Goal: Task Accomplishment & Management: Manage account settings

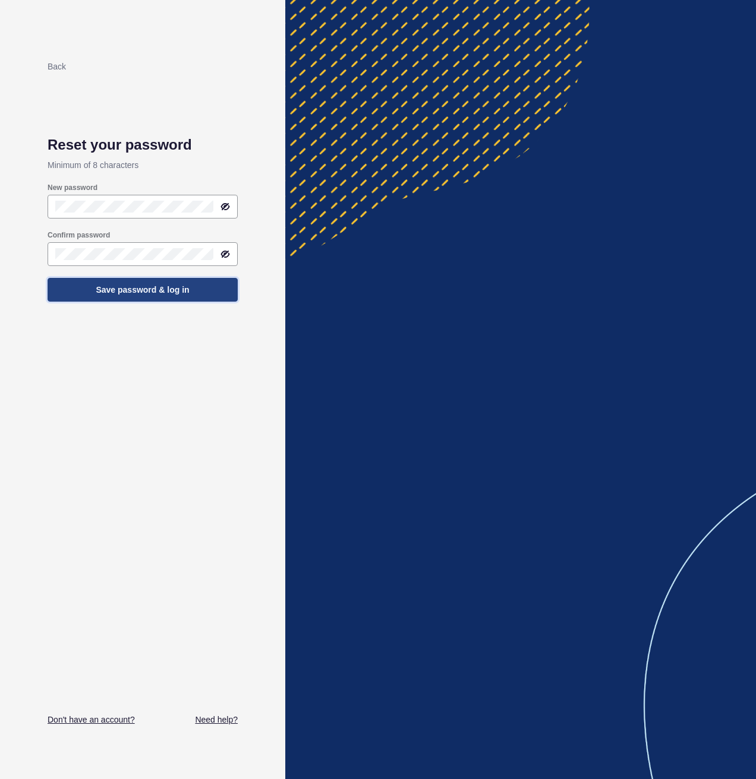
click at [128, 285] on span "Save password & log in" at bounding box center [142, 290] width 93 height 12
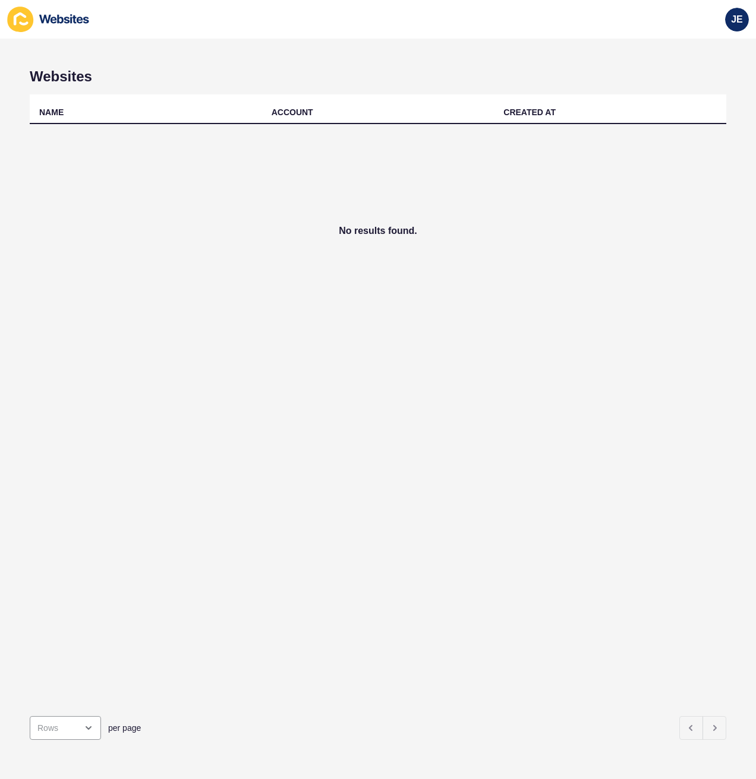
click at [130, 447] on div "NAME ACCOUNT CREATED AT No results found." at bounding box center [378, 400] width 696 height 613
click at [180, 307] on div "No results found." at bounding box center [378, 231] width 696 height 214
click at [17, 24] on icon at bounding box center [20, 20] width 26 height 26
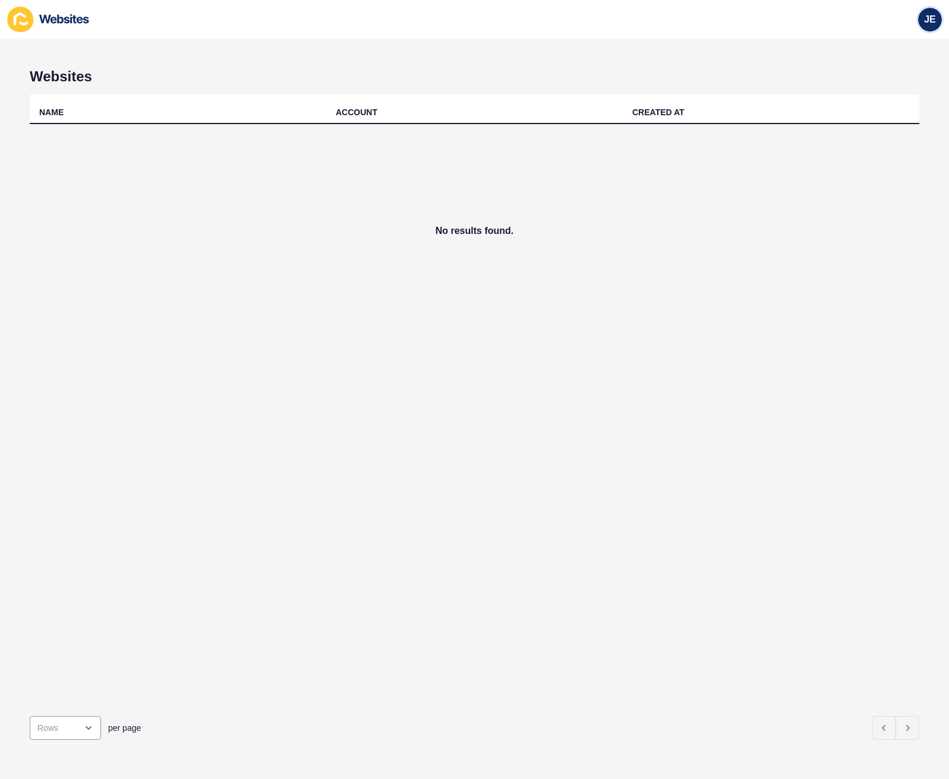
click at [755, 25] on span "JE" at bounding box center [930, 20] width 12 height 12
click at [755, 43] on link "Justine Espinosa" at bounding box center [901, 47] width 87 height 26
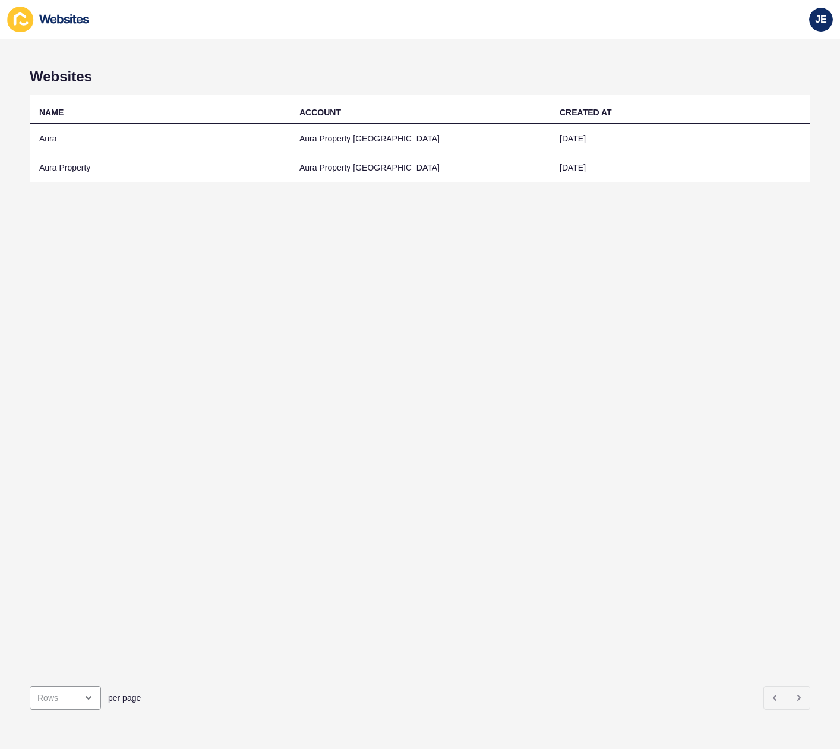
click at [104, 362] on div "NAME ACCOUNT CREATED AT Aura Aura Property [GEOGRAPHIC_DATA] [DATE] Aura Proper…" at bounding box center [420, 385] width 781 height 582
click at [555, 356] on div "NAME ACCOUNT CREATED AT Aura Aura Property [GEOGRAPHIC_DATA] [DATE] Aura Proper…" at bounding box center [420, 385] width 781 height 582
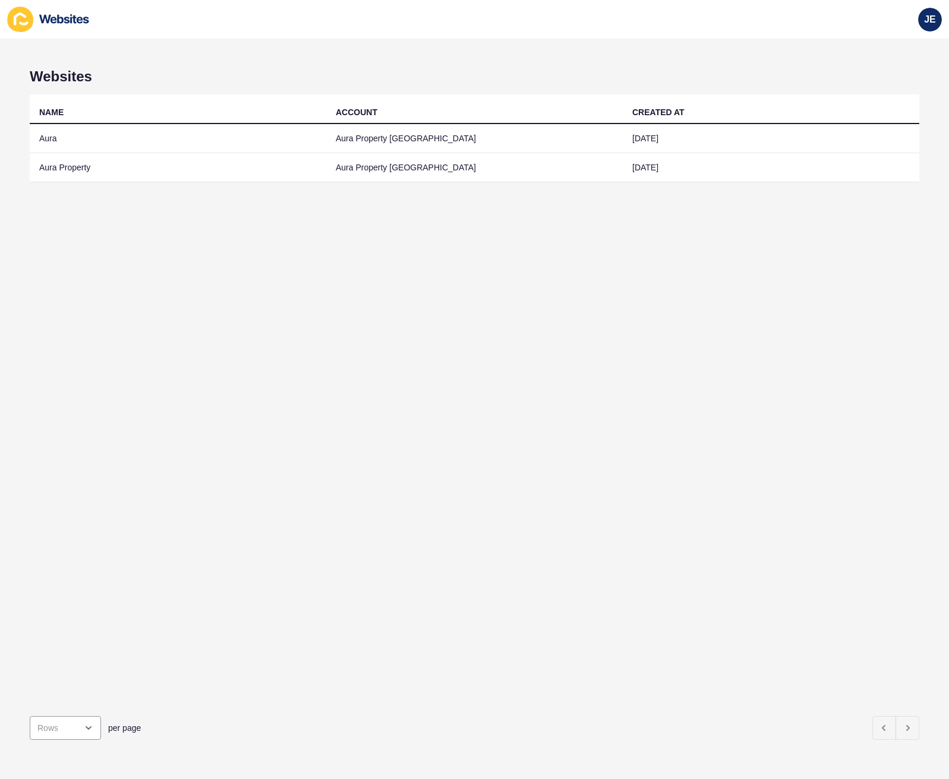
click at [454, 463] on div "NAME ACCOUNT CREATED AT Aura Aura Property Sunshine Coast 25 Jun 2025 Aura Prop…" at bounding box center [474, 400] width 889 height 613
click at [427, 300] on div "NAME ACCOUNT CREATED AT Aura Aura Property Sunshine Coast 25 Jun 2025 Aura Prop…" at bounding box center [474, 400] width 889 height 613
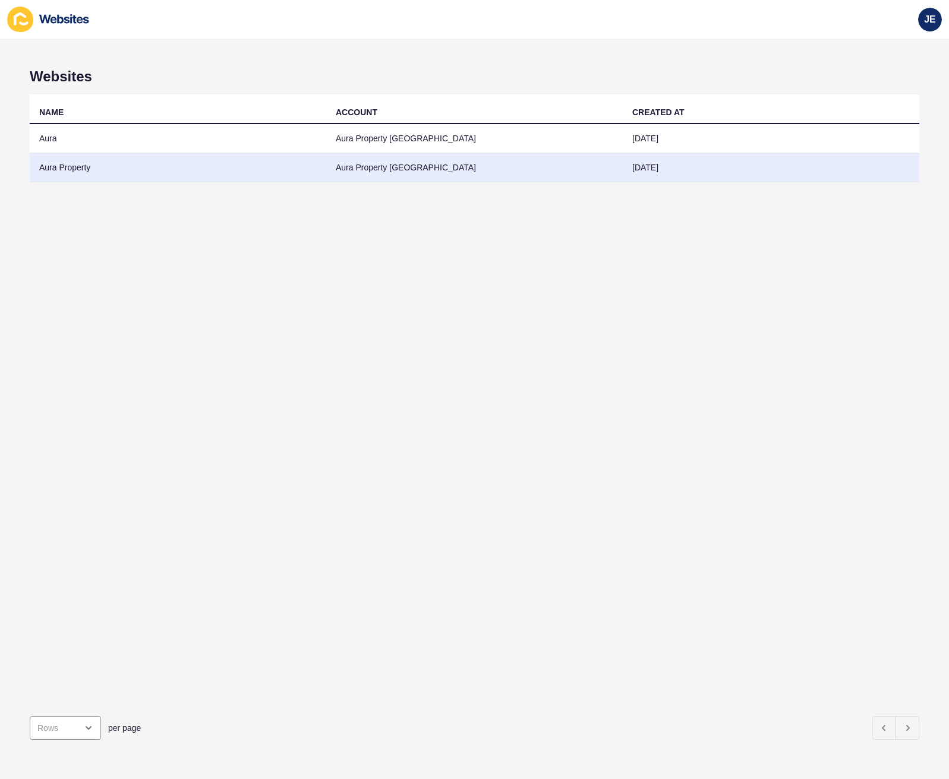
click at [130, 169] on td "Aura Property" at bounding box center [178, 167] width 296 height 29
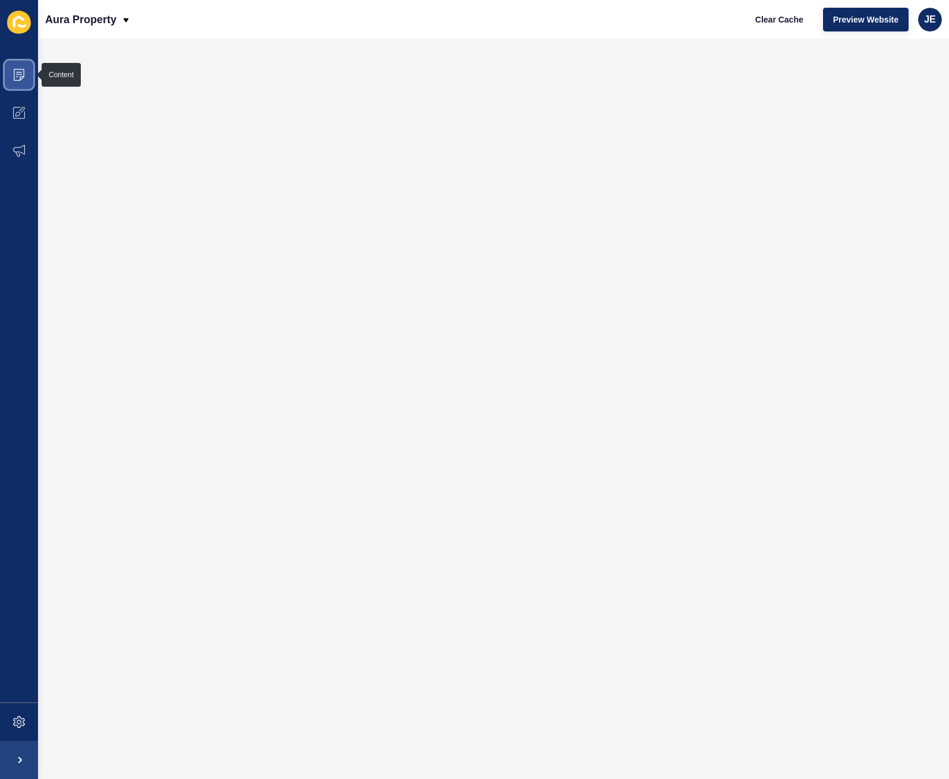
click at [24, 73] on icon at bounding box center [19, 75] width 11 height 12
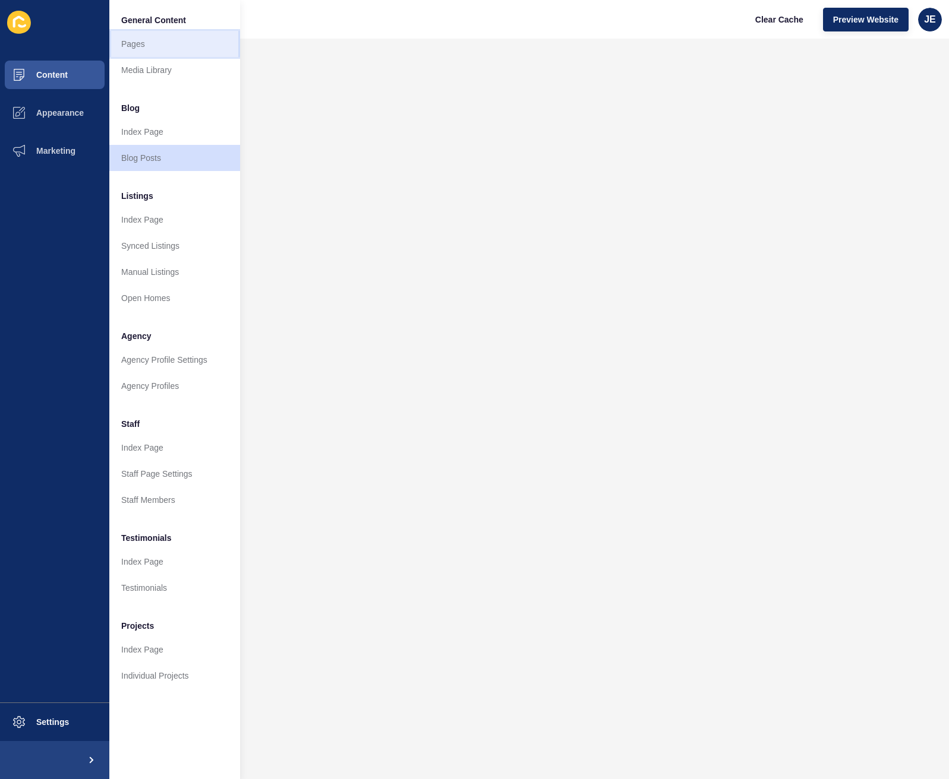
click at [150, 47] on link "Pages" at bounding box center [174, 44] width 131 height 26
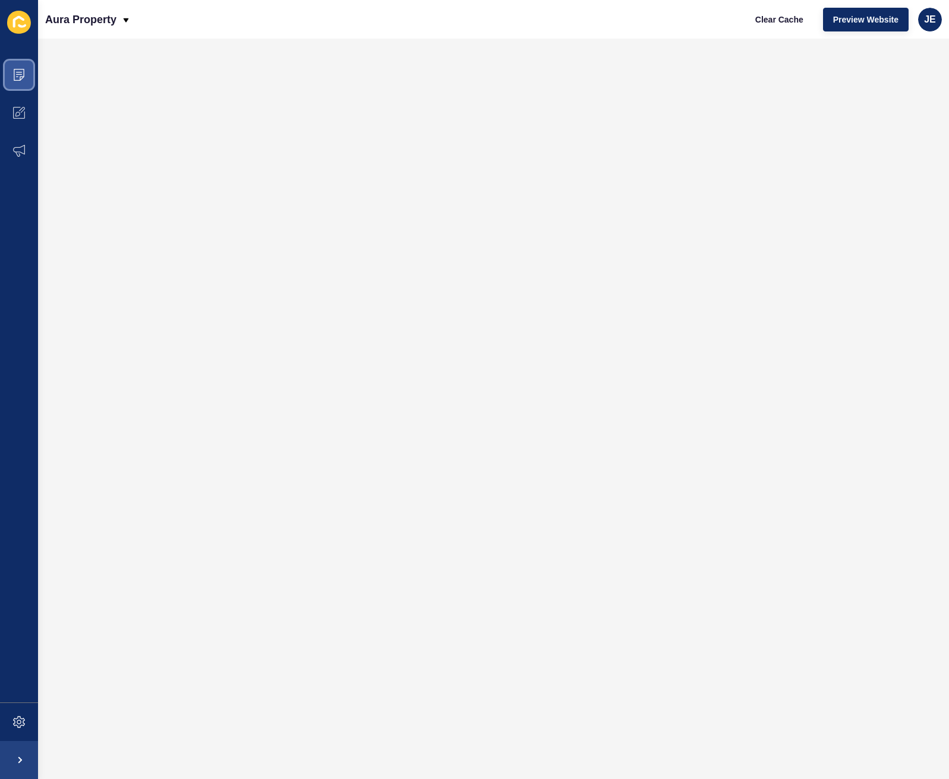
click at [11, 74] on span at bounding box center [19, 75] width 38 height 38
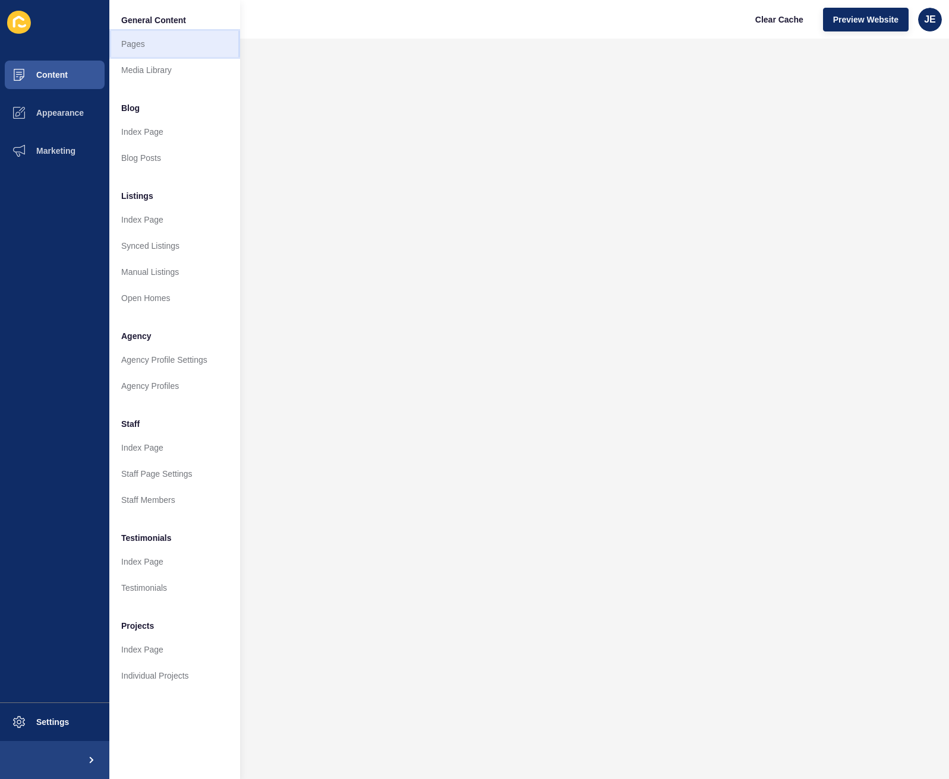
click at [157, 39] on link "Pages" at bounding box center [174, 44] width 131 height 26
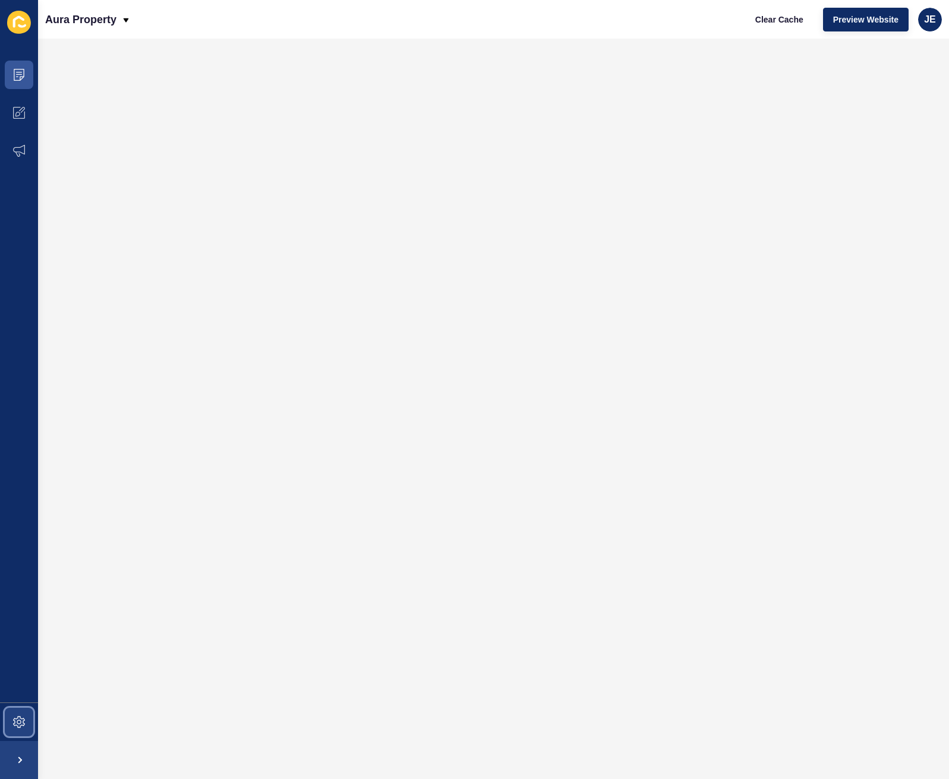
click at [26, 720] on span at bounding box center [19, 722] width 38 height 38
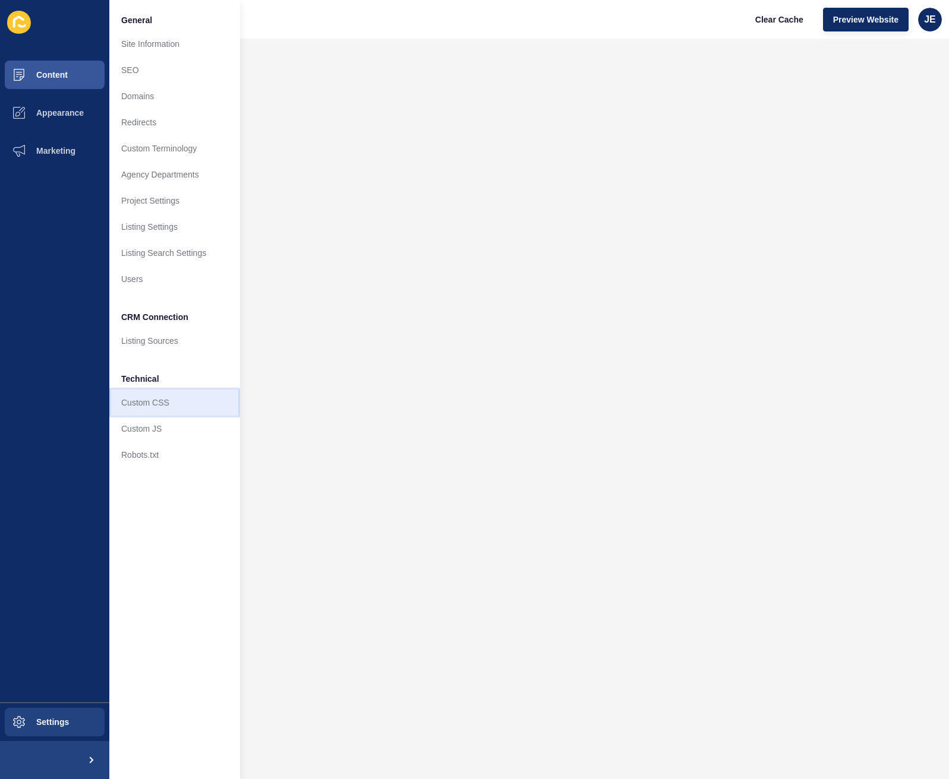
click at [148, 395] on link "Custom CSS" at bounding box center [174, 403] width 131 height 26
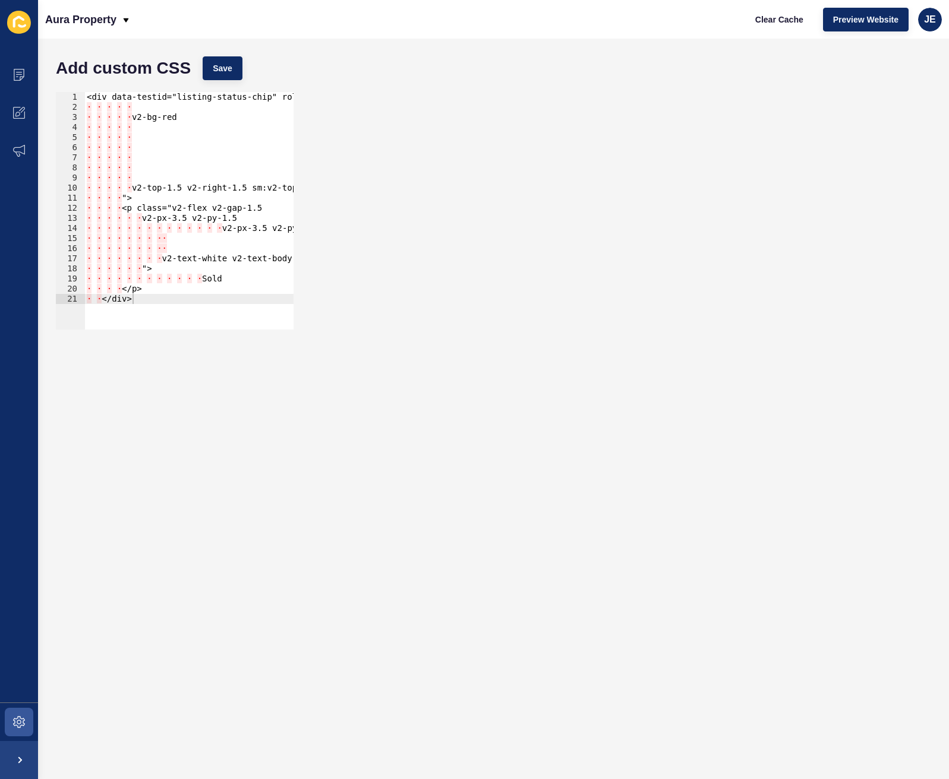
click at [188, 420] on form "Add custom CSS Save 1 2 3 4 5 6 7 8 9 10 11 12 13 14 15 16 17 18 19 20 21 <div …" at bounding box center [493, 408] width 887 height 717
type textarea "v2-px-3.5 v2-py-1.5"
click at [192, 226] on div "<div data-testid="listing-status-chip" role="listing-status" class="v2-flex v2-…" at bounding box center [361, 216] width 554 height 249
click at [248, 416] on form "Add custom CSS Save v2-px-3.5 v2-py-1.5 1 2 3 4 5 6 7 8 9 10 11 12 13 14 15 16 …" at bounding box center [493, 408] width 887 height 717
click at [308, 457] on form "Add custom CSS Save v2-px-3.5 v2-py-1.5 1 2 3 4 5 6 7 8 9 10 11 12 13 14 15 16 …" at bounding box center [493, 408] width 887 height 717
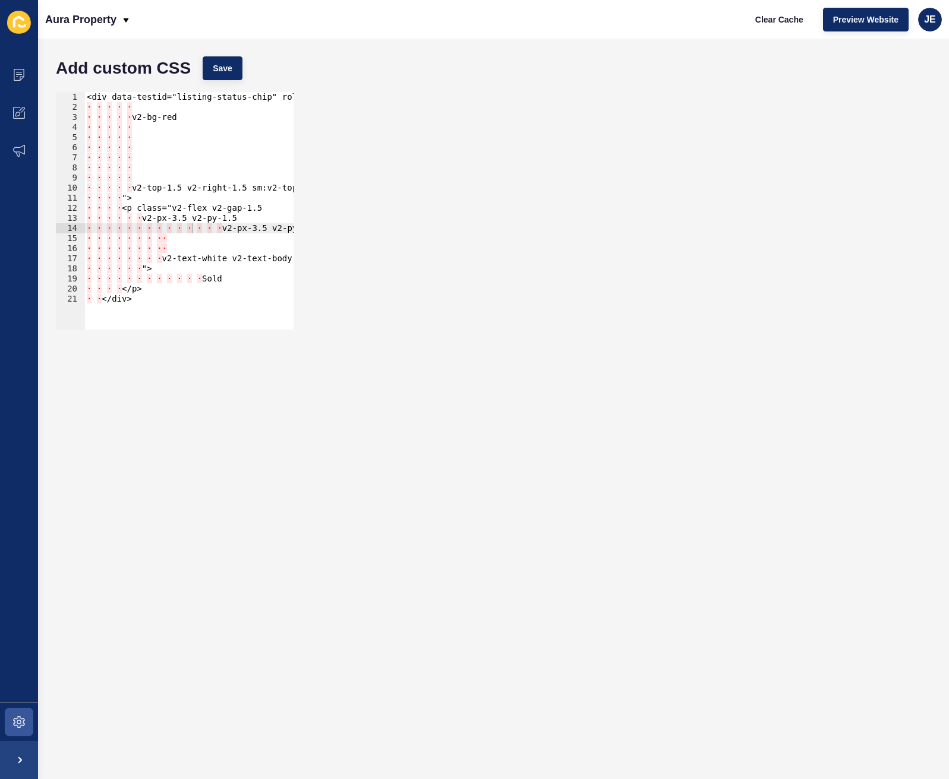
click at [394, 496] on form "Add custom CSS Save v2-px-3.5 v2-py-1.5 1 2 3 4 5 6 7 8 9 10 11 12 13 14 15 16 …" at bounding box center [493, 408] width 887 height 717
click at [11, 723] on span at bounding box center [19, 722] width 38 height 38
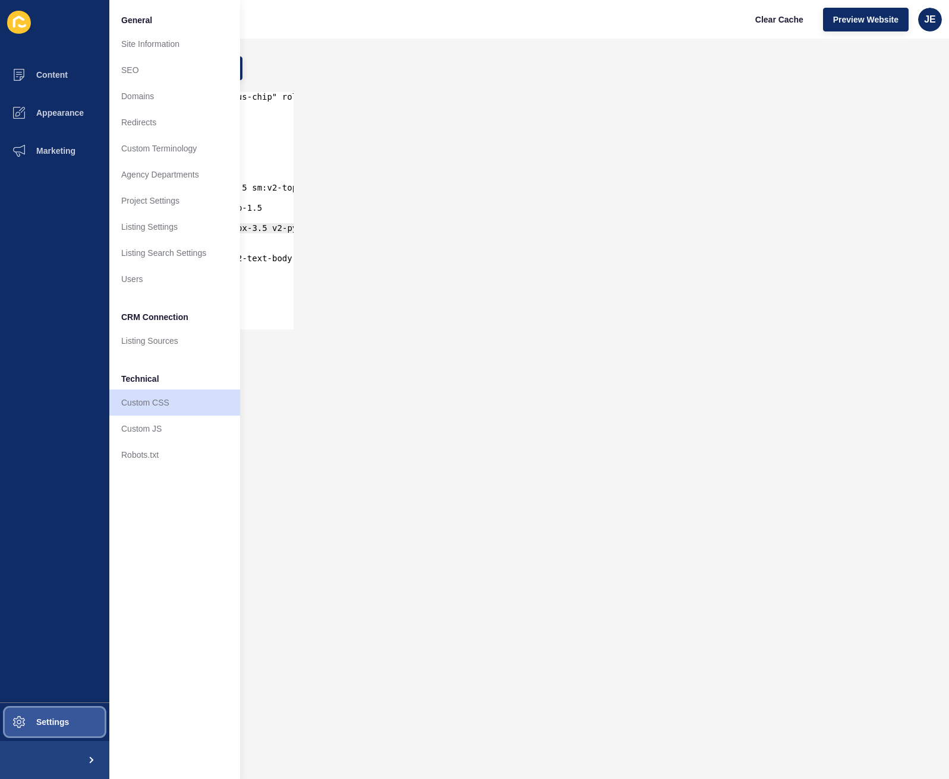
click at [11, 723] on span "Settings" at bounding box center [33, 723] width 71 height 10
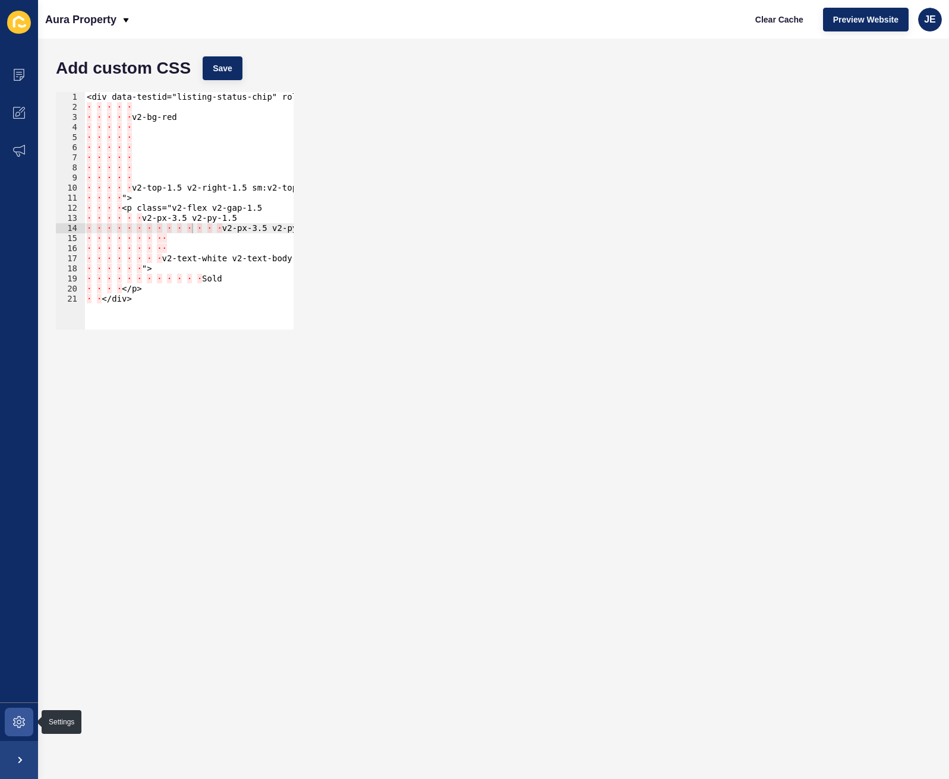
click at [159, 619] on form "Add custom CSS Save v2-px-3.5 v2-py-1.5 1 2 3 4 5 6 7 8 9 10 11 12 13 14 15 16 …" at bounding box center [493, 408] width 887 height 717
click at [13, 717] on icon at bounding box center [19, 722] width 12 height 12
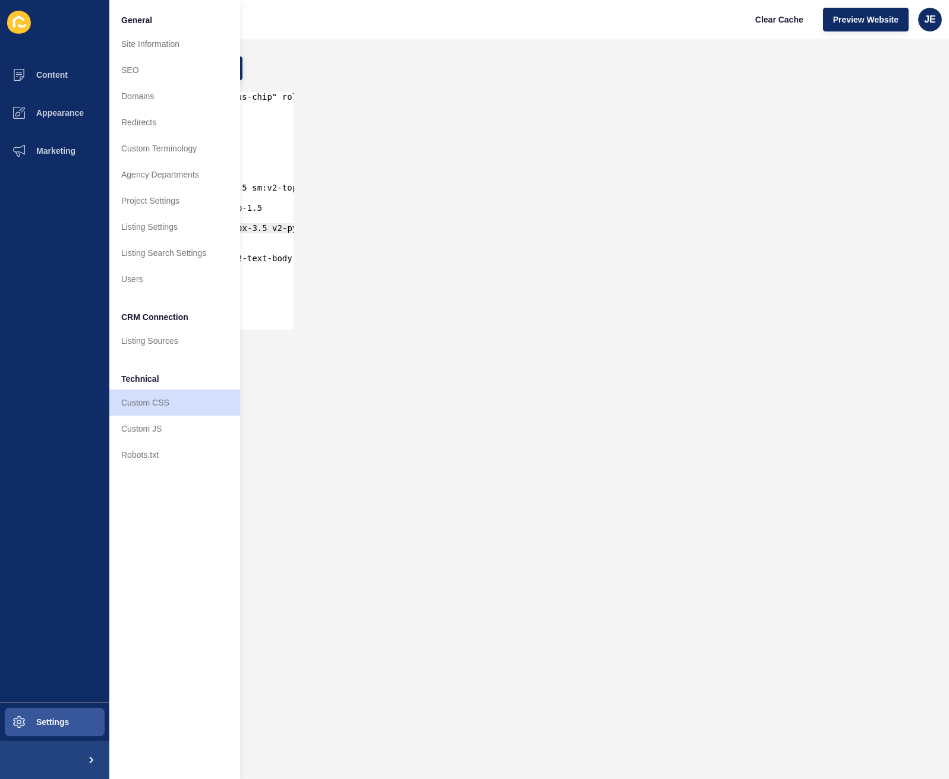
click at [175, 529] on div "General Site Information SEO Domains Redirects Custom Terminology Agency Depart…" at bounding box center [174, 389] width 131 height 779
click at [76, 510] on ul "Content Appearance Marketing" at bounding box center [54, 379] width 109 height 647
click at [286, 352] on form "Add custom CSS Save v2-px-3.5 v2-py-1.5 1 2 3 4 5 6 7 8 9 10 11 12 13 14 15 16 …" at bounding box center [493, 408] width 887 height 717
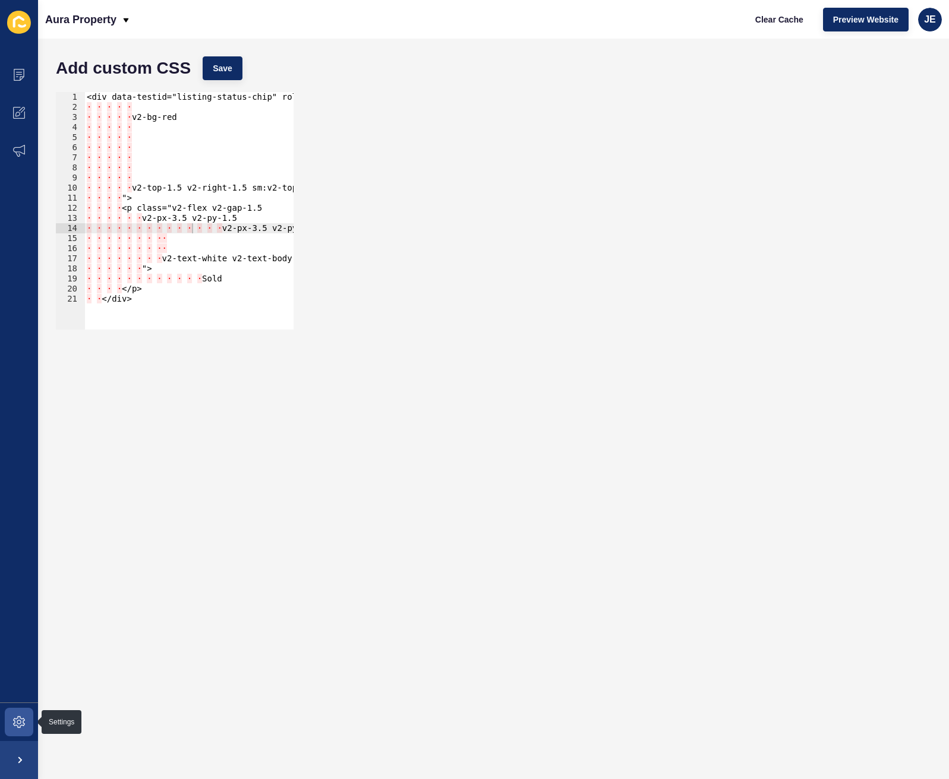
click at [308, 539] on form "Add custom CSS Save v2-px-3.5 v2-py-1.5 1 2 3 4 5 6 7 8 9 10 11 12 13 14 15 16 …" at bounding box center [493, 408] width 887 height 717
click at [16, 722] on icon at bounding box center [19, 722] width 12 height 12
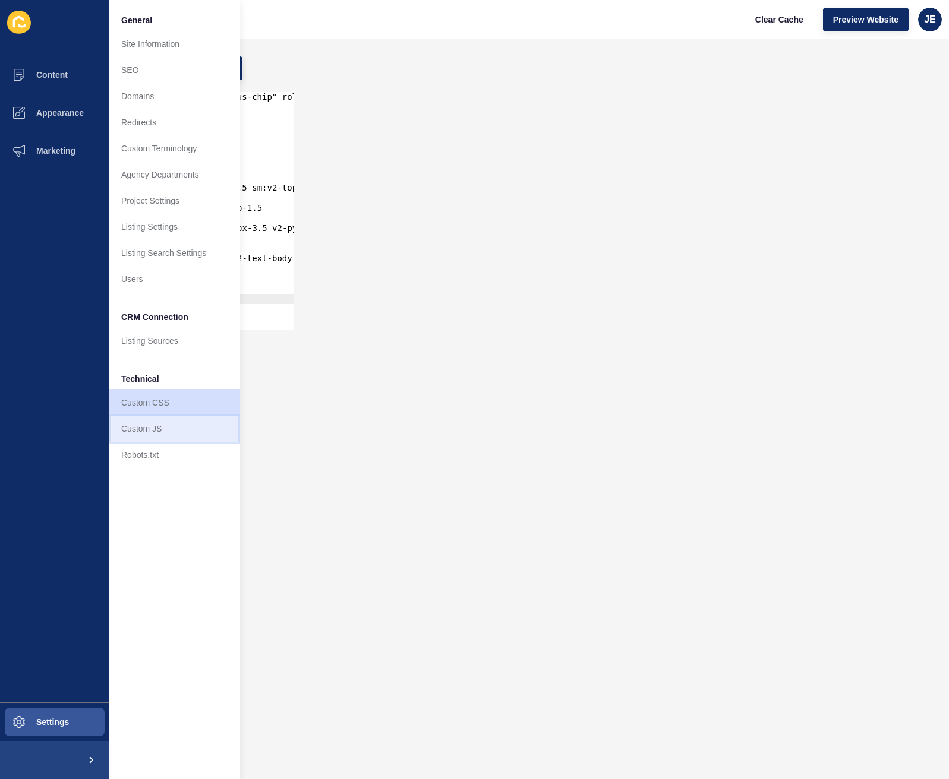
click at [137, 431] on link "Custom JS" at bounding box center [174, 429] width 131 height 26
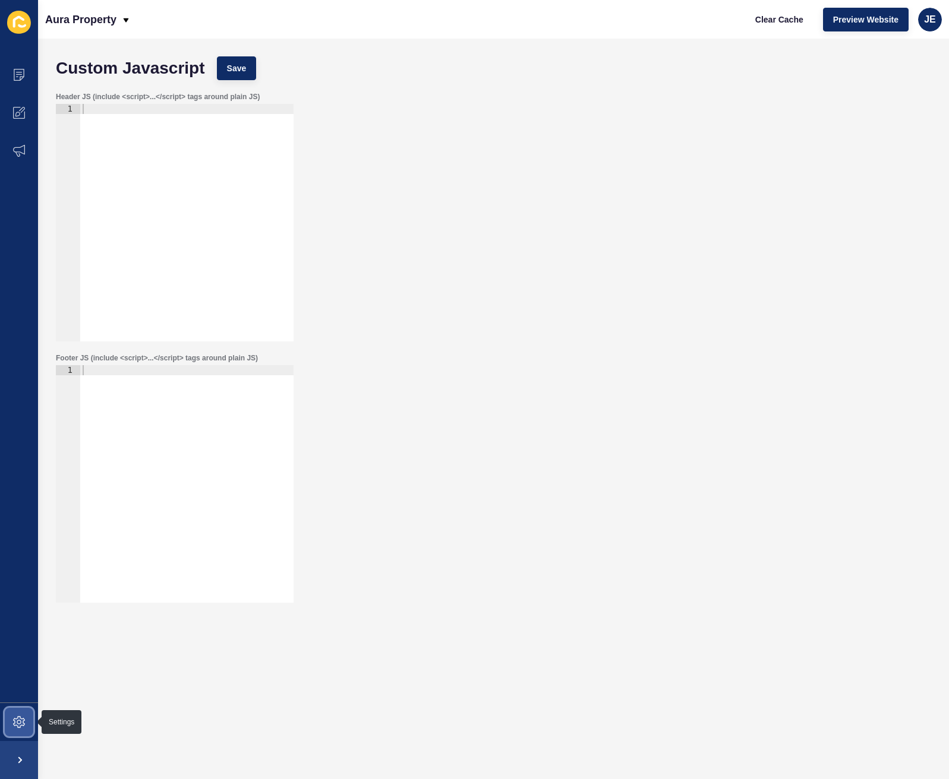
click at [12, 721] on span at bounding box center [19, 722] width 38 height 38
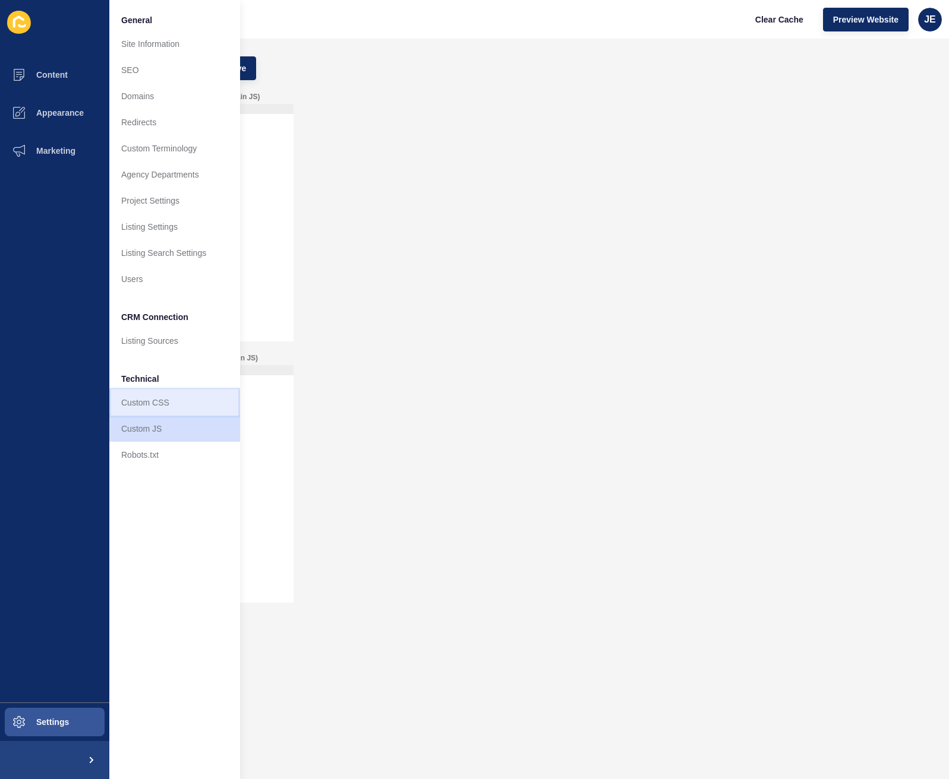
click at [169, 409] on link "Custom CSS" at bounding box center [174, 403] width 131 height 26
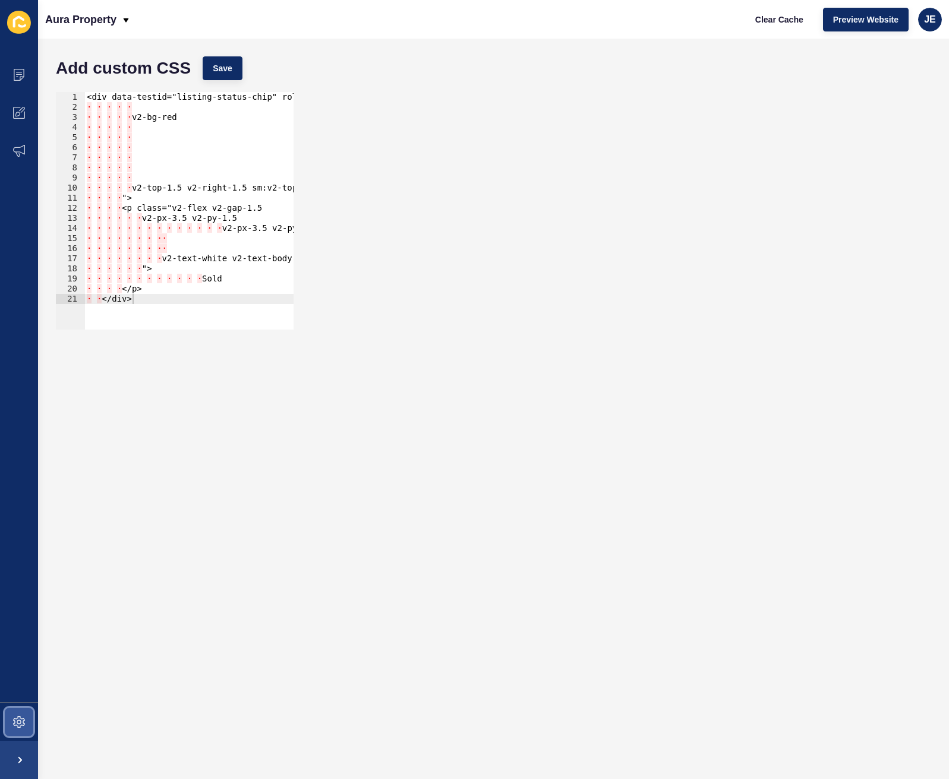
click at [18, 725] on icon at bounding box center [19, 722] width 12 height 12
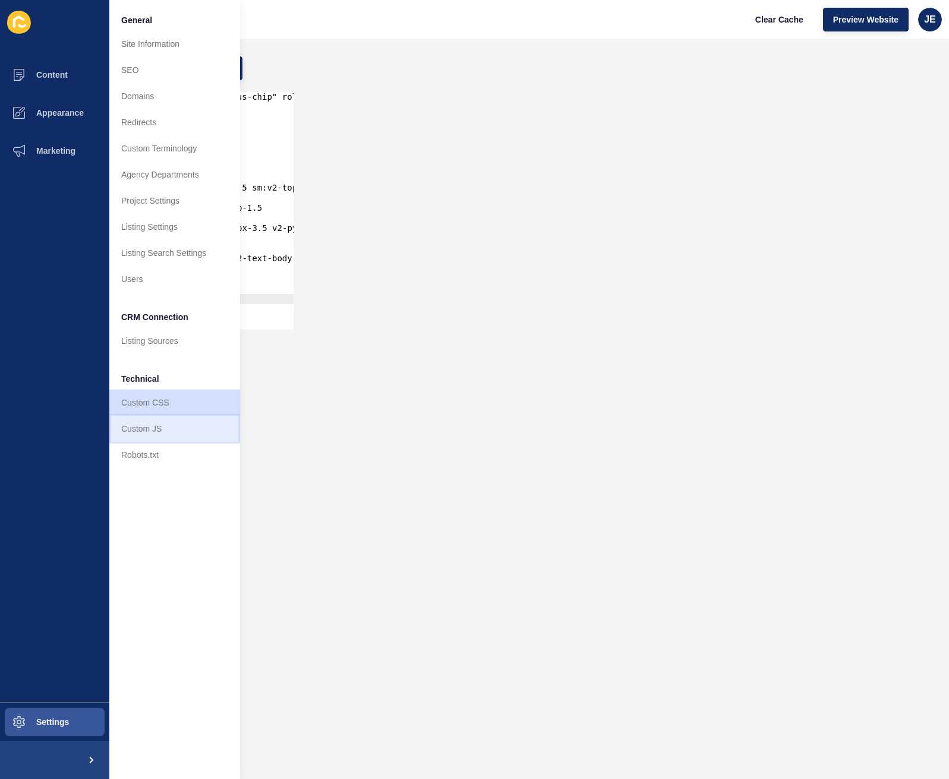
click at [169, 426] on link "Custom JS" at bounding box center [174, 429] width 131 height 26
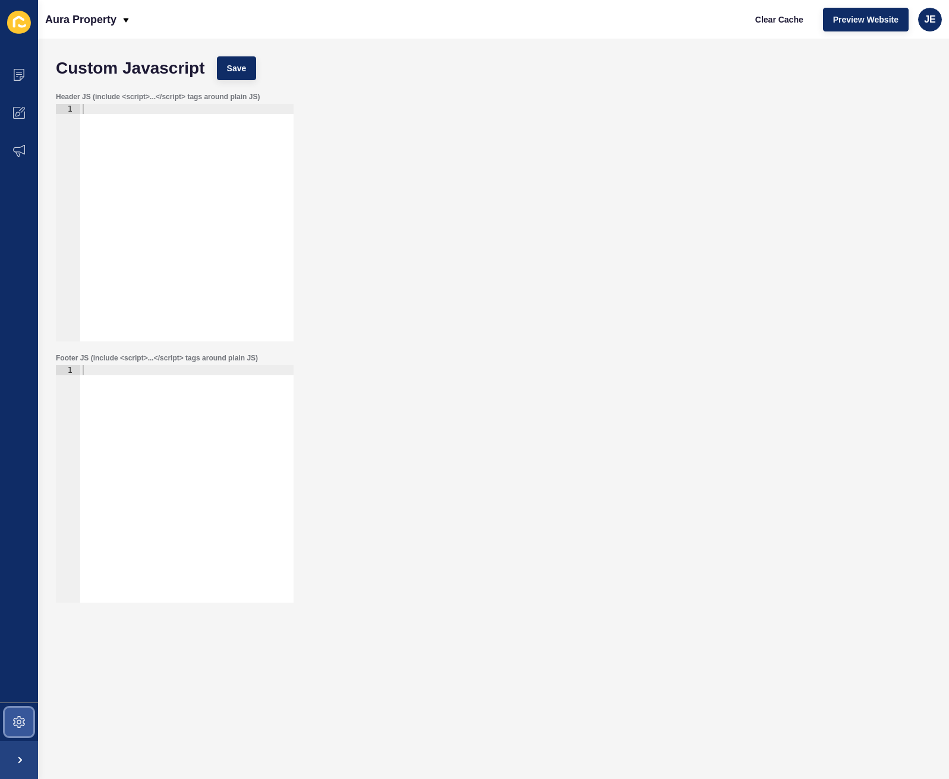
click at [26, 719] on span at bounding box center [19, 722] width 38 height 38
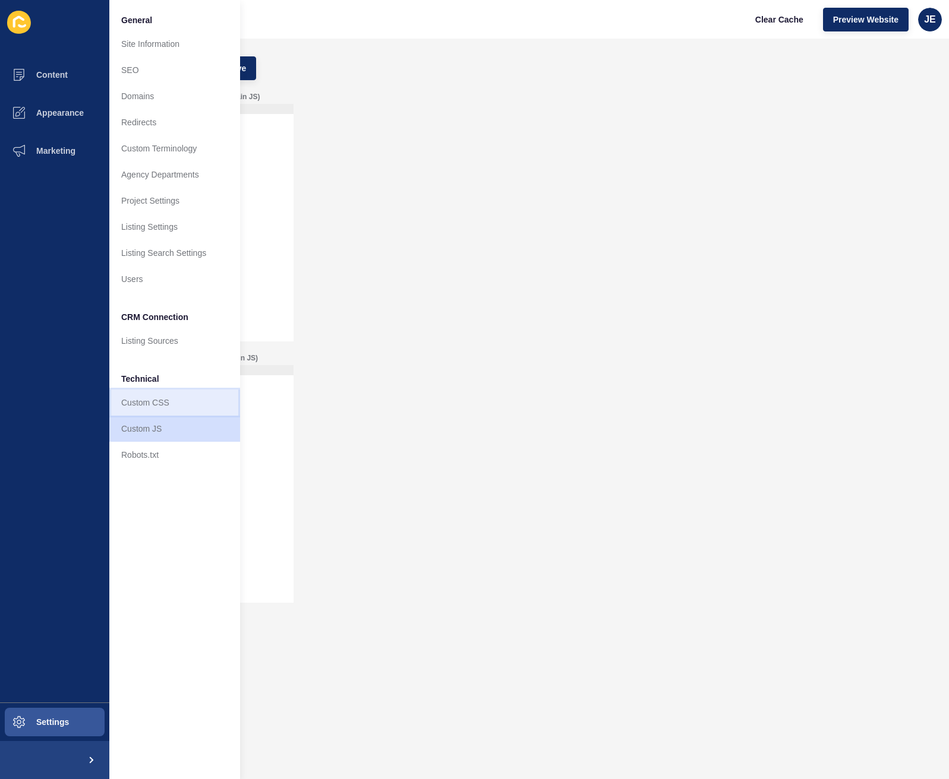
click at [160, 412] on link "Custom CSS" at bounding box center [174, 403] width 131 height 26
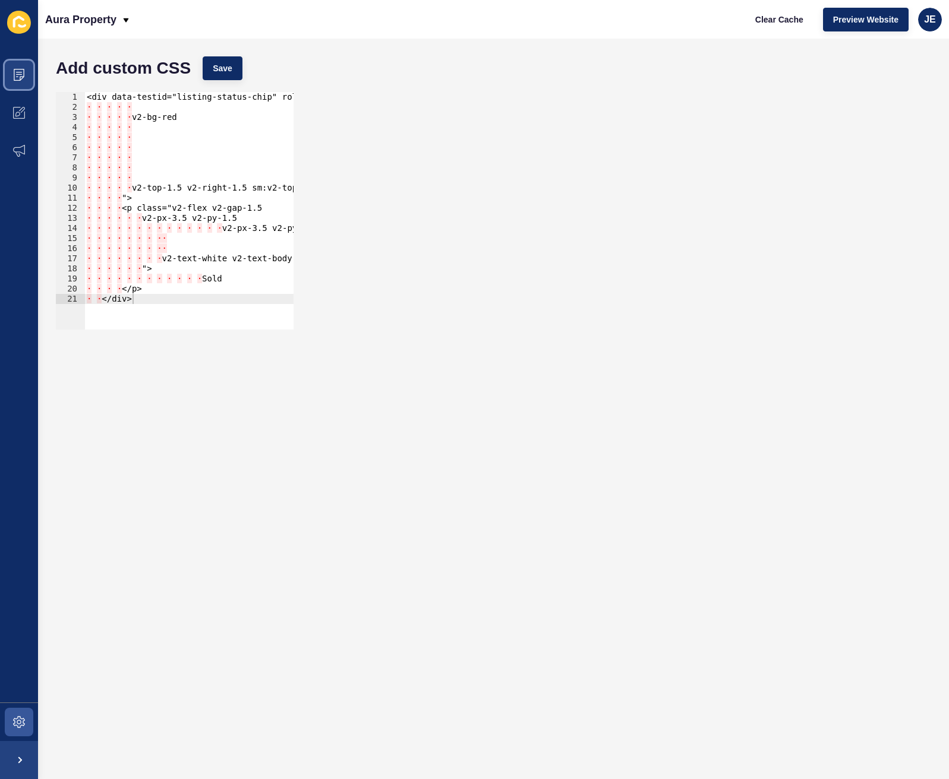
click at [14, 68] on span at bounding box center [19, 75] width 38 height 38
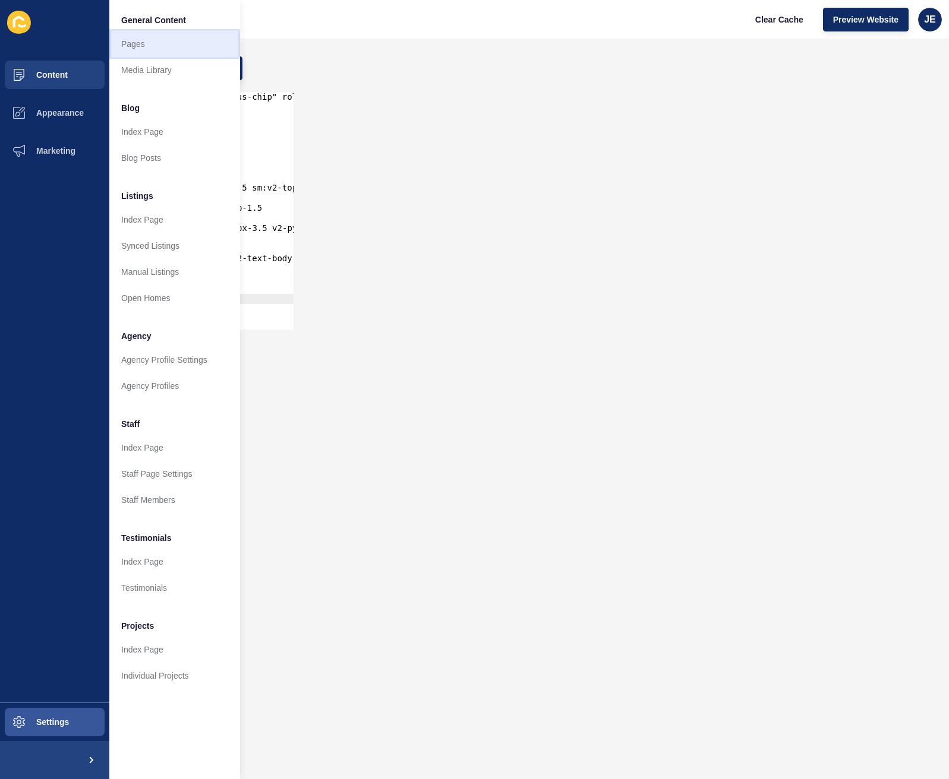
click at [162, 42] on link "Pages" at bounding box center [174, 44] width 131 height 26
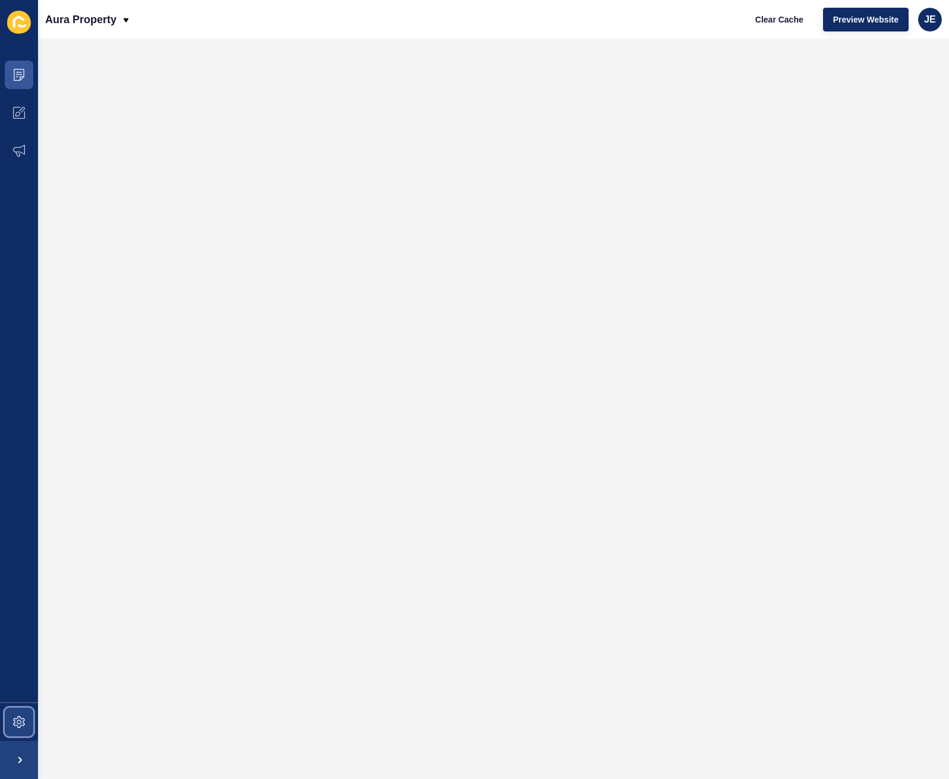
click at [18, 730] on span at bounding box center [19, 722] width 38 height 38
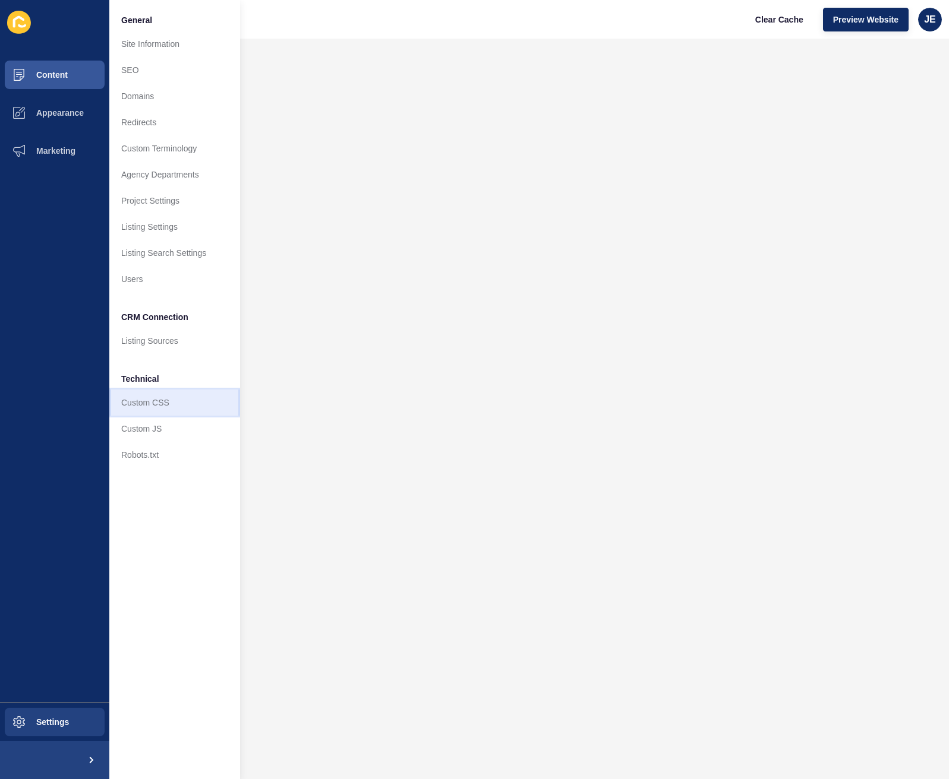
click at [135, 404] on link "Custom CSS" at bounding box center [174, 403] width 131 height 26
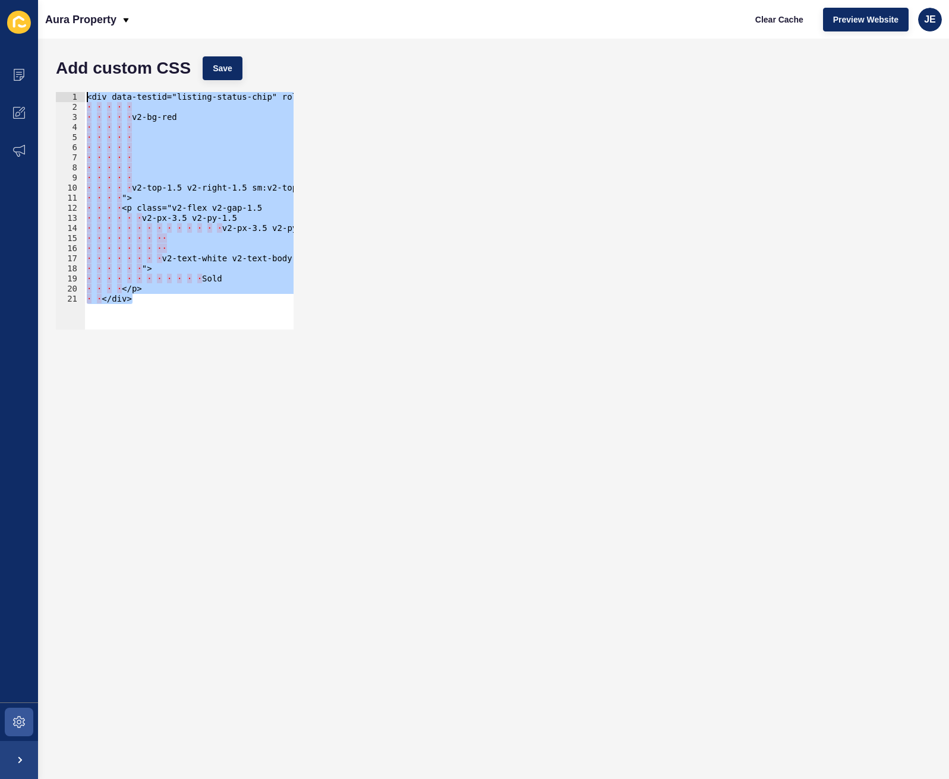
drag, startPoint x: 171, startPoint y: 300, endPoint x: 65, endPoint y: 68, distance: 255.2
click at [65, 68] on form "Add custom CSS Save </div> 1 2 3 4 5 6 7 8 9 10 11 12 13 14 15 16 17 18 19 20 2…" at bounding box center [493, 408] width 887 height 717
click at [444, 257] on div "<div data-testid="listing-status-chip" role="listing-status" class="v2-flex v2-…" at bounding box center [493, 211] width 887 height 250
click at [501, 274] on div "<div data-testid="listing-status-chip" role="listing-status" class="v2-flex v2-…" at bounding box center [493, 211] width 887 height 250
click at [200, 293] on div "<div data-testid="listing-status-chip" role="listing-status" class="v2-flex v2-…" at bounding box center [188, 211] width 209 height 238
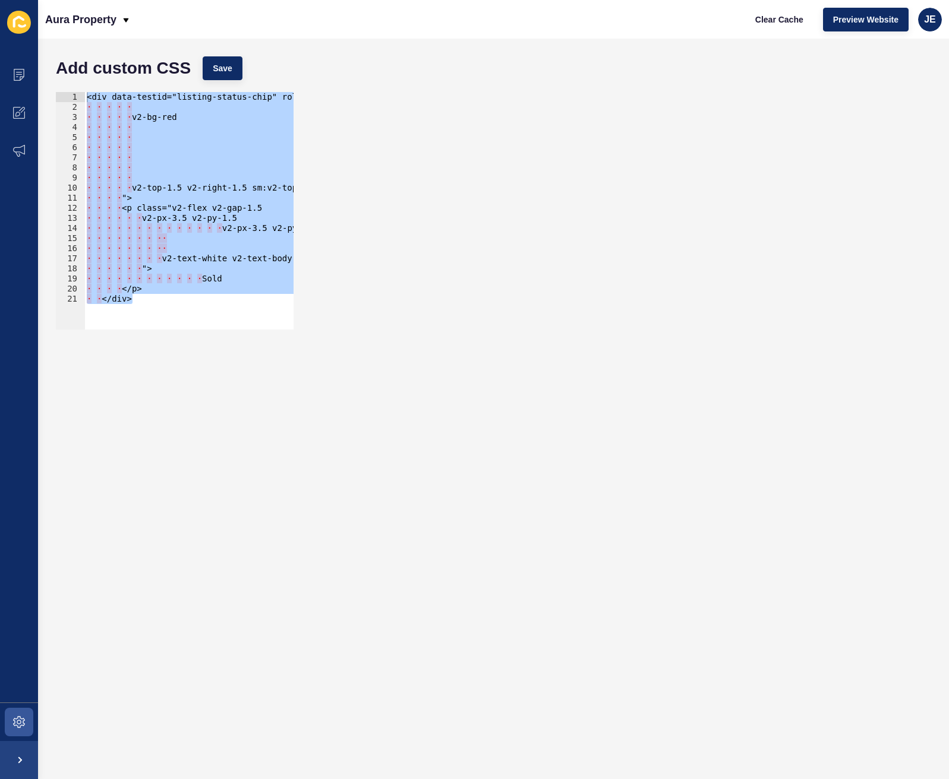
type textarea "</p>"
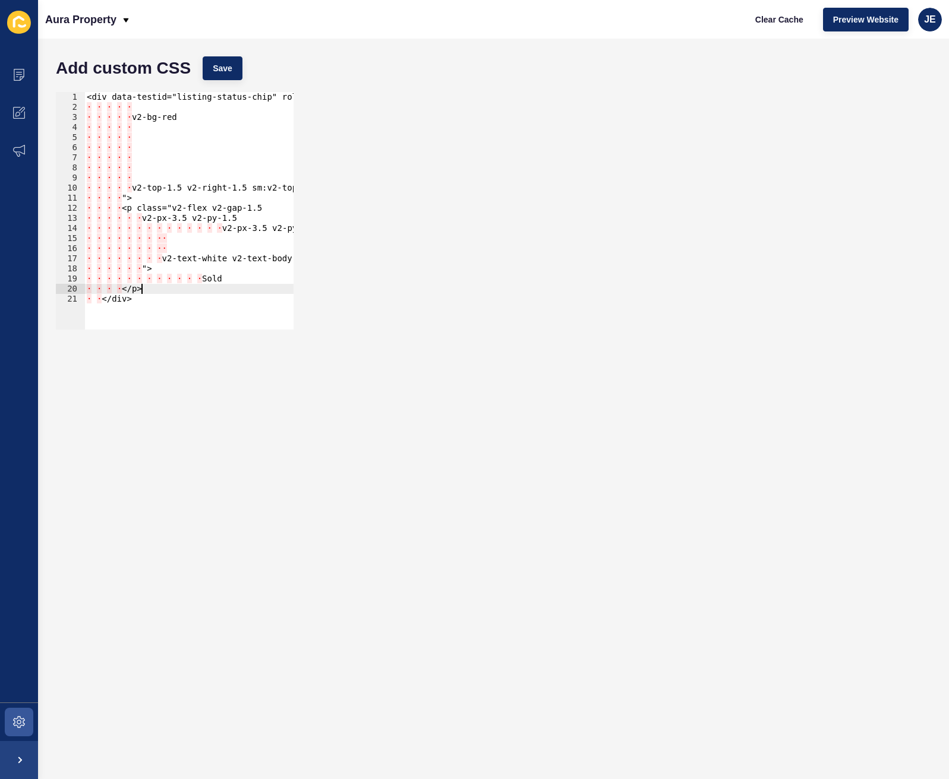
click at [157, 400] on form "Add custom CSS Save </p> 1 2 3 4 5 6 7 8 9 10 11 12 13 14 15 16 17 18 19 20 21 …" at bounding box center [493, 408] width 887 height 717
click at [14, 67] on span at bounding box center [19, 75] width 38 height 38
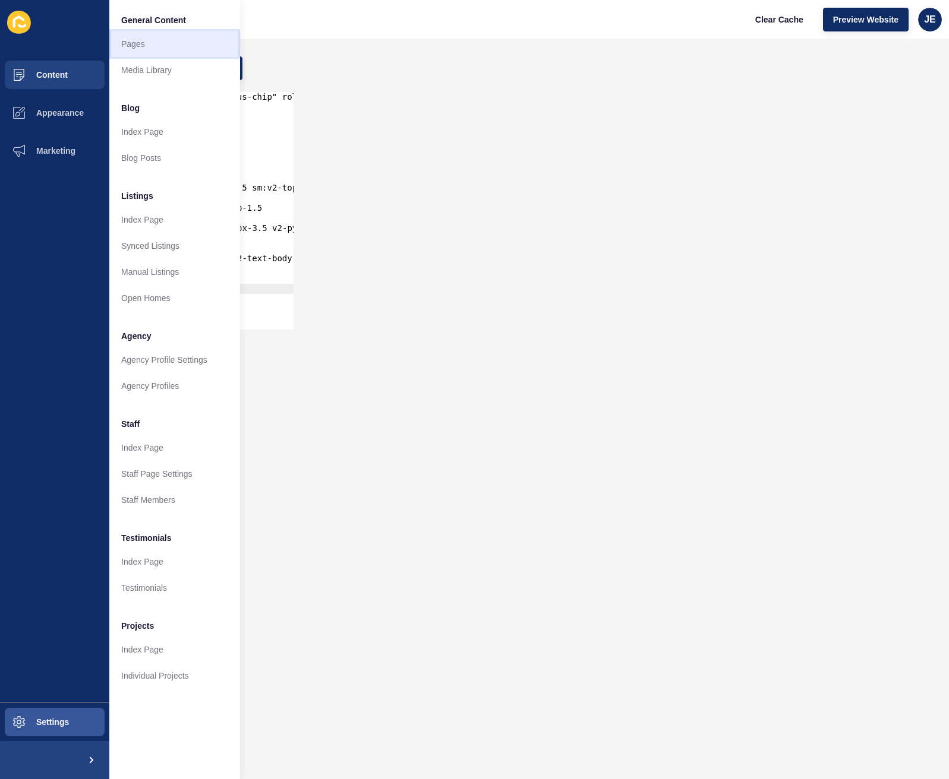
click at [154, 37] on link "Pages" at bounding box center [174, 44] width 131 height 26
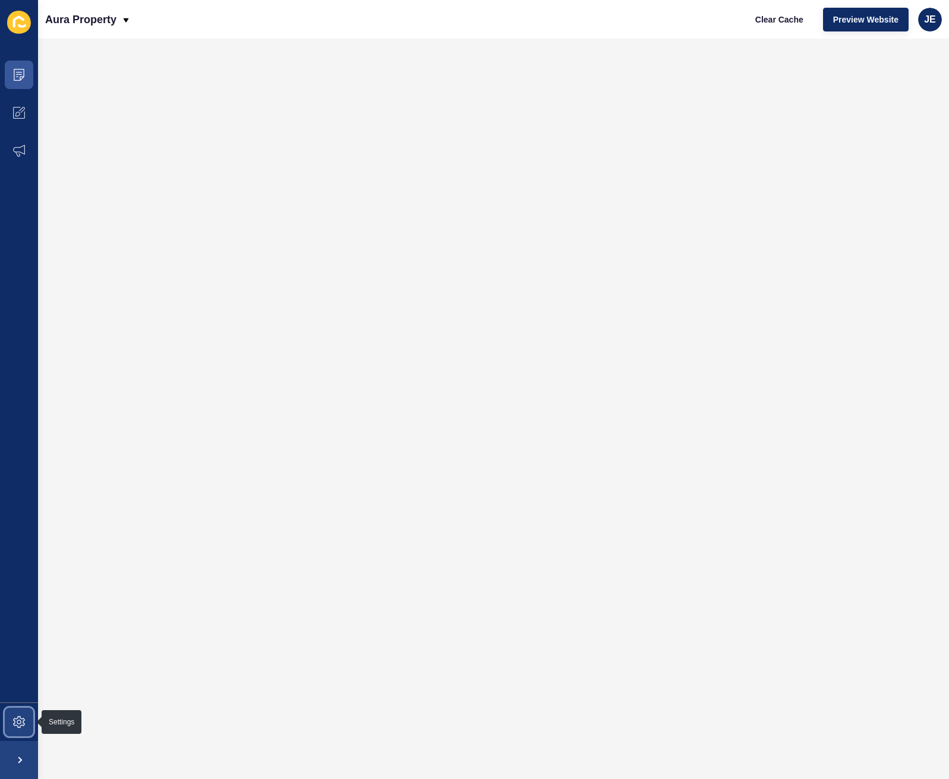
click at [18, 710] on span at bounding box center [19, 722] width 38 height 38
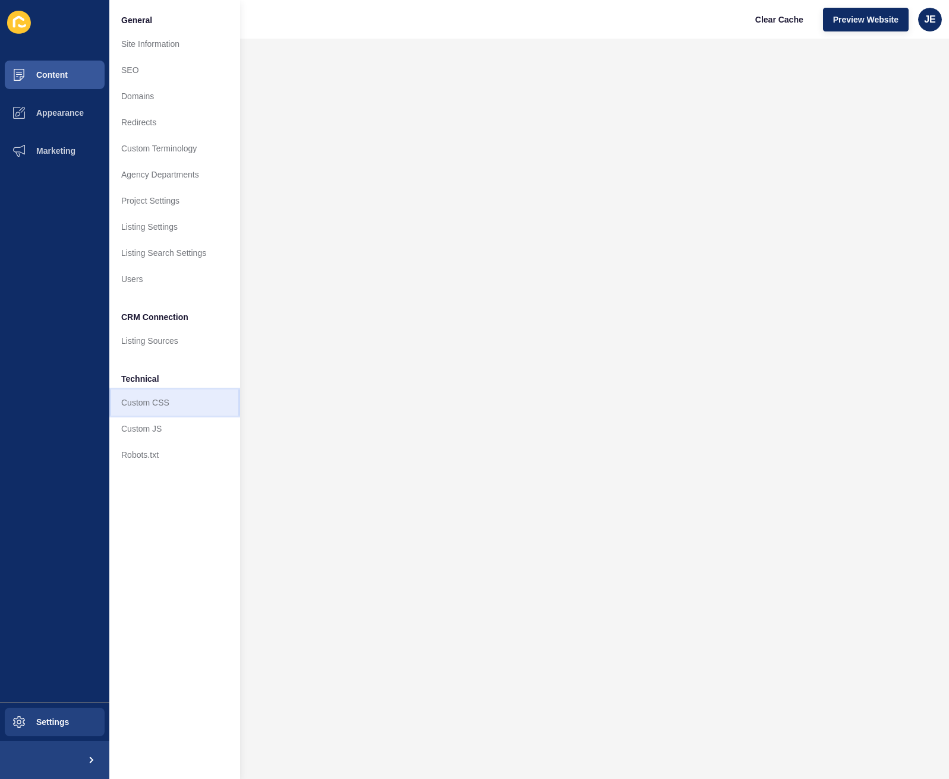
click at [160, 409] on link "Custom CSS" at bounding box center [174, 403] width 131 height 26
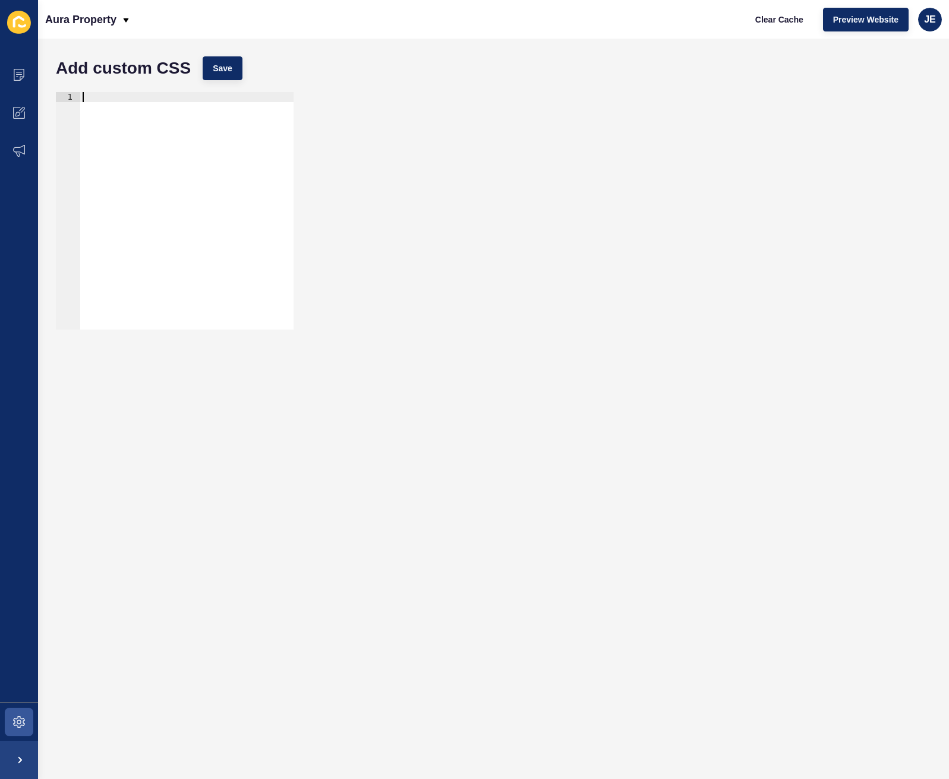
click at [157, 128] on div at bounding box center [186, 221] width 213 height 258
click at [478, 200] on div "1 ההההההההההההההההההההההההההההההההההההההההההההההההההההההההההההההההההההההההההההה…" at bounding box center [493, 211] width 887 height 250
click at [465, 209] on div "1 ההההההההההההההההההההההההההההההההההההההההההההההההההההההההההההההההההההההההההההה…" at bounding box center [493, 211] width 887 height 250
click at [502, 324] on div "1 ההההההההההההההההההההההההההההההההההההההההההההההההההההההההההההההההההההההההההההה…" at bounding box center [493, 211] width 887 height 250
click at [406, 228] on div "1 ההההההההההההההההההההההההההההההההההההההההההההההההההההההההההההההההההההההההההההה…" at bounding box center [493, 211] width 887 height 250
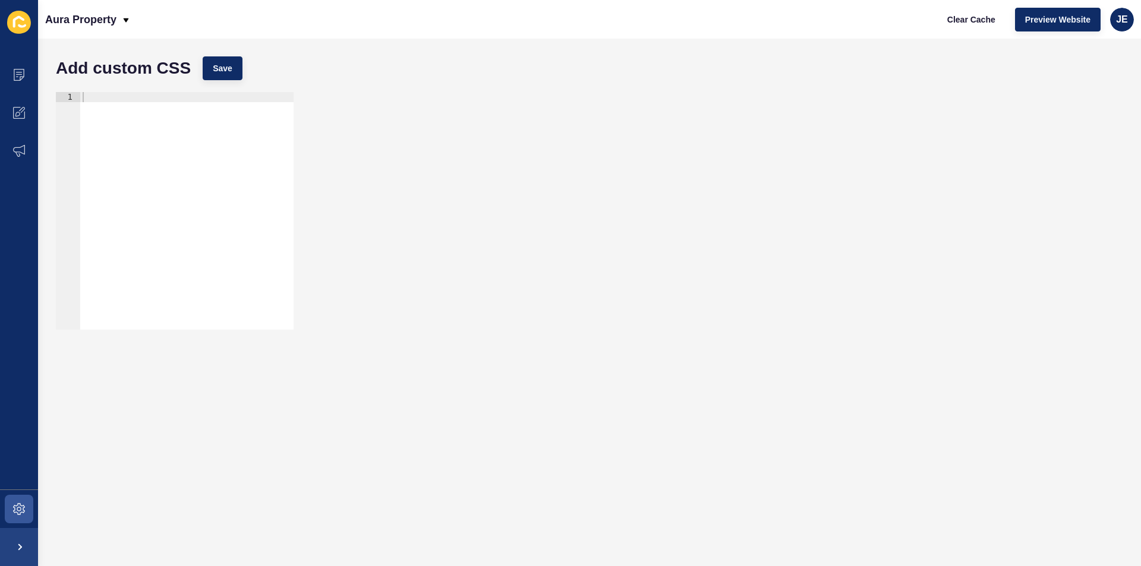
click at [352, 260] on div "1 ההההההההההההההההההההההההההההההההההההההההההההההההההההההההההההההההההההההההההההה…" at bounding box center [589, 211] width 1079 height 250
click at [12, 79] on span at bounding box center [19, 75] width 38 height 38
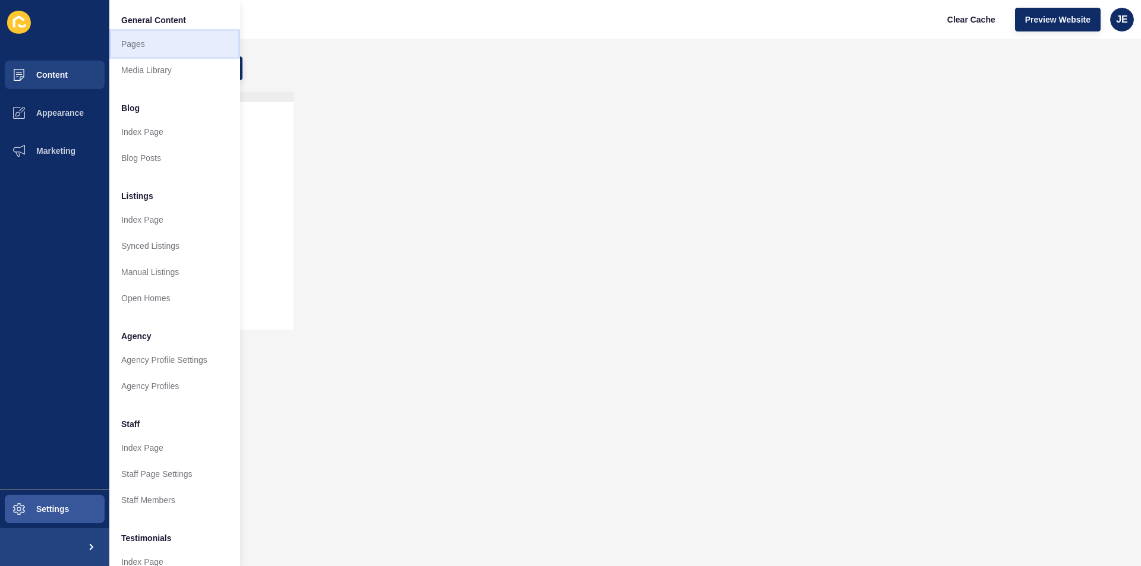
click at [146, 45] on link "Pages" at bounding box center [174, 44] width 131 height 26
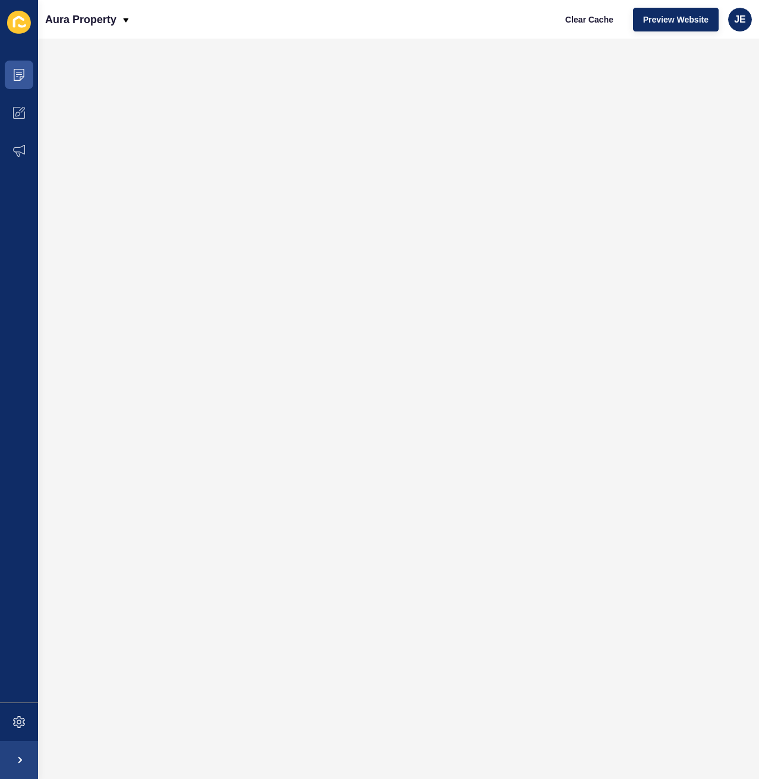
click at [8, 378] on ul "Content Appearance Marketing" at bounding box center [19, 379] width 38 height 647
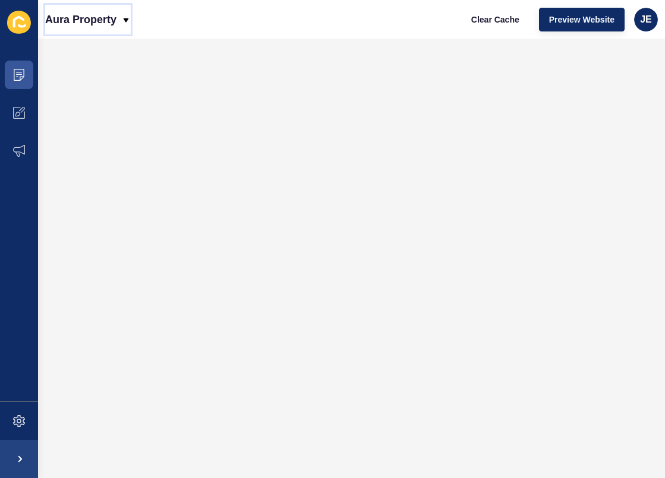
click at [115, 20] on p "Aura Property" at bounding box center [80, 20] width 71 height 30
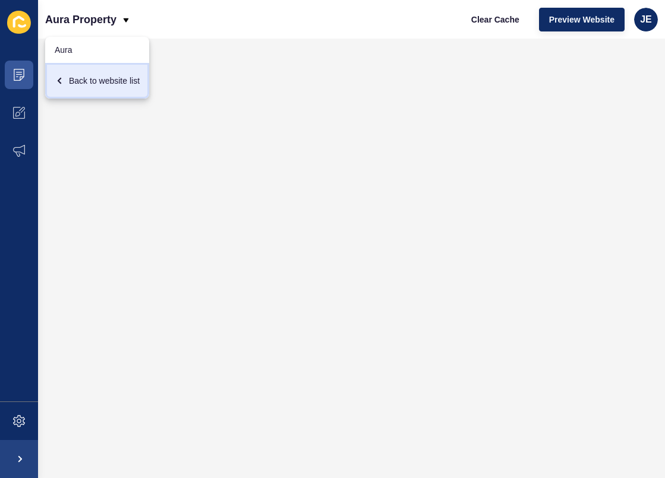
click at [84, 85] on div "Back to website list" at bounding box center [97, 80] width 85 height 21
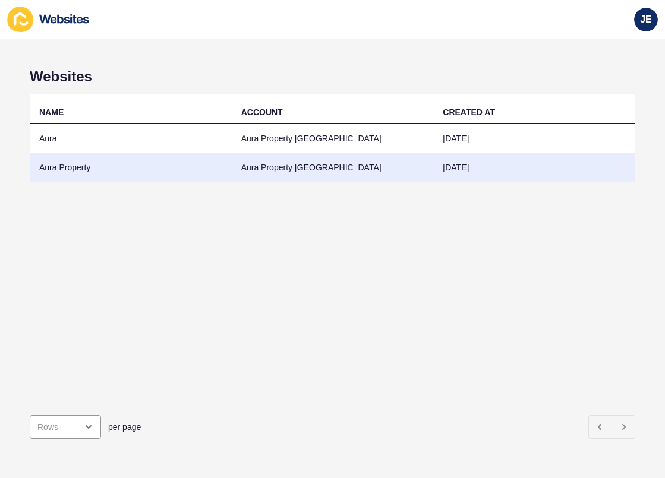
click at [58, 160] on td "Aura Property" at bounding box center [131, 167] width 202 height 29
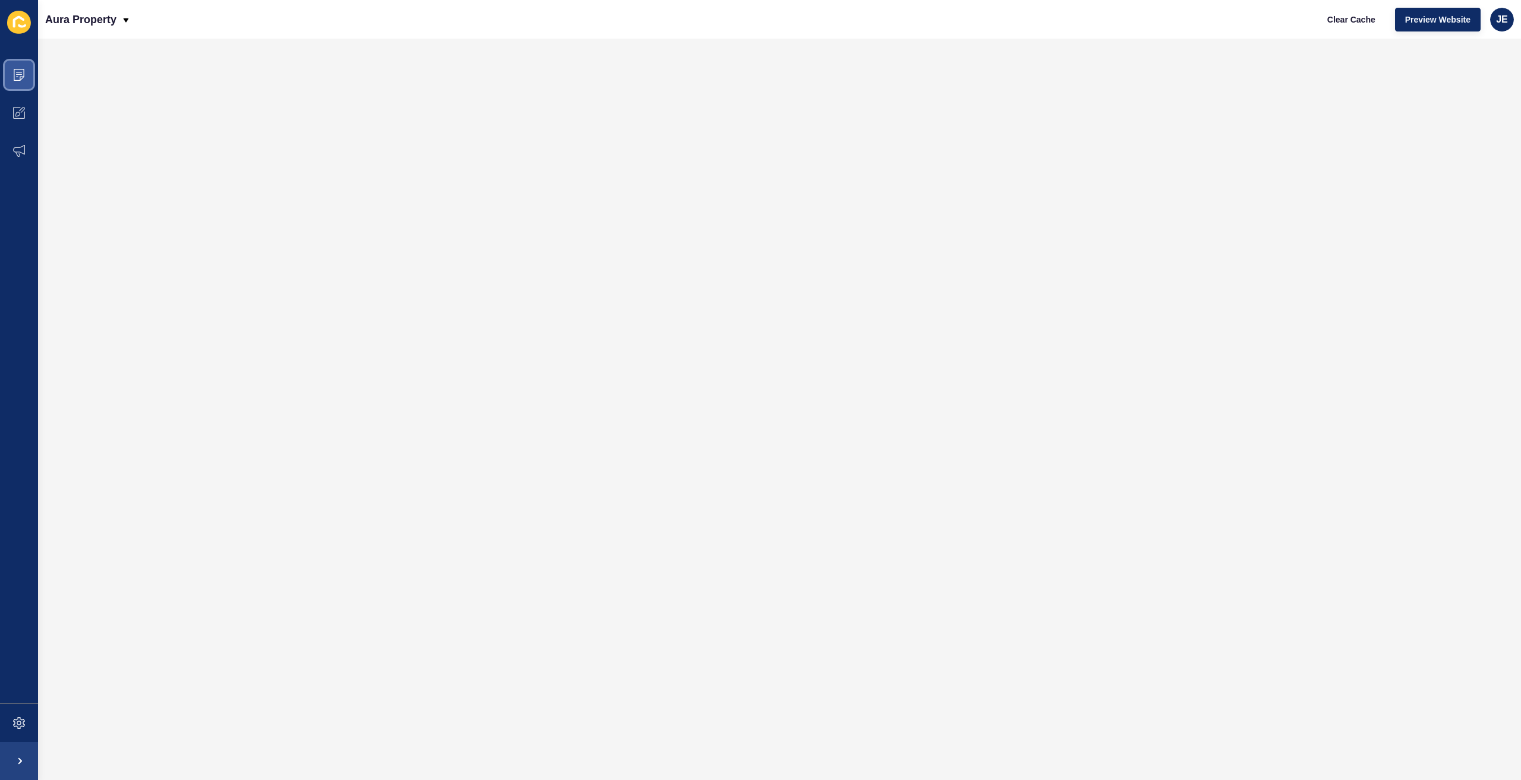
click at [26, 72] on span at bounding box center [19, 75] width 38 height 38
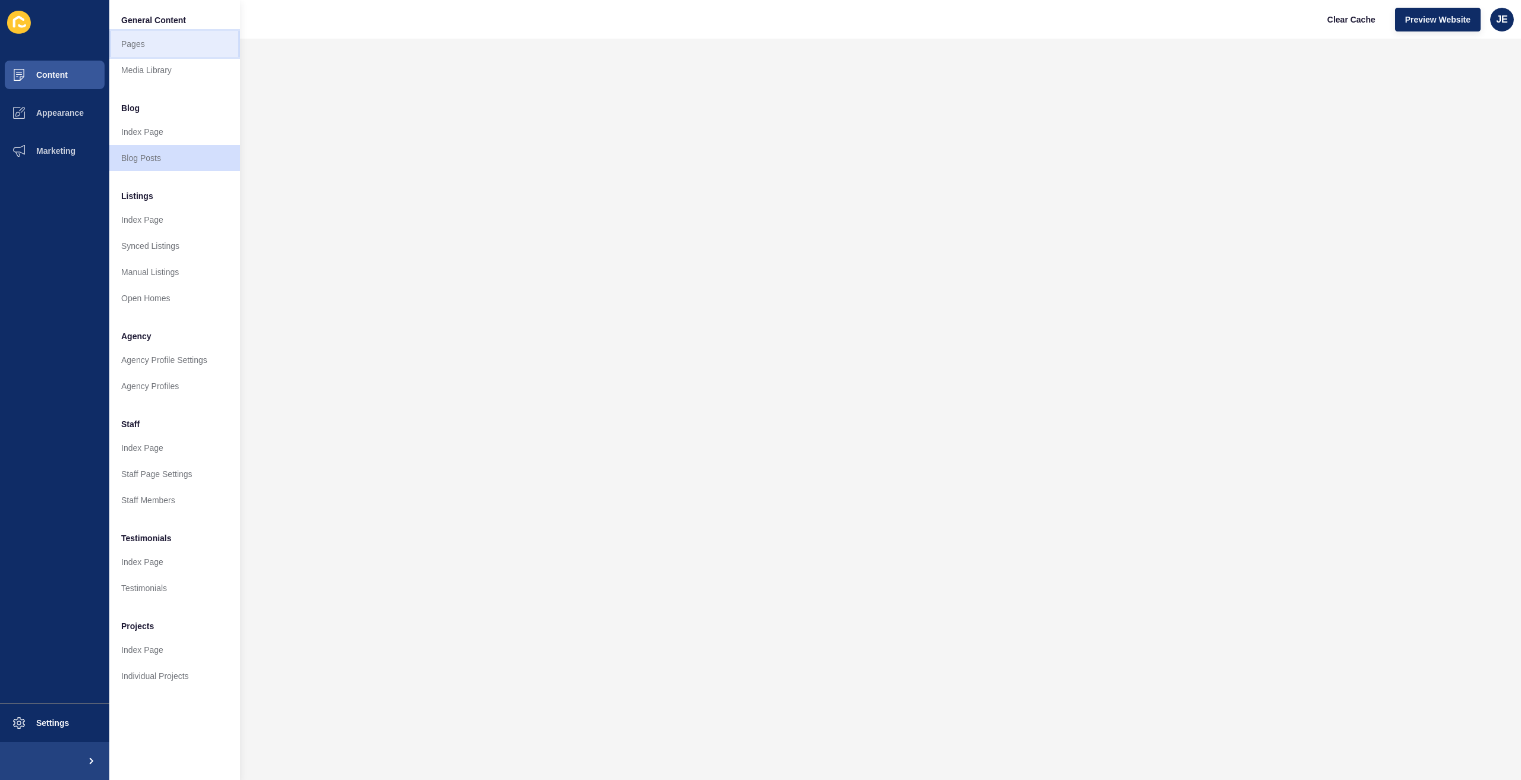
click at [146, 45] on link "Pages" at bounding box center [174, 44] width 131 height 26
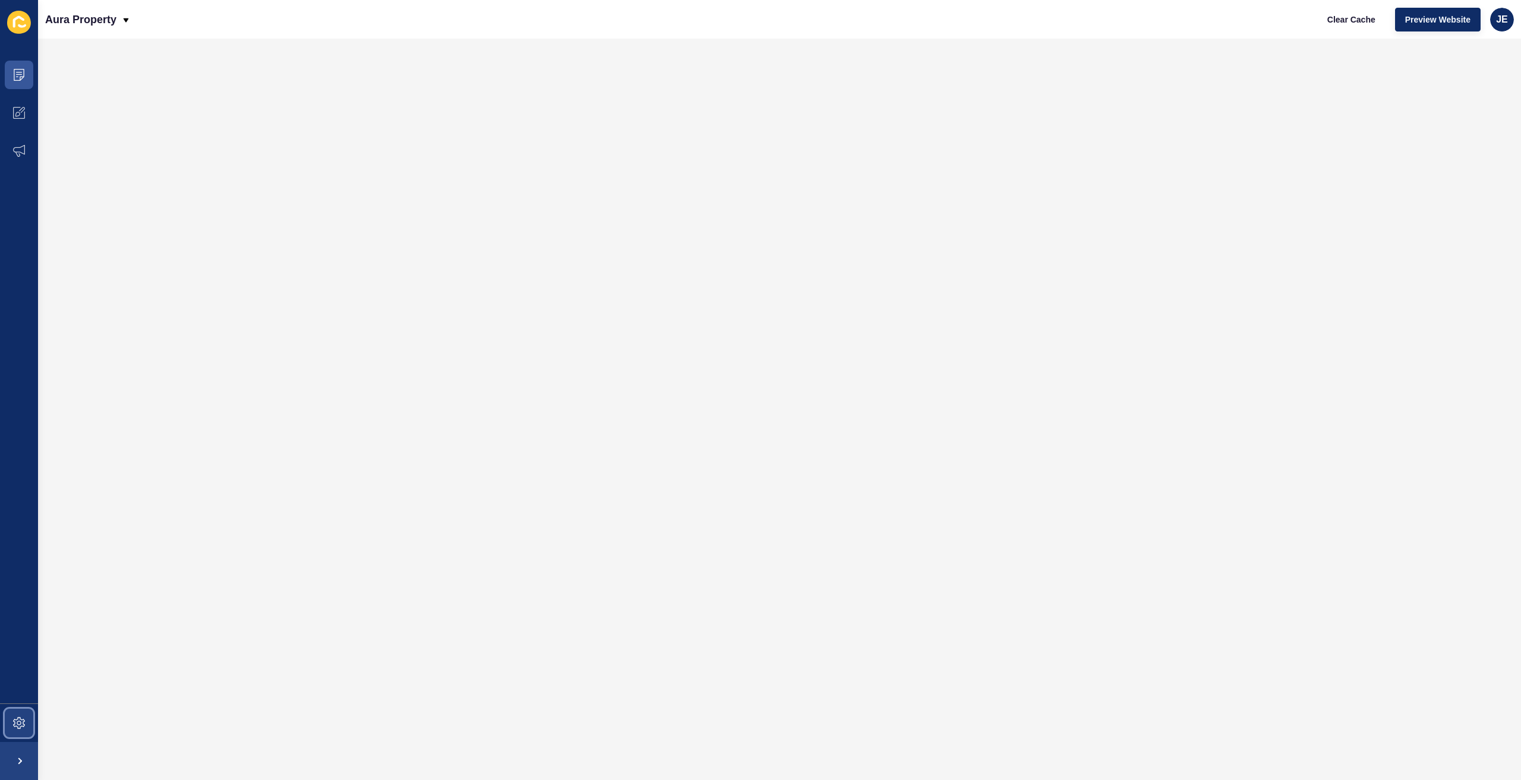
click at [25, 727] on span at bounding box center [19, 723] width 38 height 38
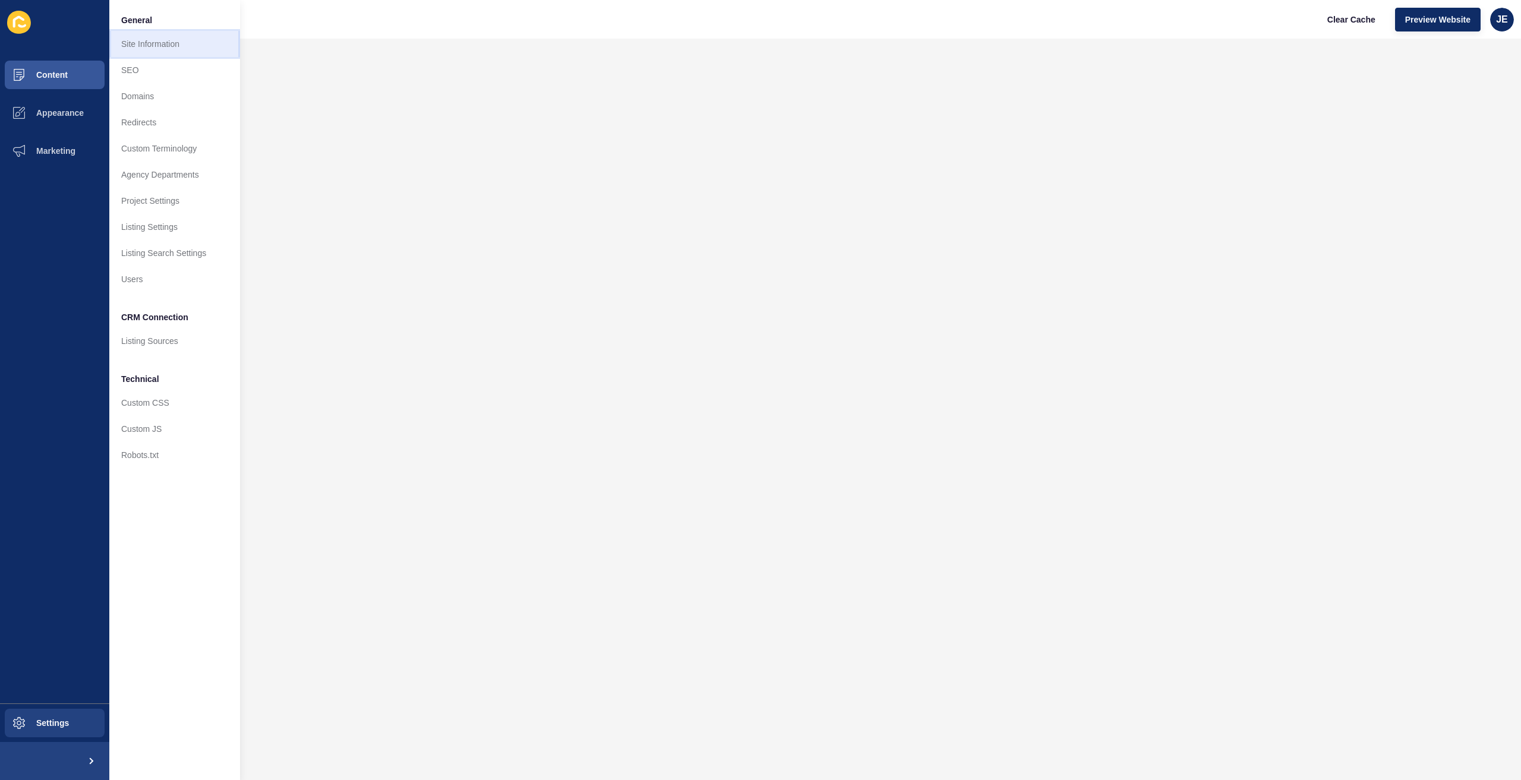
click at [150, 48] on link "Site Information" at bounding box center [174, 44] width 131 height 26
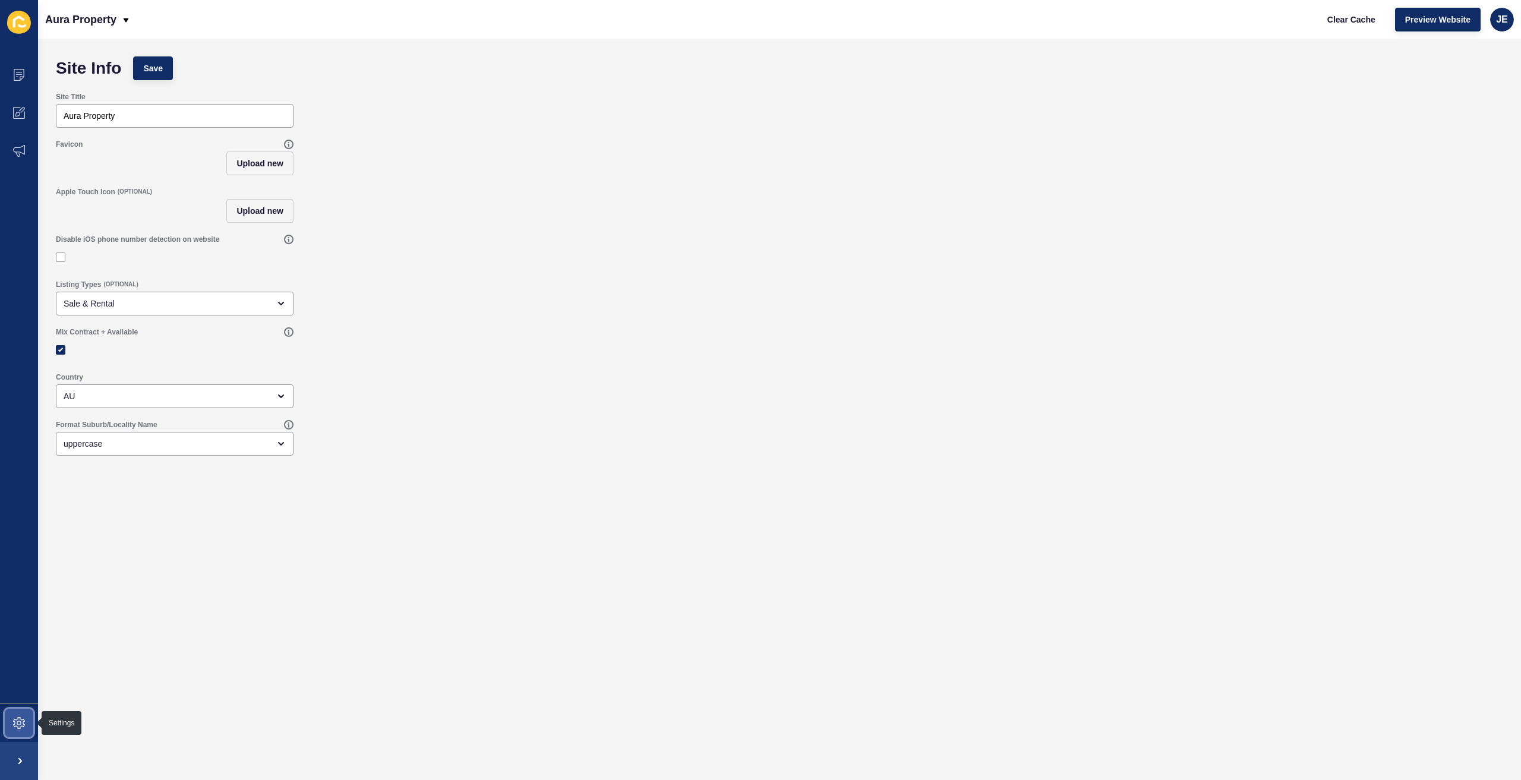
click at [20, 724] on icon at bounding box center [19, 723] width 12 height 12
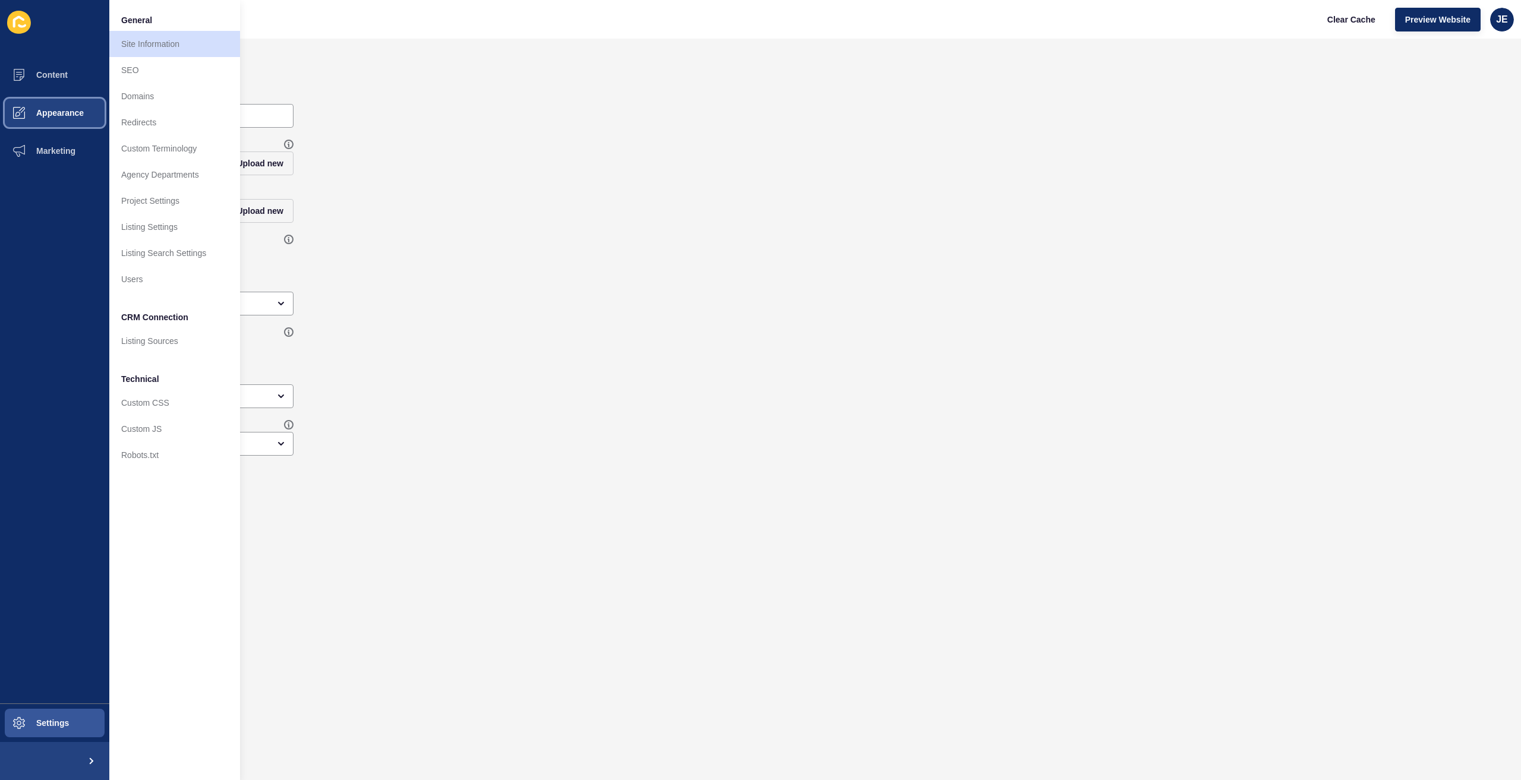
click at [46, 112] on span "Appearance" at bounding box center [41, 113] width 86 height 10
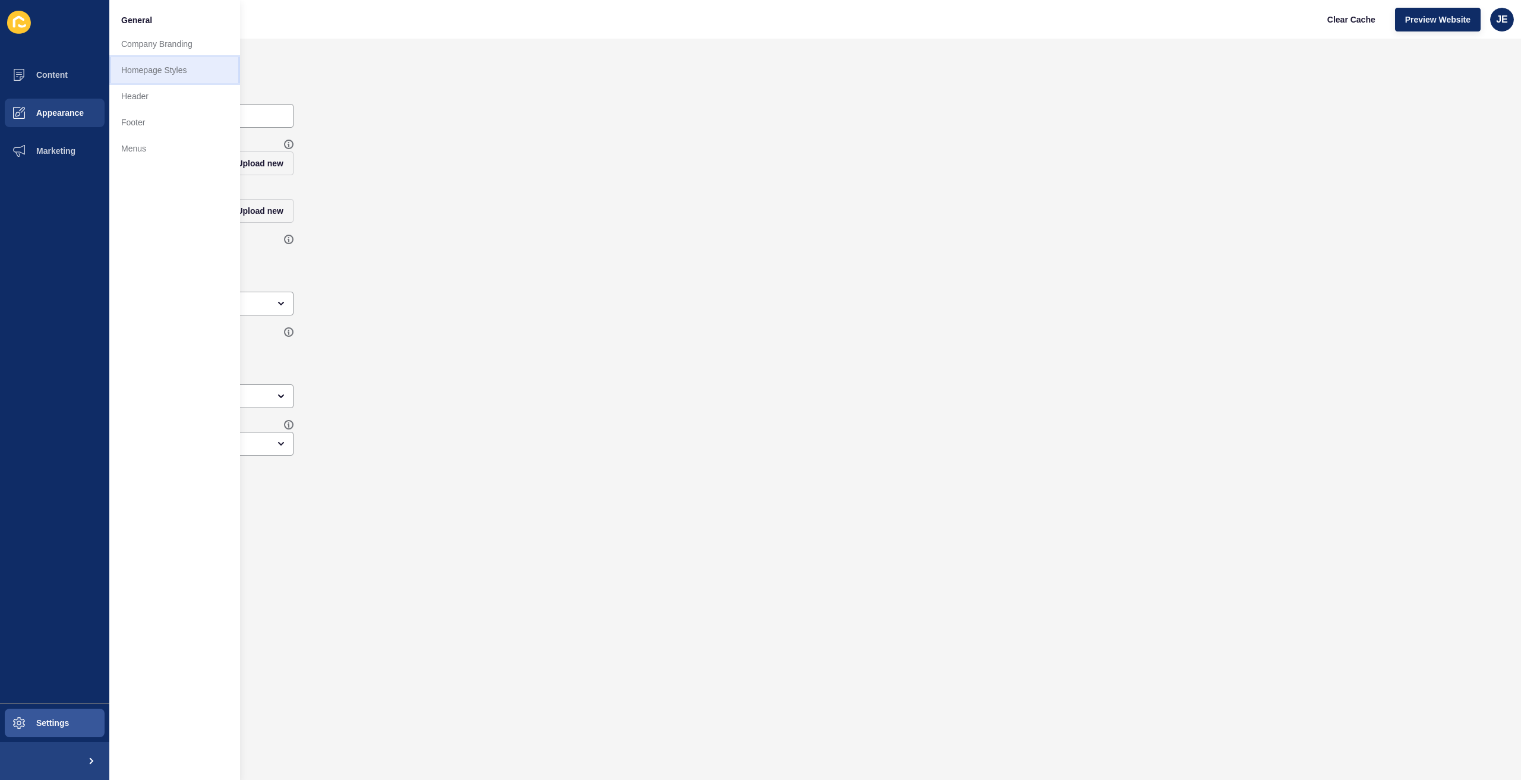
click at [155, 71] on link "Homepage Styles" at bounding box center [174, 70] width 131 height 26
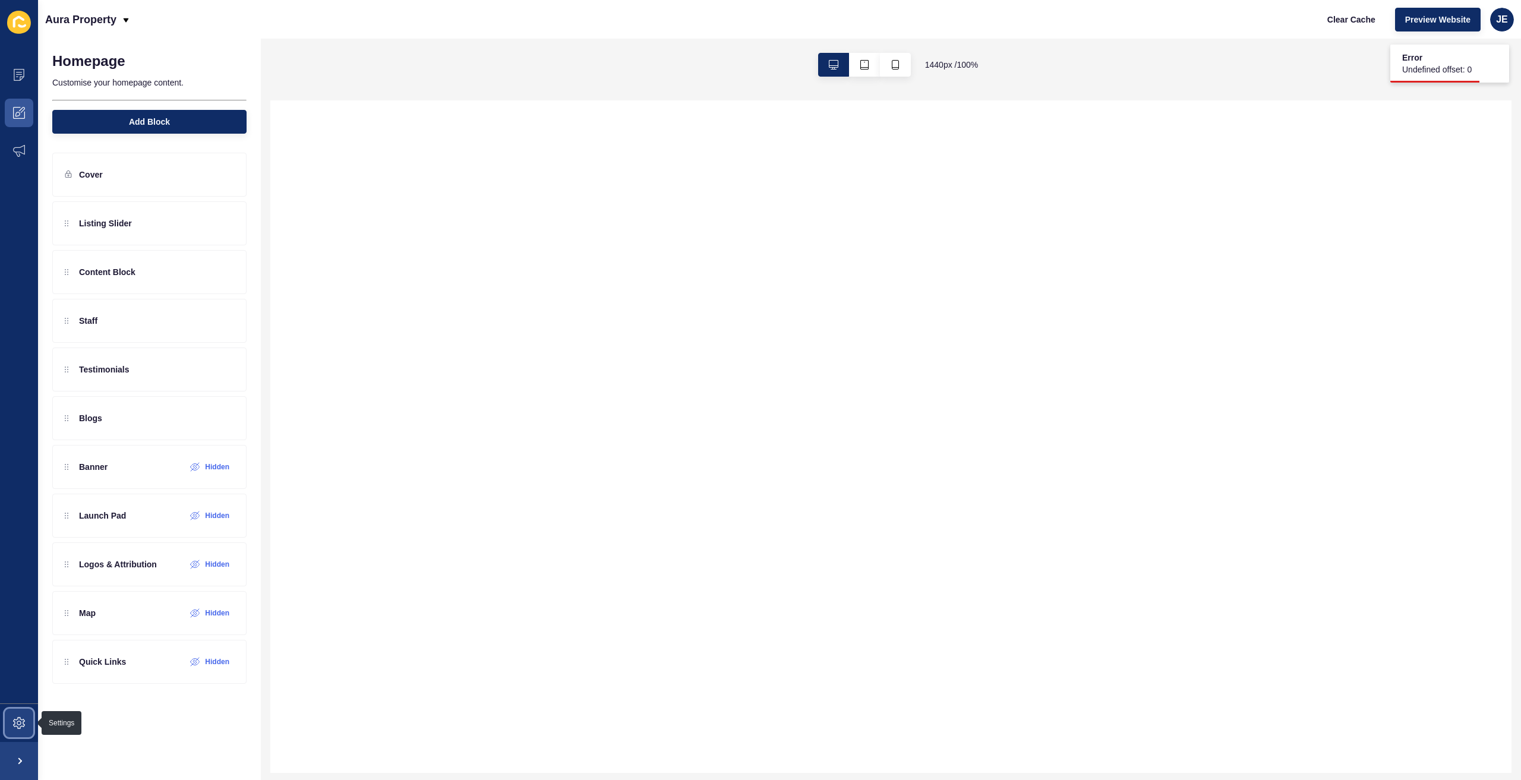
click at [17, 724] on icon at bounding box center [19, 723] width 12 height 12
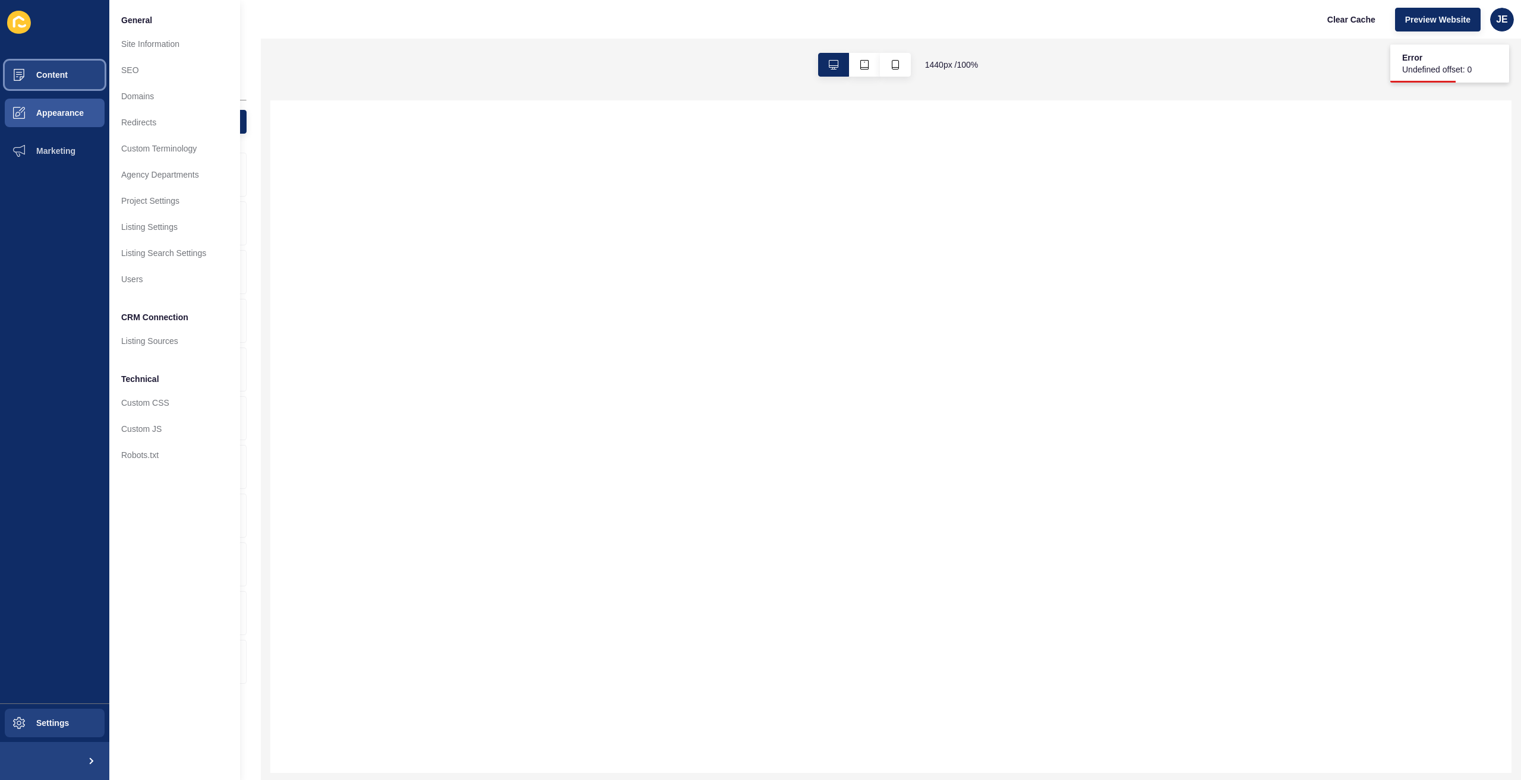
click at [47, 78] on span "Content" at bounding box center [33, 75] width 70 height 10
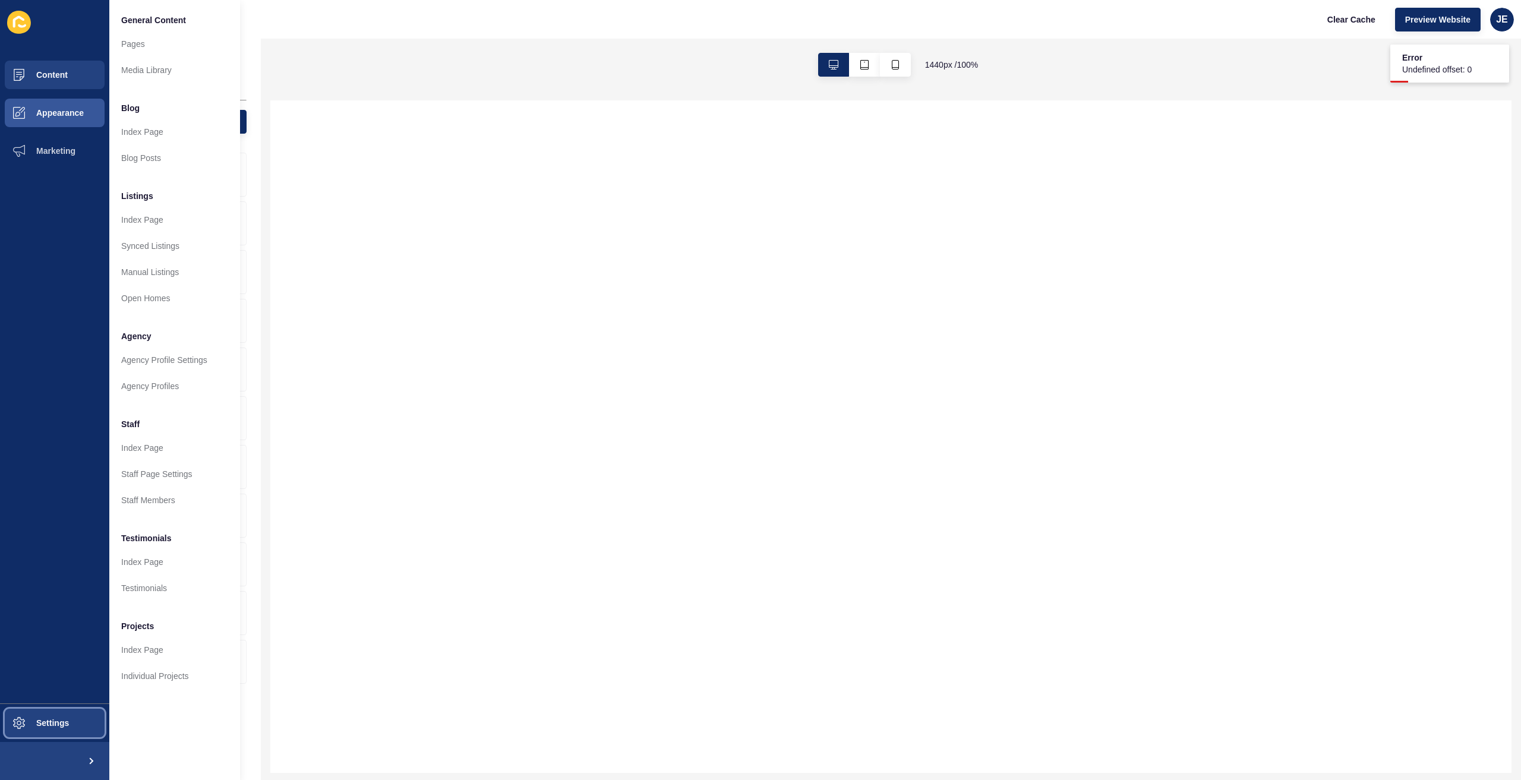
click at [32, 725] on span "Settings" at bounding box center [33, 723] width 71 height 10
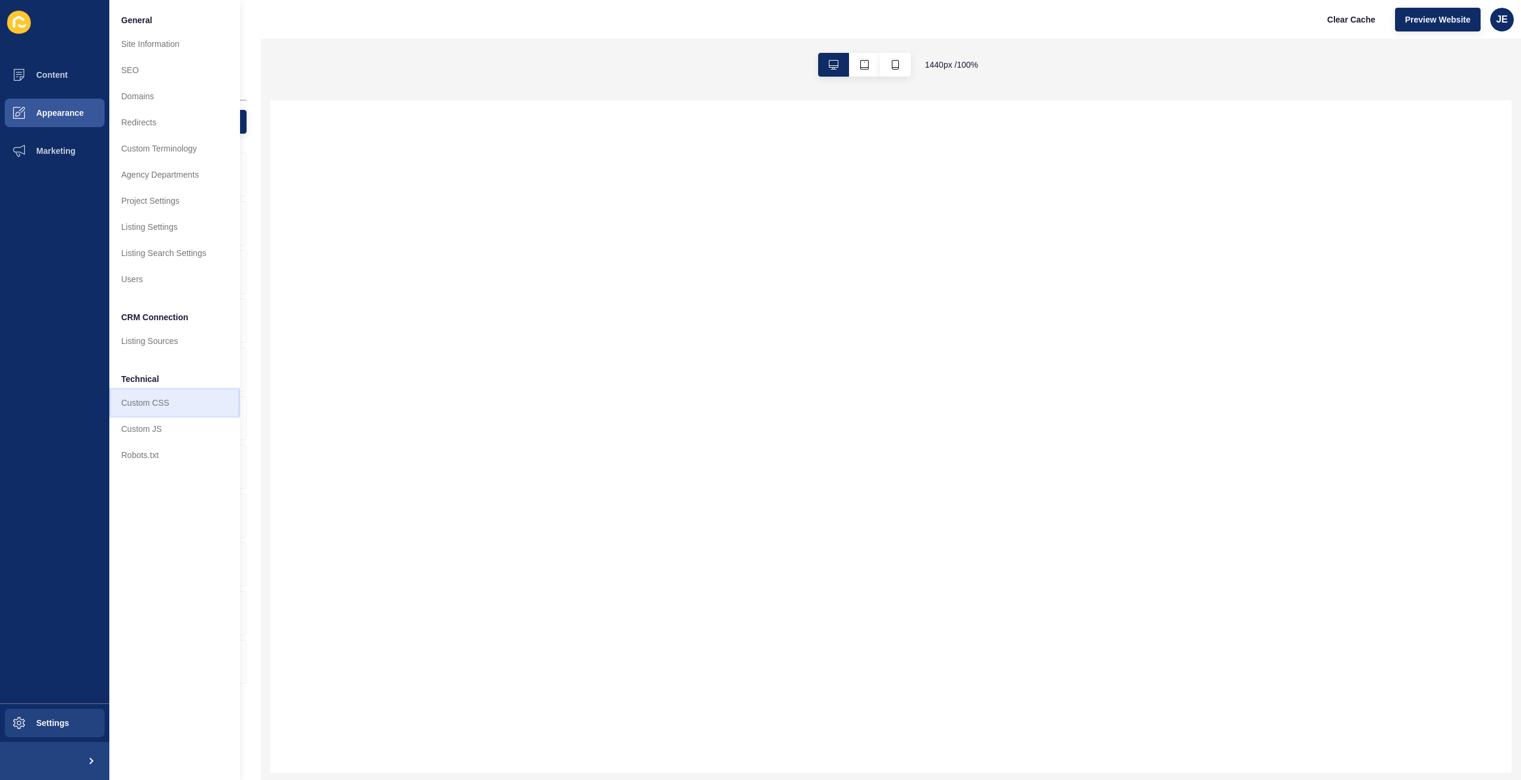
click at [149, 409] on link "Custom CSS" at bounding box center [174, 403] width 131 height 26
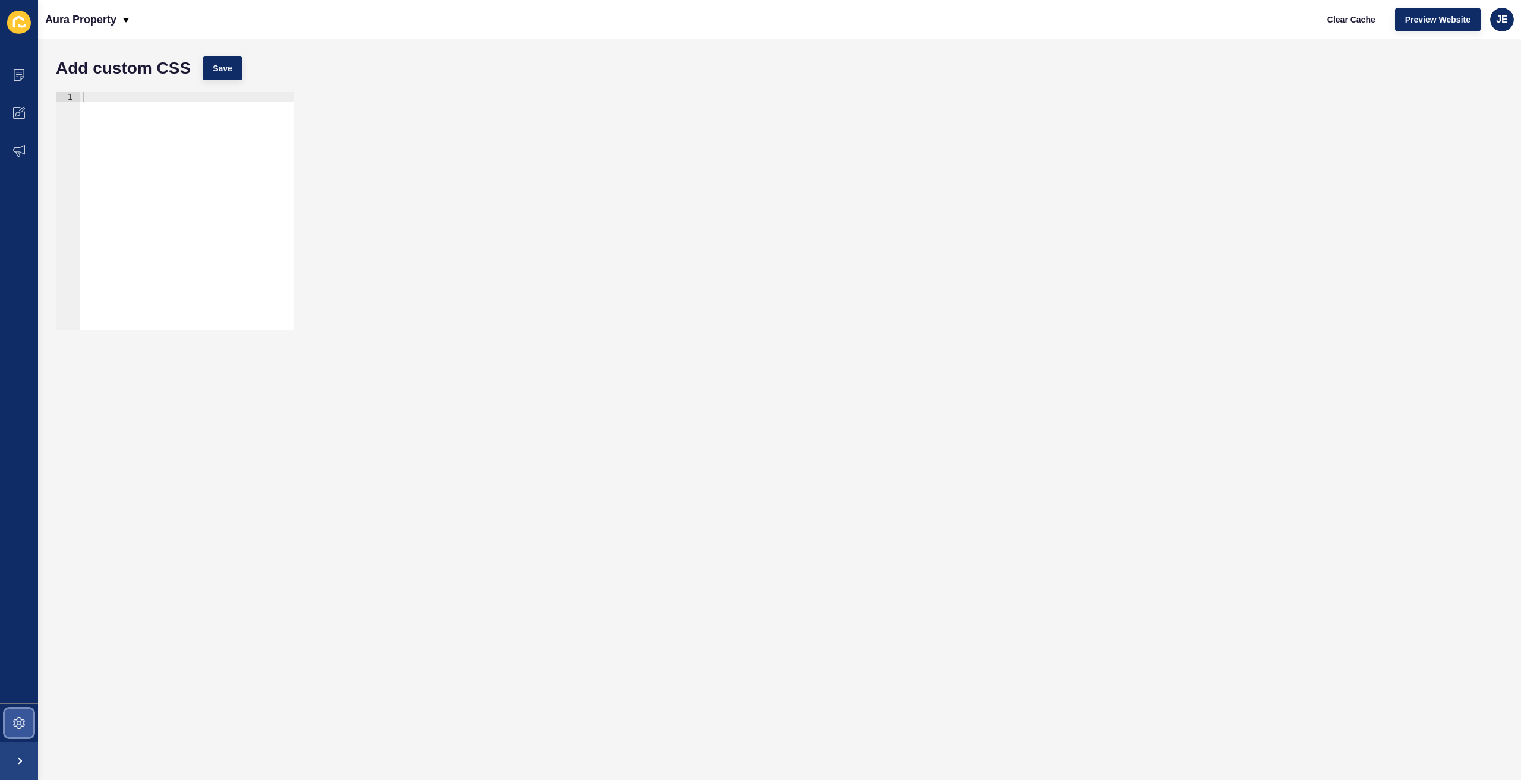
click at [23, 718] on icon at bounding box center [19, 723] width 12 height 12
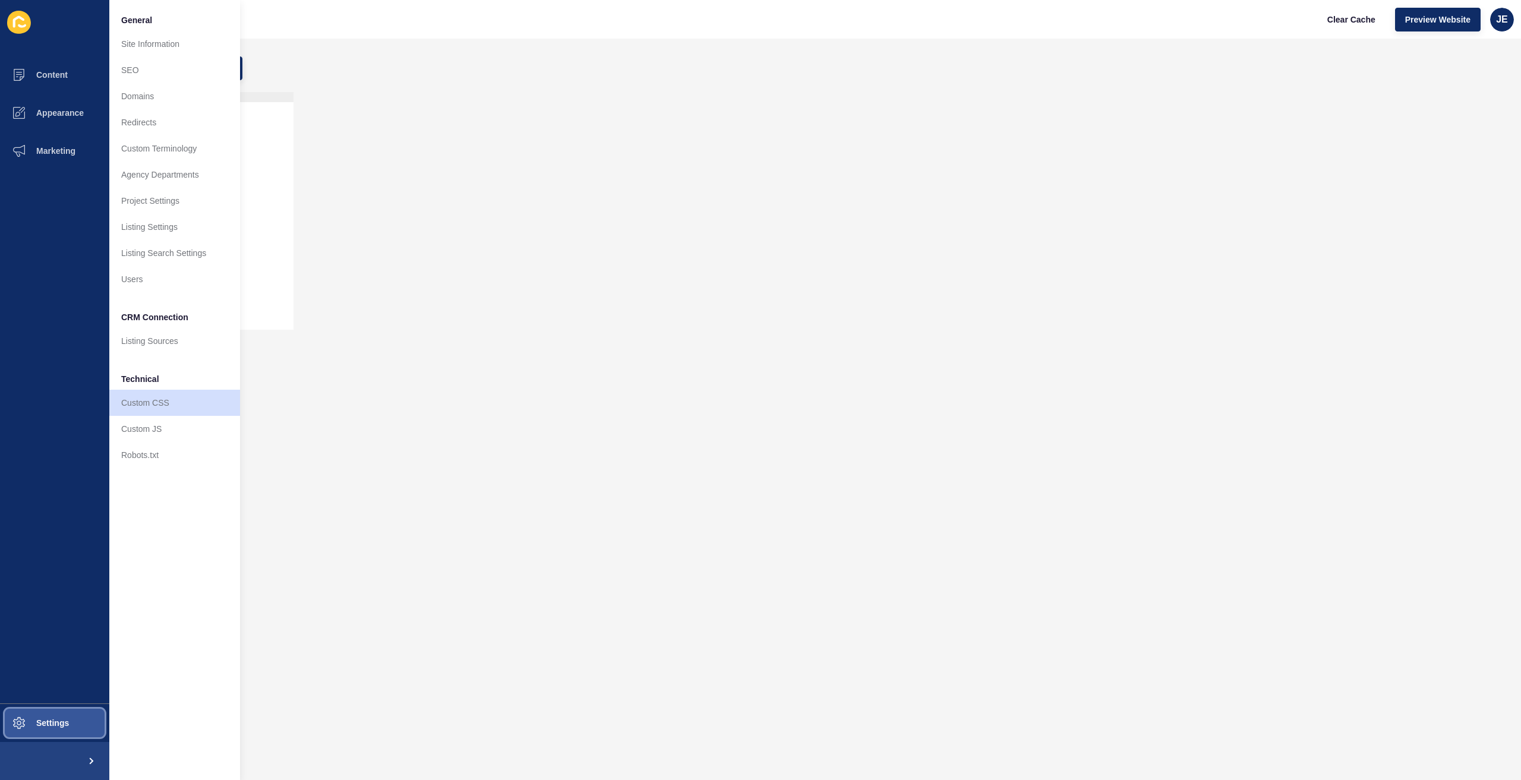
click at [55, 726] on span "Settings" at bounding box center [33, 723] width 71 height 10
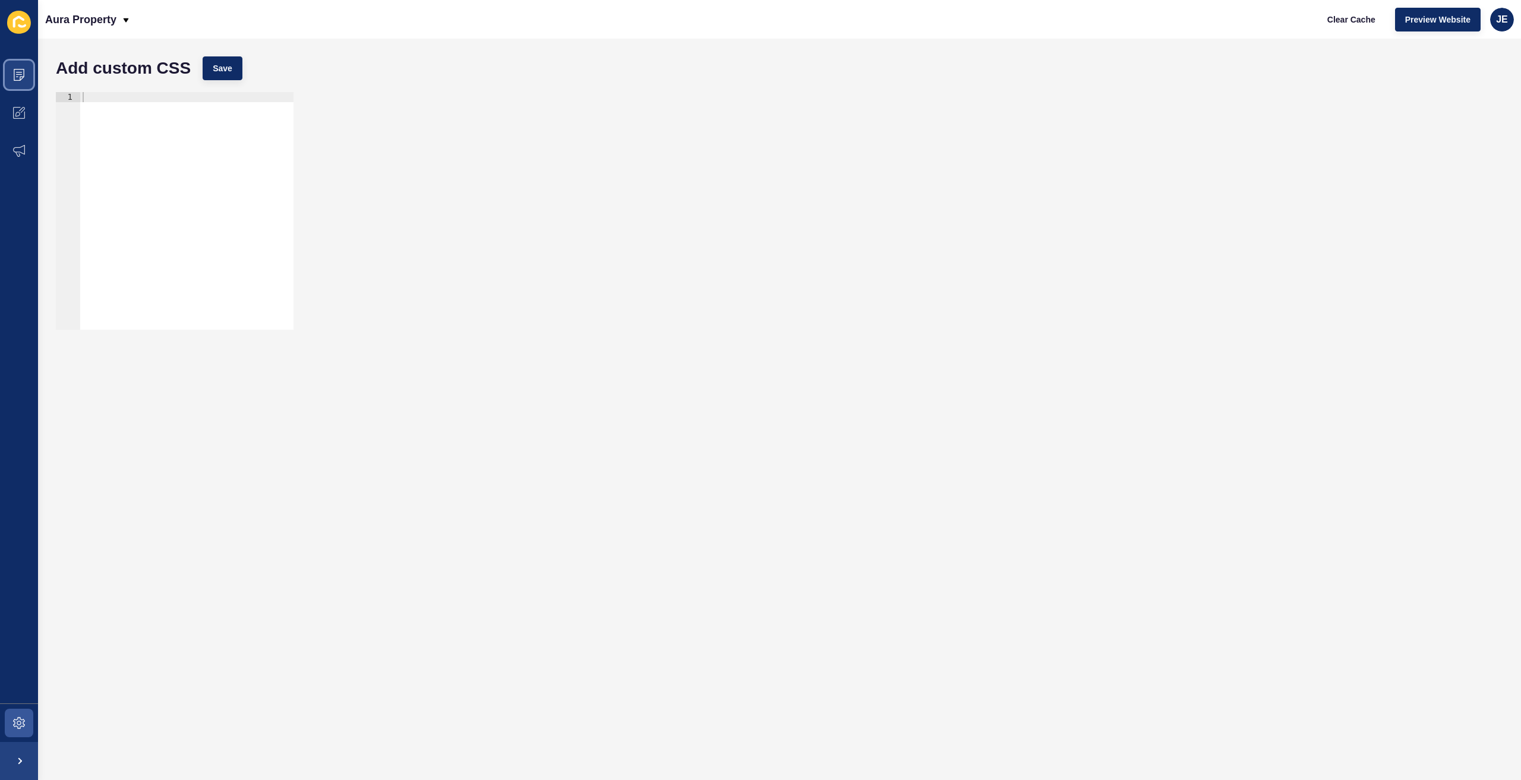
click at [18, 86] on span at bounding box center [19, 75] width 38 height 38
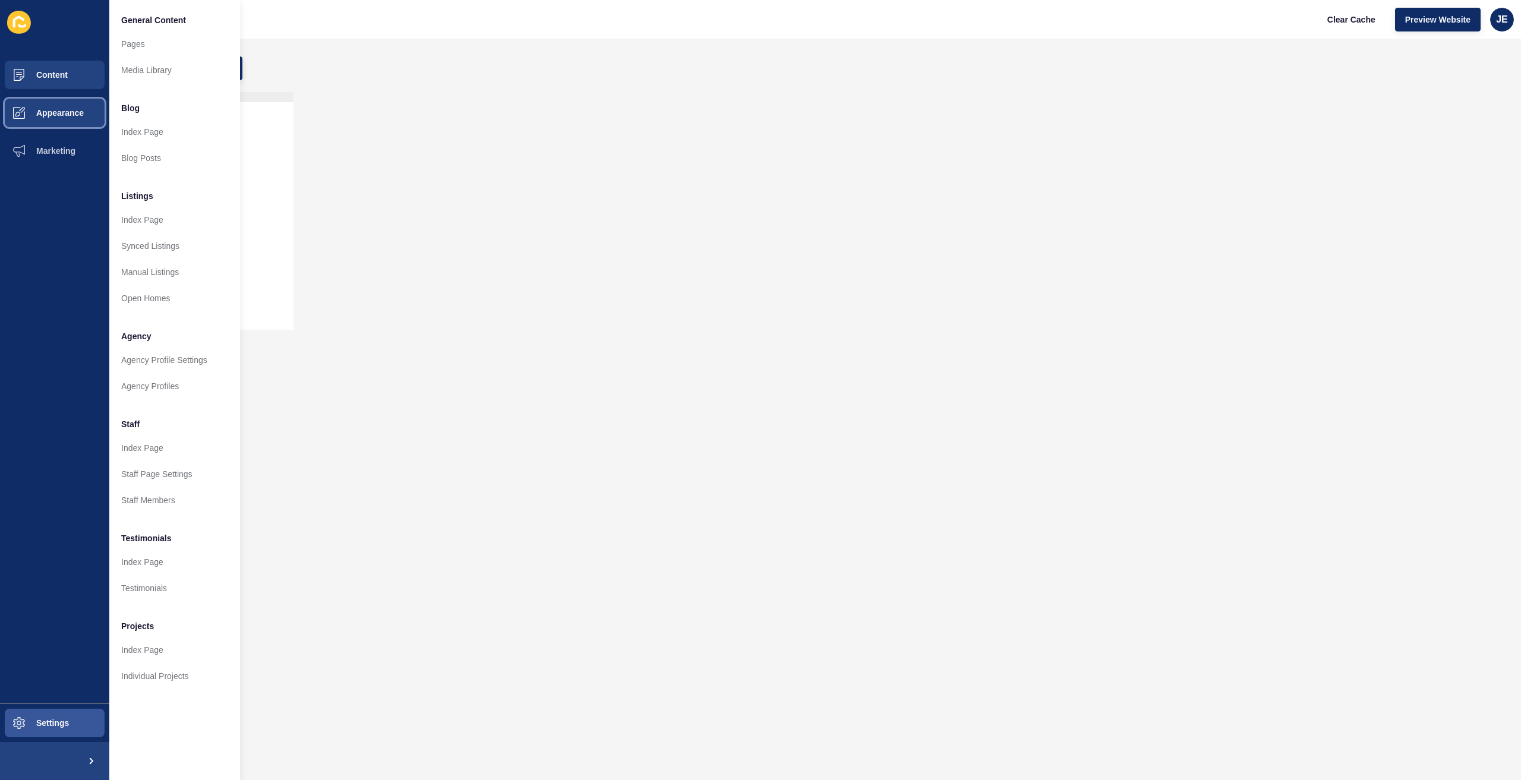
click at [62, 118] on button "Appearance" at bounding box center [54, 113] width 109 height 38
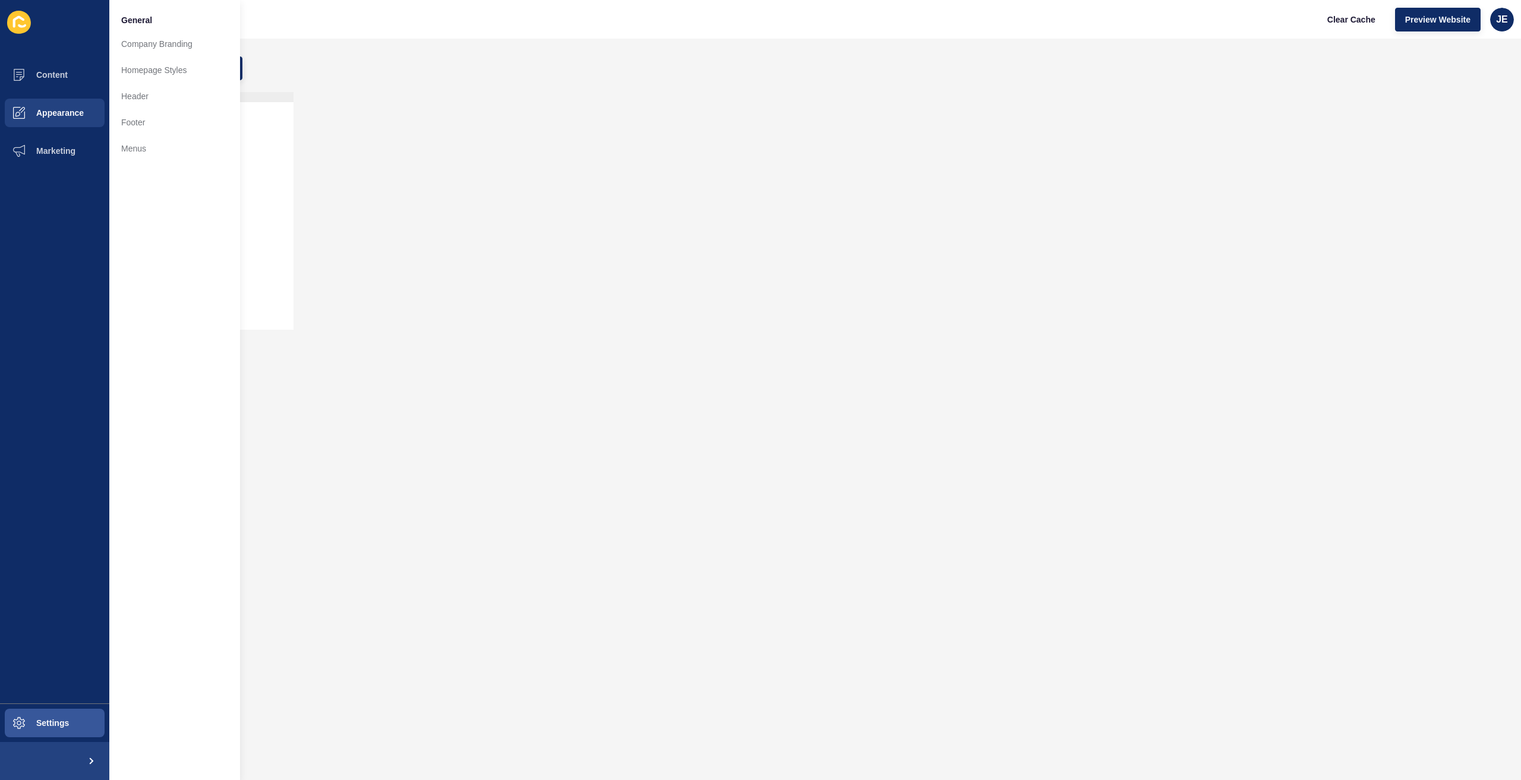
click at [421, 205] on div "1 ההההההההההההההההההההההההההההההההההההההההההההההההההההההההההההההההההההההההההההה…" at bounding box center [779, 211] width 1459 height 250
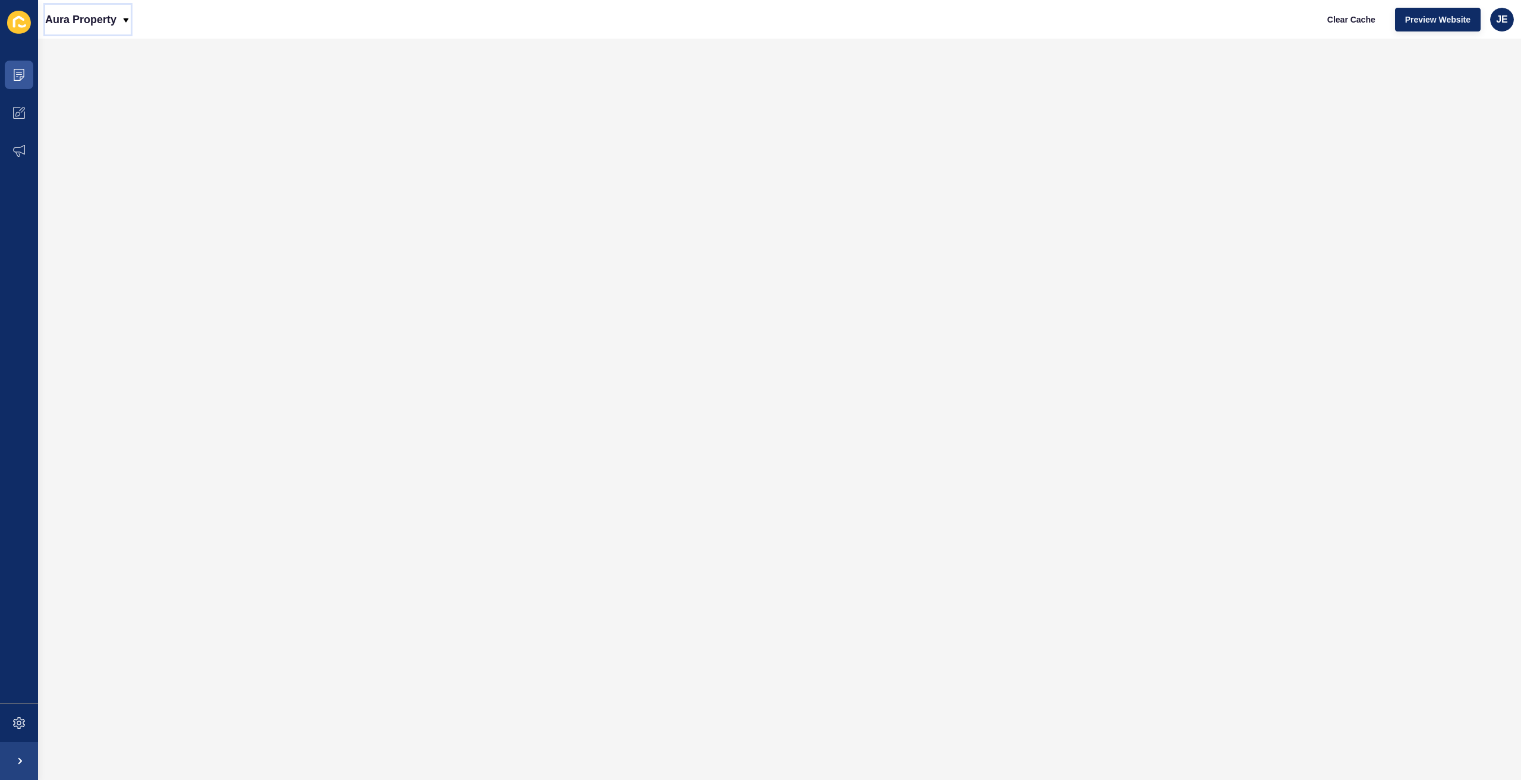
click at [78, 23] on p "Aura Property" at bounding box center [80, 20] width 71 height 30
drag, startPoint x: 74, startPoint y: 45, endPoint x: 50, endPoint y: 47, distance: 24.5
click at [50, 47] on link "Aura" at bounding box center [97, 50] width 104 height 26
click at [17, 77] on icon at bounding box center [17, 77] width 2 height 1
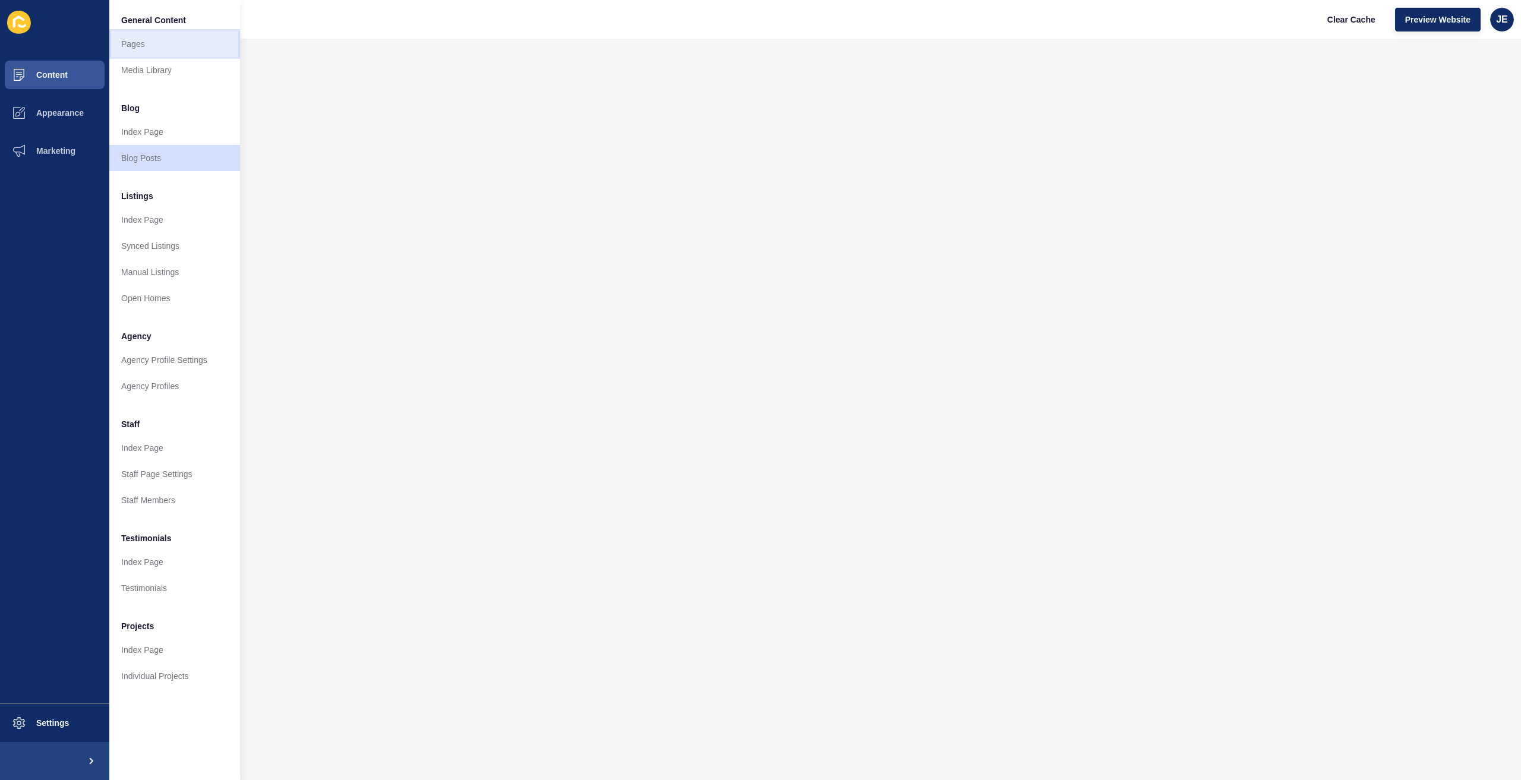
click at [159, 43] on link "Pages" at bounding box center [174, 44] width 131 height 26
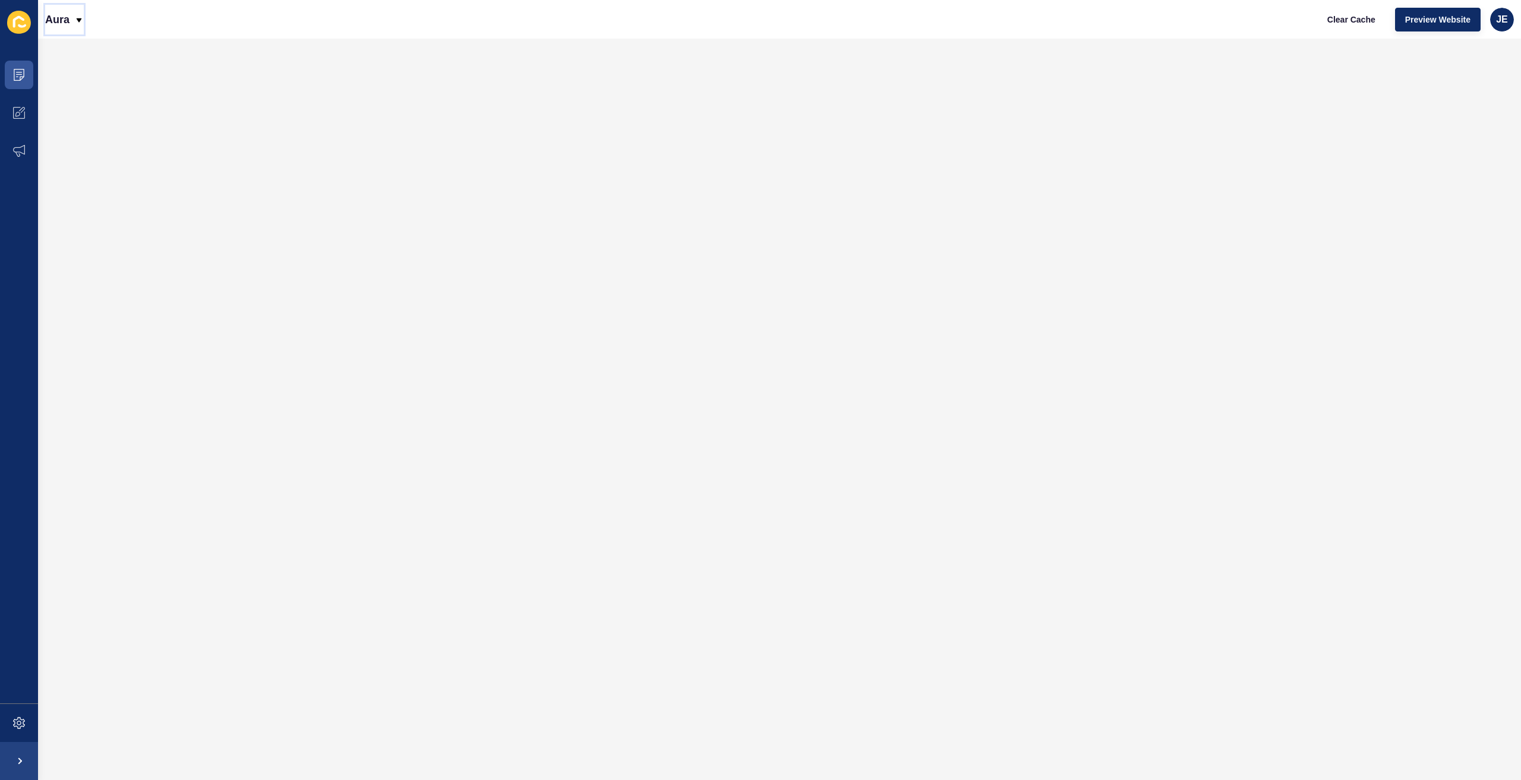
click at [62, 18] on p "Aura" at bounding box center [57, 20] width 24 height 30
click at [95, 36] on div "Aura Clear Cache Preview Website JE" at bounding box center [779, 19] width 1483 height 39
click at [95, 52] on link "Aura Property" at bounding box center [97, 50] width 104 height 26
click at [20, 81] on span at bounding box center [19, 75] width 38 height 38
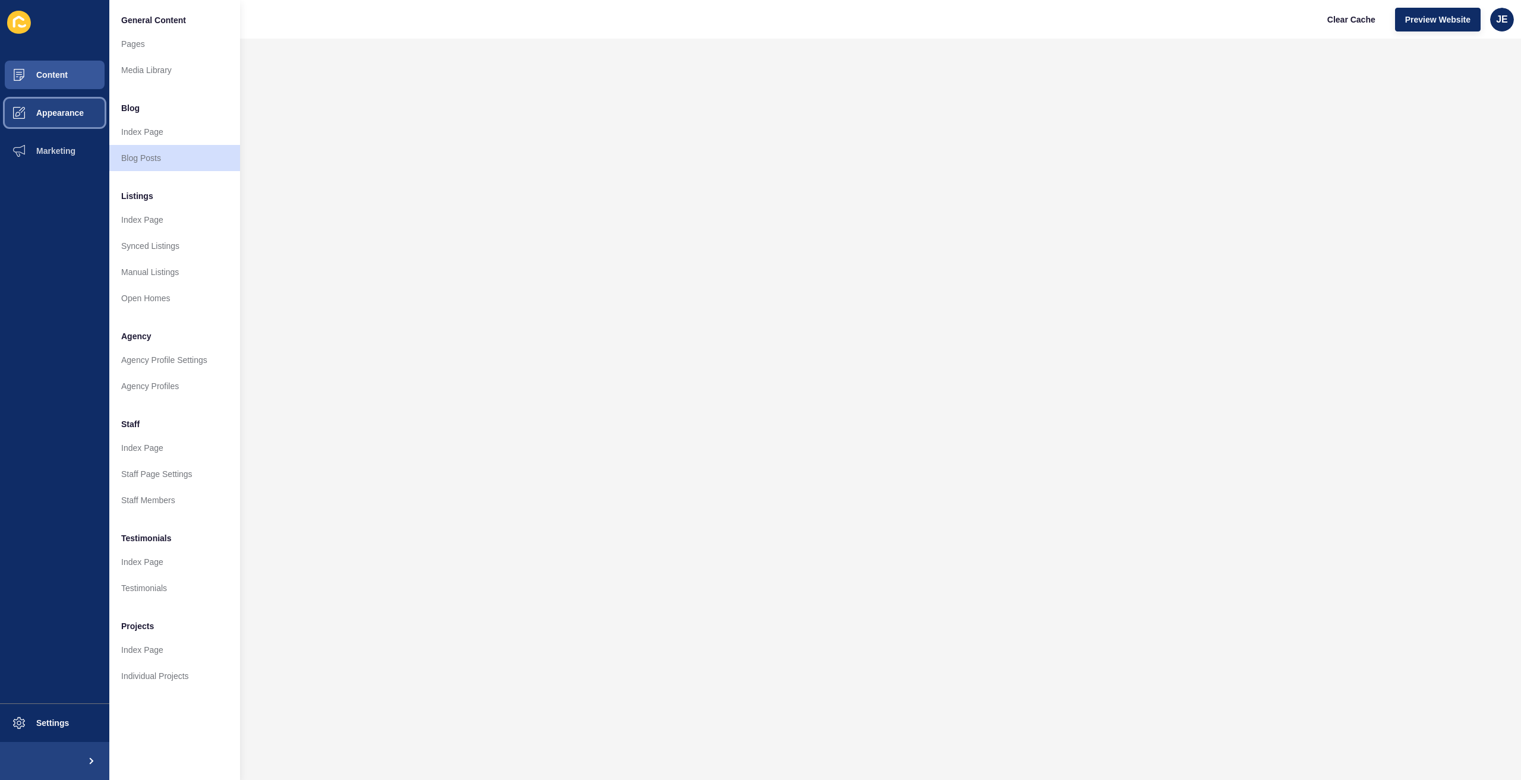
click at [39, 112] on span "Appearance" at bounding box center [41, 113] width 86 height 10
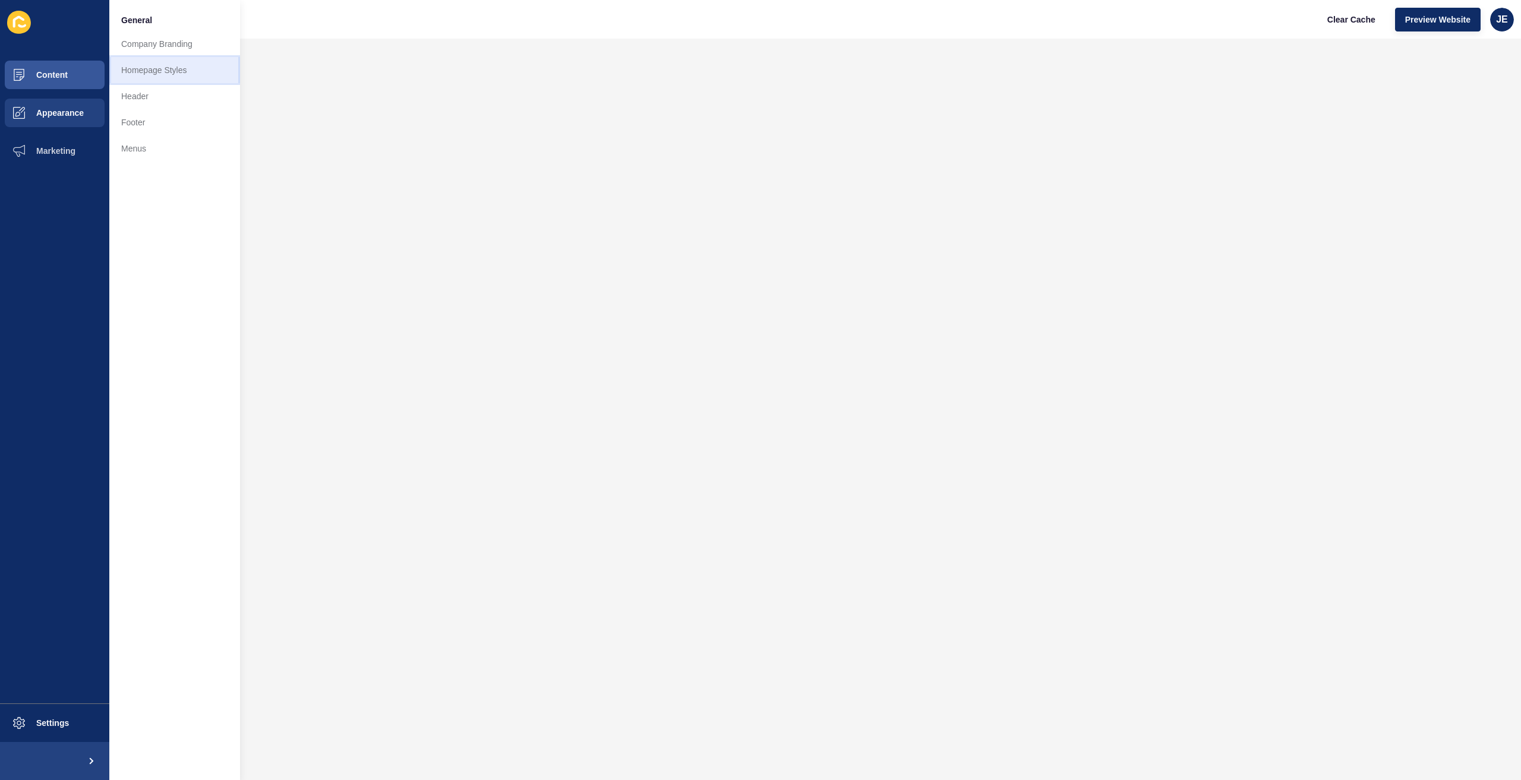
click at [163, 74] on link "Homepage Styles" at bounding box center [174, 70] width 131 height 26
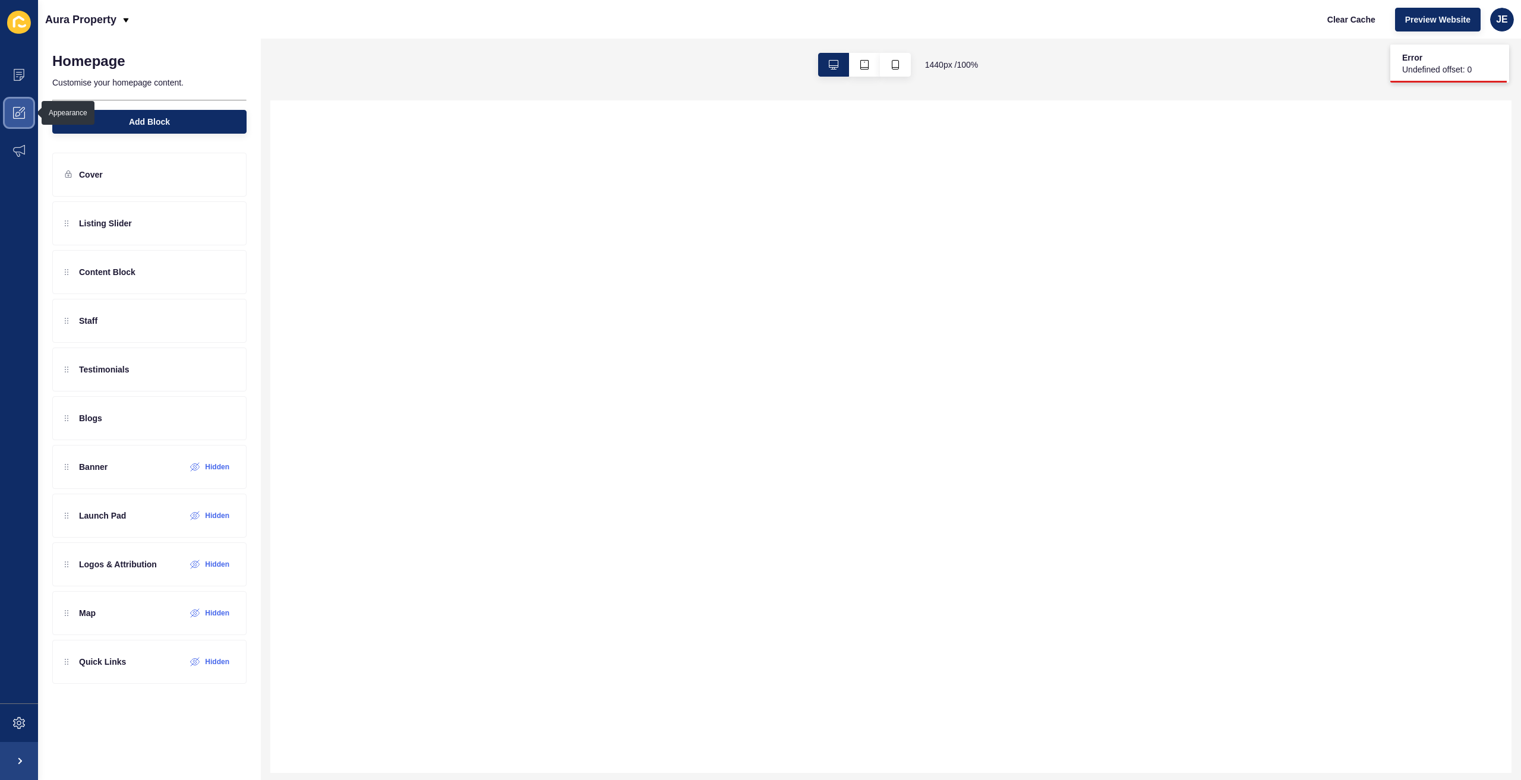
click at [17, 111] on icon at bounding box center [19, 113] width 12 height 12
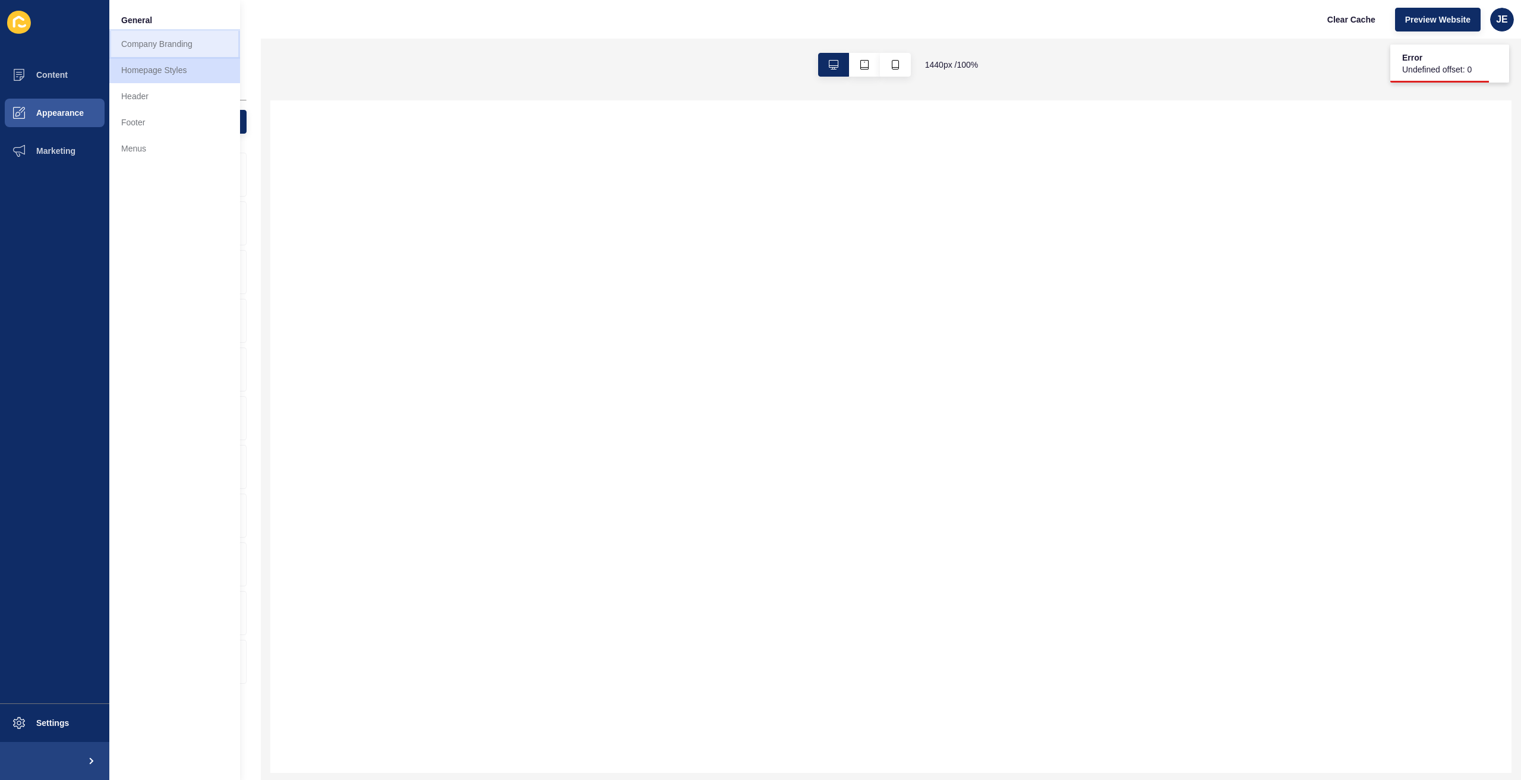
click at [191, 43] on link "Company Branding" at bounding box center [174, 44] width 131 height 26
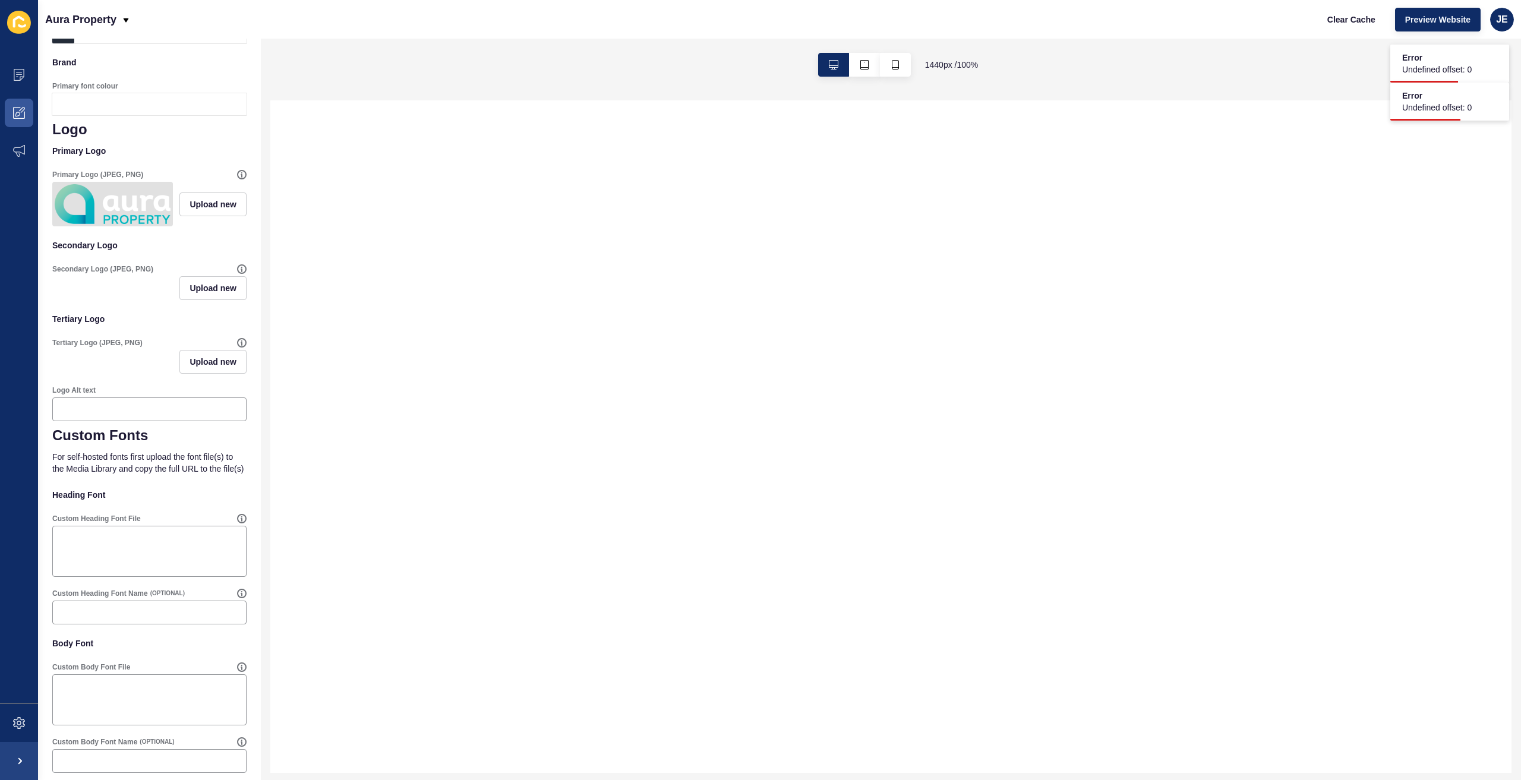
scroll to position [212, 0]
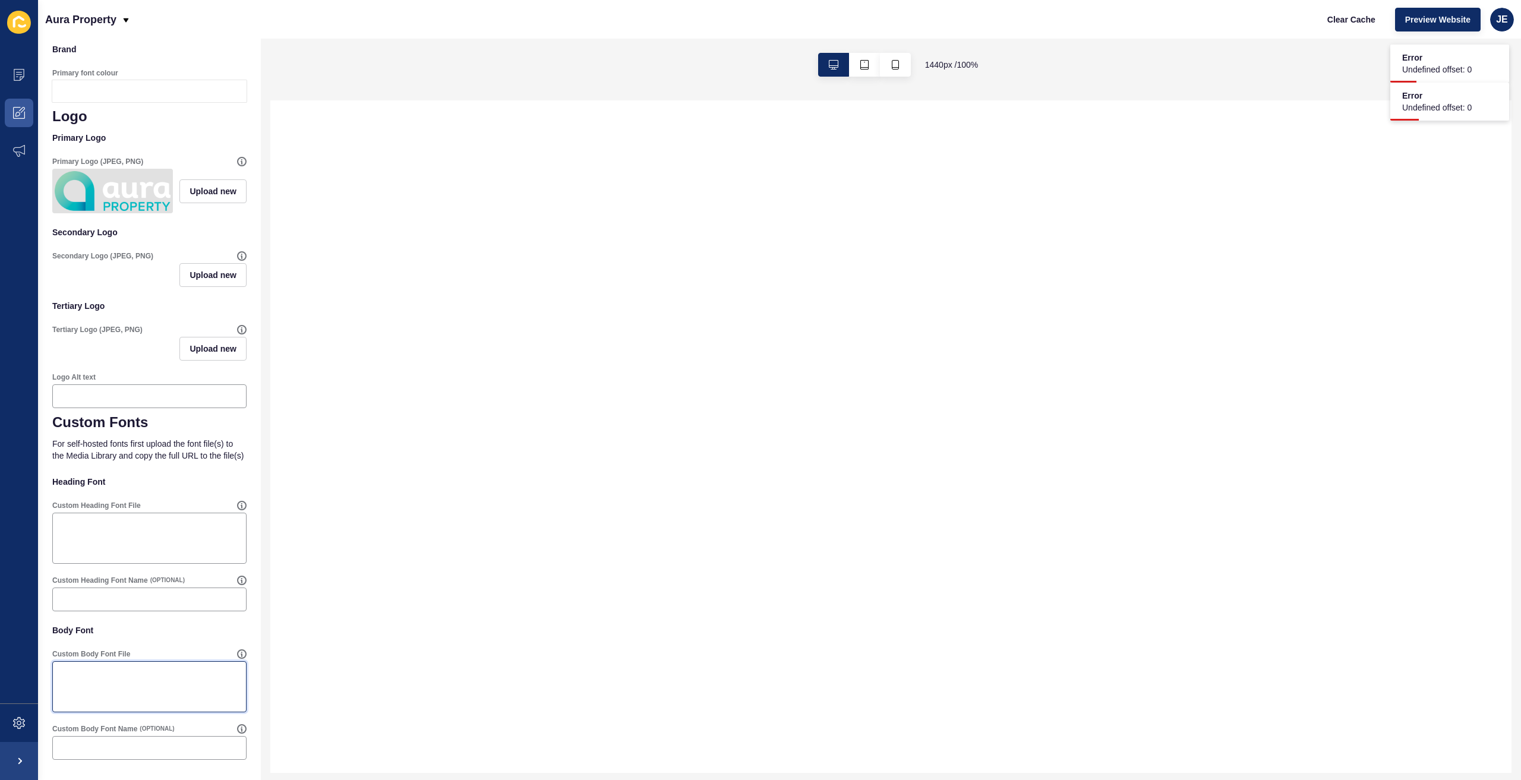
click at [119, 682] on textarea "Custom Body Font File" at bounding box center [149, 687] width 191 height 48
click at [156, 538] on textarea "Custom Heading Font File" at bounding box center [149, 538] width 191 height 48
click at [159, 596] on input "Custom Heading Font Name" at bounding box center [149, 600] width 179 height 12
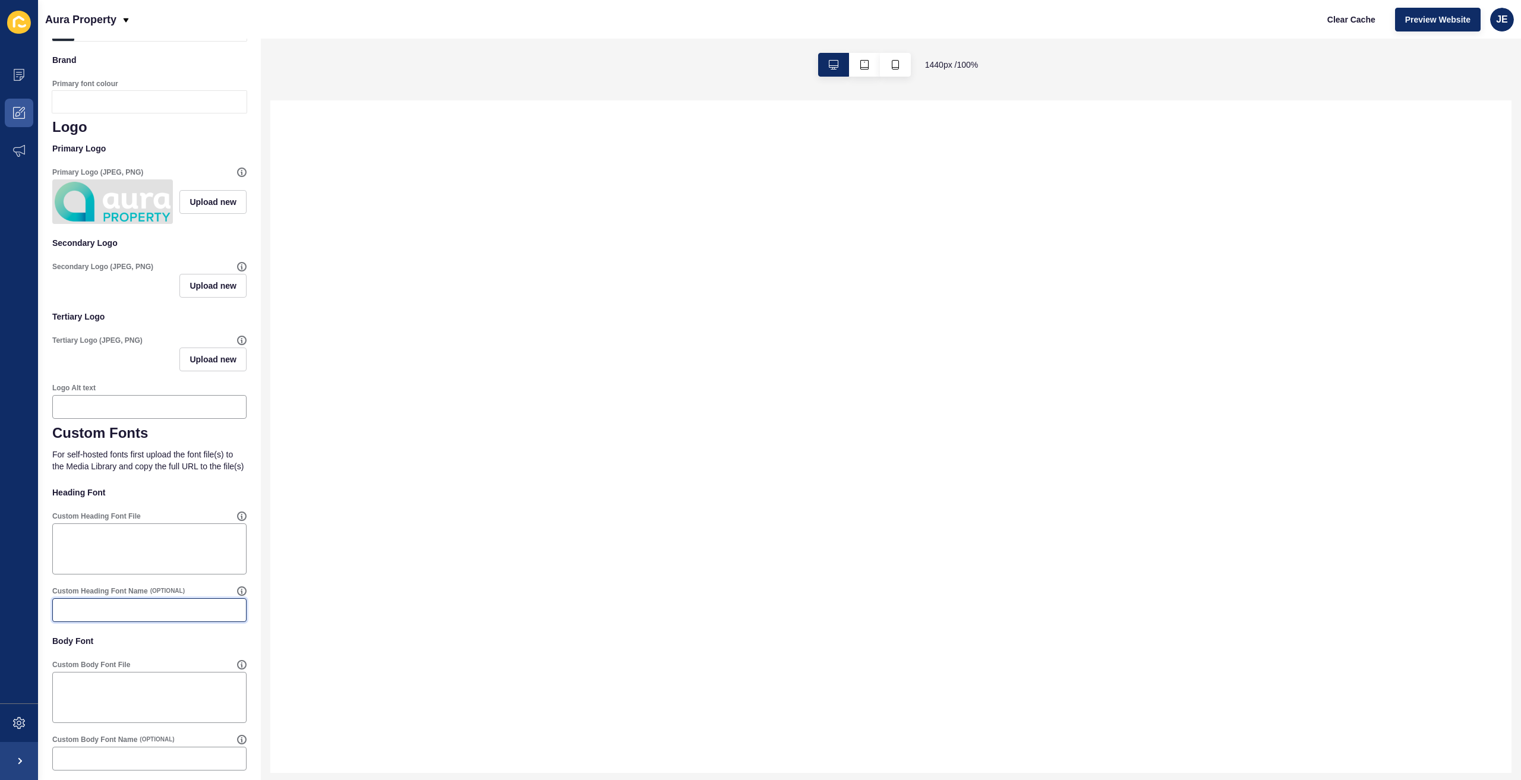
scroll to position [153, 0]
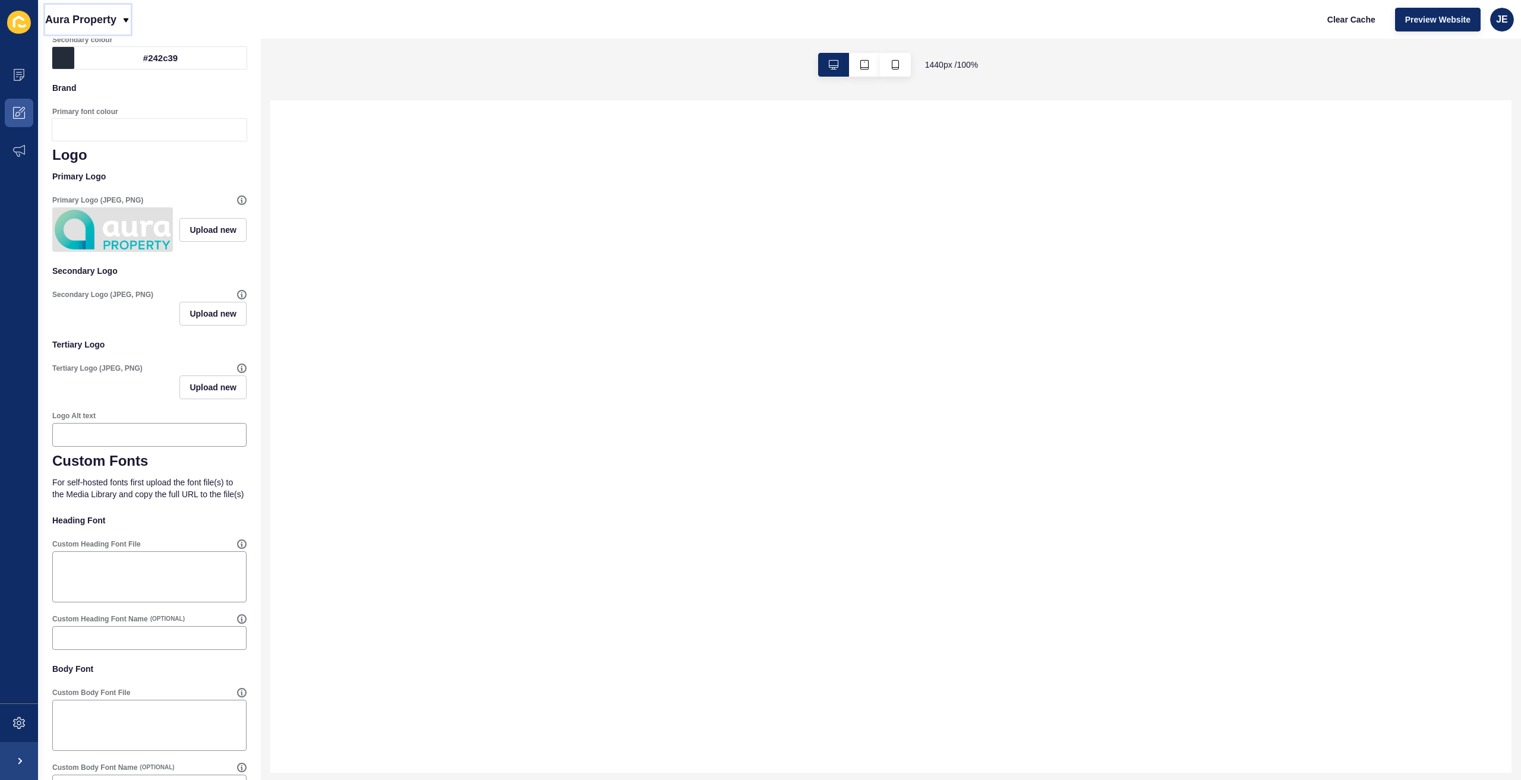
click at [115, 11] on p "Aura Property" at bounding box center [80, 20] width 71 height 30
click at [105, 11] on p "Aura Property" at bounding box center [80, 20] width 71 height 30
click at [105, 12] on p "Aura Property" at bounding box center [80, 20] width 71 height 30
click at [84, 78] on div "Back to website list" at bounding box center [97, 80] width 85 height 21
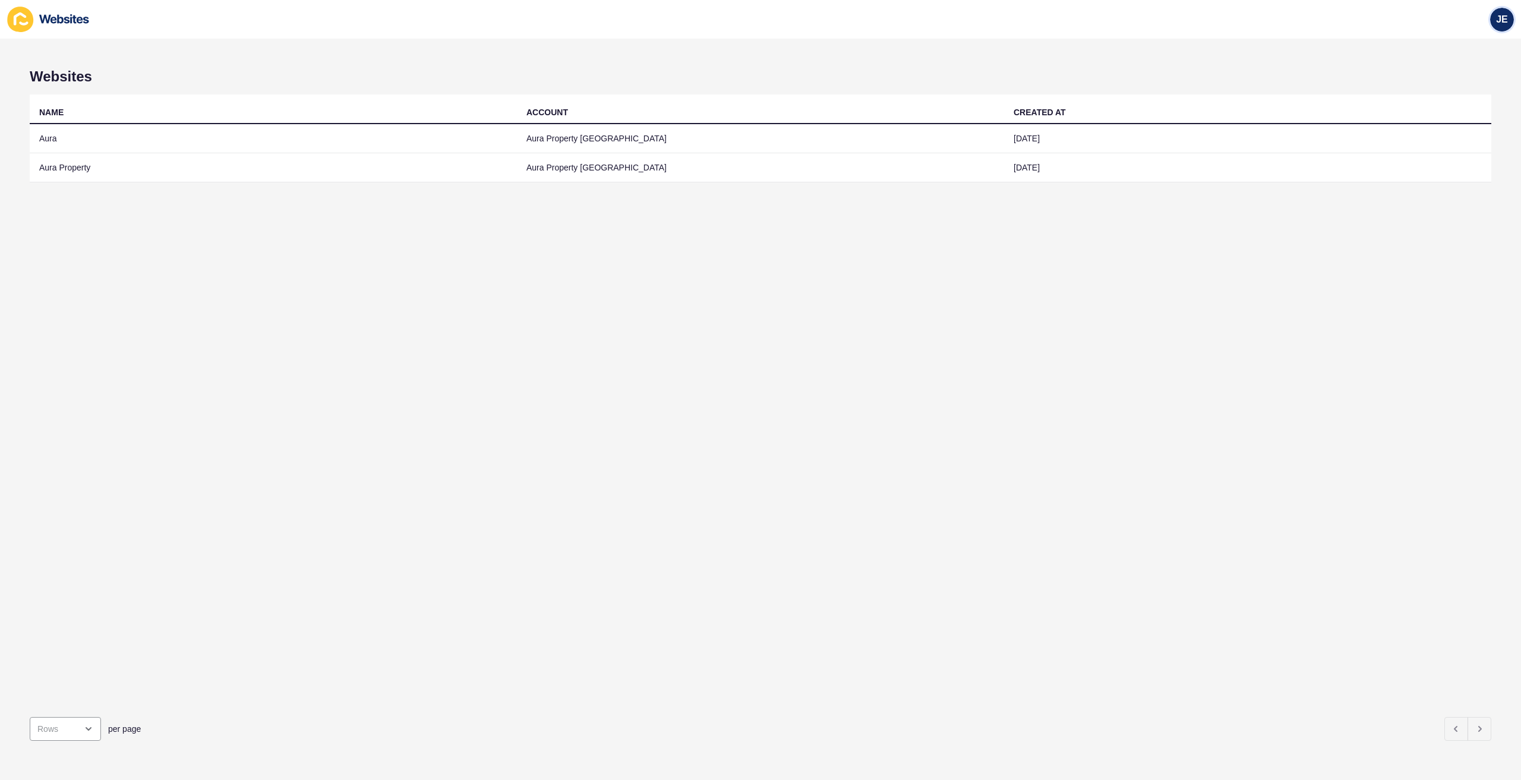
click at [948, 24] on span "JE" at bounding box center [1502, 20] width 12 height 12
click at [105, 50] on div "Websites NAME ACCOUNT CREATED AT Aura Aura Property Sunshine Coast 25 Jun 2025 …" at bounding box center [760, 409] width 1521 height 741
click at [385, 362] on div "NAME ACCOUNT CREATED AT Aura Aura Property Sunshine Coast 25 Jun 2025 Aura Prop…" at bounding box center [760, 400] width 1461 height 613
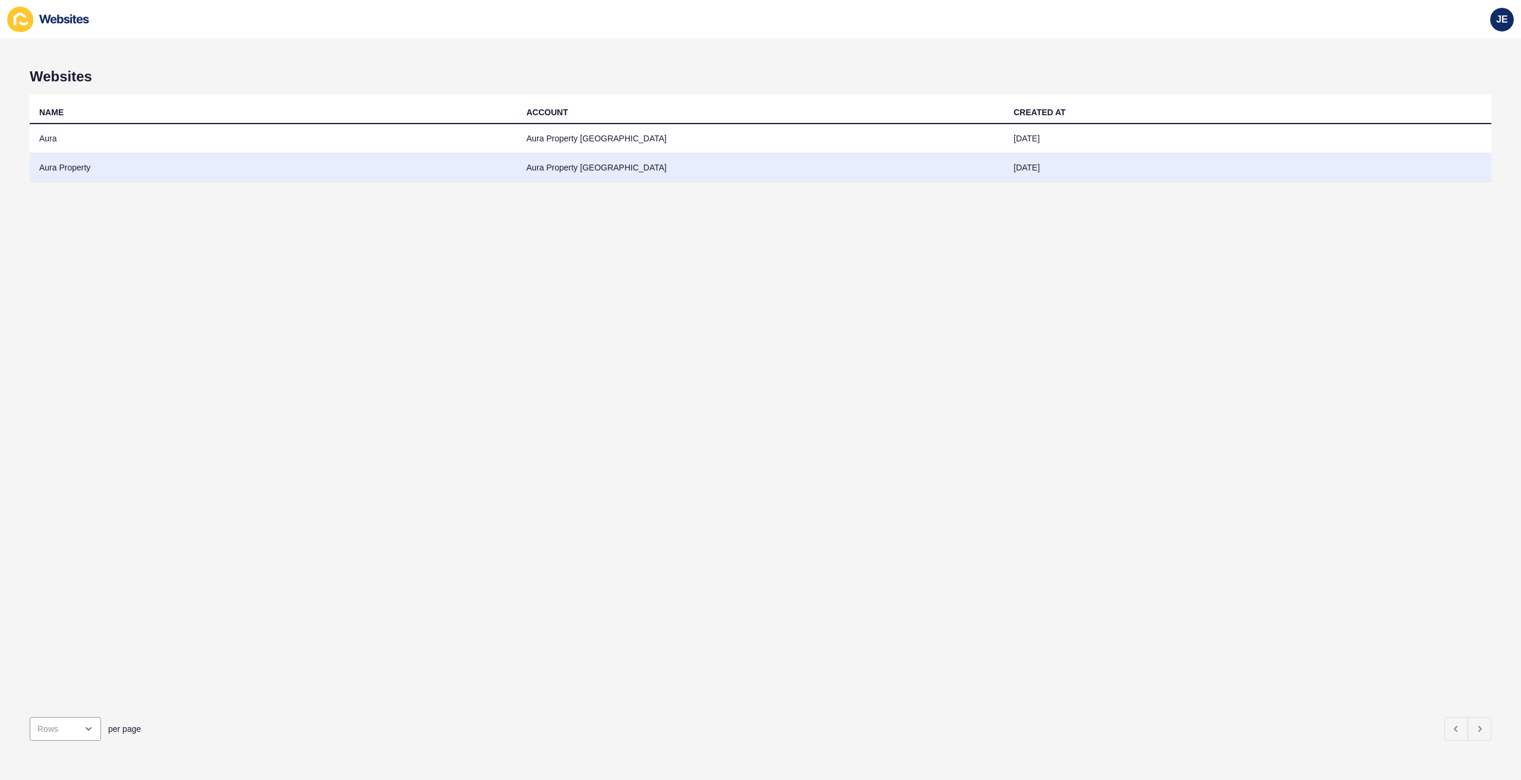
click at [81, 171] on td "Aura Property" at bounding box center [273, 167] width 487 height 29
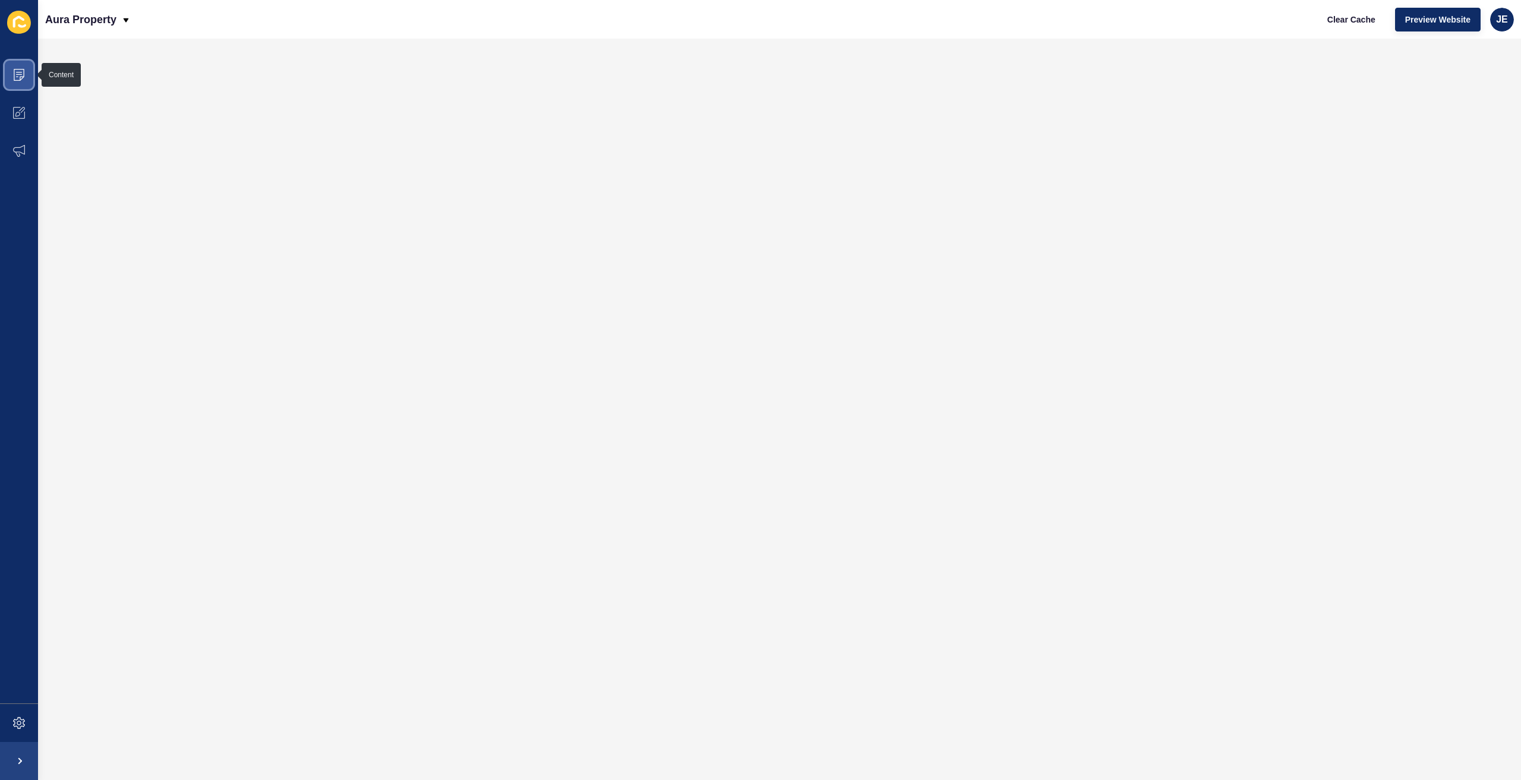
click at [23, 77] on icon at bounding box center [19, 75] width 12 height 12
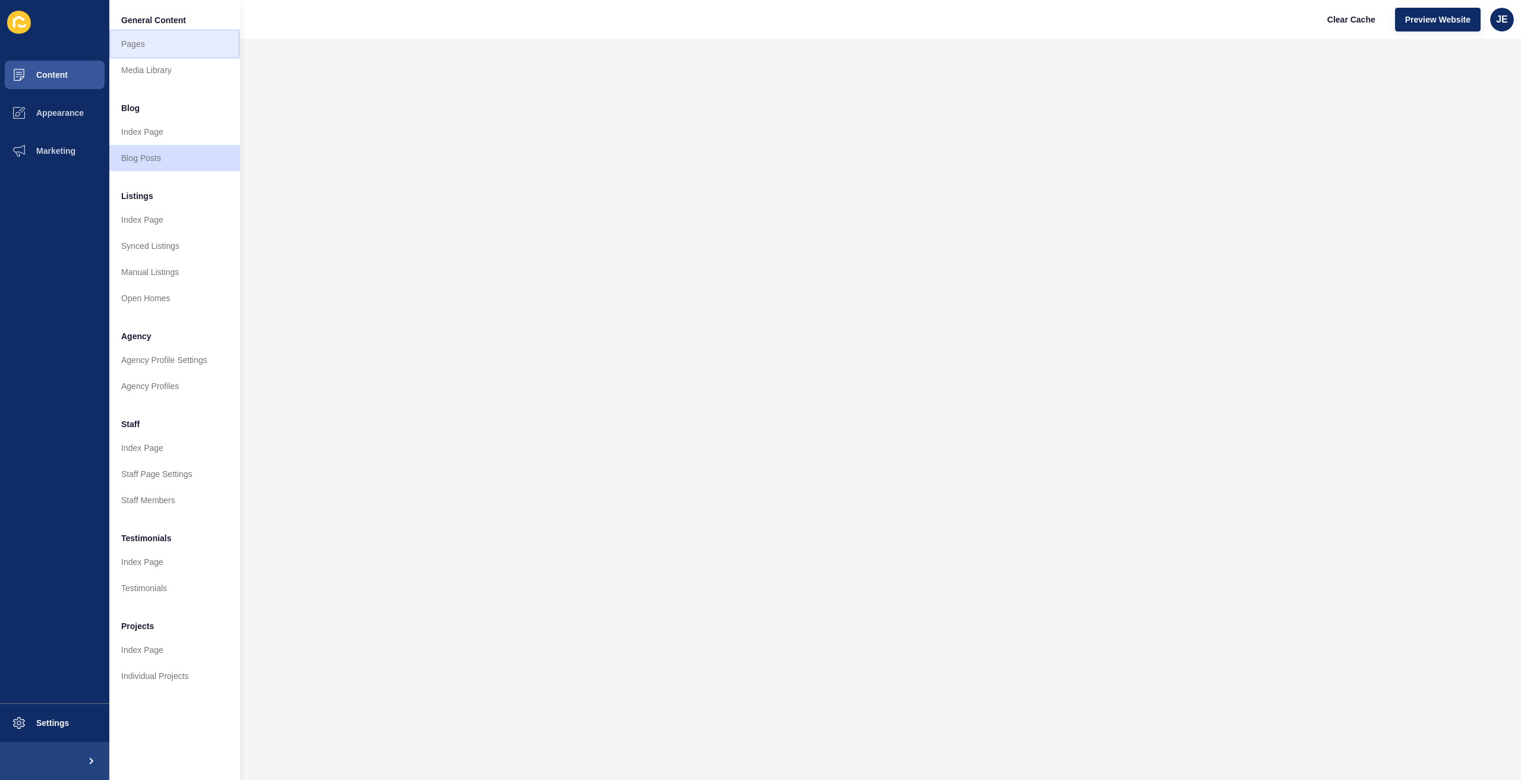
click at [147, 41] on link "Pages" at bounding box center [174, 44] width 131 height 26
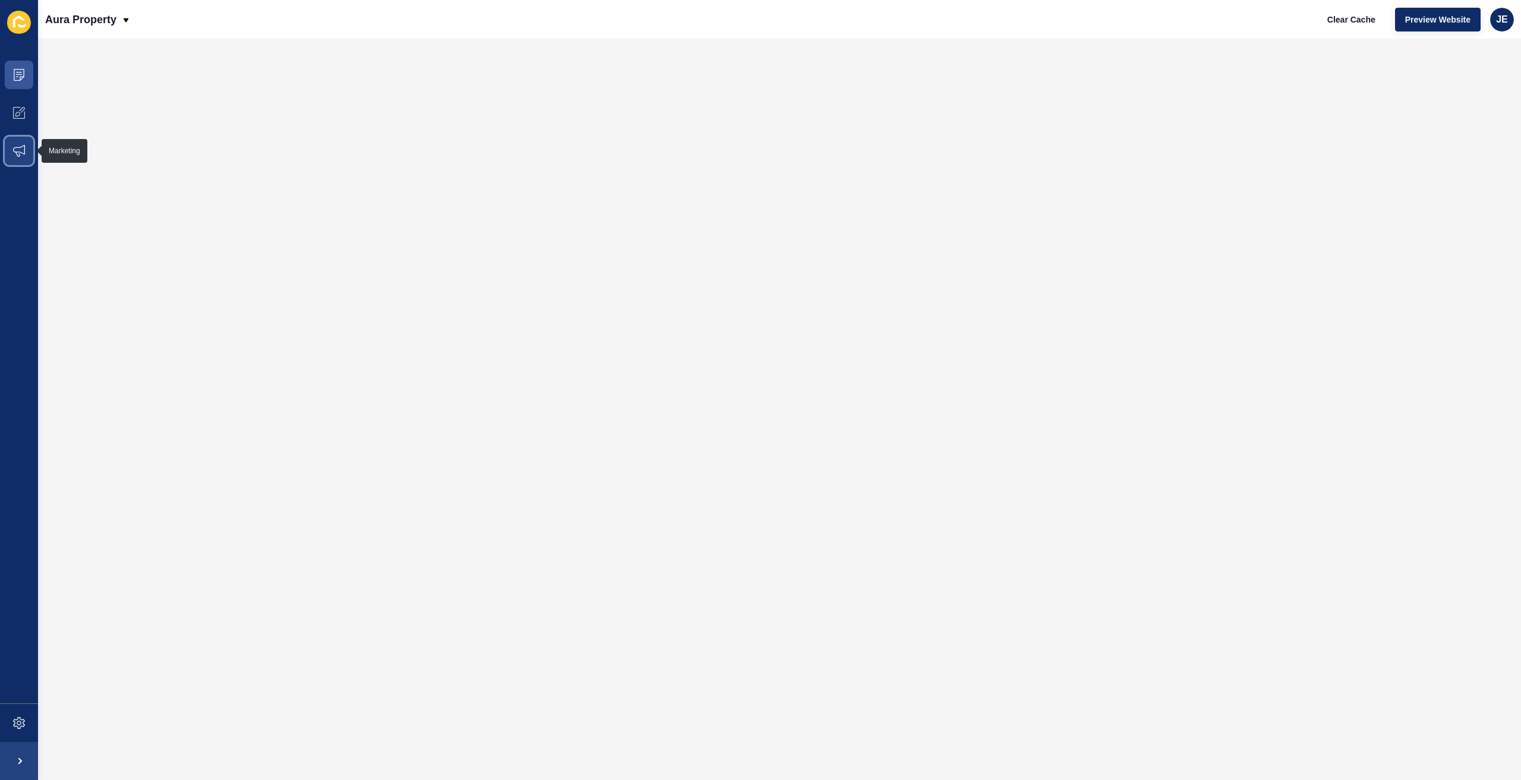
click at [14, 157] on span at bounding box center [19, 151] width 38 height 38
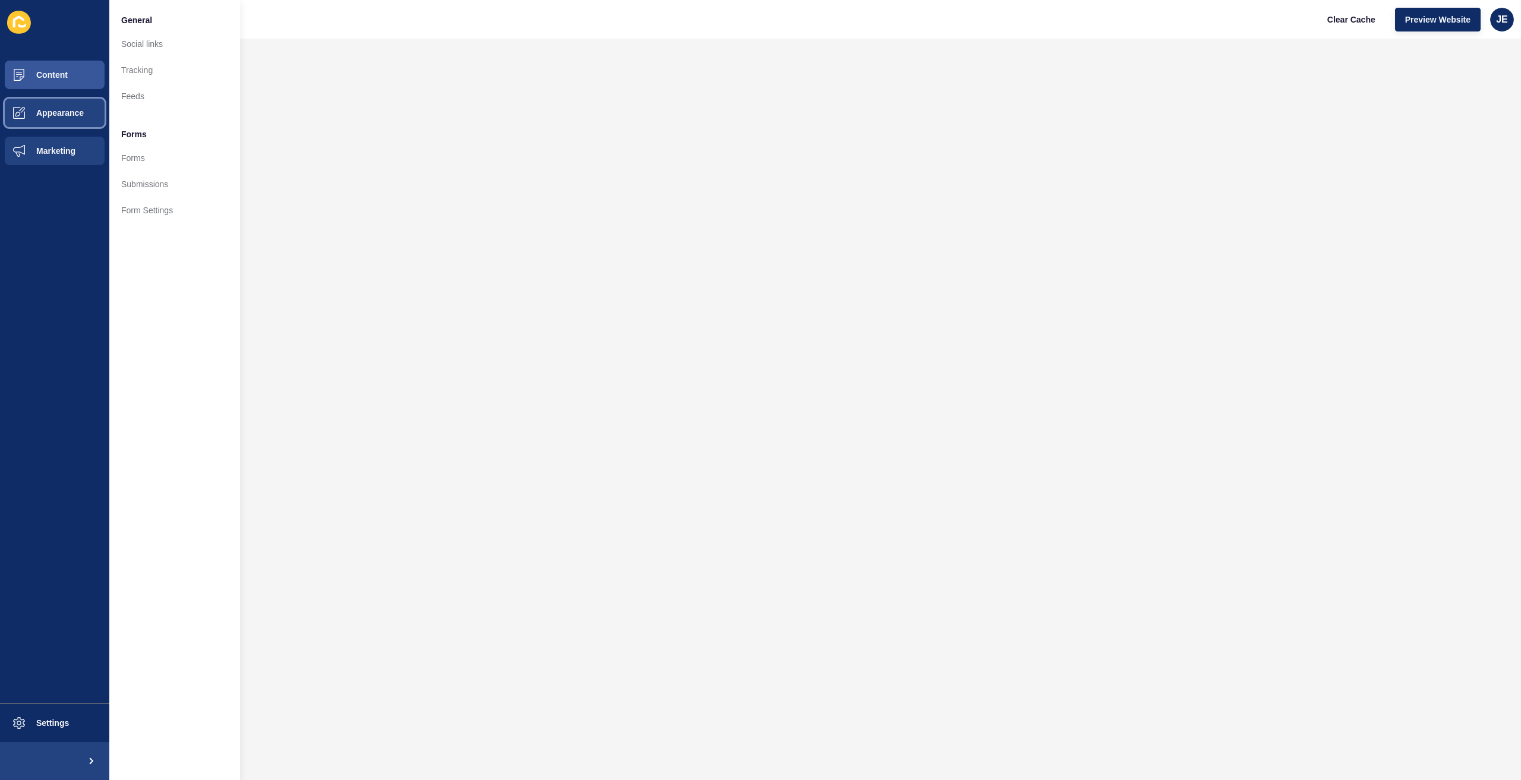
click at [46, 119] on button "Appearance" at bounding box center [54, 113] width 109 height 38
click at [49, 145] on button "Marketing" at bounding box center [54, 151] width 109 height 38
click at [53, 113] on span "Appearance" at bounding box center [41, 113] width 86 height 10
click at [59, 70] on span "Content" at bounding box center [33, 75] width 70 height 10
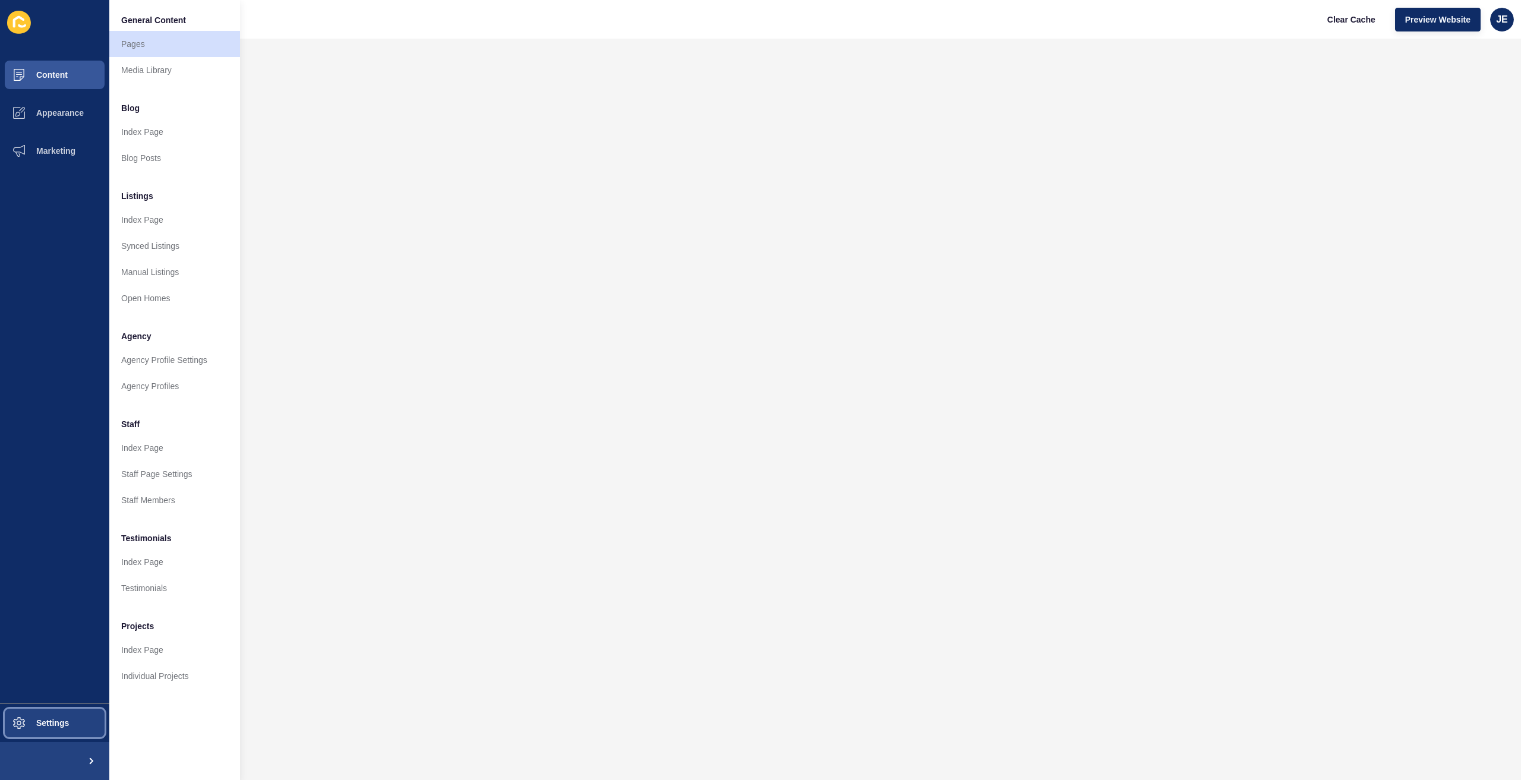
click at [58, 712] on button "Settings" at bounding box center [54, 723] width 109 height 38
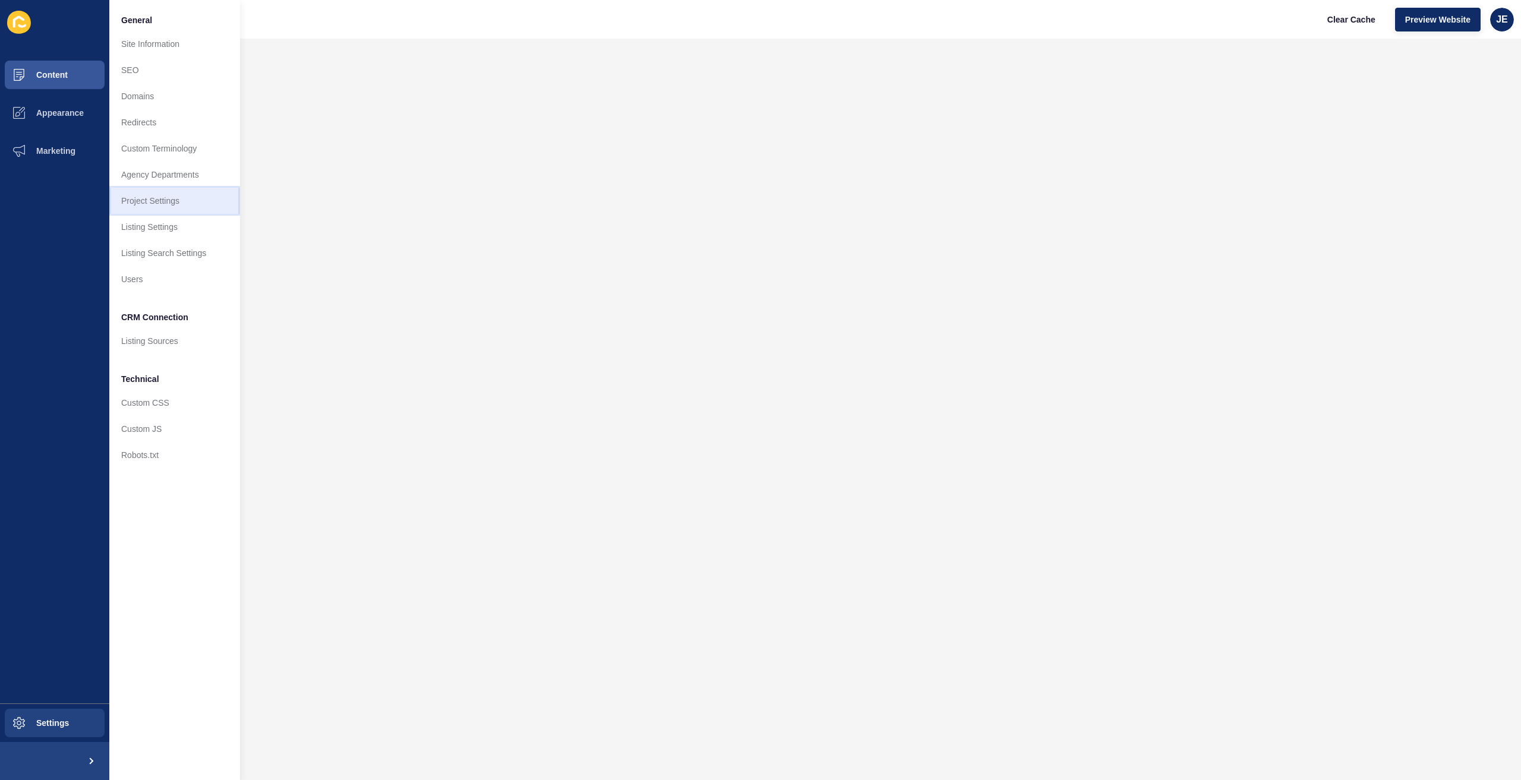
click at [163, 200] on link "Project Settings" at bounding box center [174, 201] width 131 height 26
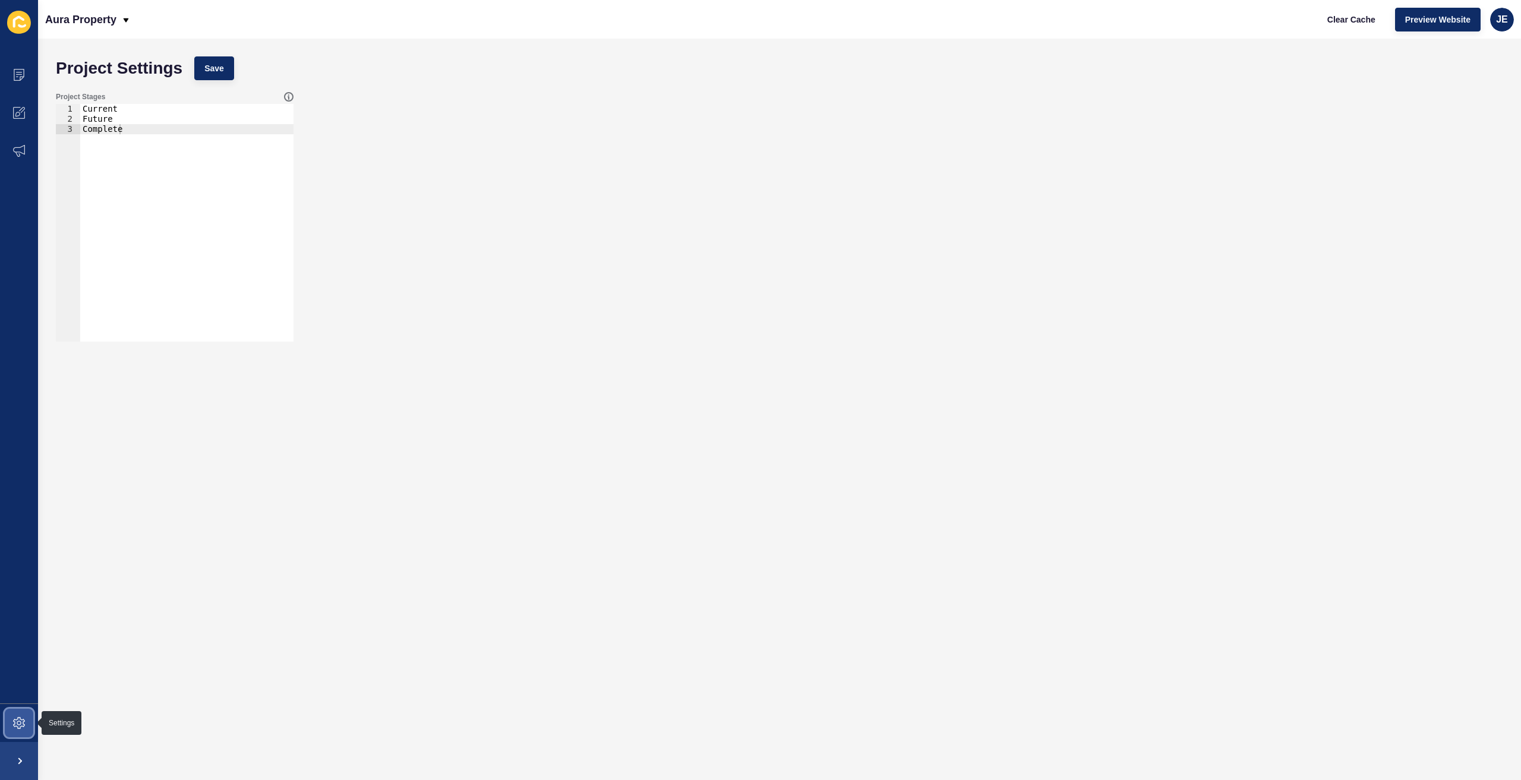
click at [19, 723] on icon at bounding box center [19, 723] width 12 height 12
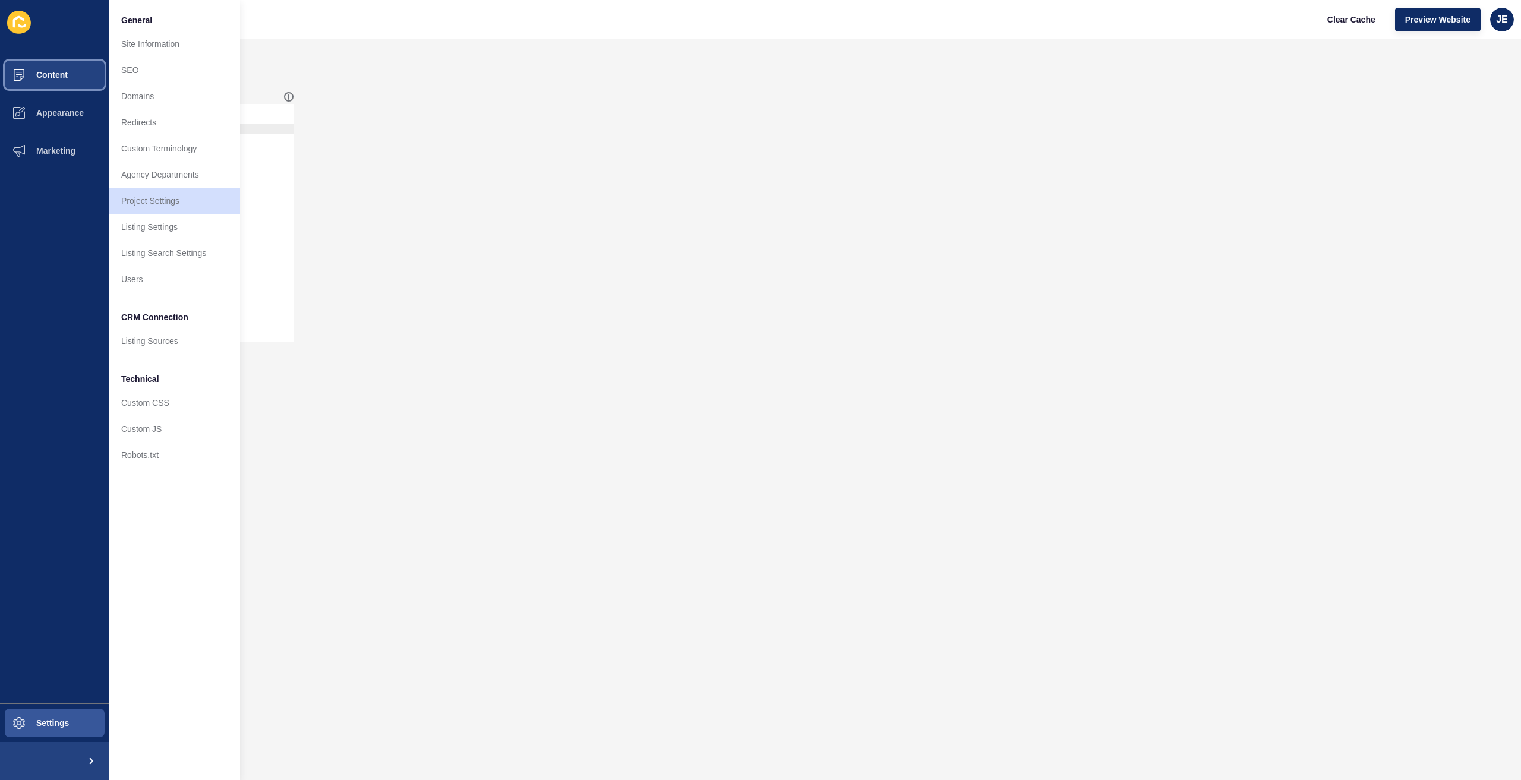
click at [61, 82] on button "Content" at bounding box center [54, 75] width 109 height 38
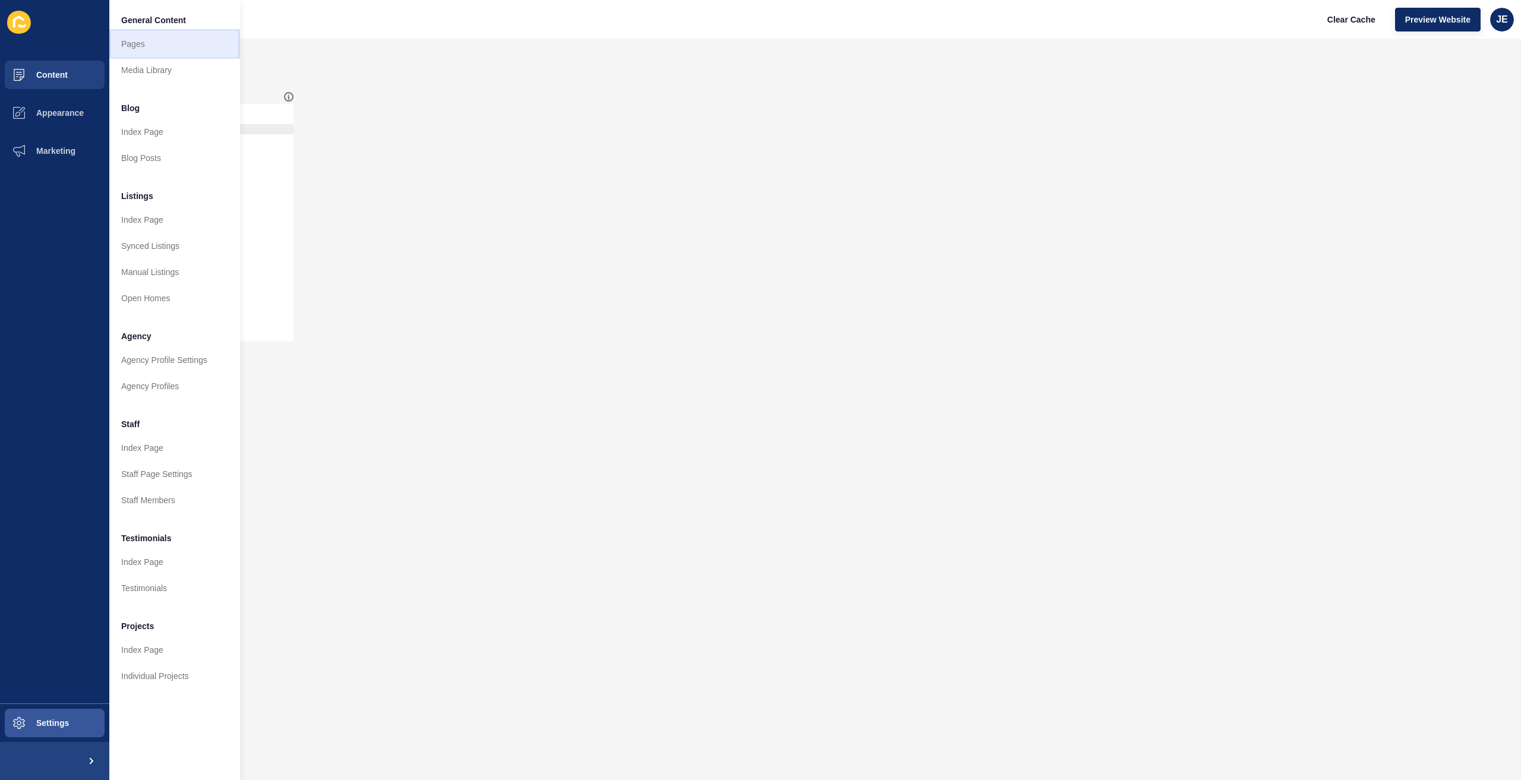
click at [151, 52] on link "Pages" at bounding box center [174, 44] width 131 height 26
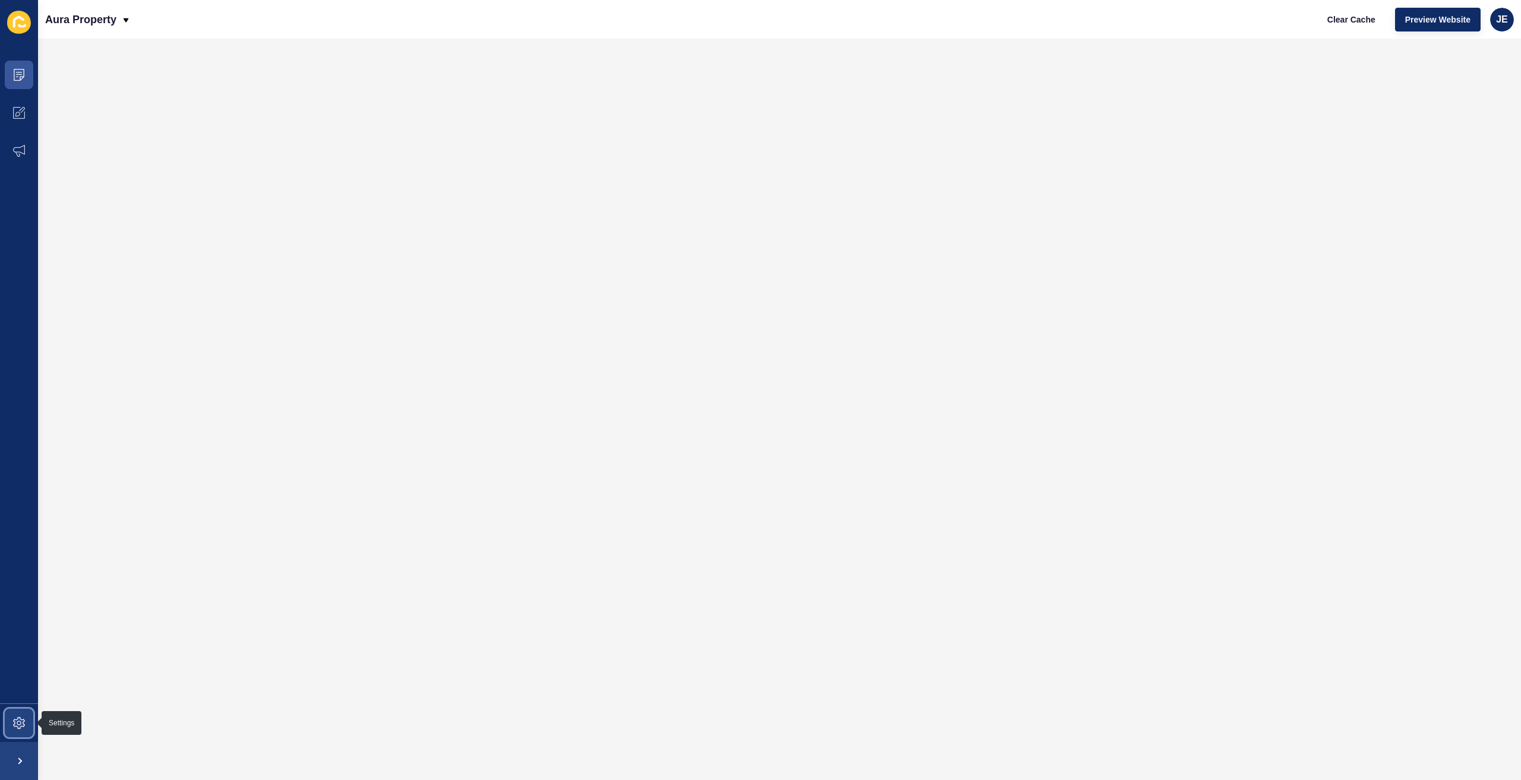
click at [21, 725] on icon at bounding box center [19, 723] width 12 height 12
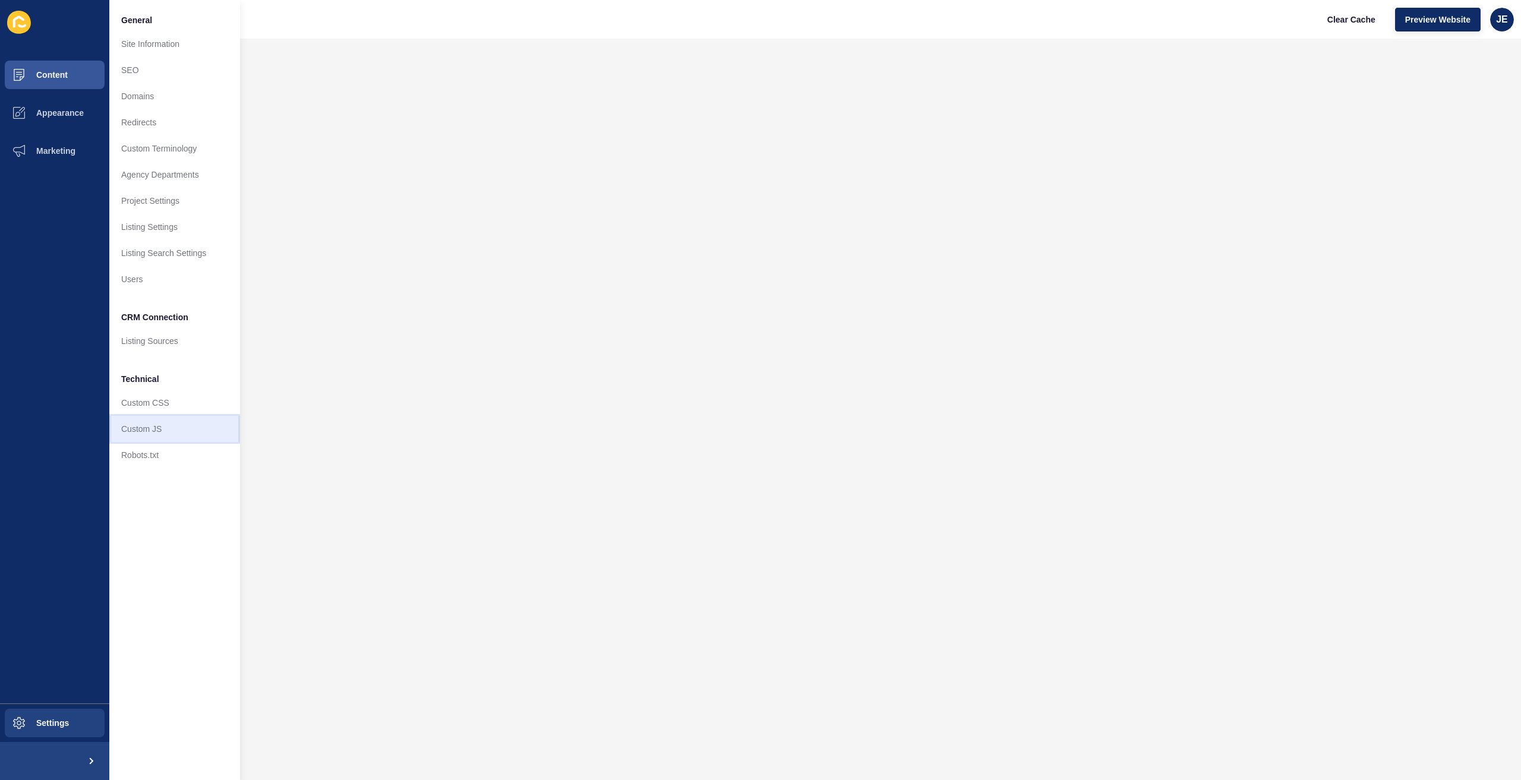
click at [148, 433] on link "Custom JS" at bounding box center [174, 429] width 131 height 26
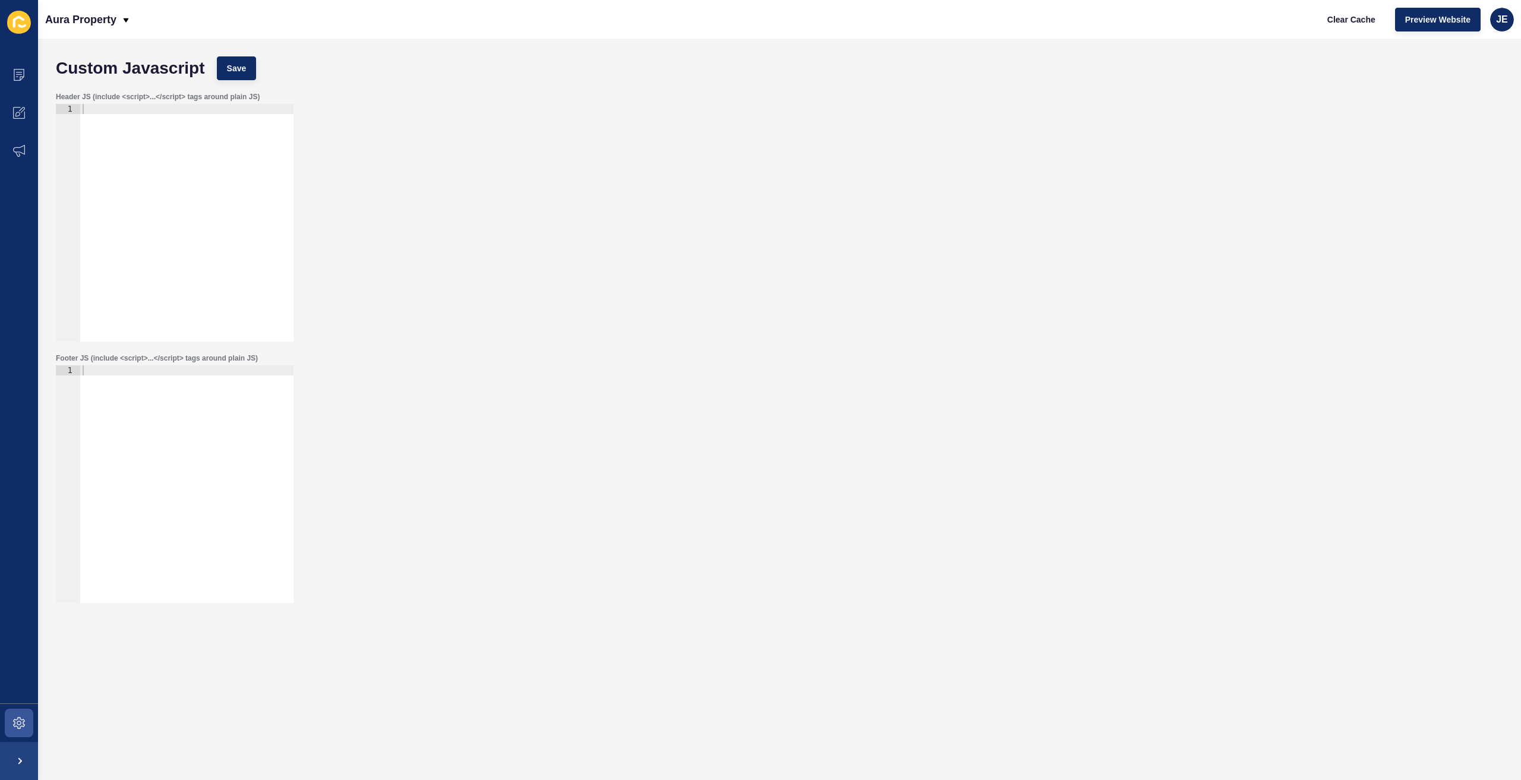
click at [614, 269] on div "Header JS (include <script>...</script> tags around plain JS) 1 ההההההההההההההה…" at bounding box center [779, 216] width 1459 height 261
click at [214, 392] on div at bounding box center [186, 494] width 213 height 258
click at [686, 346] on div "Header JS (include <script>...</script> tags around plain JS) 1 ההההההההההההההה…" at bounding box center [779, 216] width 1459 height 261
click at [26, 76] on span at bounding box center [19, 75] width 38 height 38
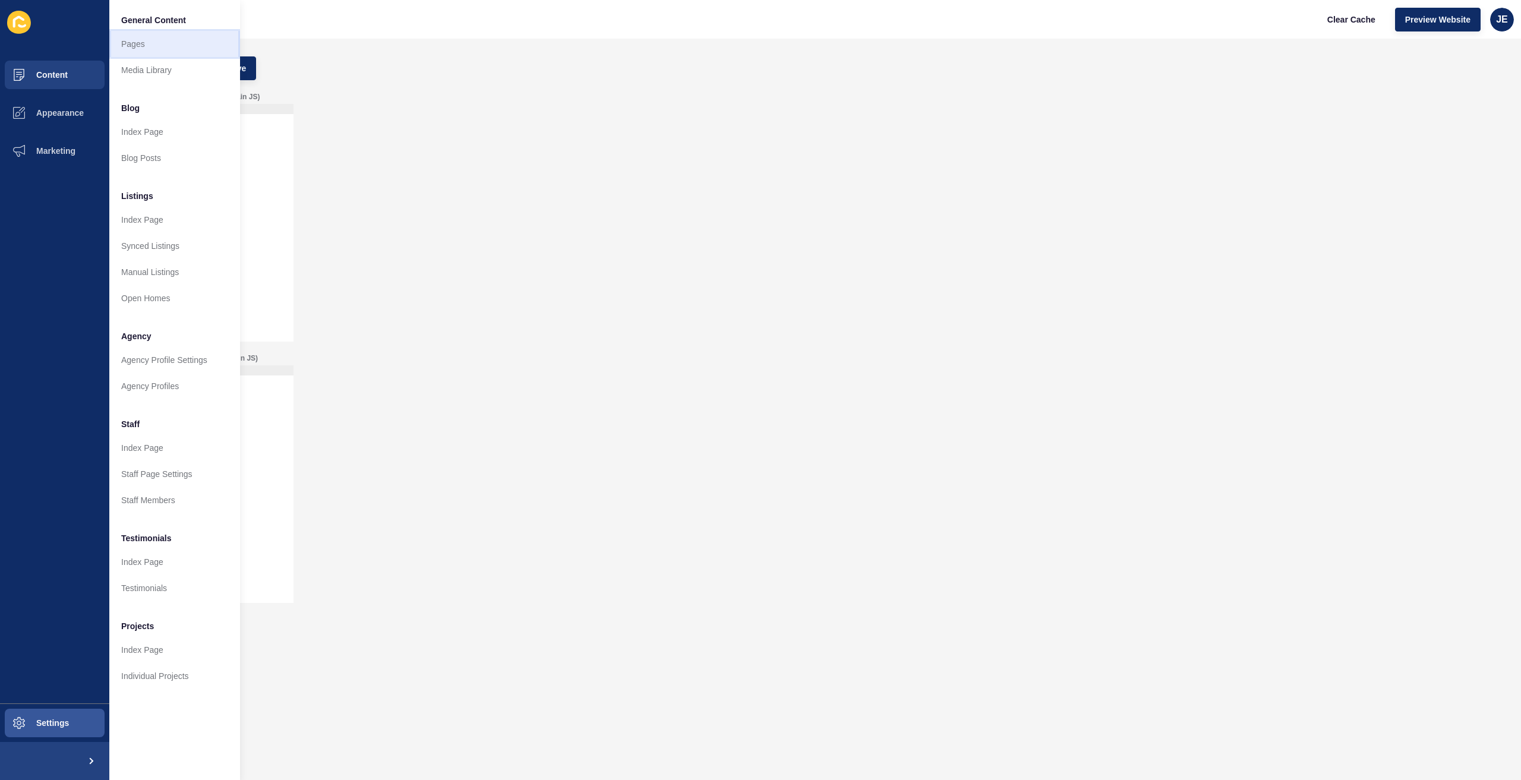
click at [189, 41] on link "Pages" at bounding box center [174, 44] width 131 height 26
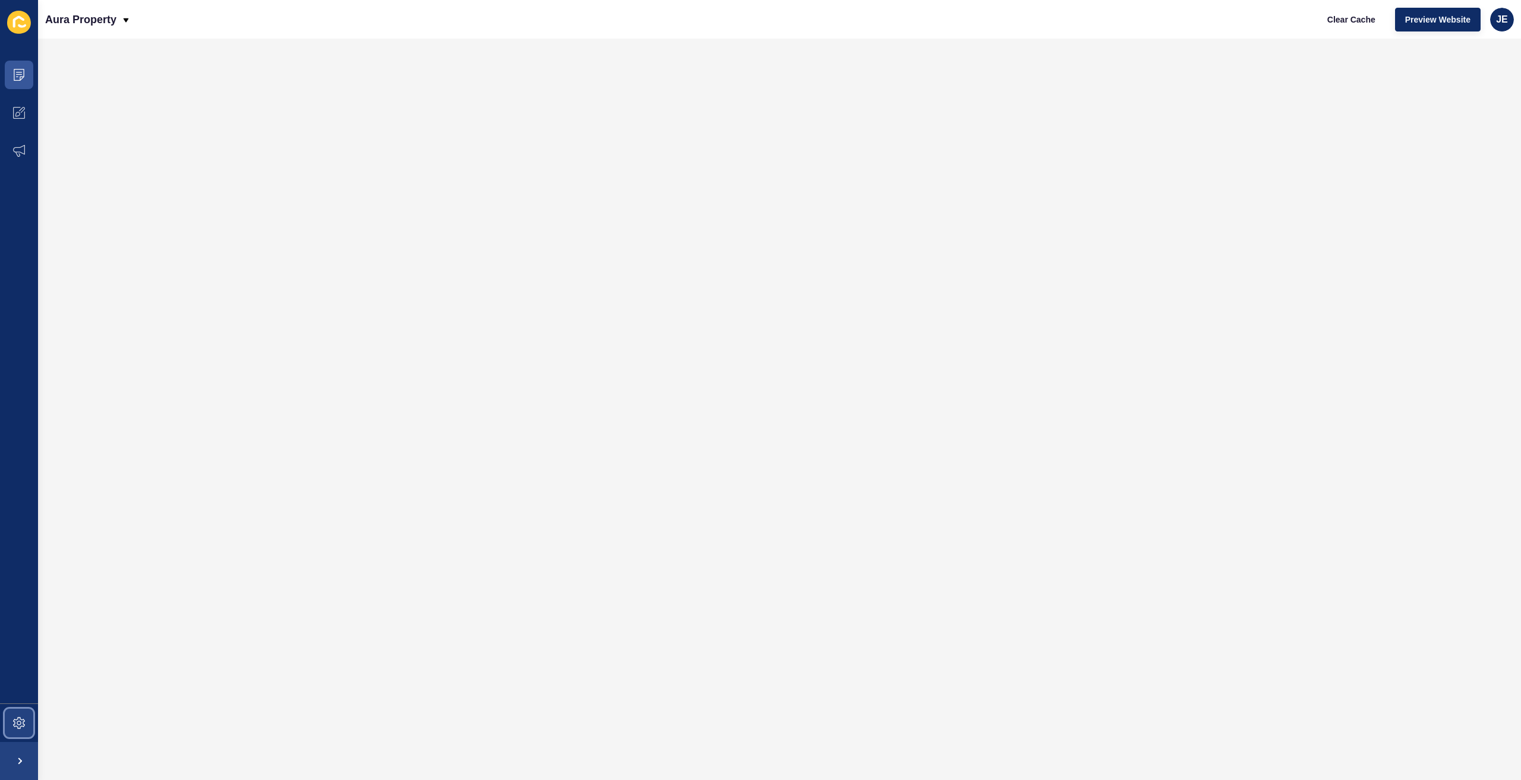
click at [17, 718] on icon at bounding box center [19, 723] width 12 height 12
click at [21, 727] on icon at bounding box center [19, 723] width 12 height 12
click at [14, 722] on icon at bounding box center [19, 723] width 12 height 12
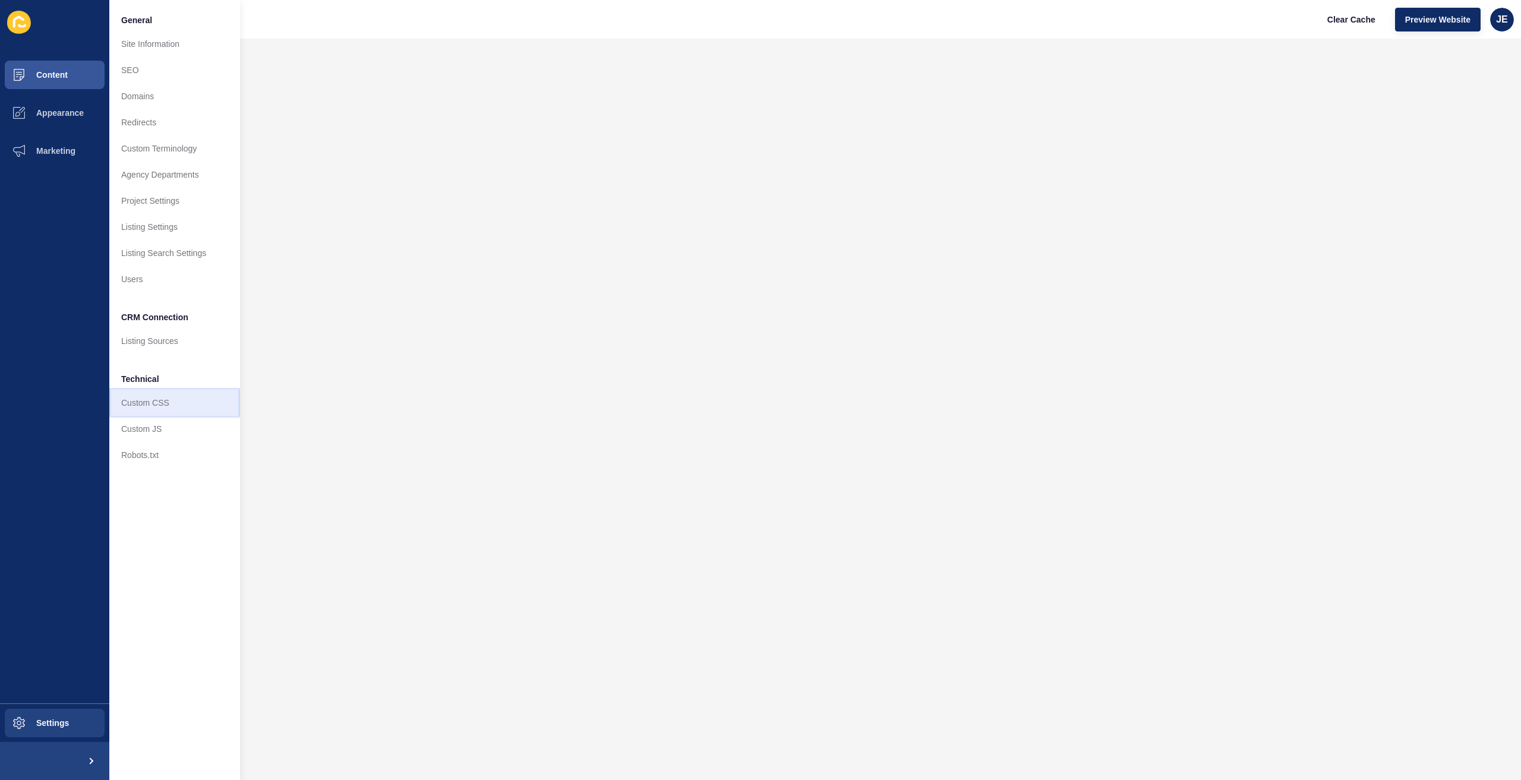
click at [160, 410] on link "Custom CSS" at bounding box center [174, 403] width 131 height 26
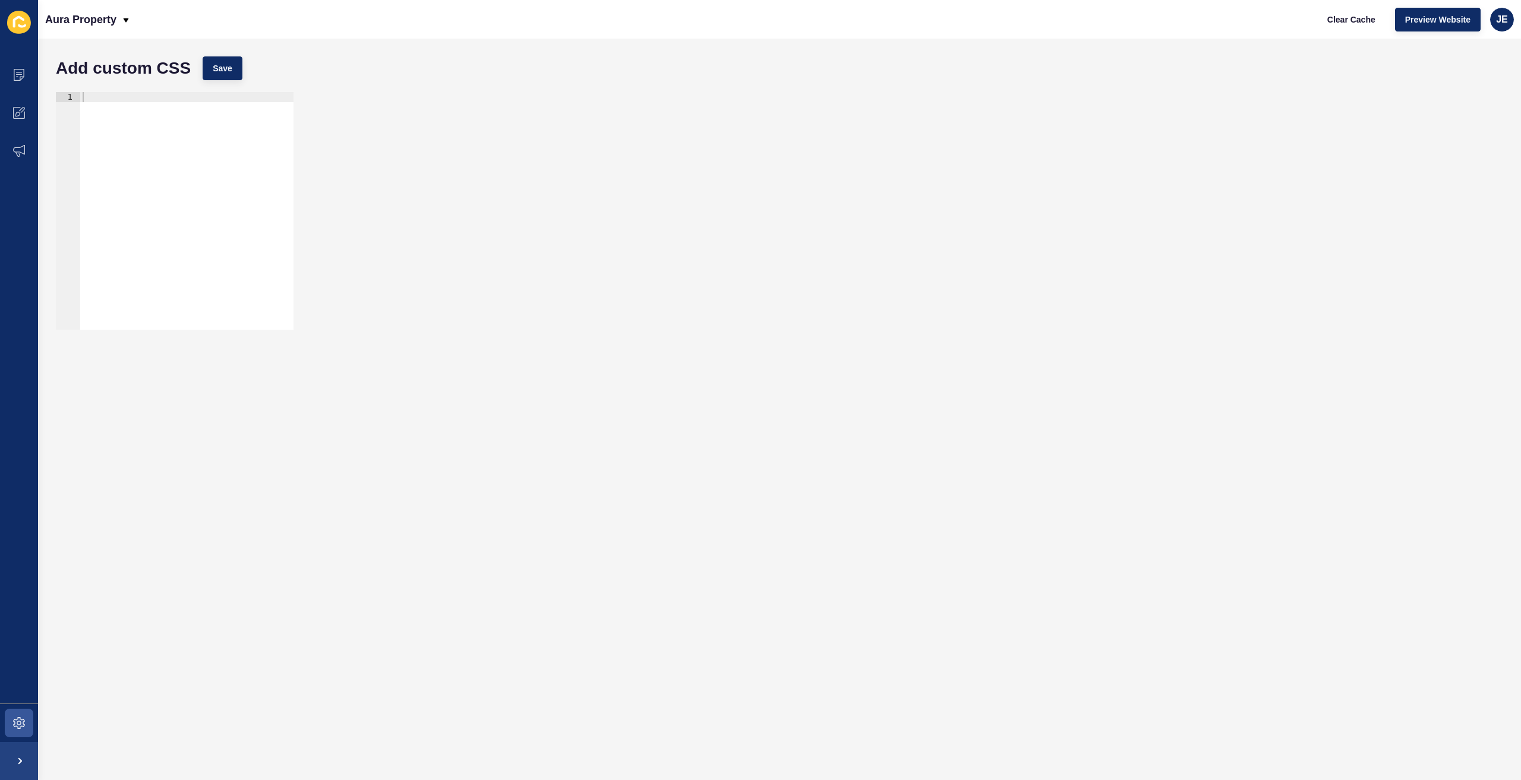
click at [194, 130] on div at bounding box center [186, 221] width 213 height 258
paste textarea "}"
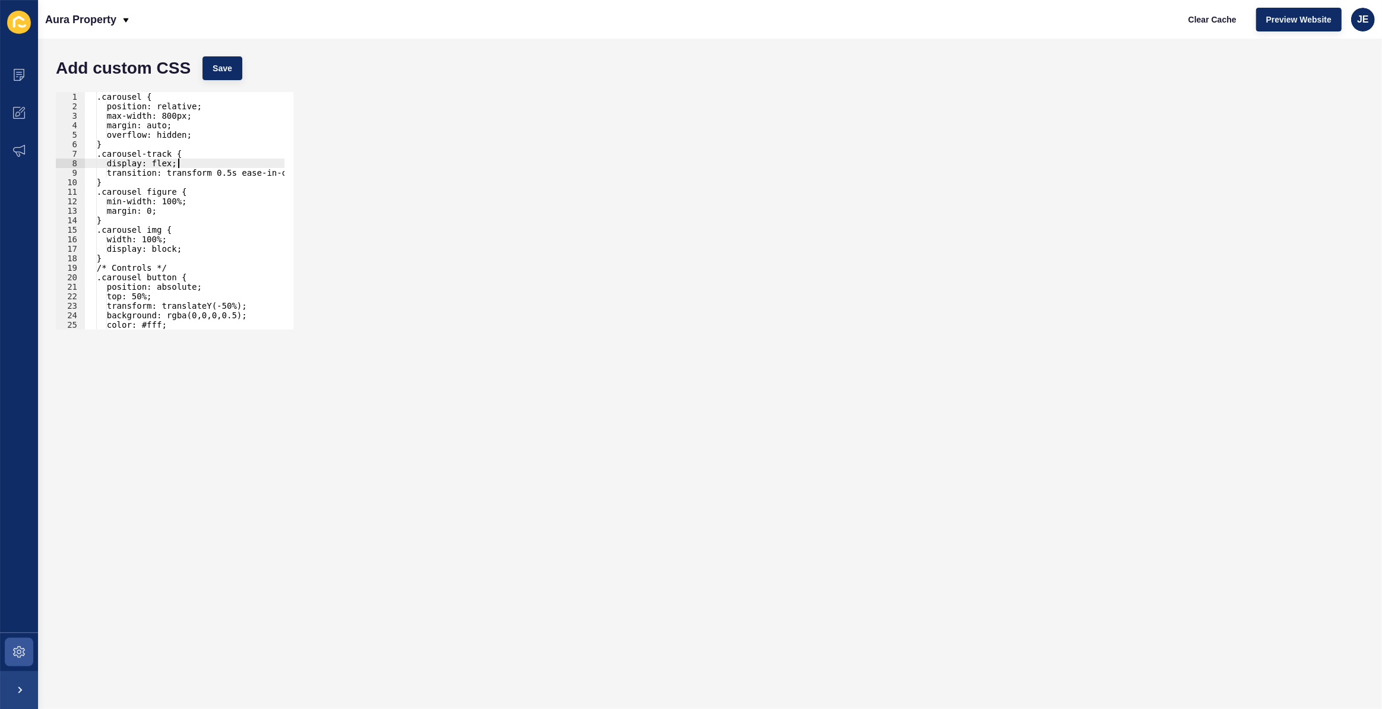
click at [190, 159] on div ".carousel { position: relative; max-width: 800px; margin: auto; overflow: hidde…" at bounding box center [189, 216] width 210 height 248
click at [106, 153] on div ".carousel { position: relative; max-width: 800px; margin: auto; overflow: hidde…" at bounding box center [189, 216] width 210 height 248
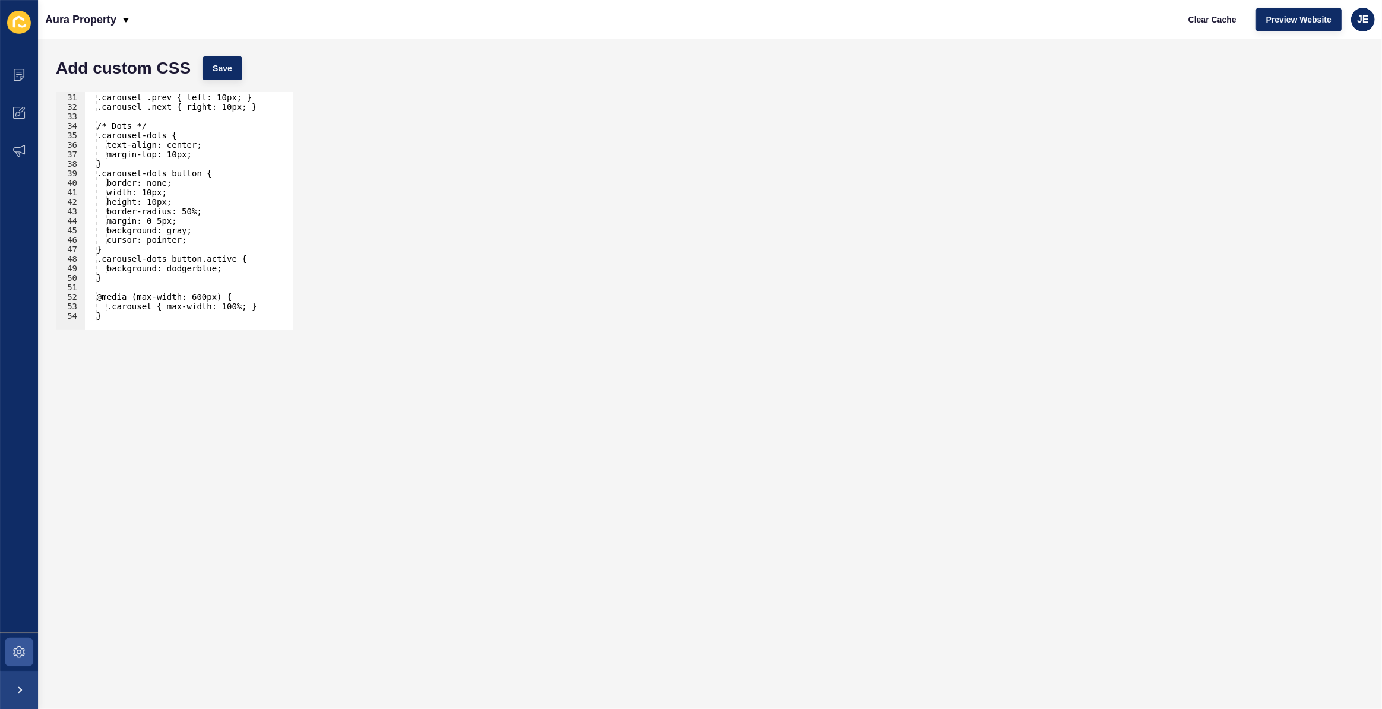
scroll to position [284, 0]
click at [208, 64] on button "Save" at bounding box center [223, 68] width 40 height 24
type textarea "/* Dots */"
drag, startPoint x: 165, startPoint y: 124, endPoint x: 83, endPoint y: 124, distance: 82.0
click at [83, 124] on div "/* Dots */ 30 31 32 33 34 35 36 37 38 39 40 41 42 43 44 45 46 47 48 49 50 51 52…" at bounding box center [175, 211] width 238 height 238
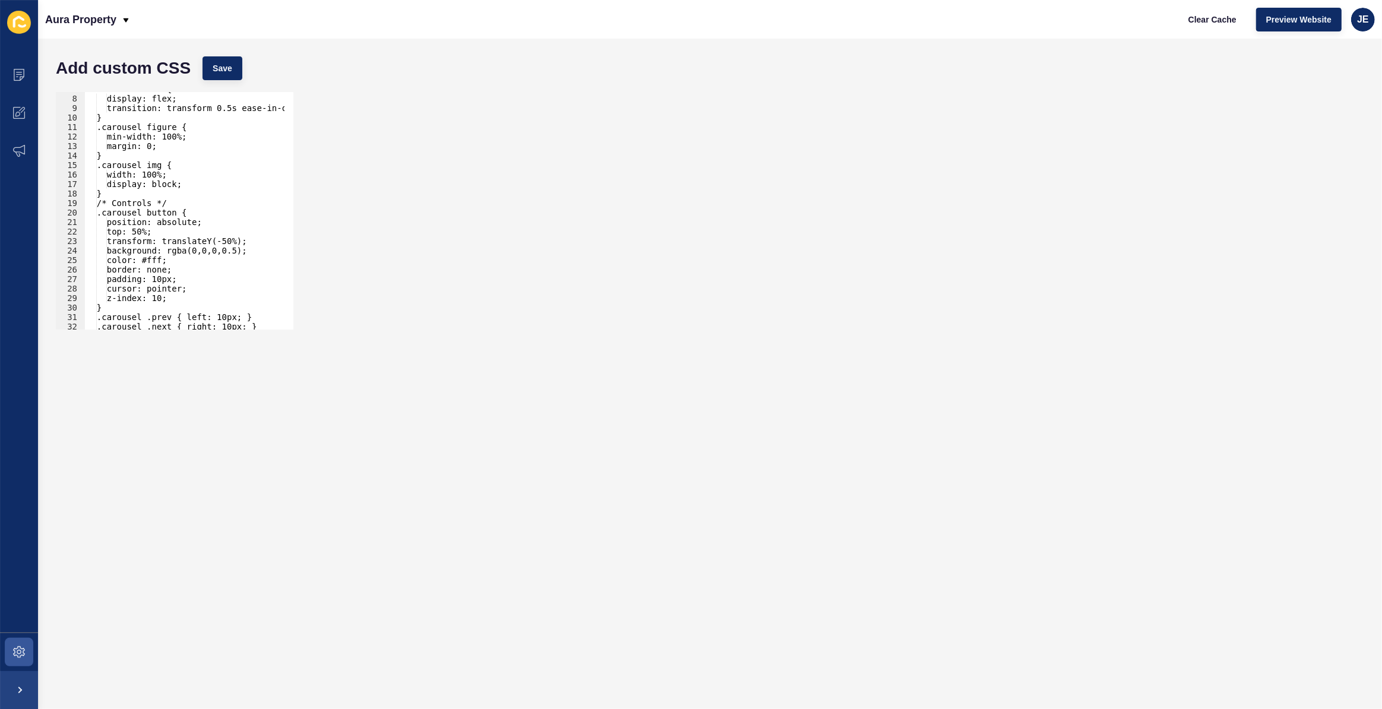
scroll to position [162, 0]
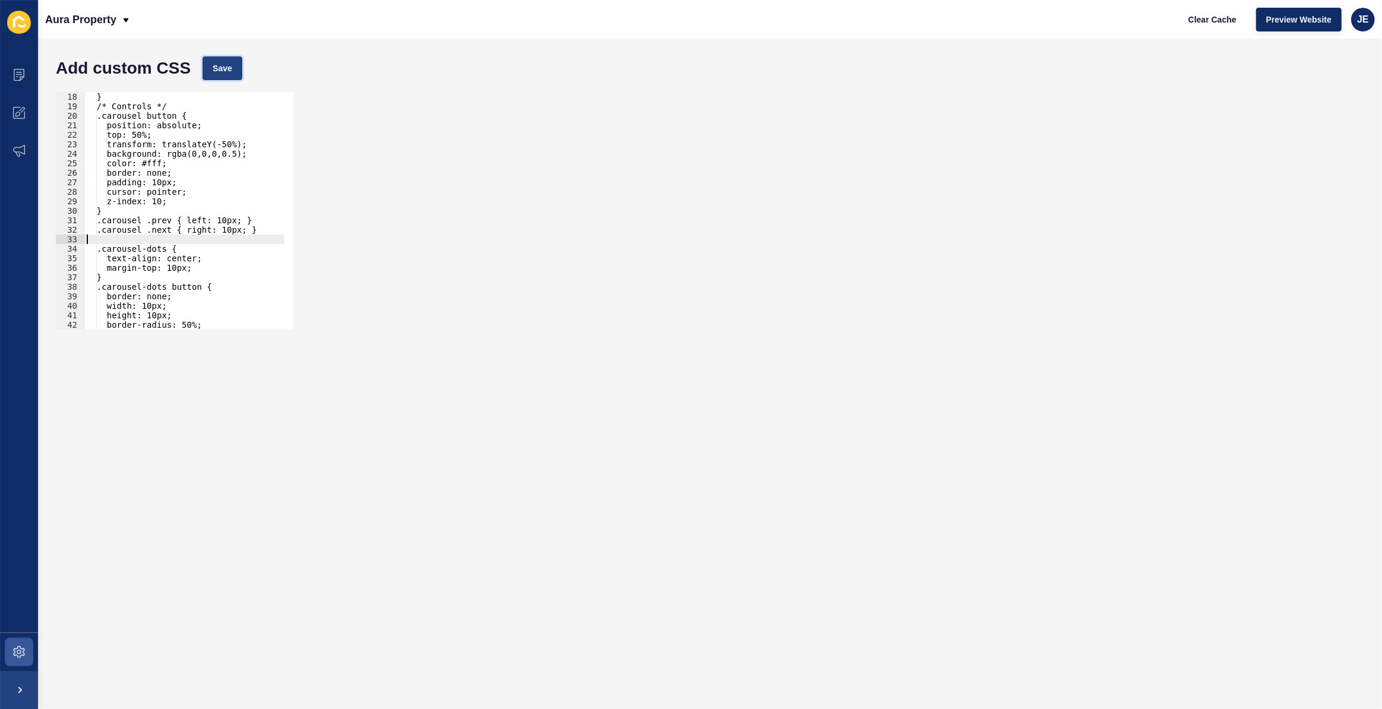
click at [221, 63] on span "Save" at bounding box center [223, 68] width 20 height 12
click at [20, 80] on icon at bounding box center [19, 75] width 11 height 12
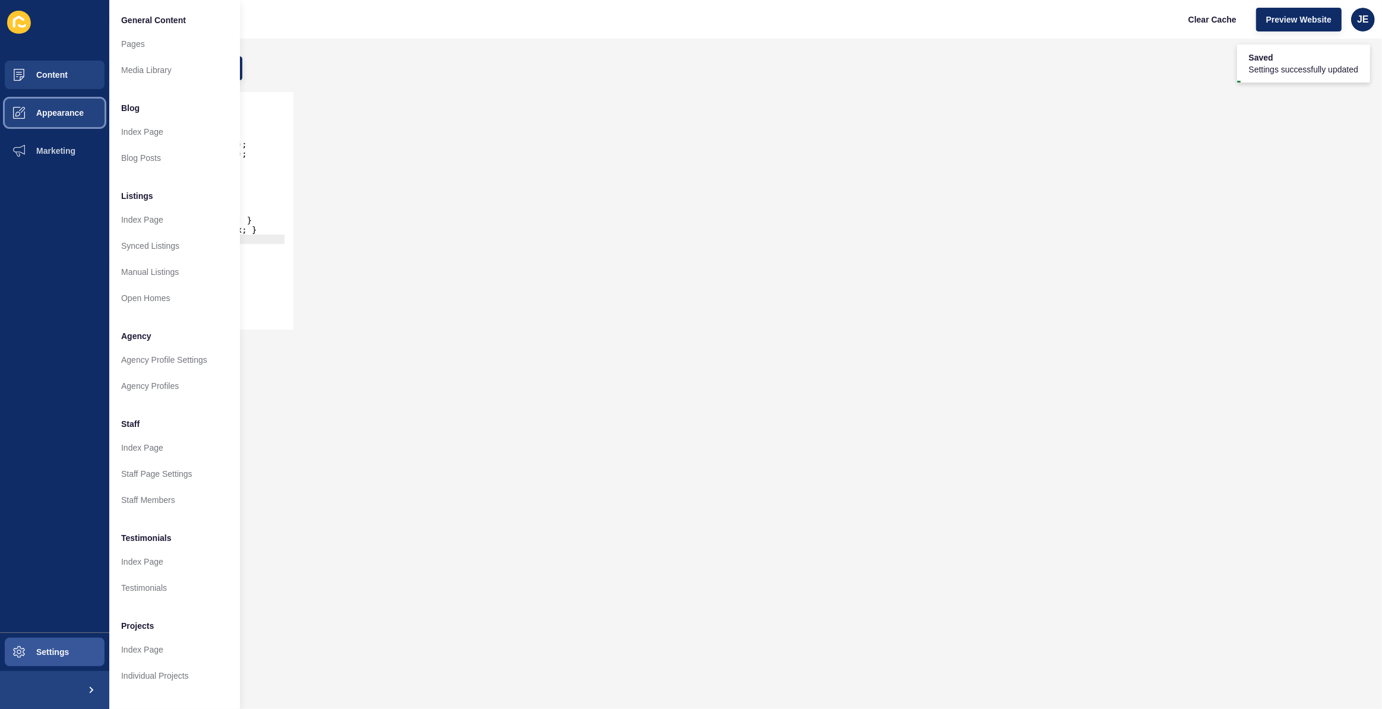
click at [66, 126] on button "Appearance" at bounding box center [54, 113] width 109 height 38
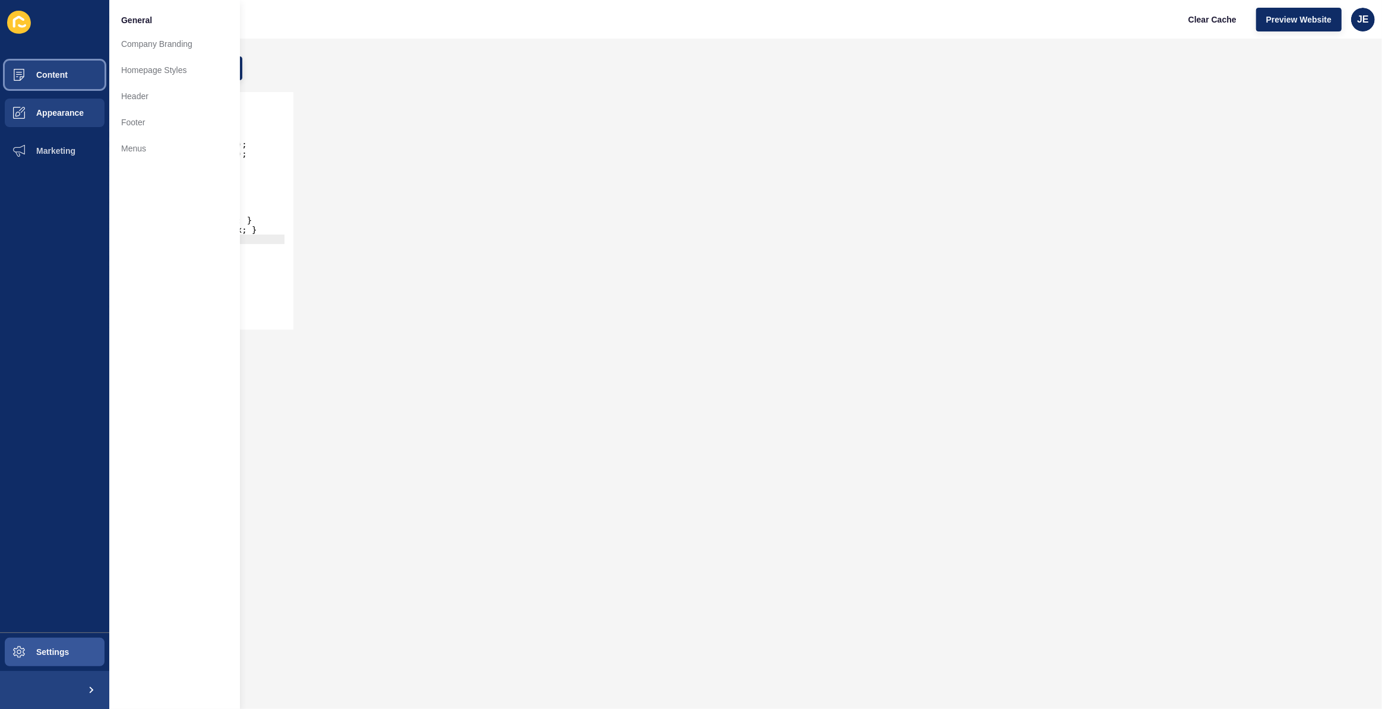
click at [62, 85] on button "Content" at bounding box center [54, 75] width 109 height 38
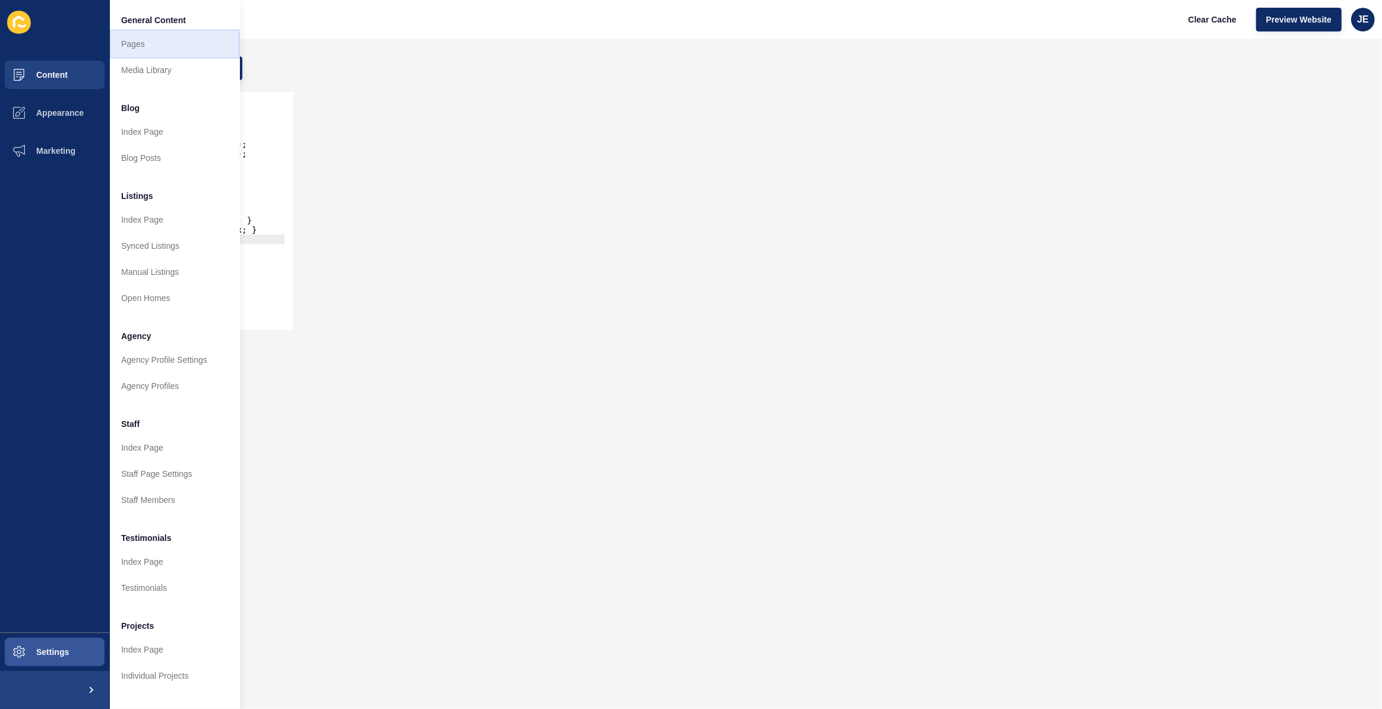
click at [138, 46] on link "Pages" at bounding box center [174, 44] width 131 height 26
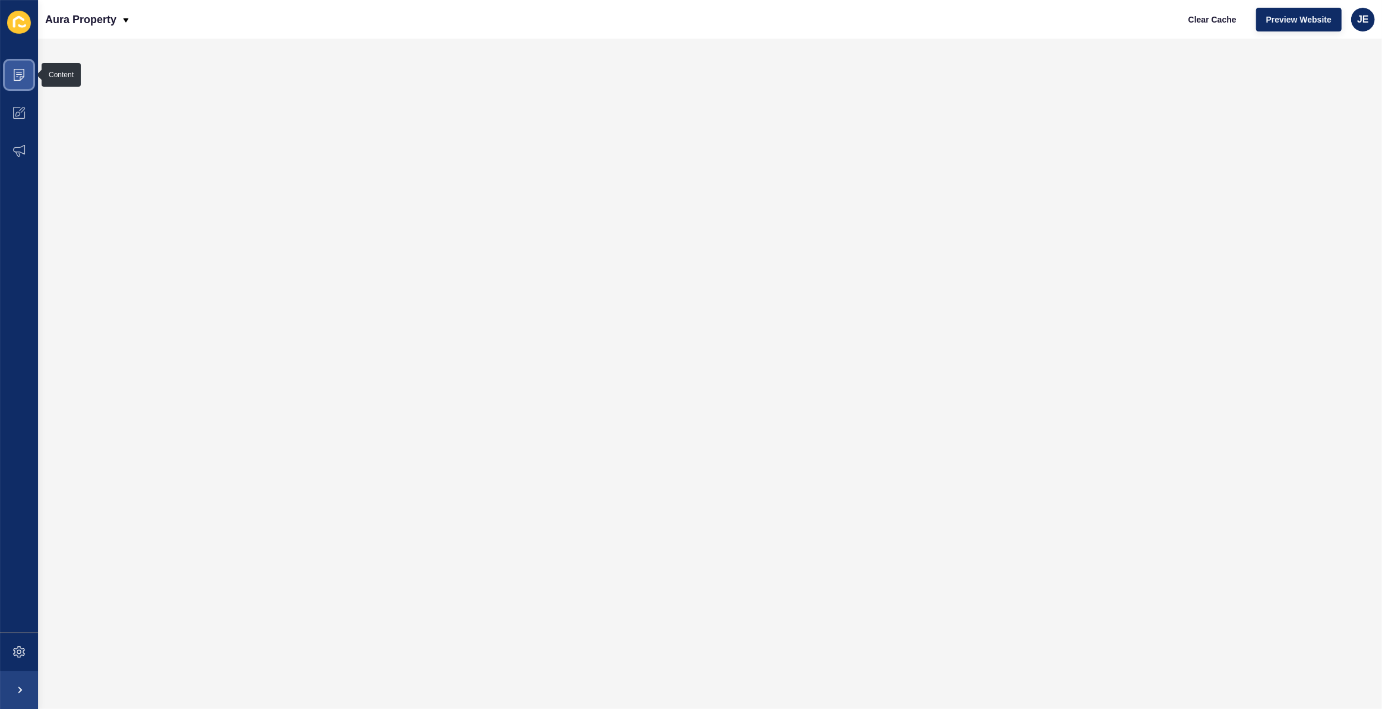
click at [17, 67] on span at bounding box center [19, 75] width 38 height 38
click at [27, 651] on span at bounding box center [19, 652] width 38 height 38
click at [11, 644] on span at bounding box center [19, 652] width 38 height 38
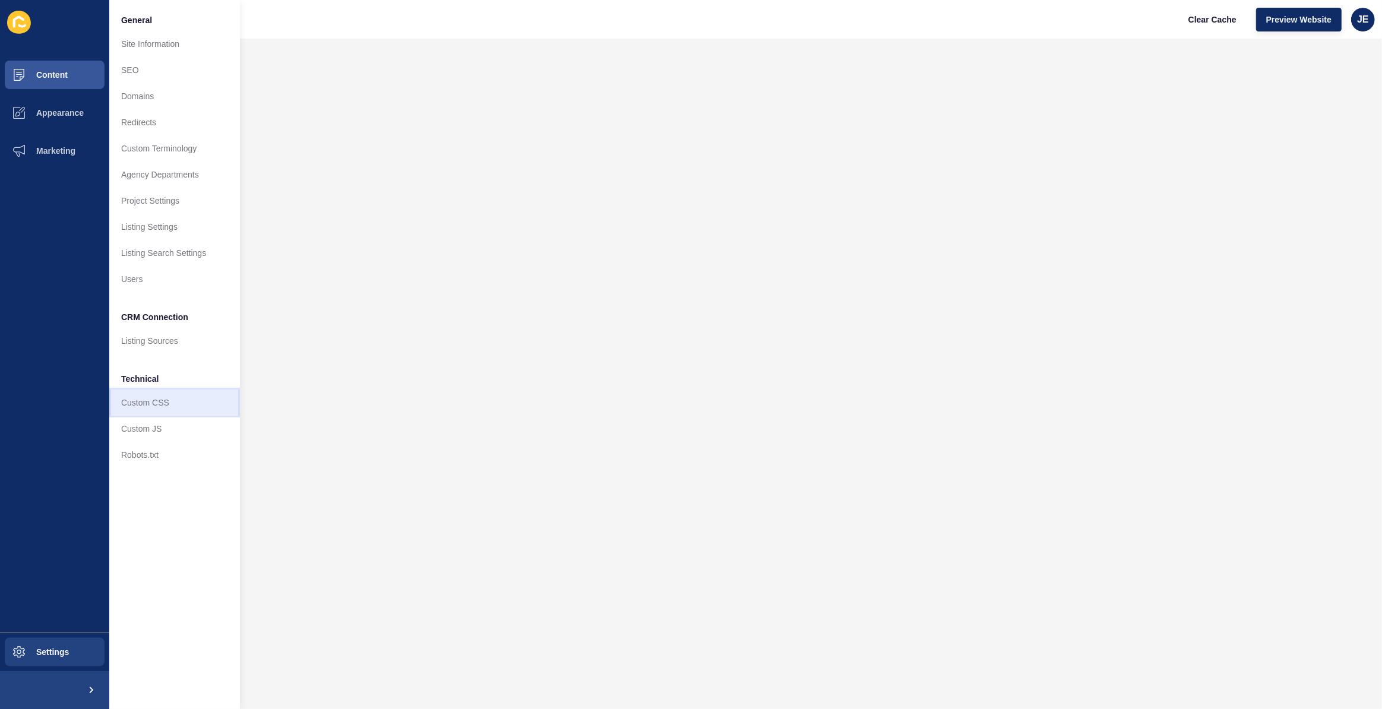
click at [162, 403] on link "Custom CSS" at bounding box center [174, 403] width 131 height 26
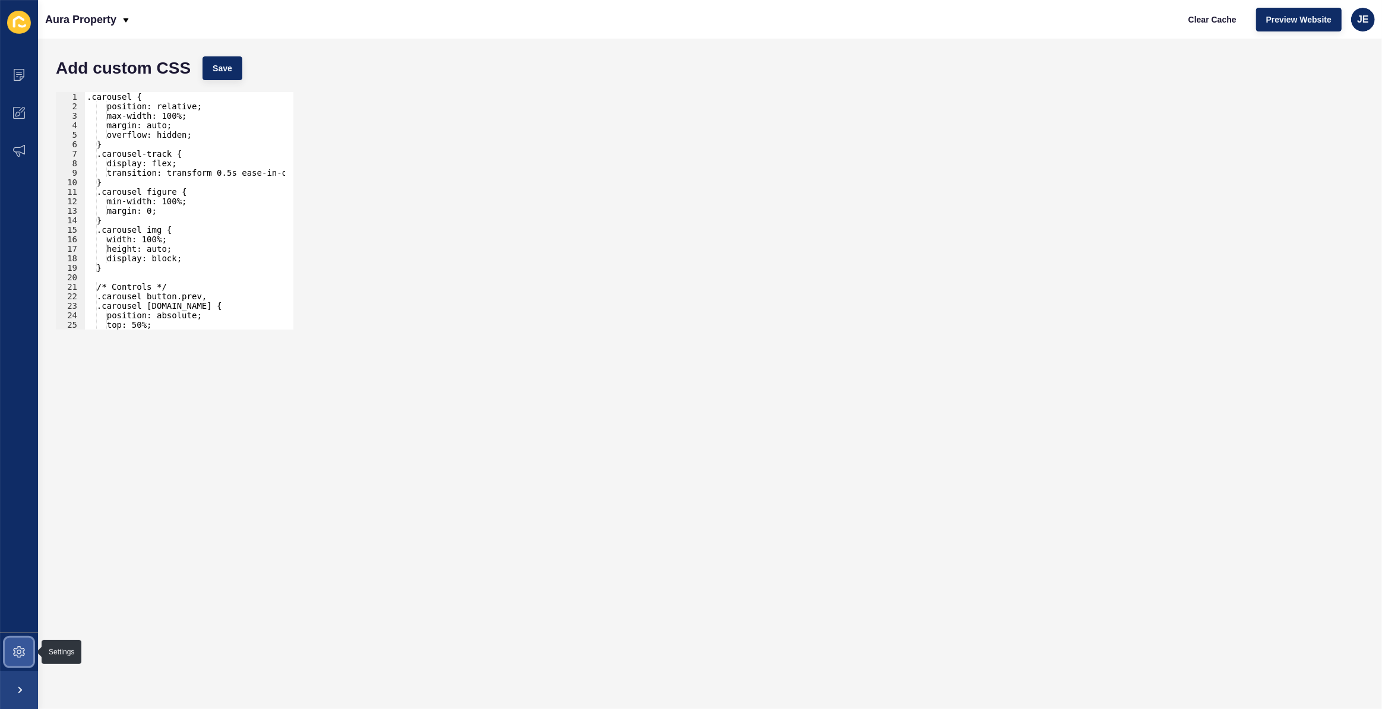
click at [20, 646] on icon at bounding box center [19, 652] width 12 height 12
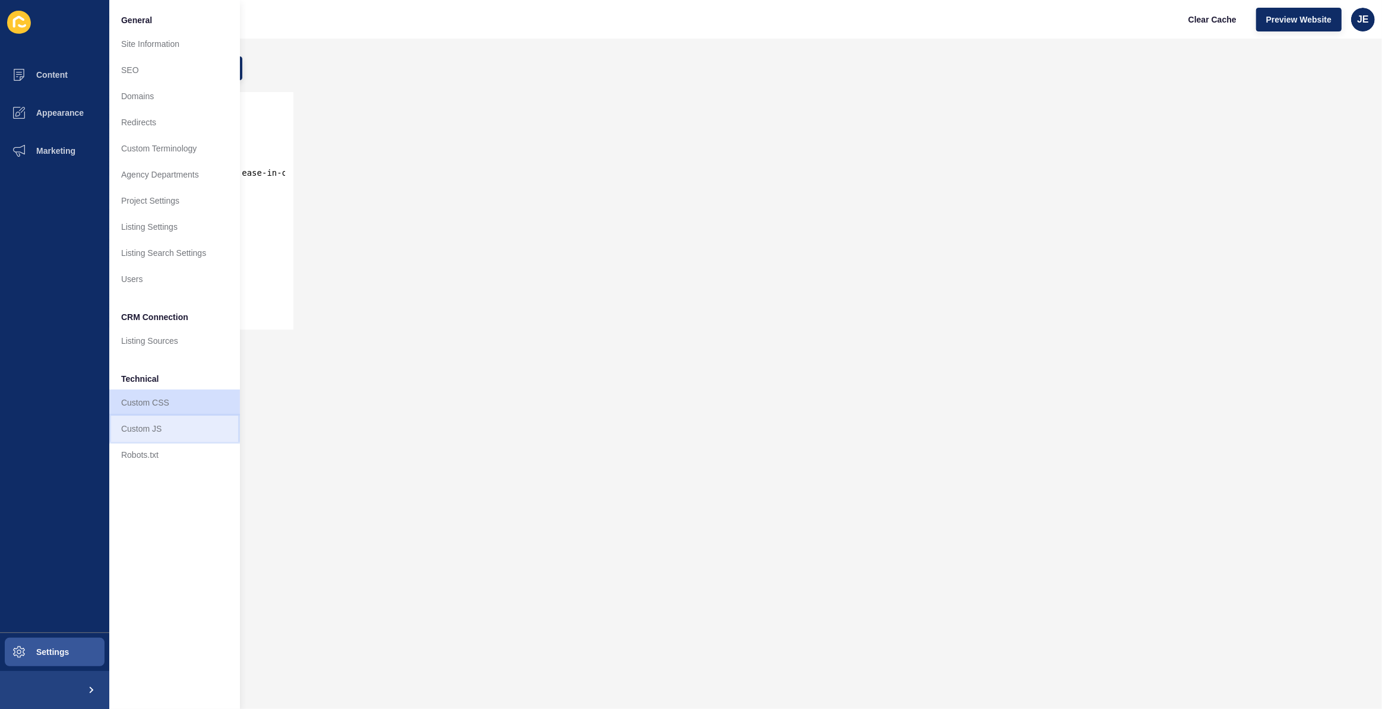
click at [153, 431] on link "Custom JS" at bounding box center [174, 429] width 131 height 26
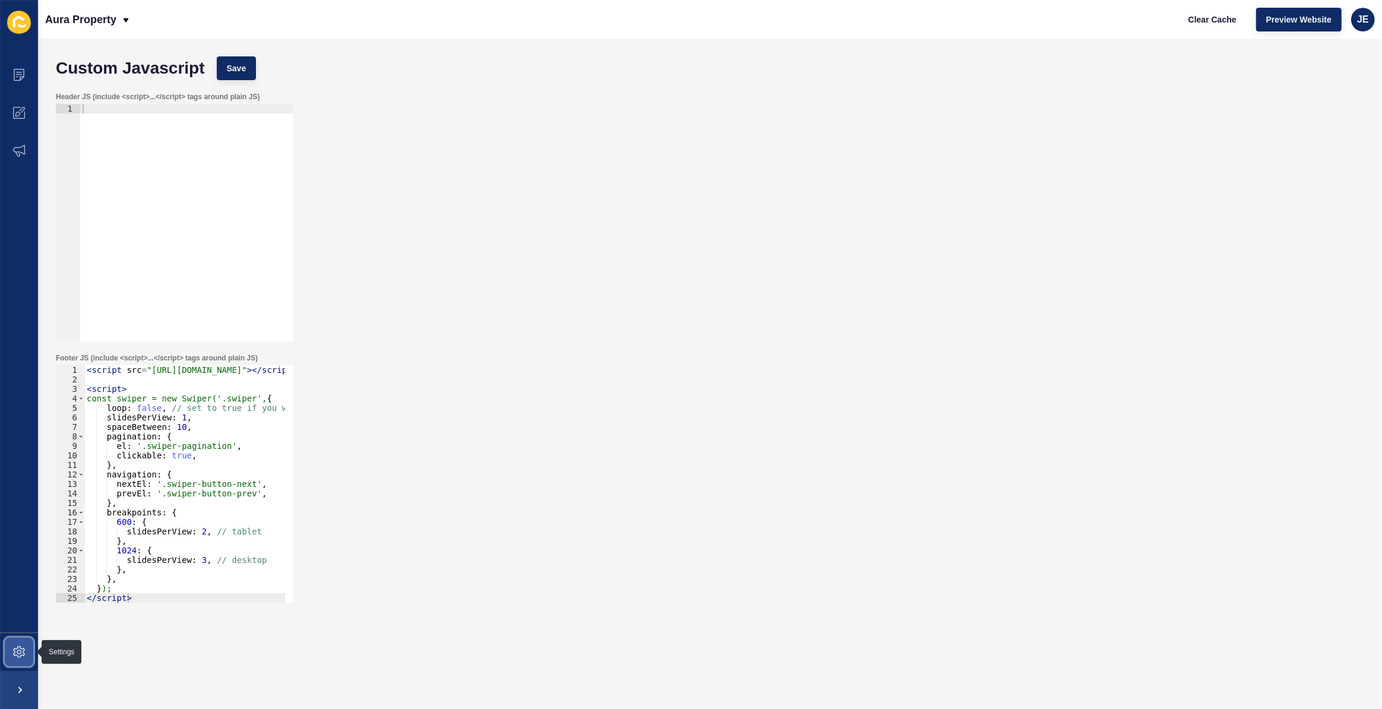
click at [11, 656] on span at bounding box center [19, 652] width 38 height 38
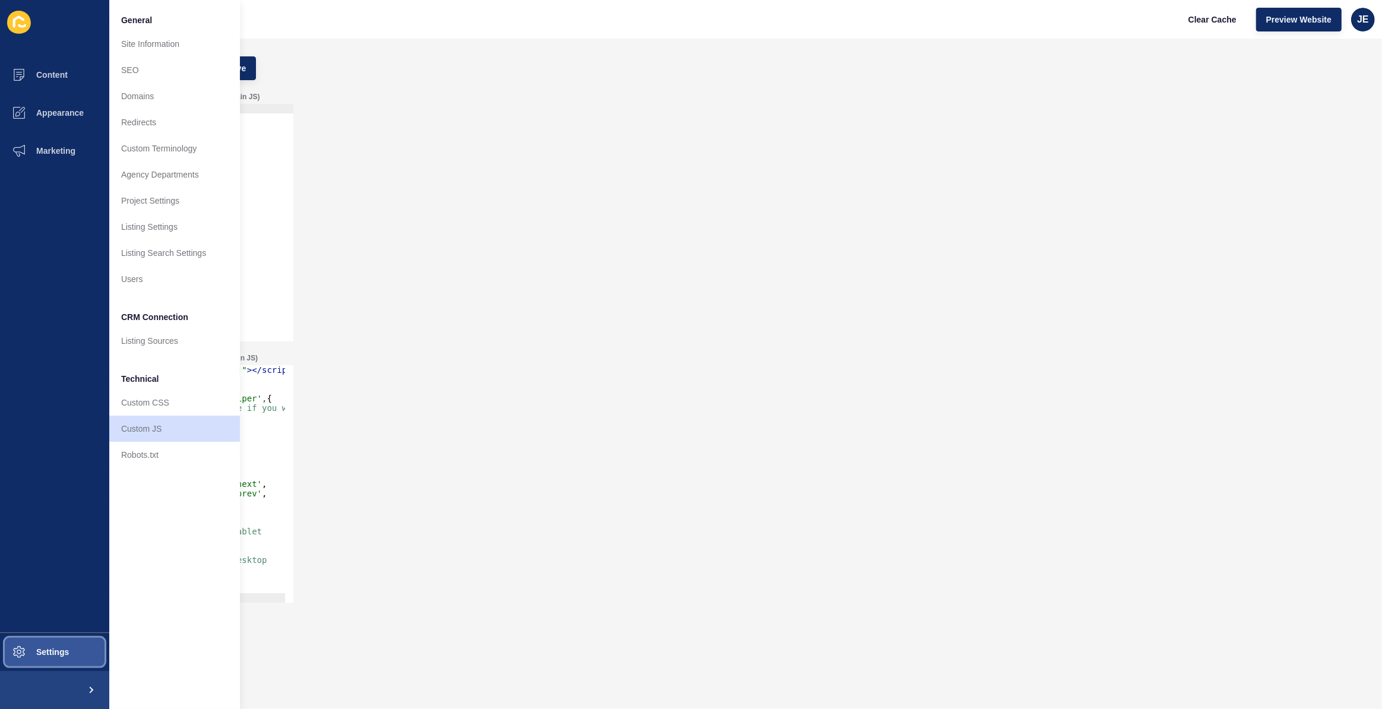
click at [11, 656] on span "Settings" at bounding box center [33, 653] width 71 height 10
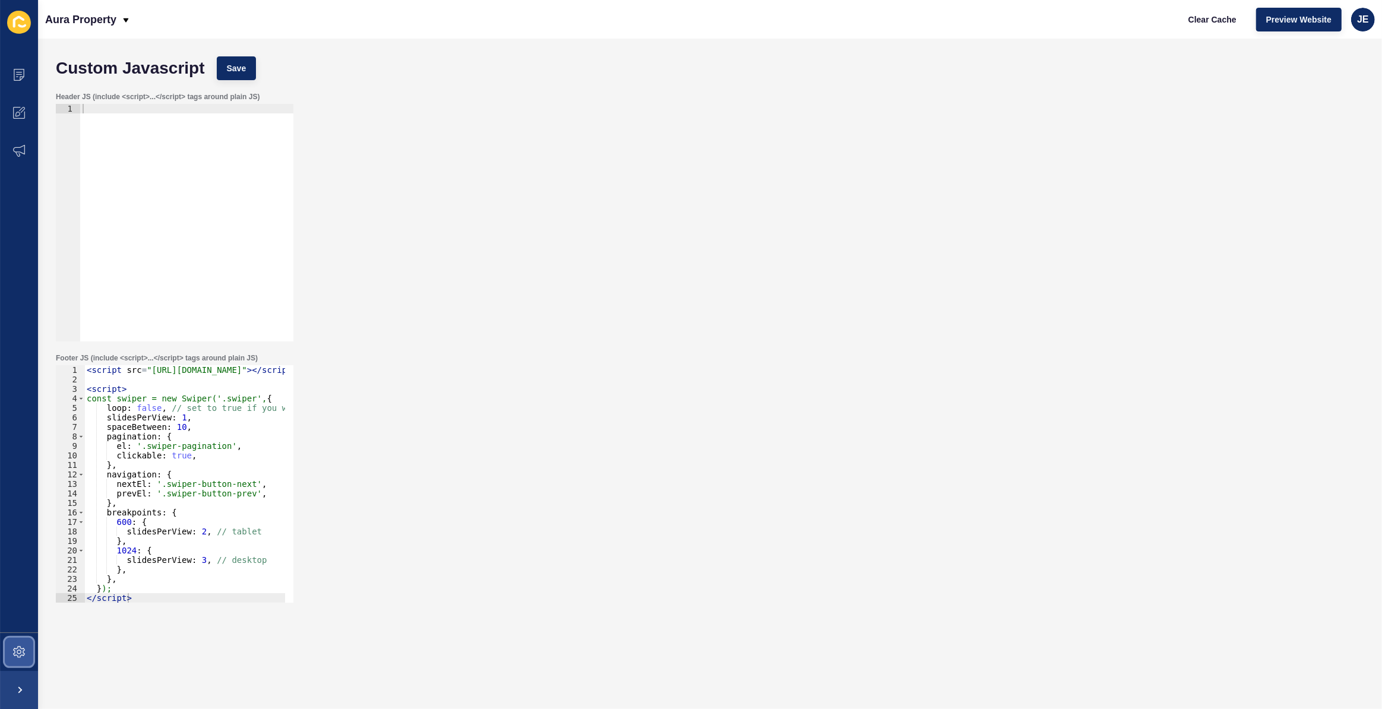
click at [11, 656] on span at bounding box center [19, 652] width 38 height 38
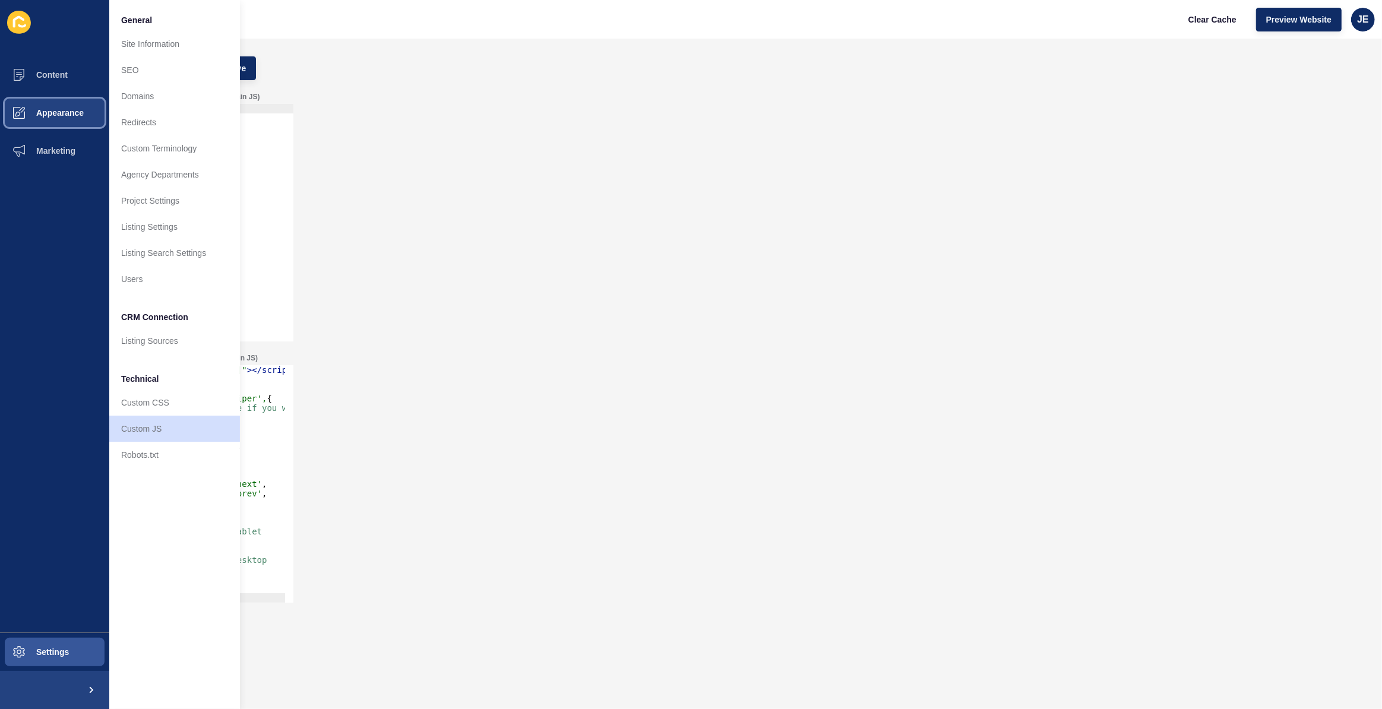
click at [68, 120] on button "Appearance" at bounding box center [54, 113] width 109 height 38
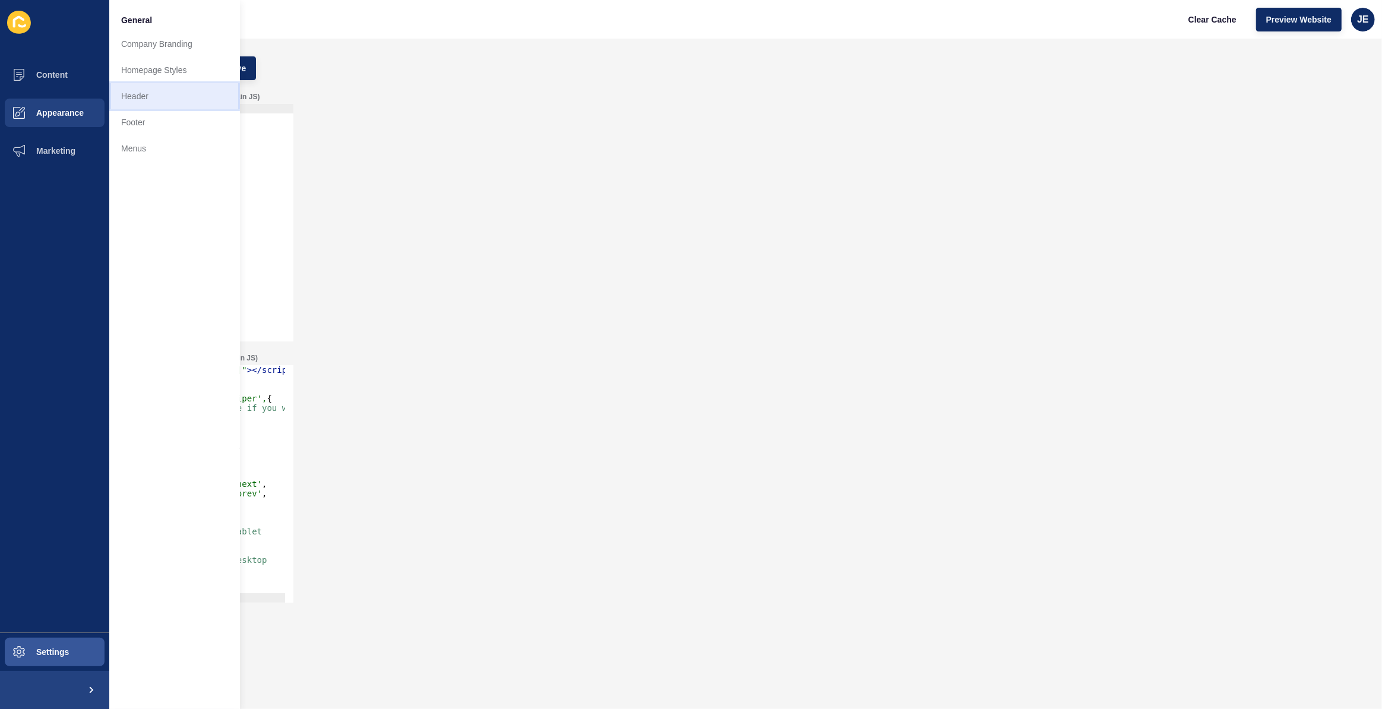
click at [142, 94] on link "Header" at bounding box center [174, 96] width 131 height 26
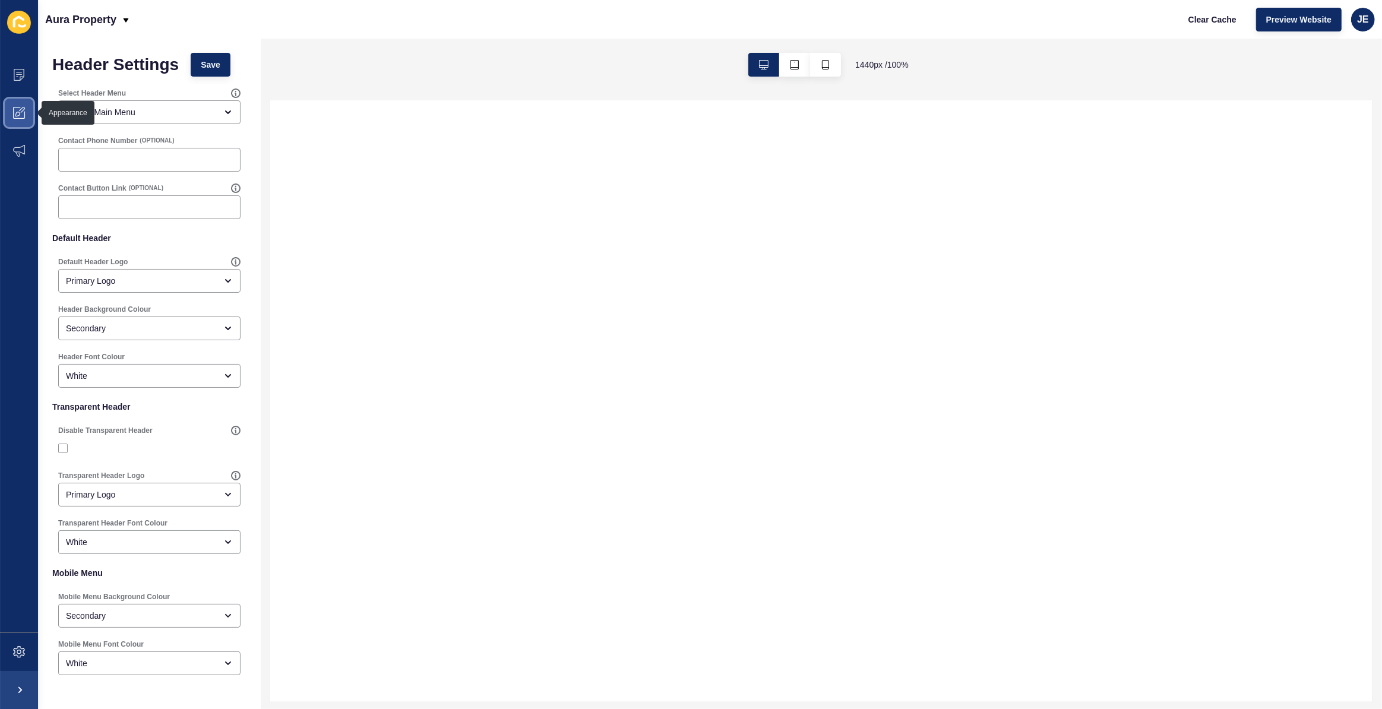
click at [13, 112] on icon at bounding box center [19, 113] width 12 height 12
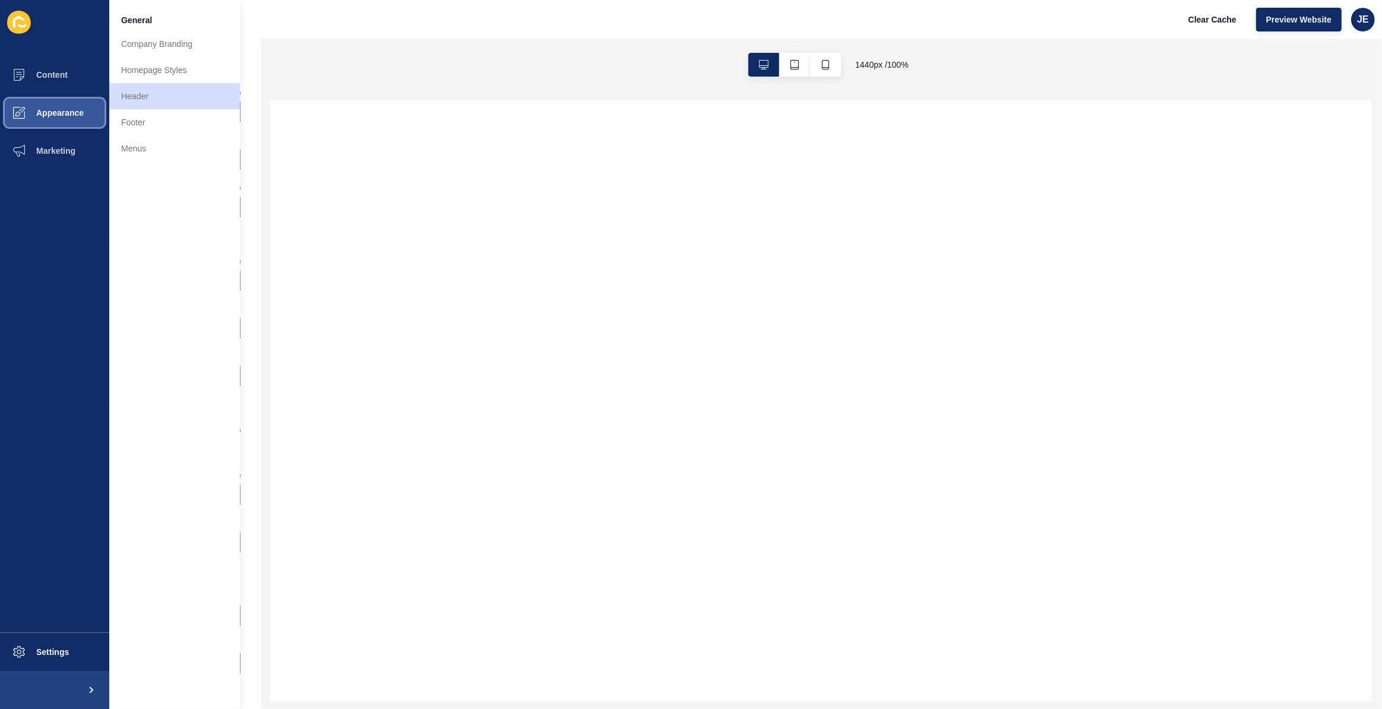
click at [13, 112] on span "Appearance" at bounding box center [41, 113] width 86 height 10
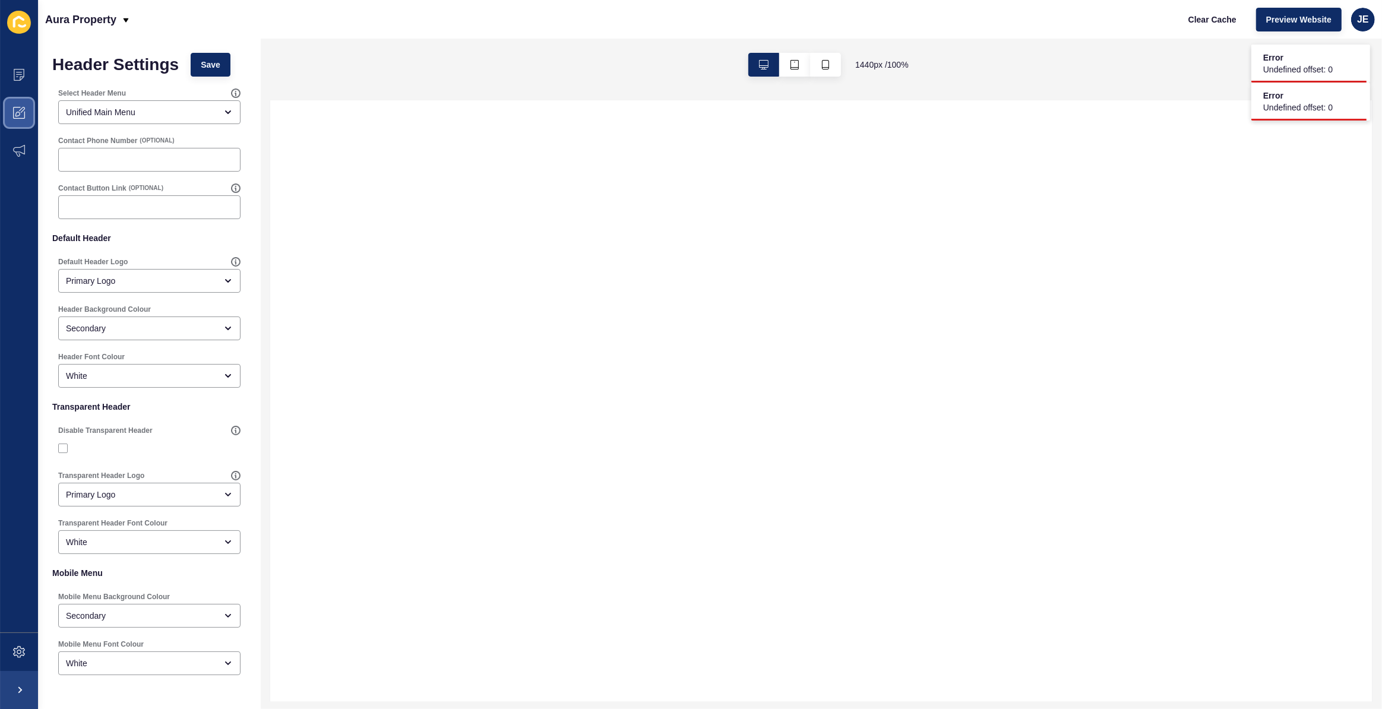
scroll to position [45, 0]
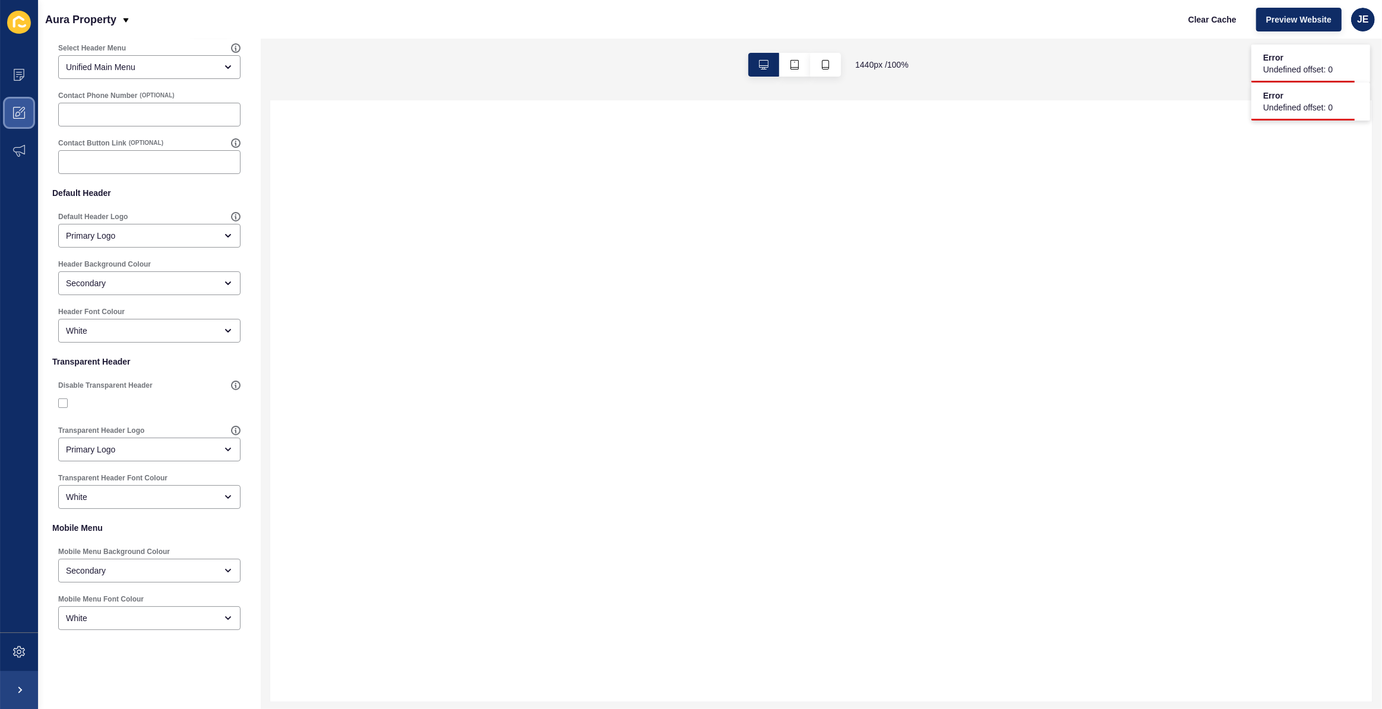
click at [16, 115] on icon at bounding box center [19, 113] width 12 height 12
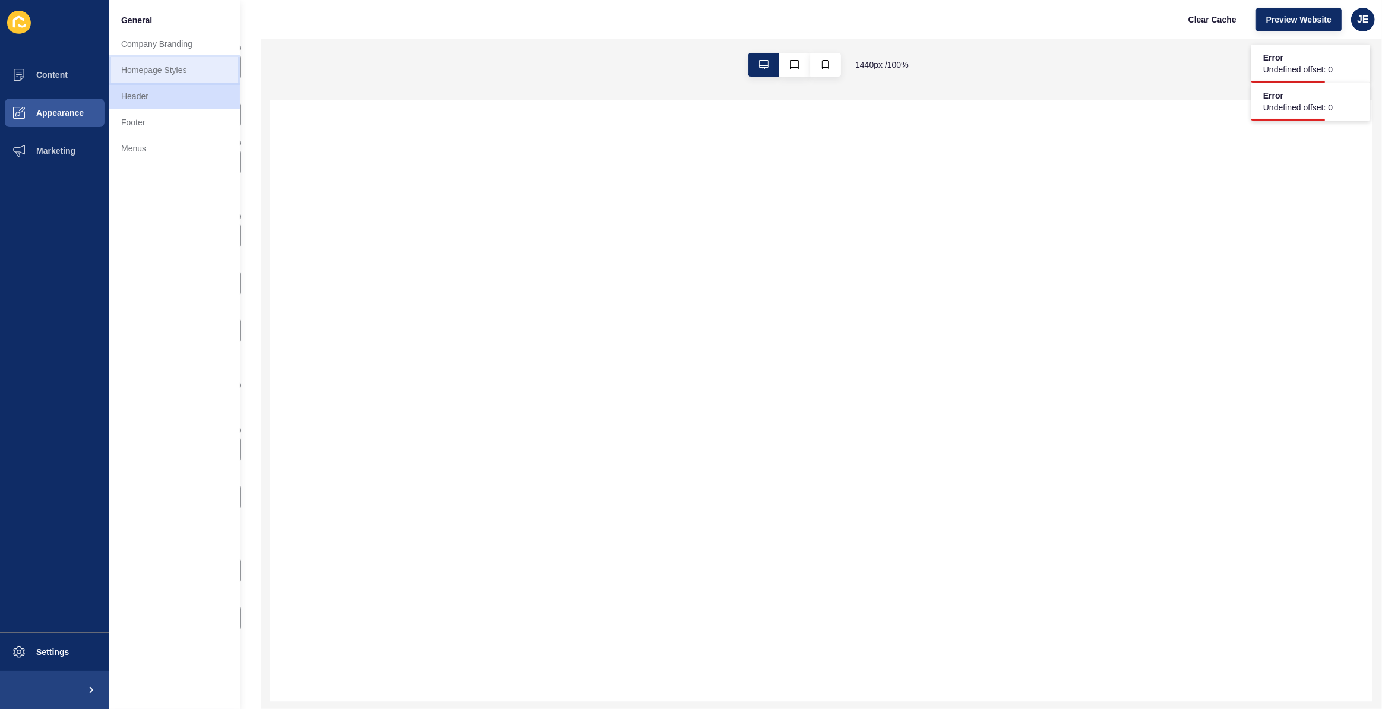
click at [179, 71] on link "Homepage Styles" at bounding box center [174, 70] width 131 height 26
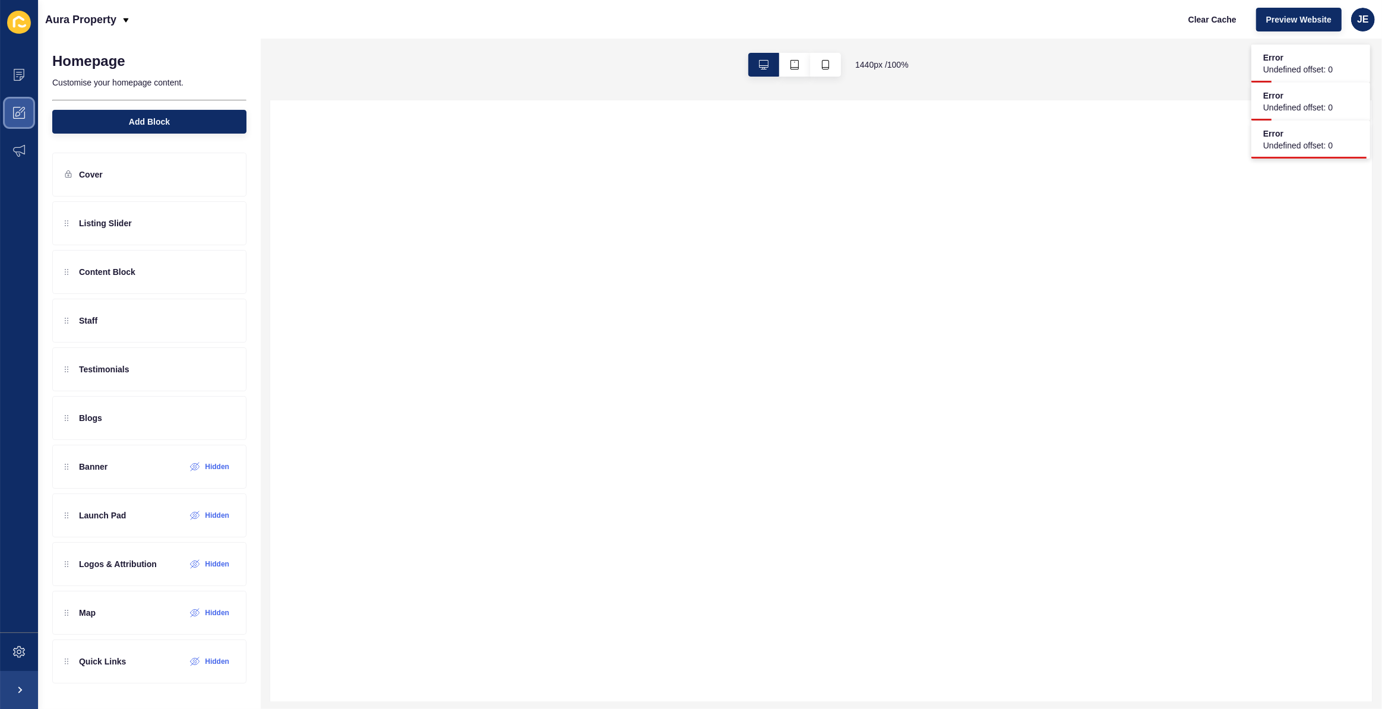
click at [23, 113] on icon at bounding box center [19, 113] width 12 height 12
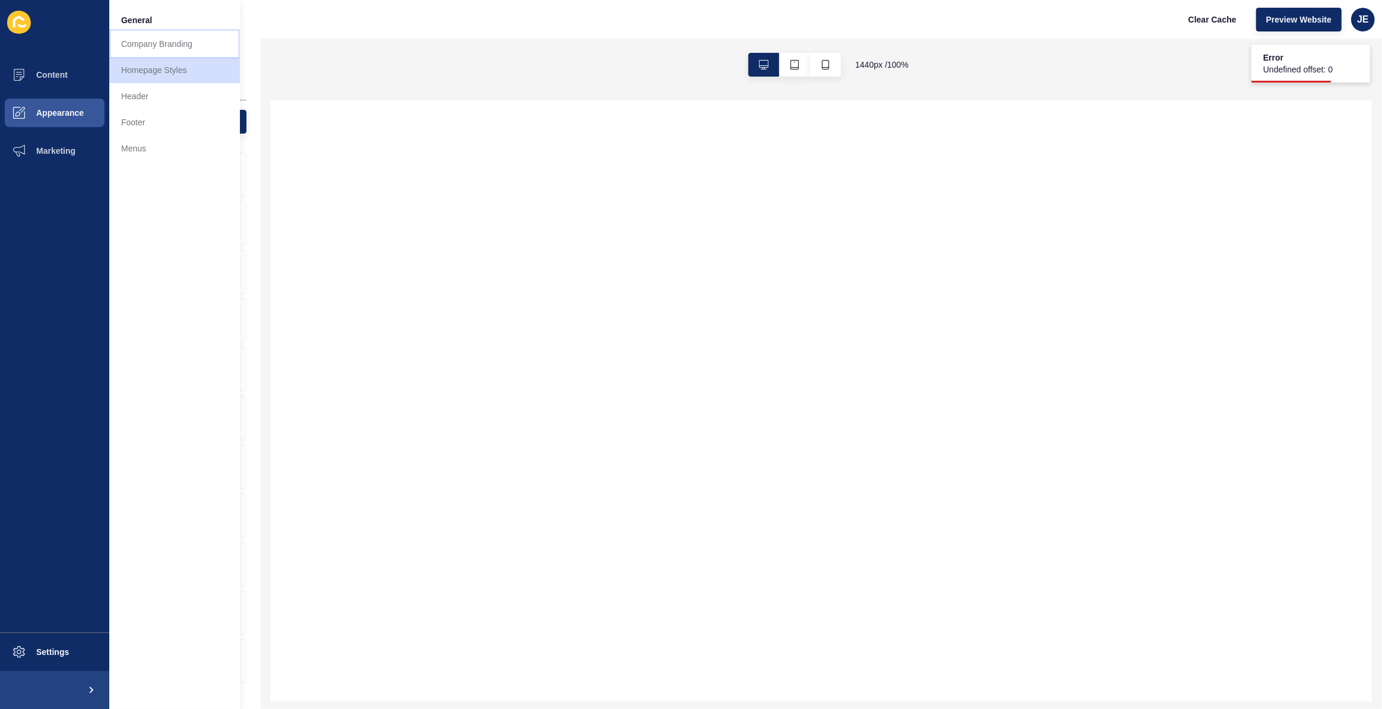
click at [171, 40] on link "Company Branding" at bounding box center [174, 44] width 131 height 26
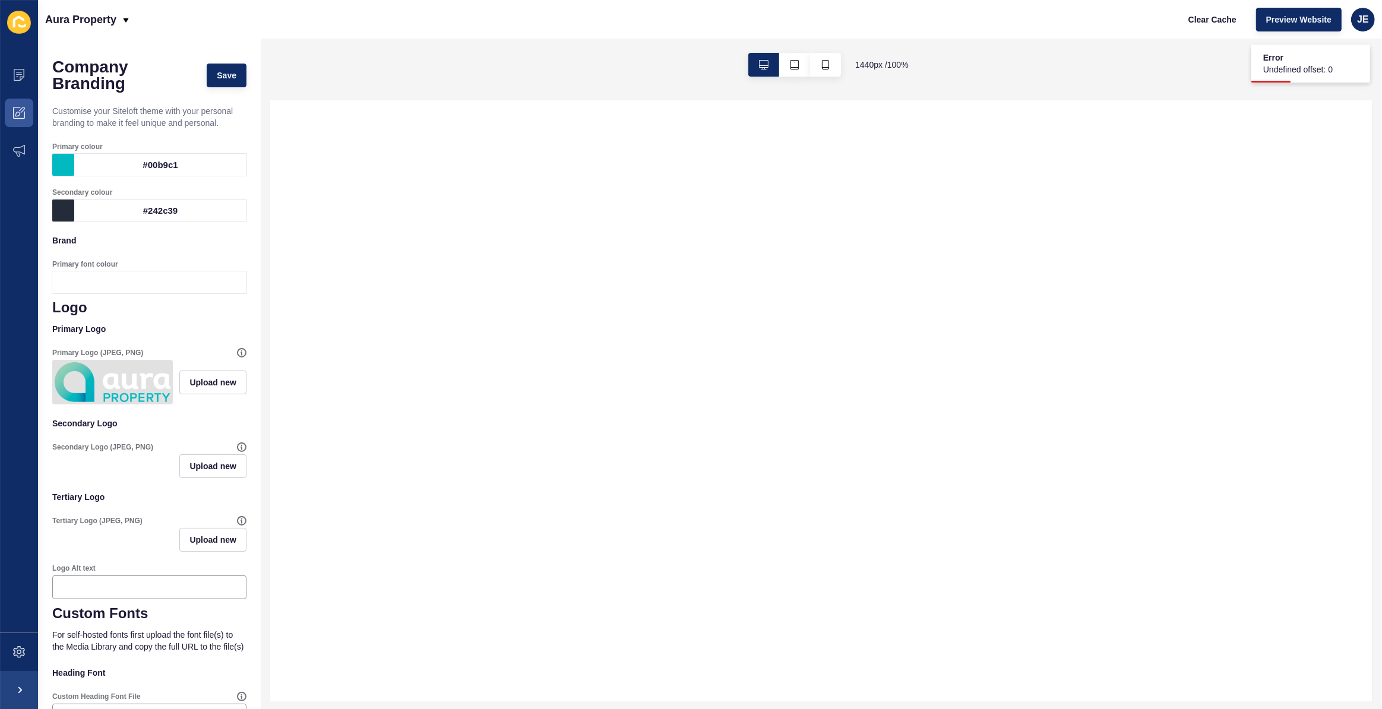
scroll to position [281, 0]
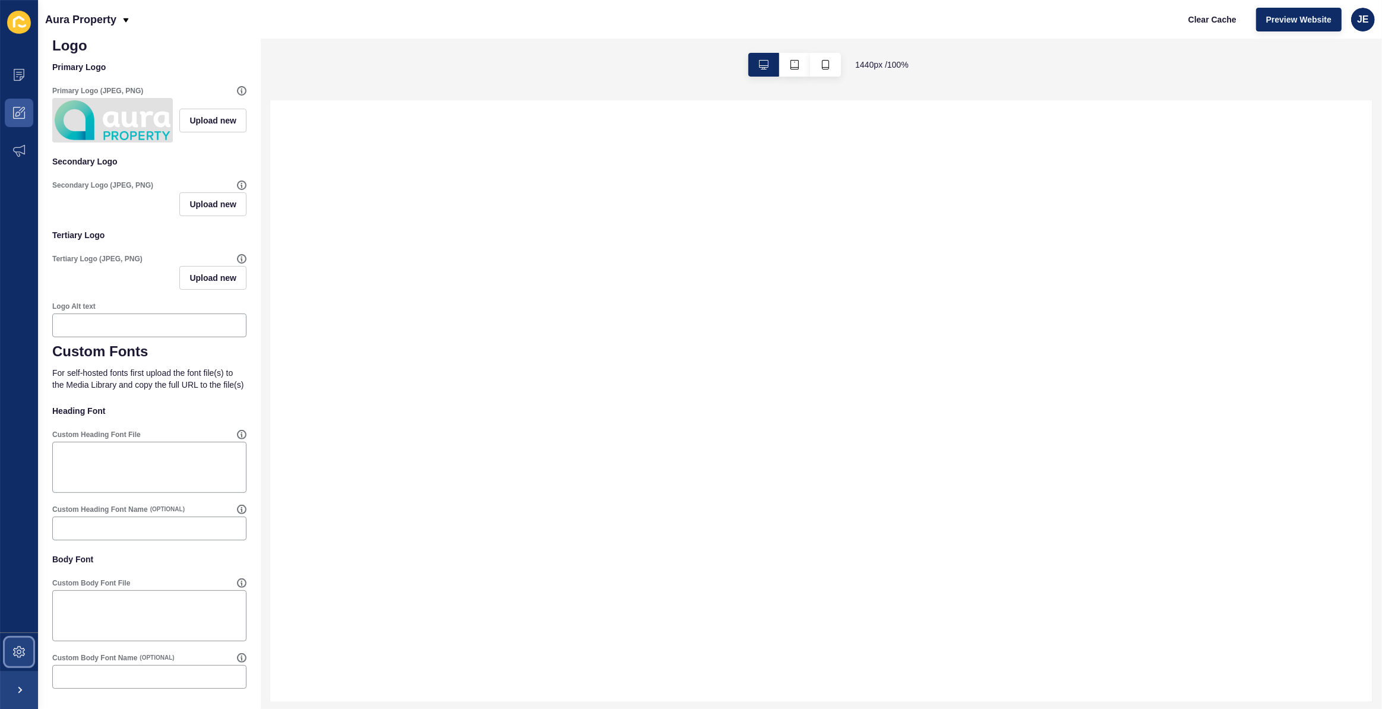
click at [10, 656] on span at bounding box center [19, 652] width 38 height 38
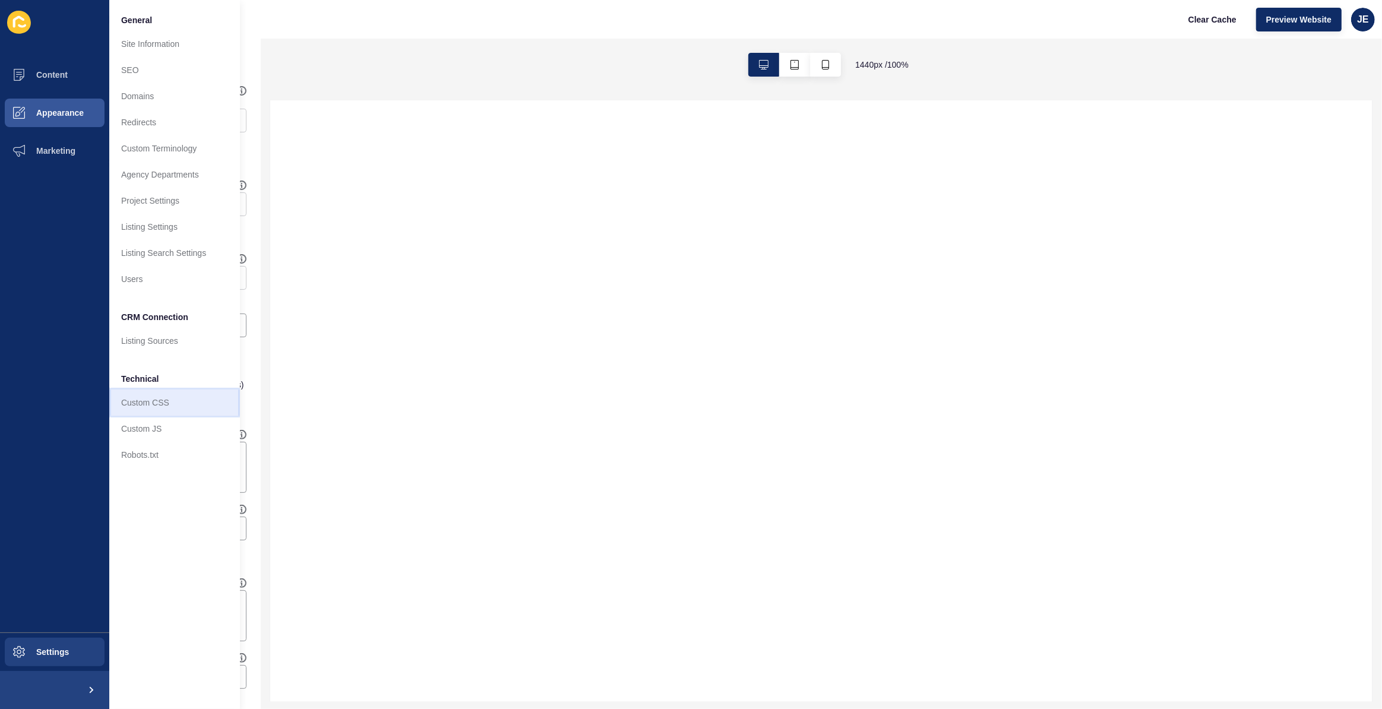
click at [158, 404] on link "Custom CSS" at bounding box center [174, 403] width 131 height 26
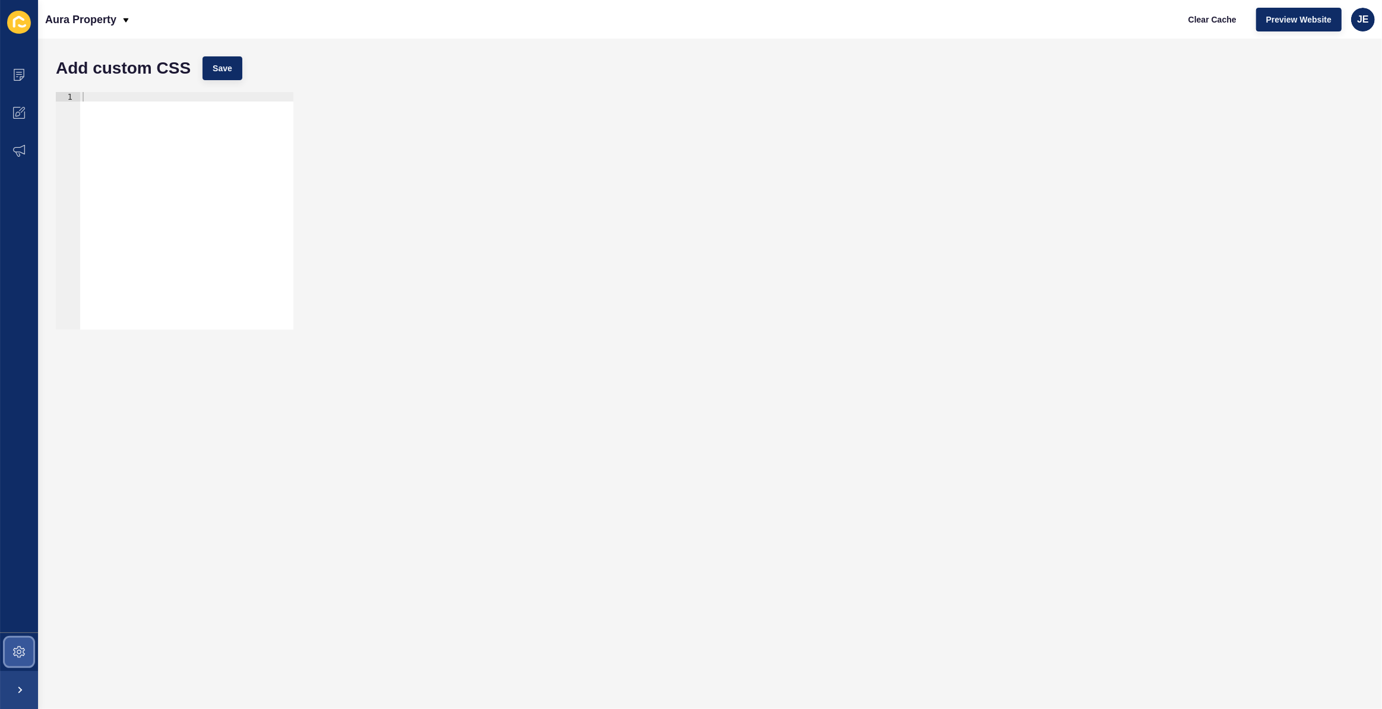
click at [18, 649] on icon at bounding box center [19, 652] width 12 height 12
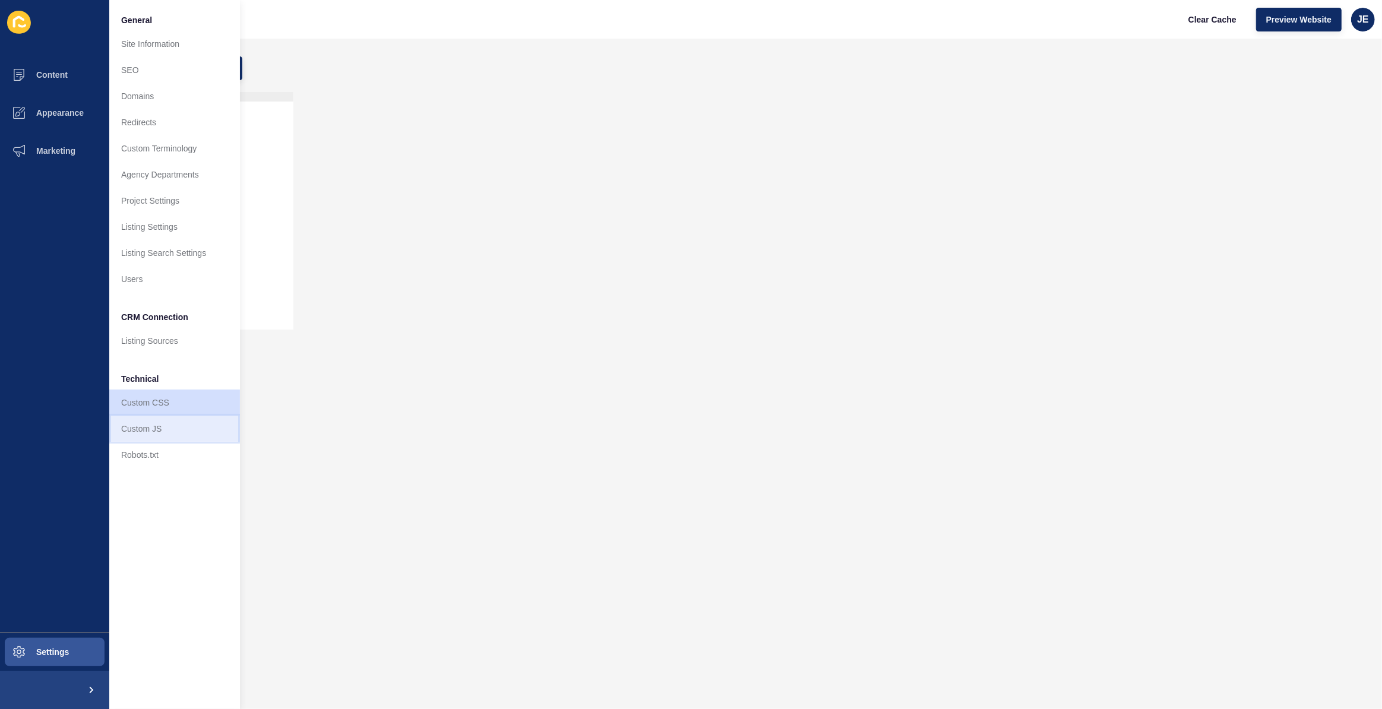
click at [177, 428] on link "Custom JS" at bounding box center [174, 429] width 131 height 26
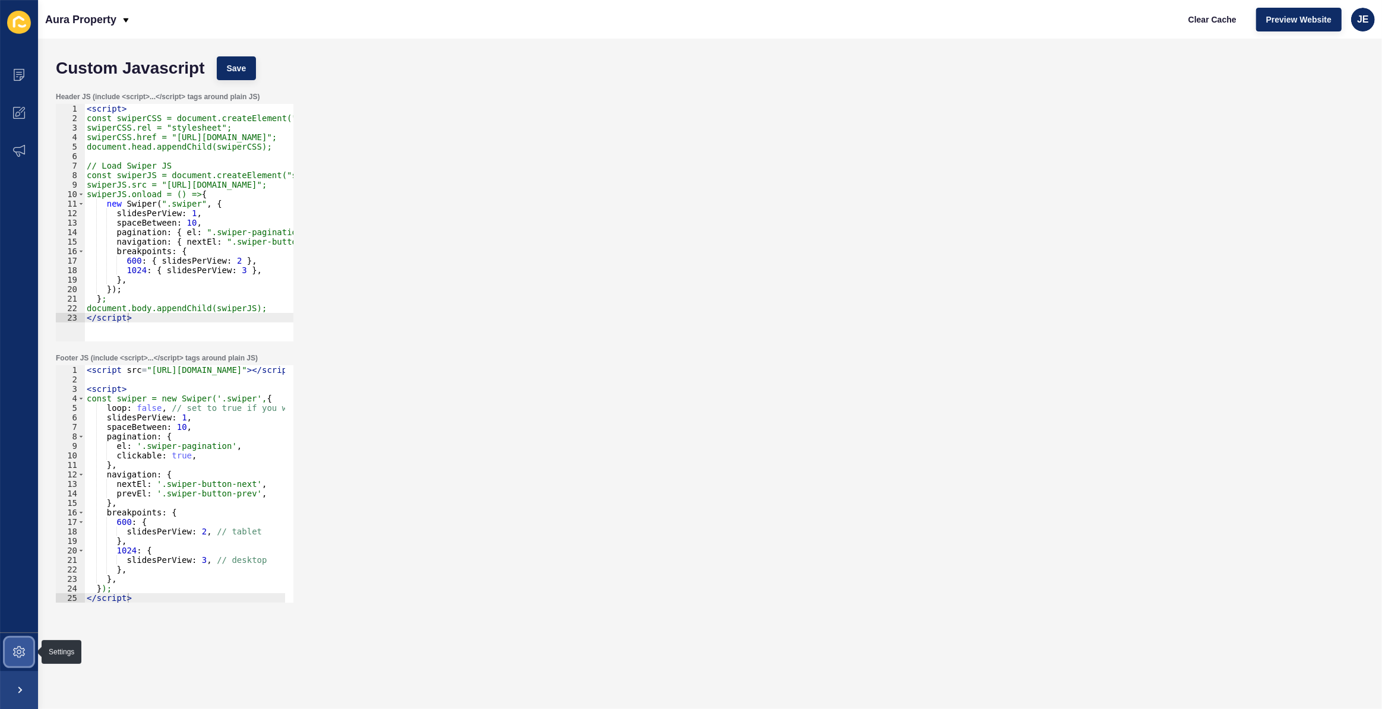
click at [11, 654] on span at bounding box center [19, 652] width 38 height 38
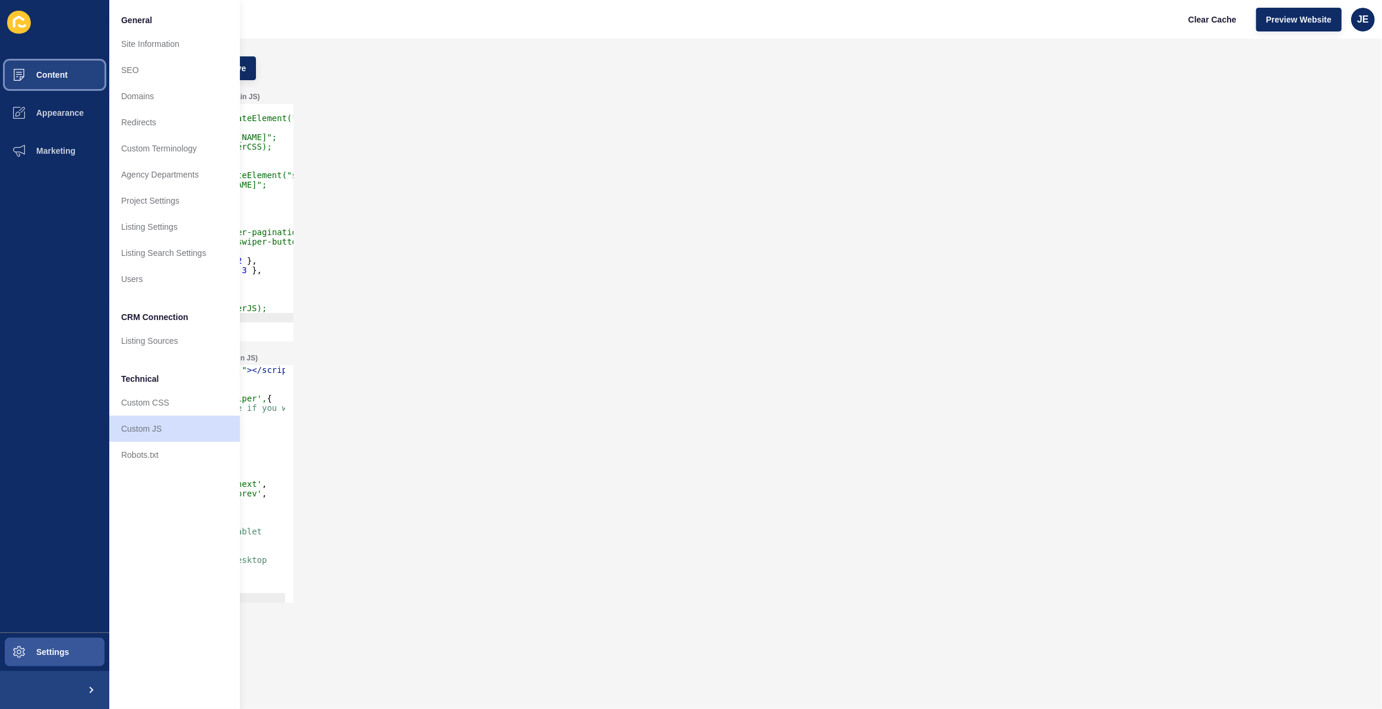
click at [53, 71] on span "Content" at bounding box center [33, 75] width 70 height 10
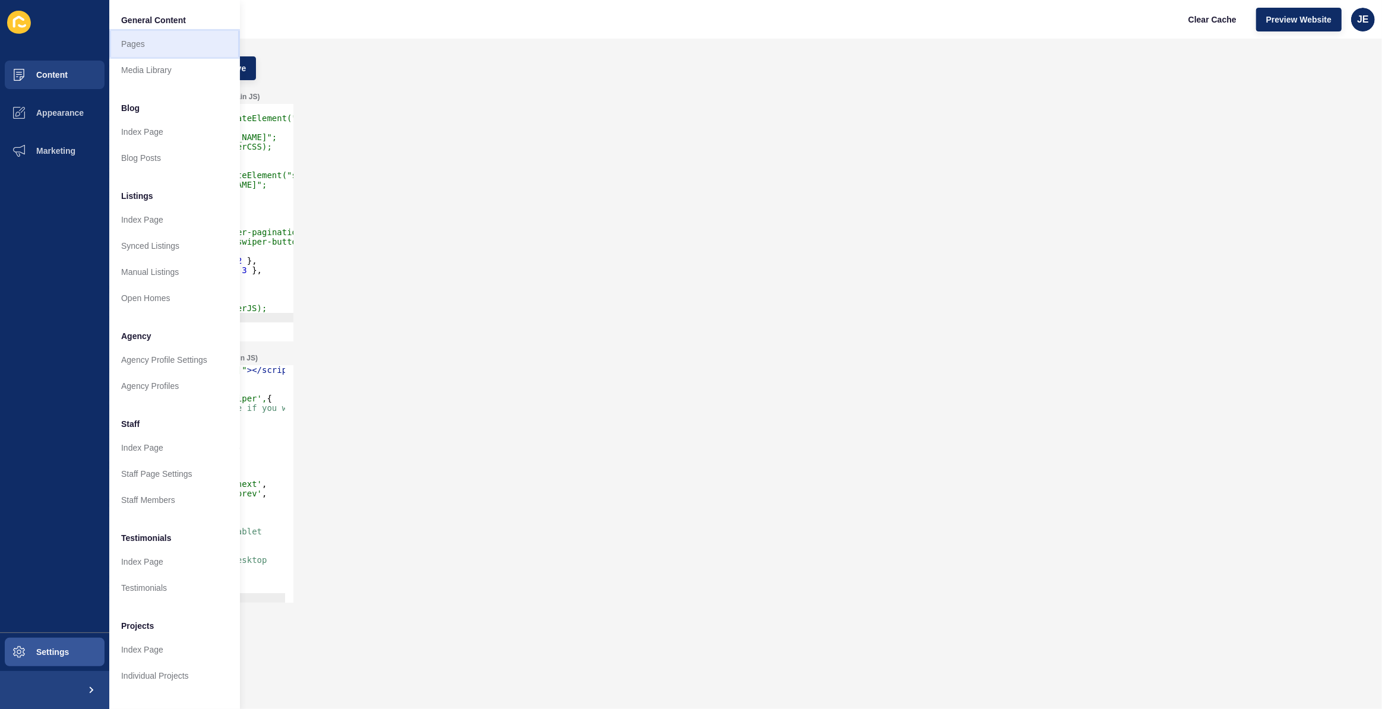
click at [160, 37] on link "Pages" at bounding box center [174, 44] width 131 height 26
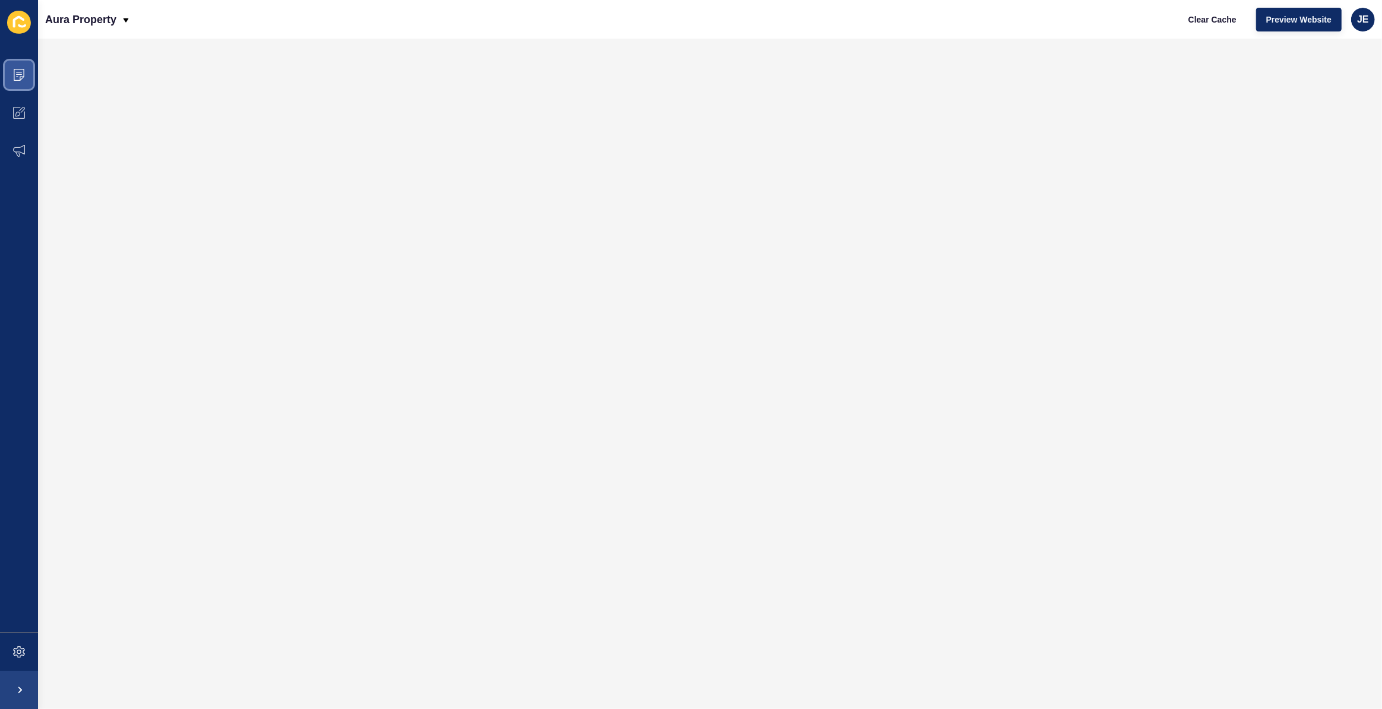
click at [24, 66] on span at bounding box center [19, 75] width 38 height 38
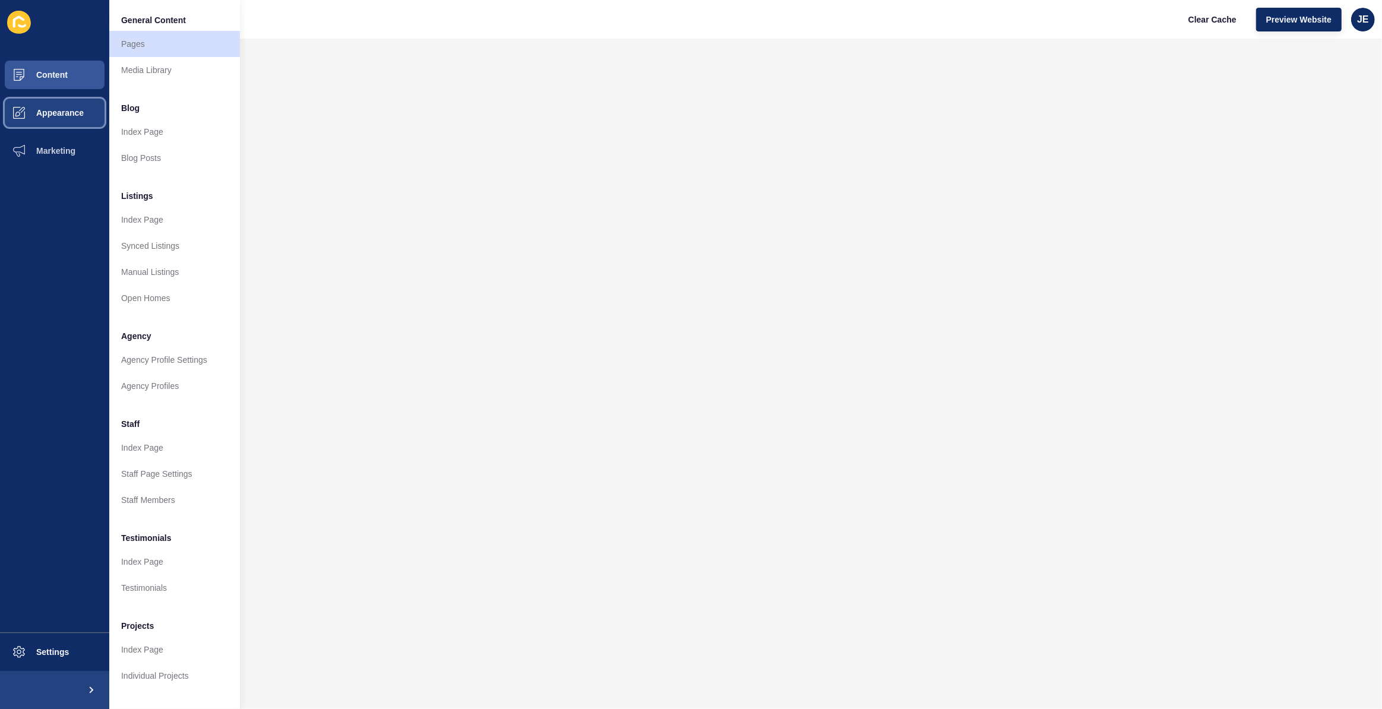
drag, startPoint x: 33, startPoint y: 118, endPoint x: 39, endPoint y: 107, distance: 12.8
click at [39, 107] on button "Appearance" at bounding box center [54, 113] width 109 height 38
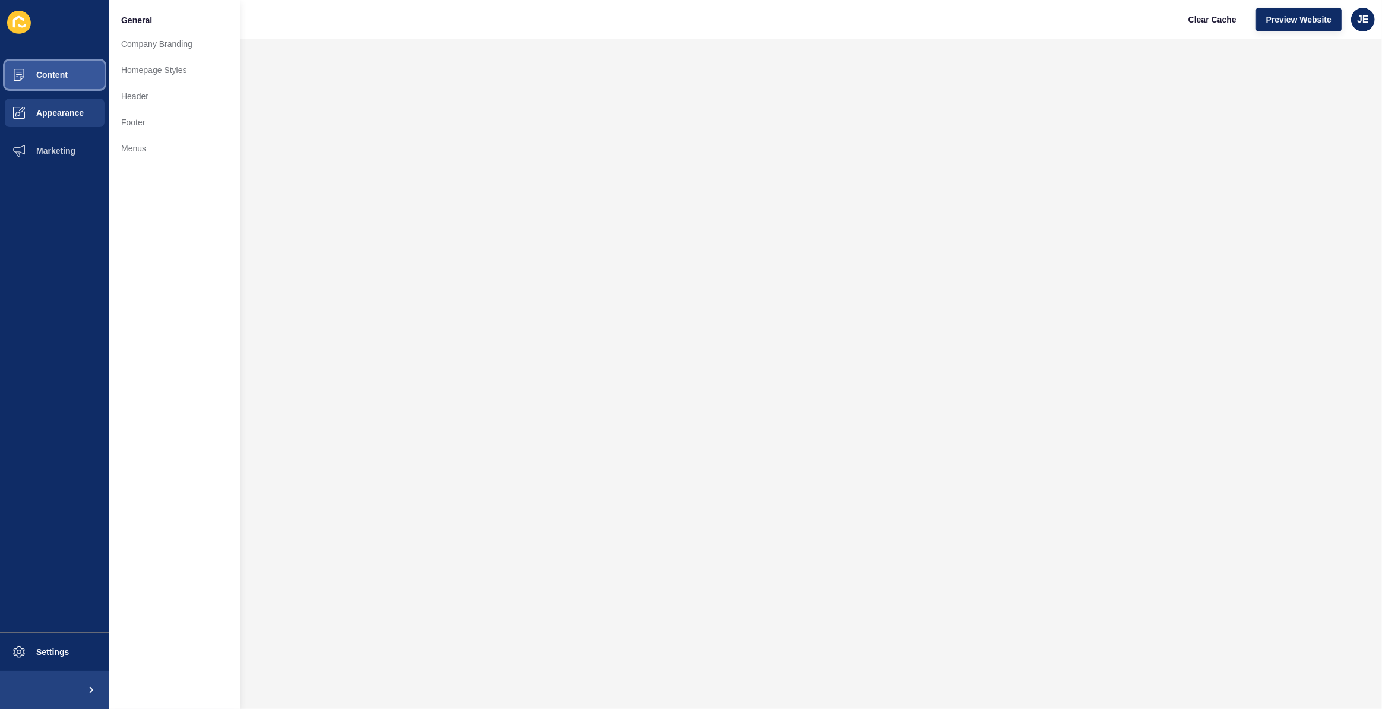
click at [62, 68] on button "Content" at bounding box center [54, 75] width 109 height 38
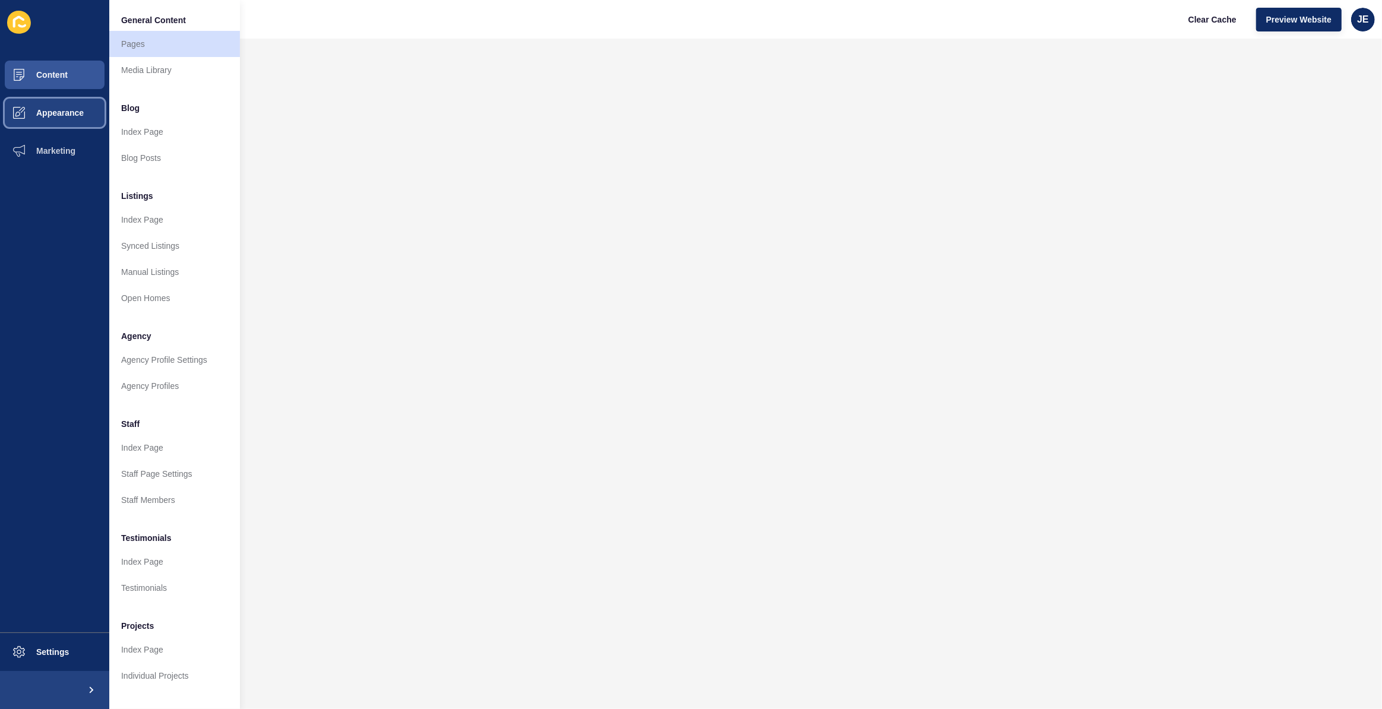
click at [61, 114] on span "Appearance" at bounding box center [41, 113] width 86 height 10
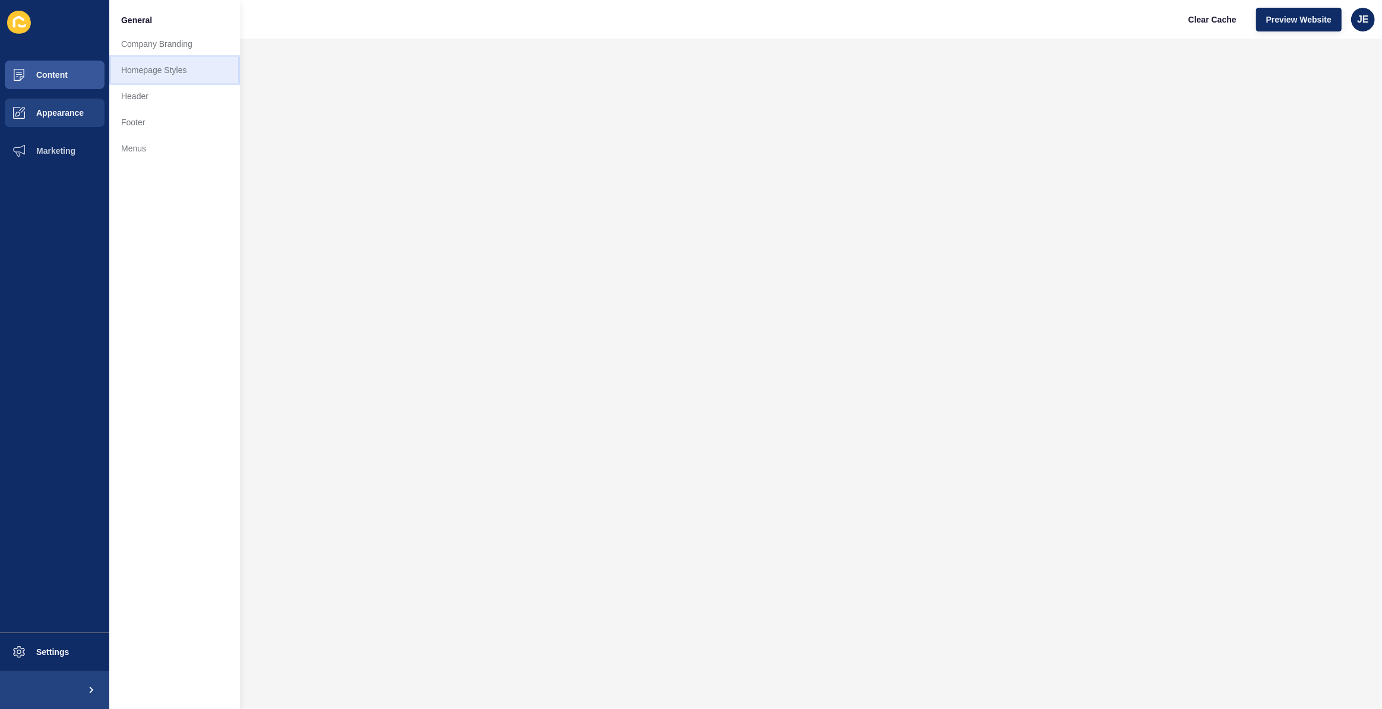
click at [159, 70] on link "Homepage Styles" at bounding box center [174, 70] width 131 height 26
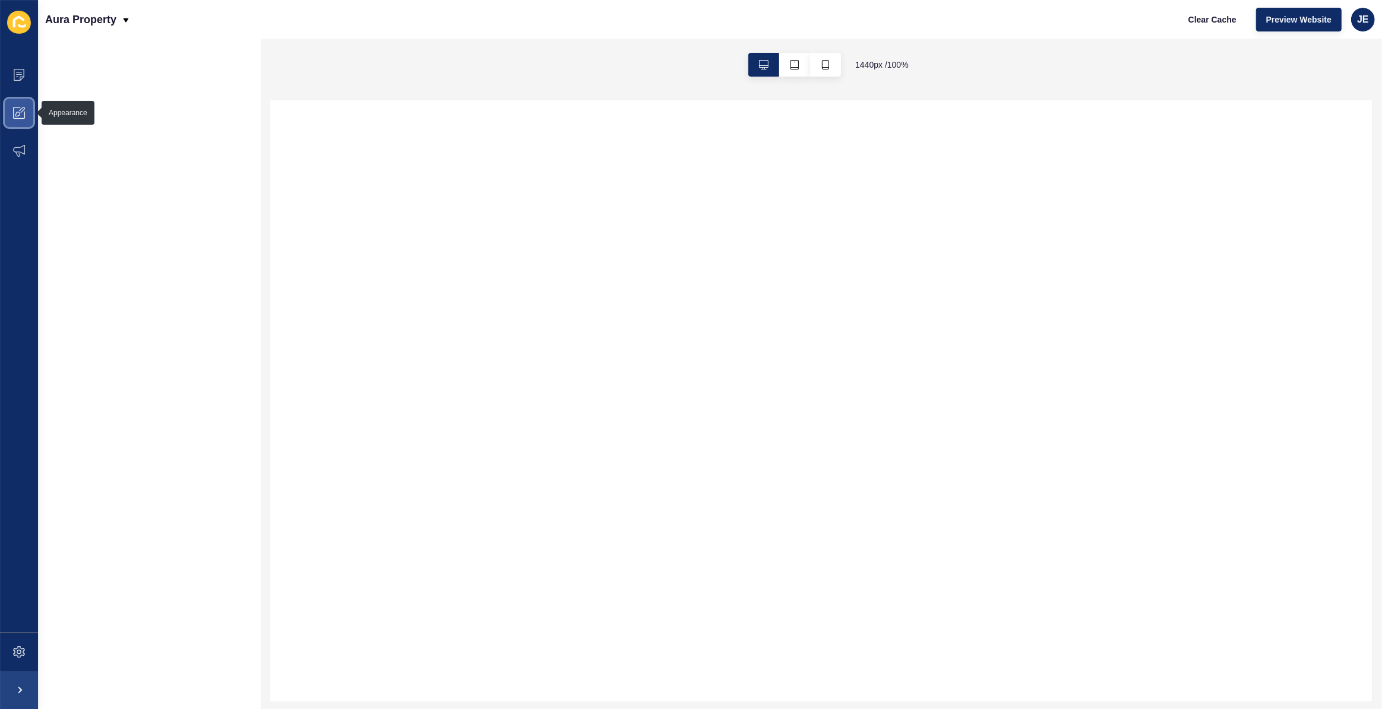
click at [28, 109] on span at bounding box center [19, 113] width 38 height 38
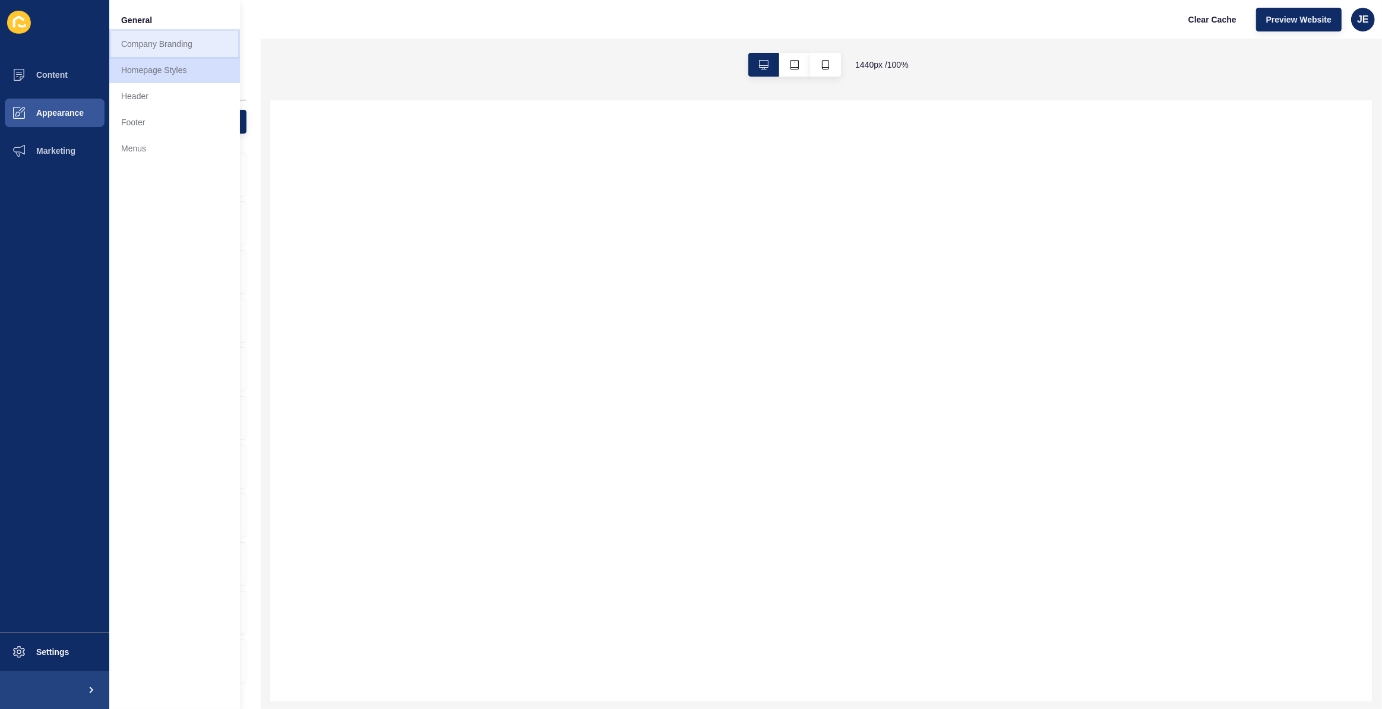
click at [154, 49] on link "Company Branding" at bounding box center [174, 44] width 131 height 26
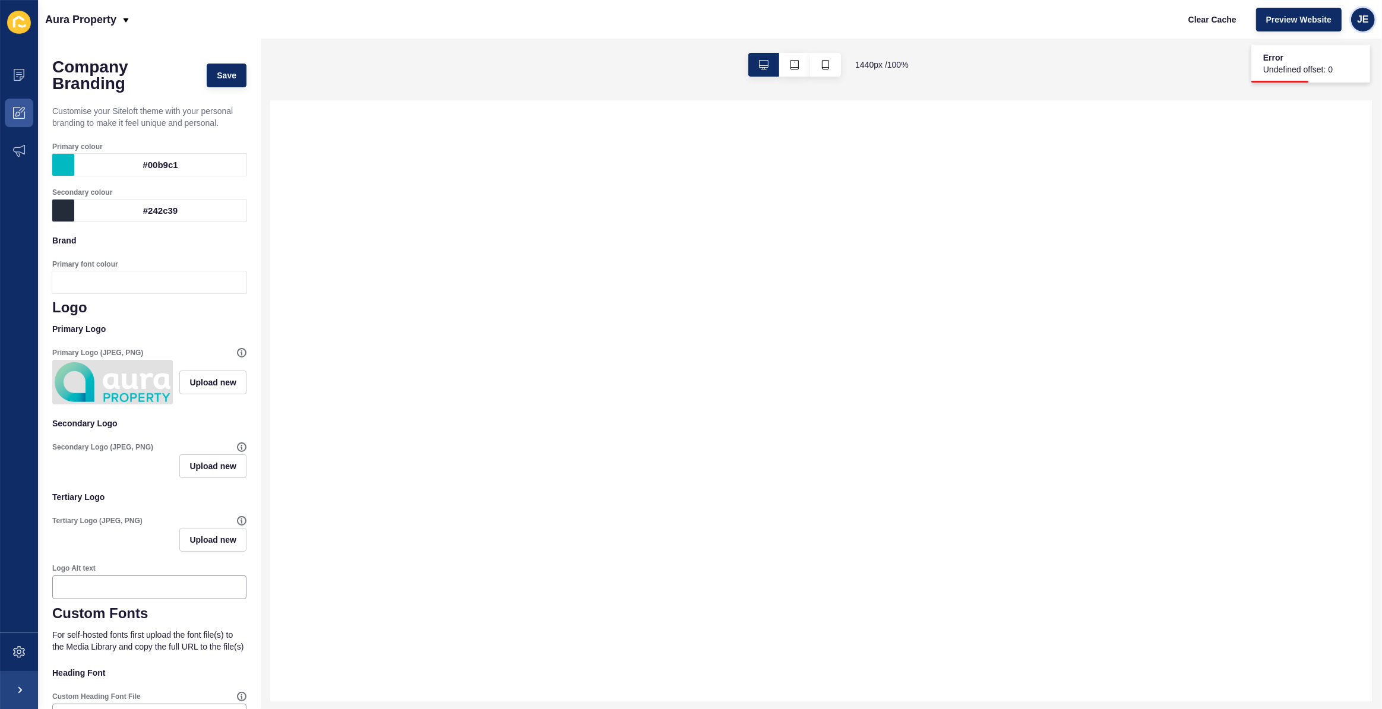
click at [948, 22] on span "JE" at bounding box center [1364, 20] width 12 height 12
click at [948, 282] on div at bounding box center [821, 401] width 1103 height 602
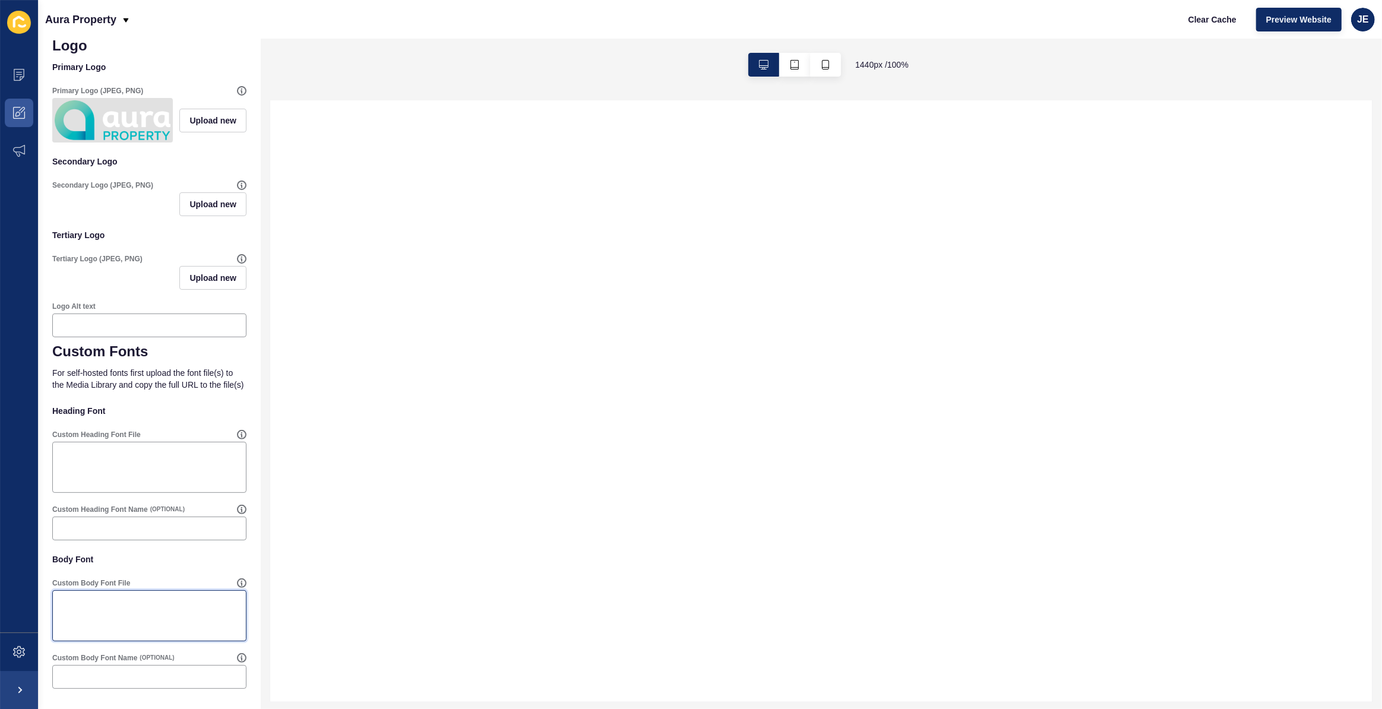
click at [119, 617] on textarea "Custom Body Font File" at bounding box center [149, 616] width 191 height 48
click at [237, 586] on icon at bounding box center [242, 584] width 10 height 10
drag, startPoint x: 226, startPoint y: 545, endPoint x: 239, endPoint y: 554, distance: 15.8
click at [237, 582] on icon at bounding box center [242, 584] width 10 height 10
drag, startPoint x: 222, startPoint y: 566, endPoint x: 226, endPoint y: 544, distance: 23.0
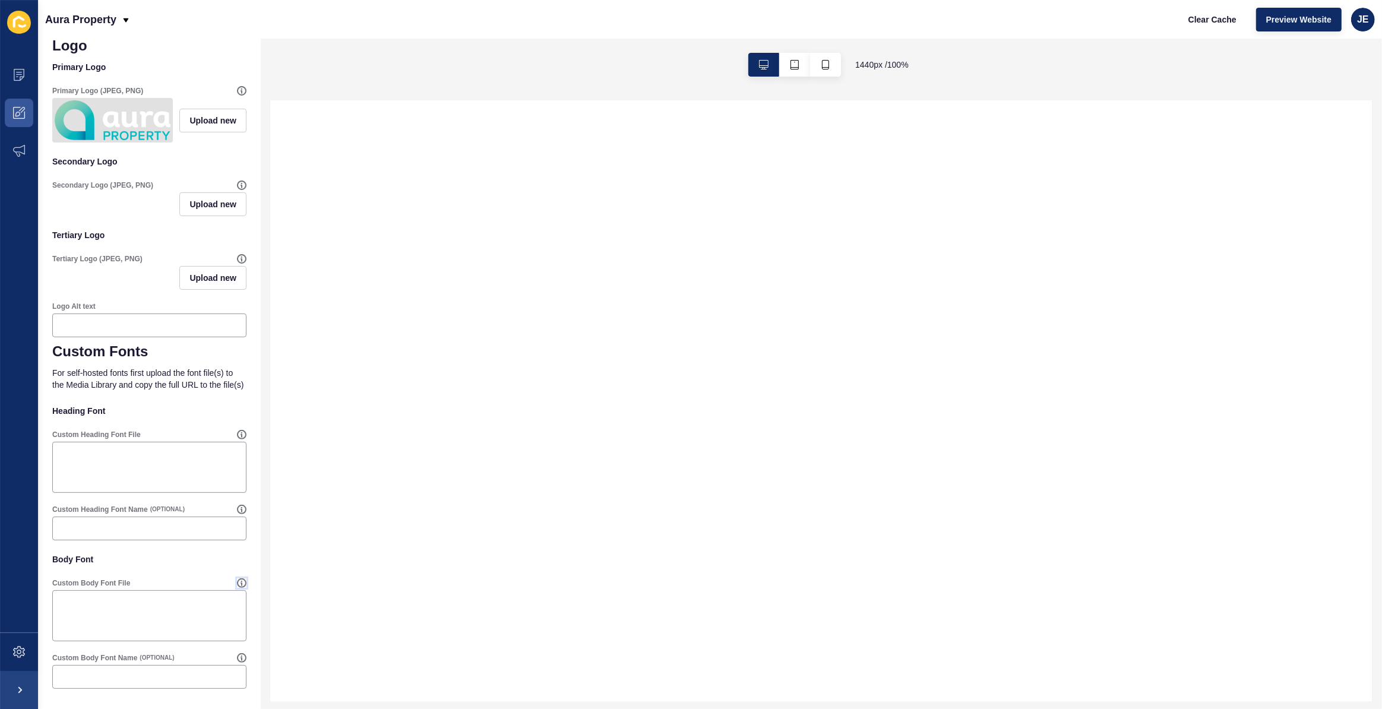
click at [237, 583] on icon at bounding box center [242, 584] width 10 height 10
click at [91, 607] on textarea "Custom Body Font File" at bounding box center [149, 616] width 191 height 48
paste textarea "@import url('https://fonts.googleapis.com/css2?family=Poppins:wght@100;200;300;…"
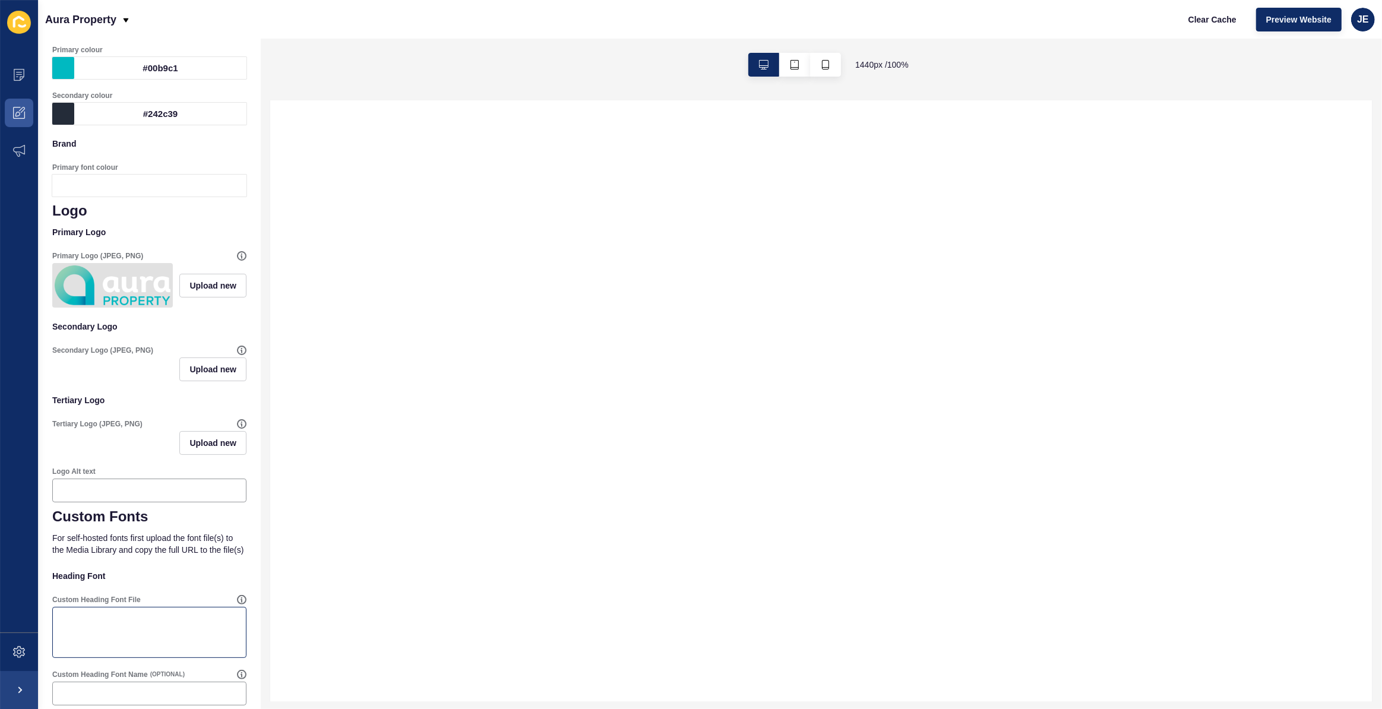
scroll to position [0, 0]
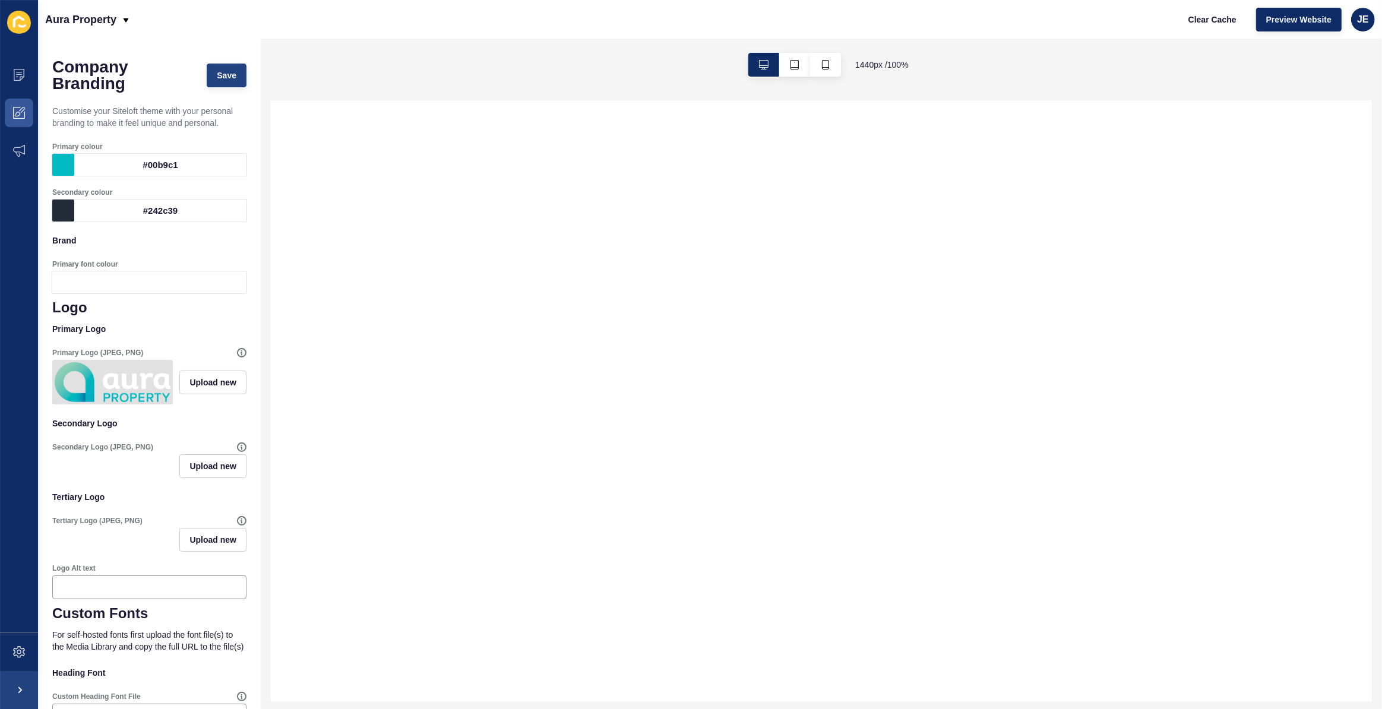
type textarea "@import url('https://fonts.googleapis.com/css2?family=Poppins:wght@100;200;300;…"
click at [220, 78] on span "Save" at bounding box center [227, 76] width 20 height 12
click at [23, 655] on icon at bounding box center [19, 652] width 12 height 12
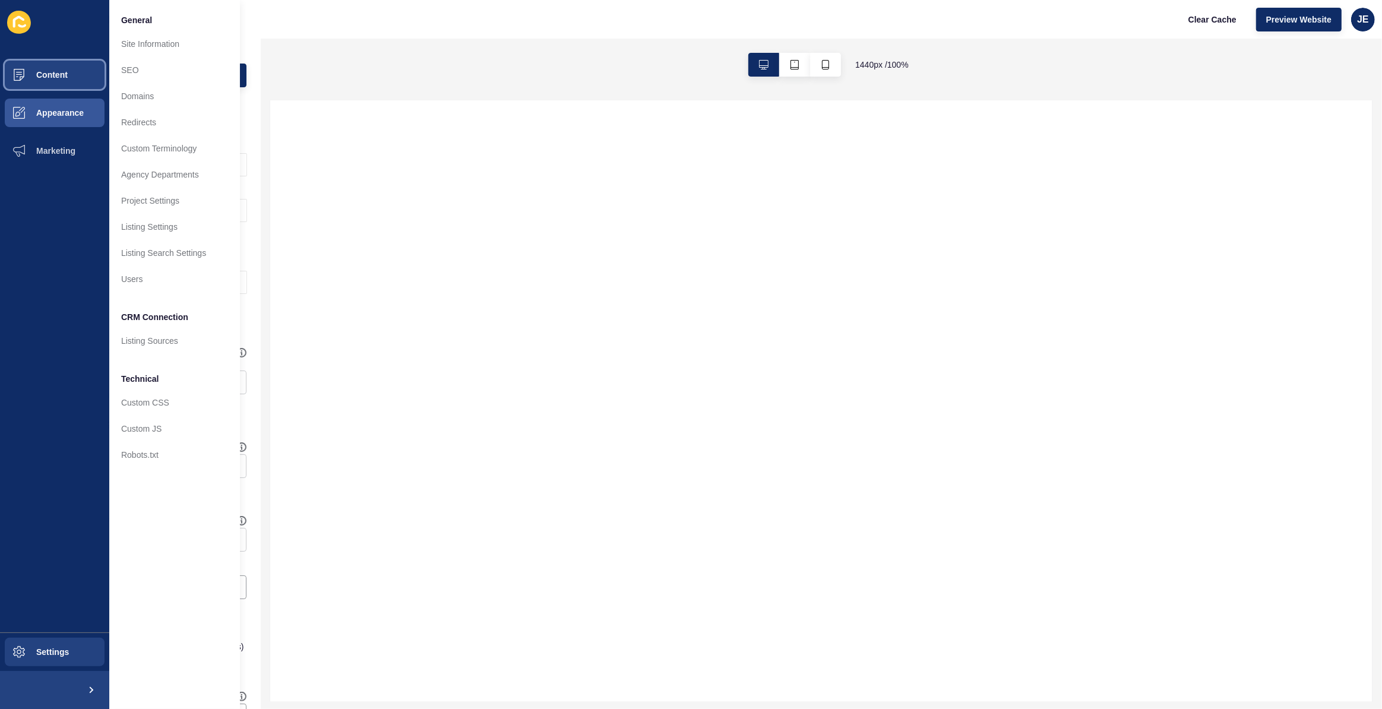
click at [52, 71] on span "Content" at bounding box center [33, 75] width 70 height 10
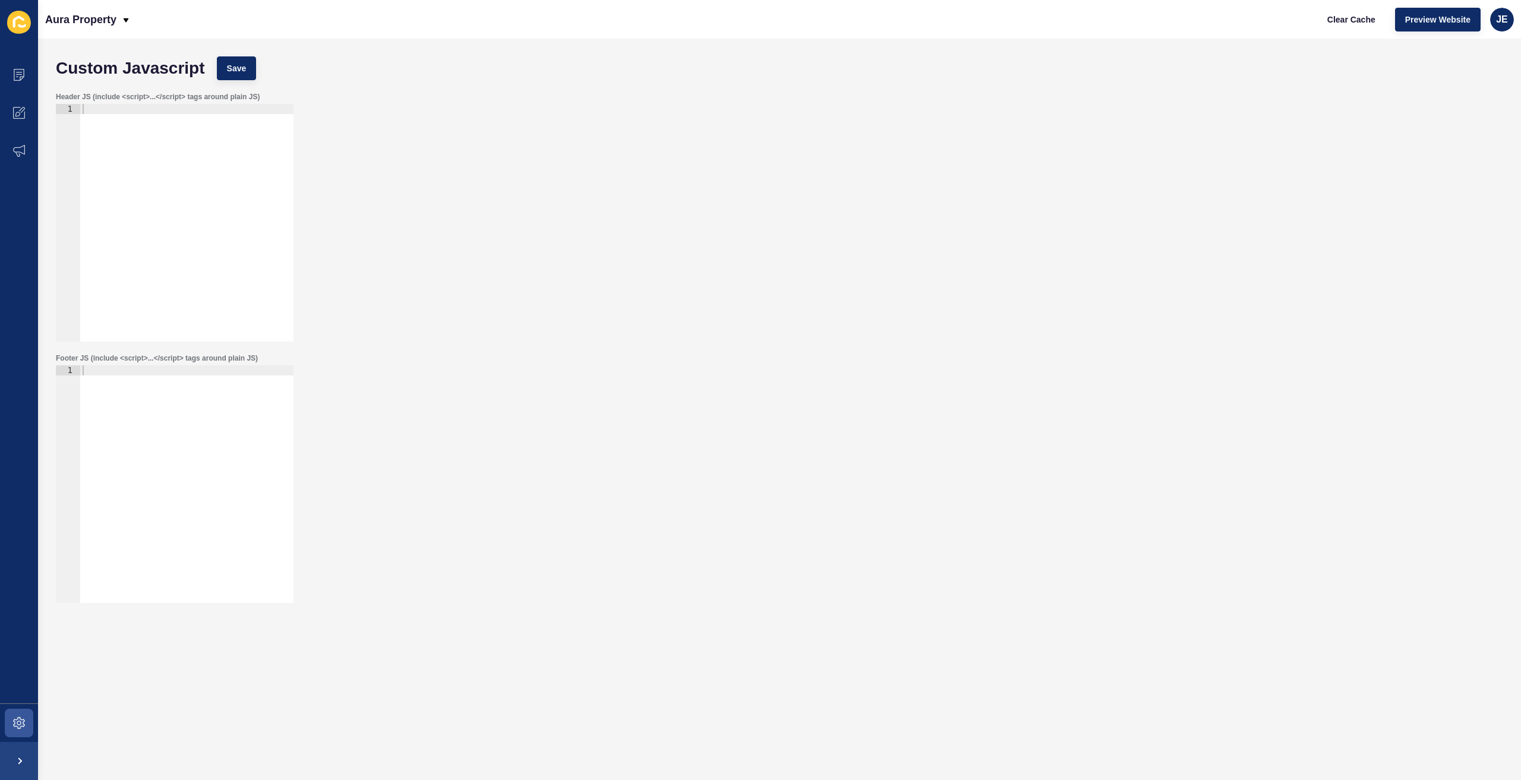
click at [127, 466] on div at bounding box center [186, 494] width 213 height 258
paste textarea "</script>"
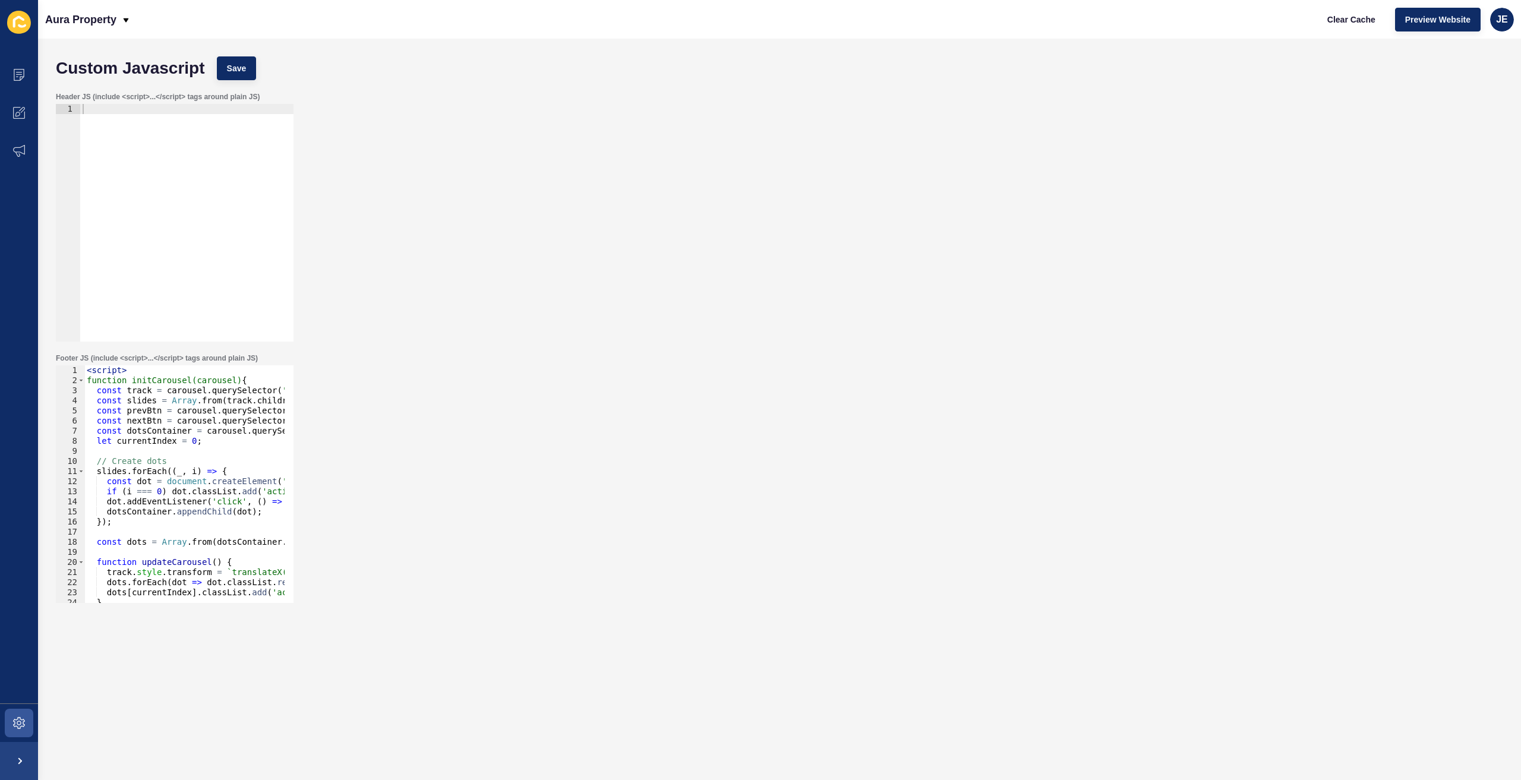
click at [242, 510] on div "< script > function initCarousel(carousel) { const track = carousel . querySele…" at bounding box center [249, 489] width 330 height 249
type textarea "dotsContainer.appendChild(dot);"
click at [244, 70] on span "Save" at bounding box center [237, 68] width 20 height 12
click at [156, 200] on div at bounding box center [186, 233] width 213 height 258
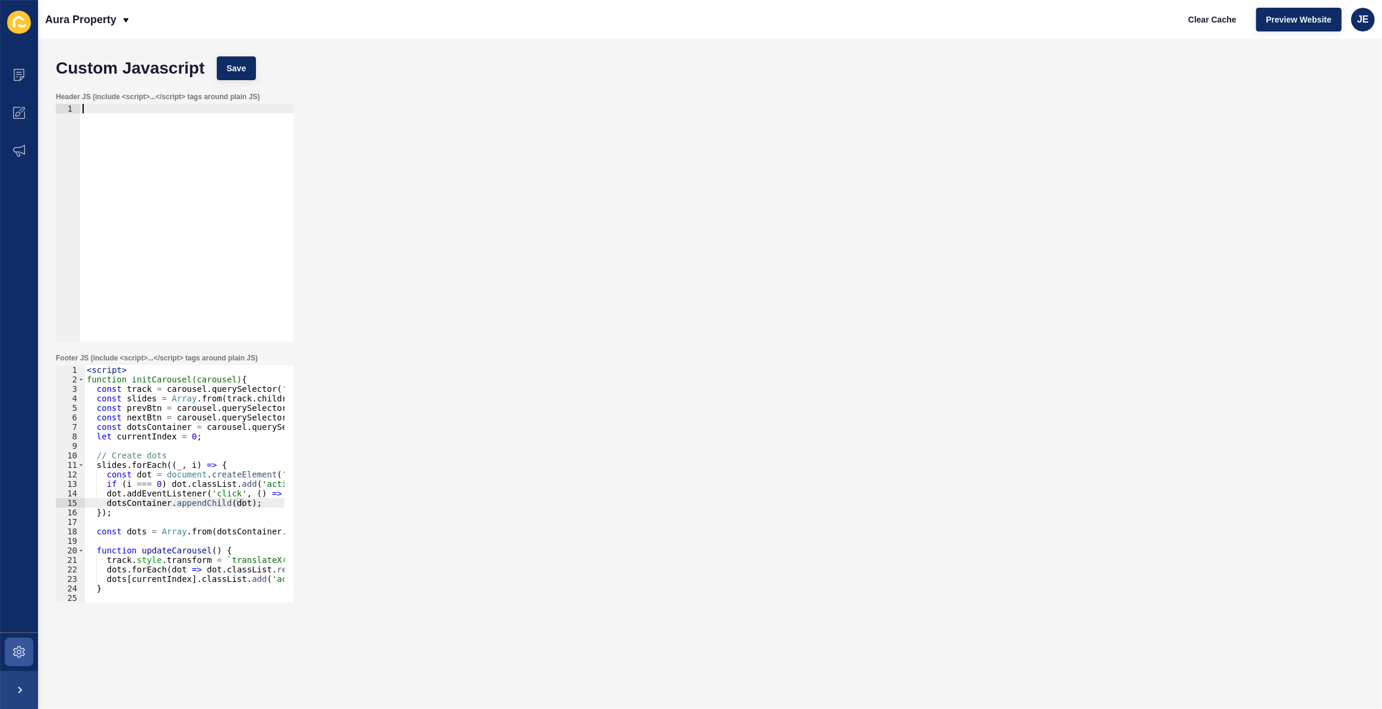
click at [183, 482] on div "< script > function initCarousel(carousel) { const track = carousel . querySele…" at bounding box center [248, 489] width 329 height 248
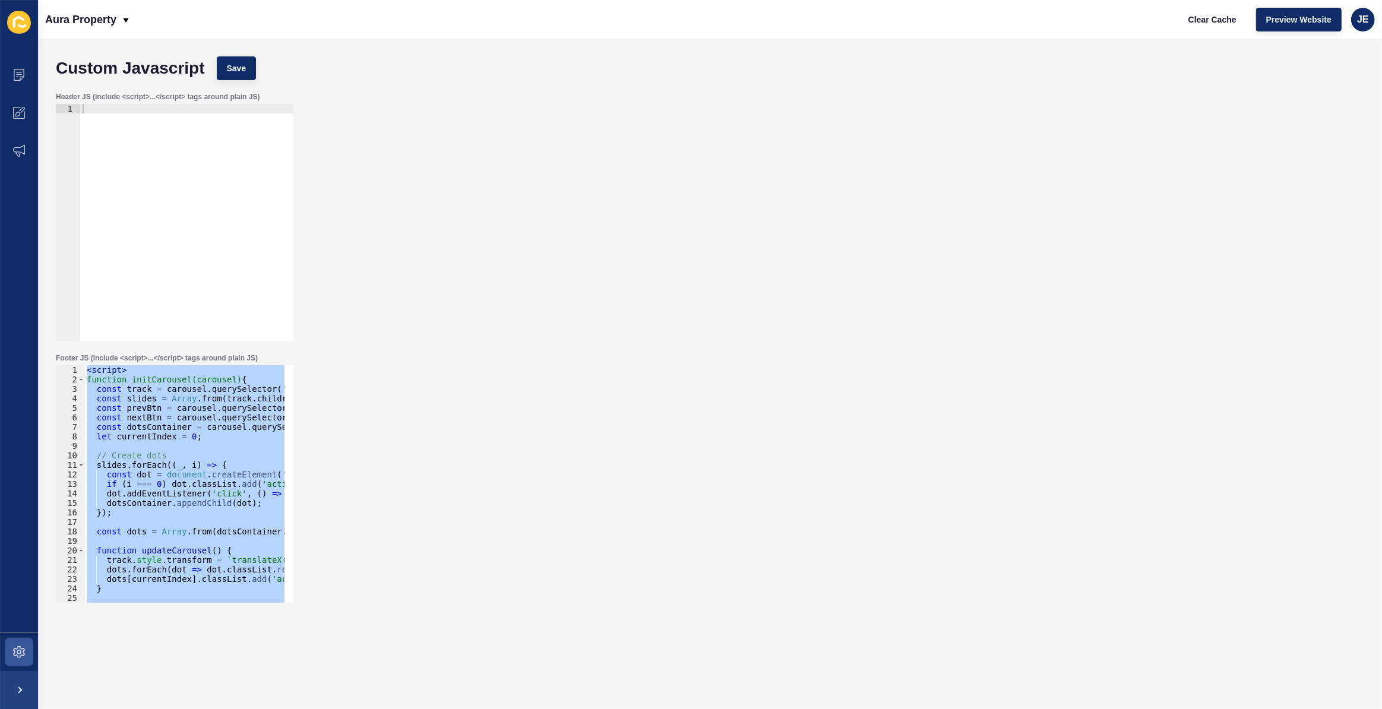
paste textarea "});"
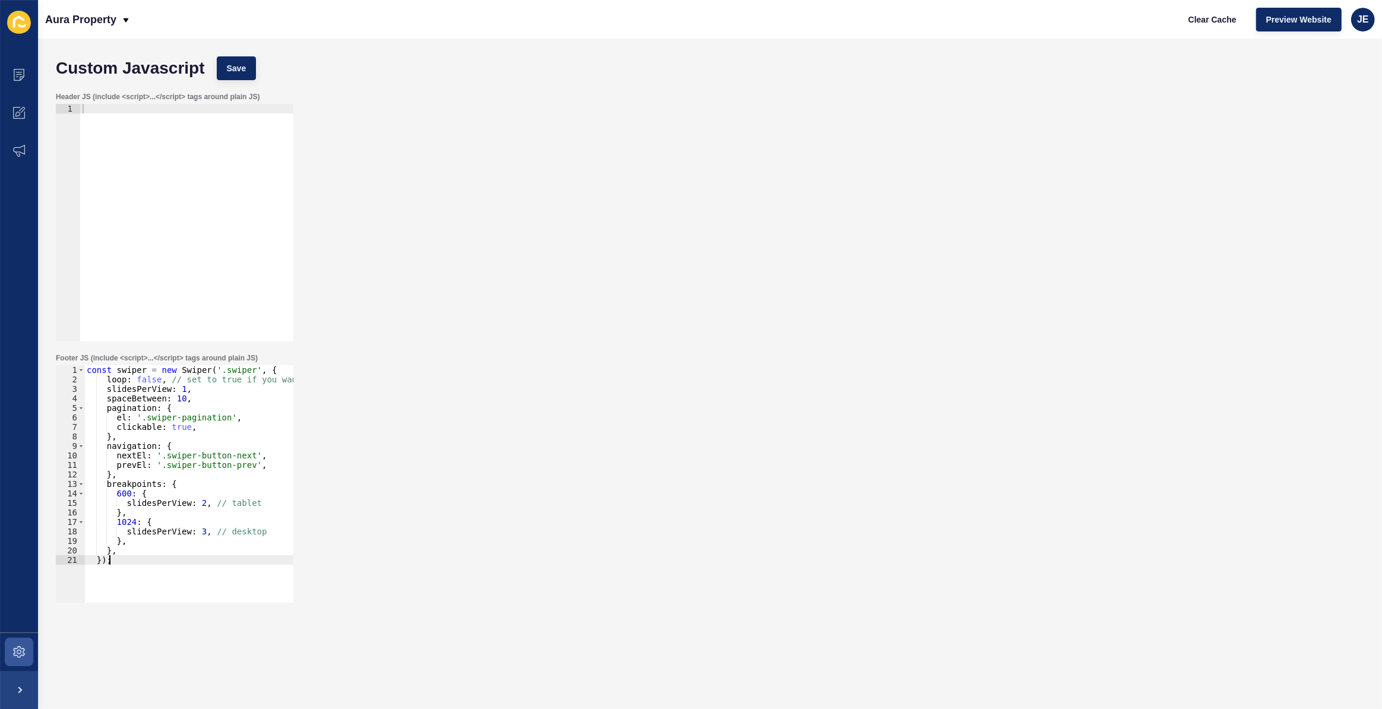
click at [187, 574] on div "const swiper = new Swiper ( '.swiper' , { loop : false , // set to true if you …" at bounding box center [217, 489] width 266 height 248
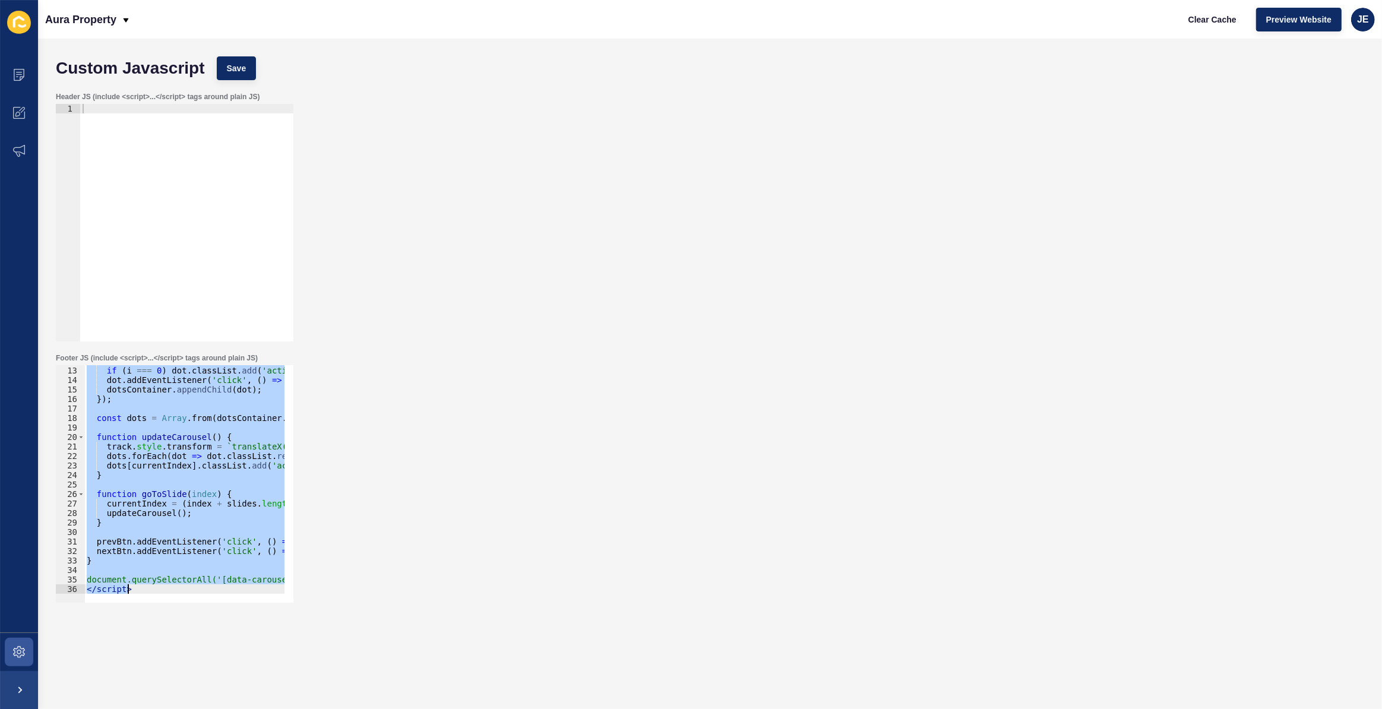
click at [182, 401] on div "const dot = document . createElement ( 'button' ) ; if ( i === 0 ) dot . classL…" at bounding box center [184, 484] width 200 height 238
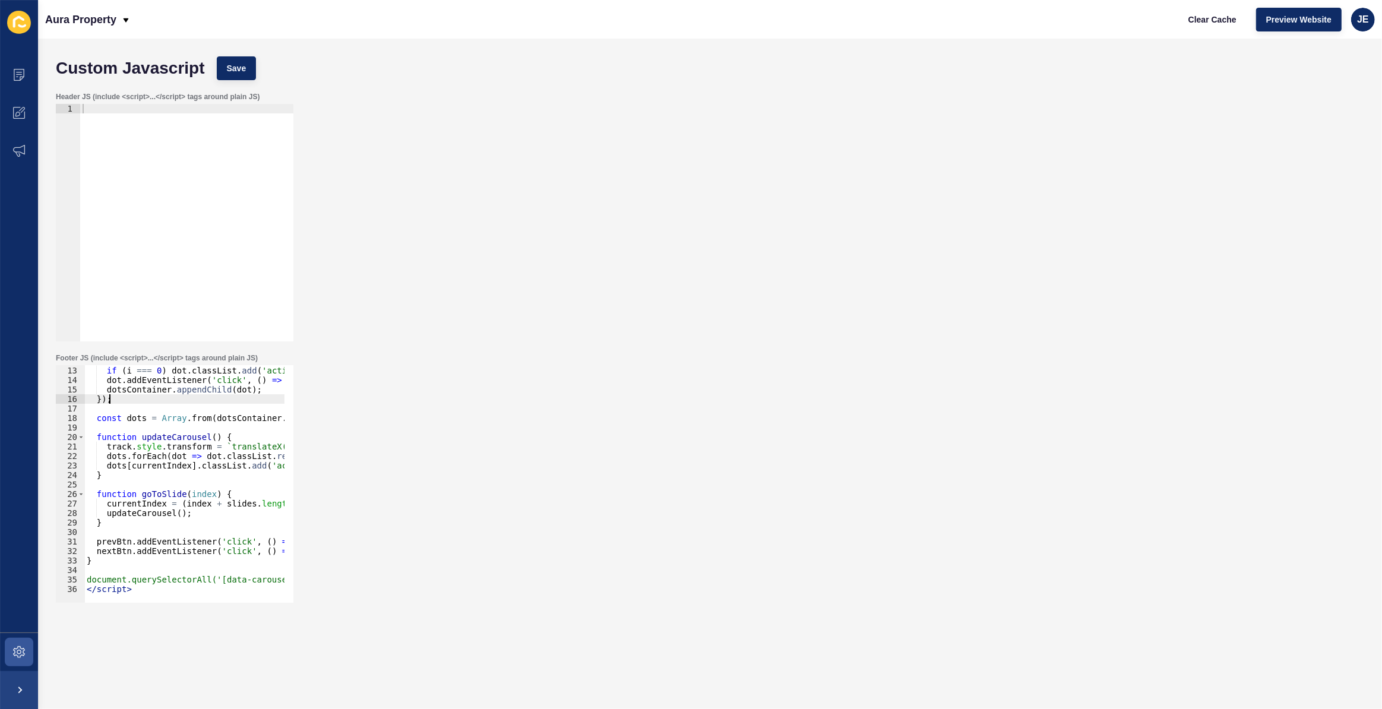
paste textarea
type textarea "</script>"
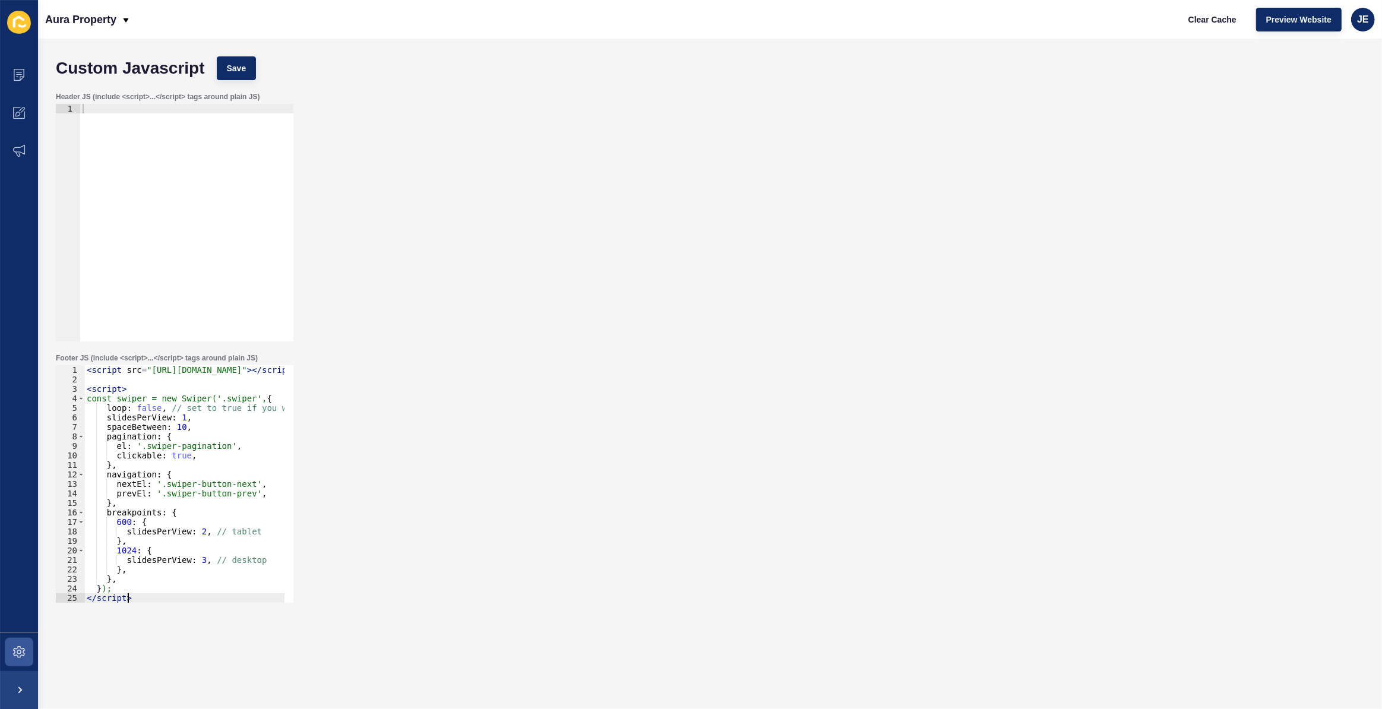
scroll to position [0, 0]
click at [223, 73] on button "Save" at bounding box center [237, 68] width 40 height 24
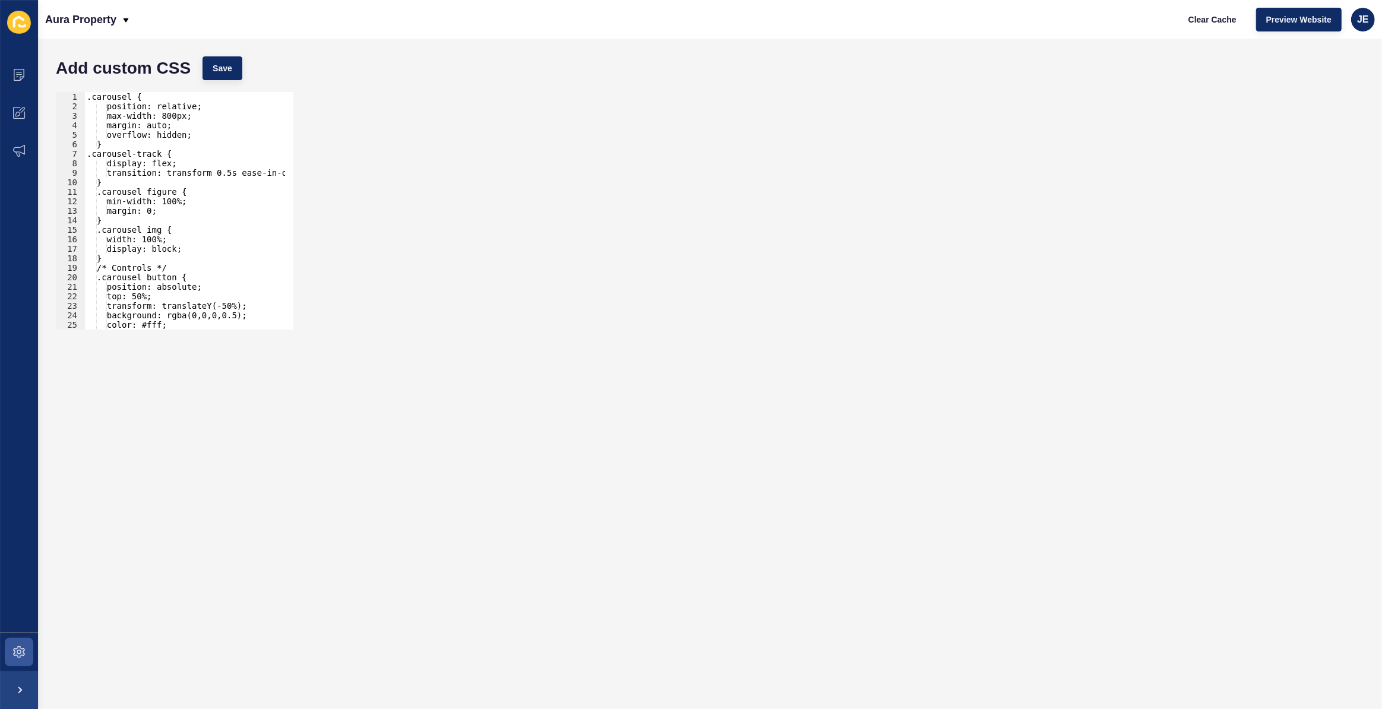
click at [159, 199] on div ".carousel { position: relative; max-width: 800px; margin: auto; overflow: hidde…" at bounding box center [189, 216] width 210 height 248
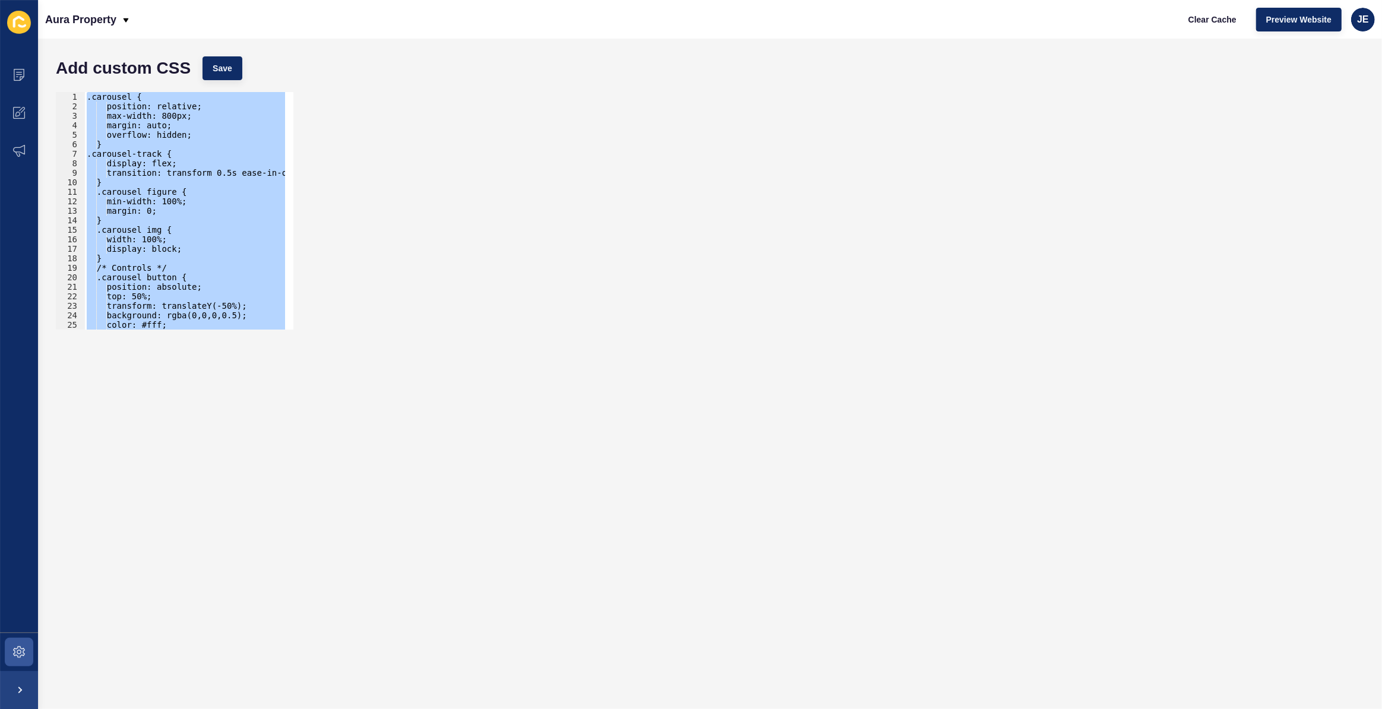
paste textarea
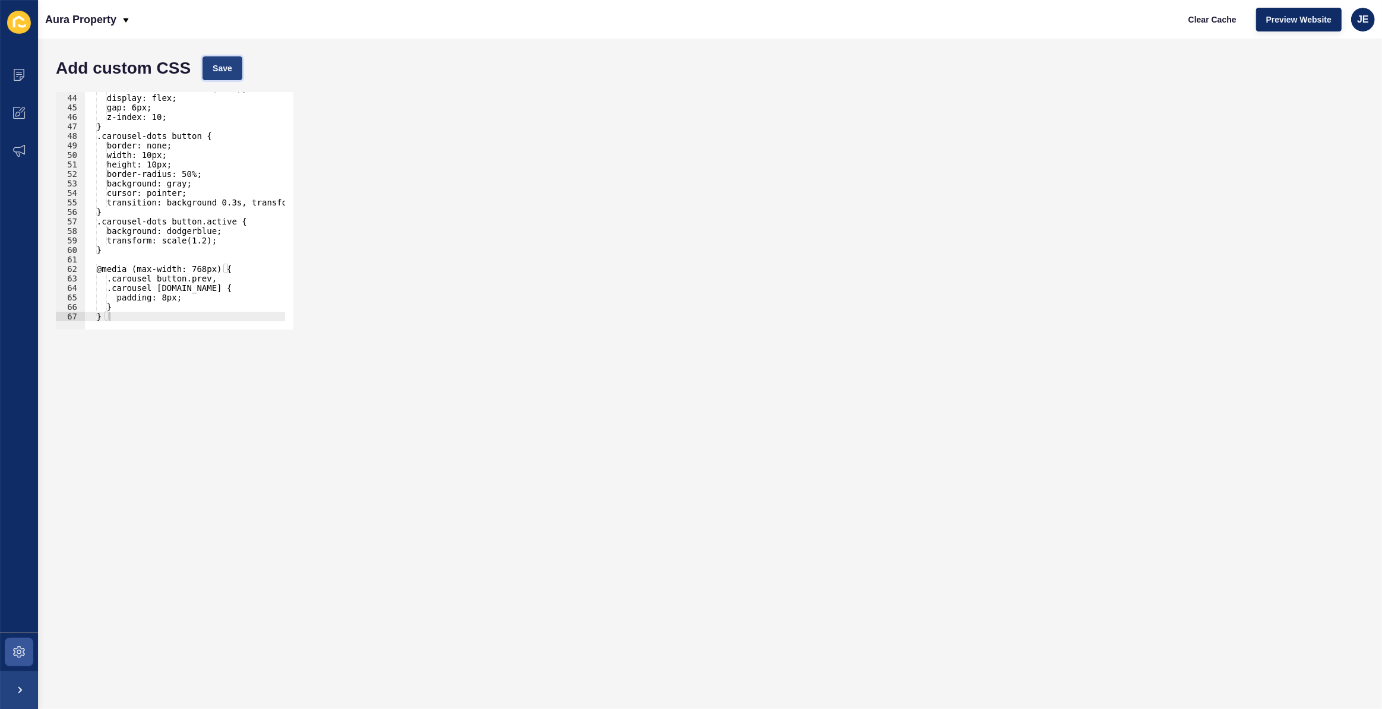
click at [214, 61] on button "Save" at bounding box center [223, 68] width 40 height 24
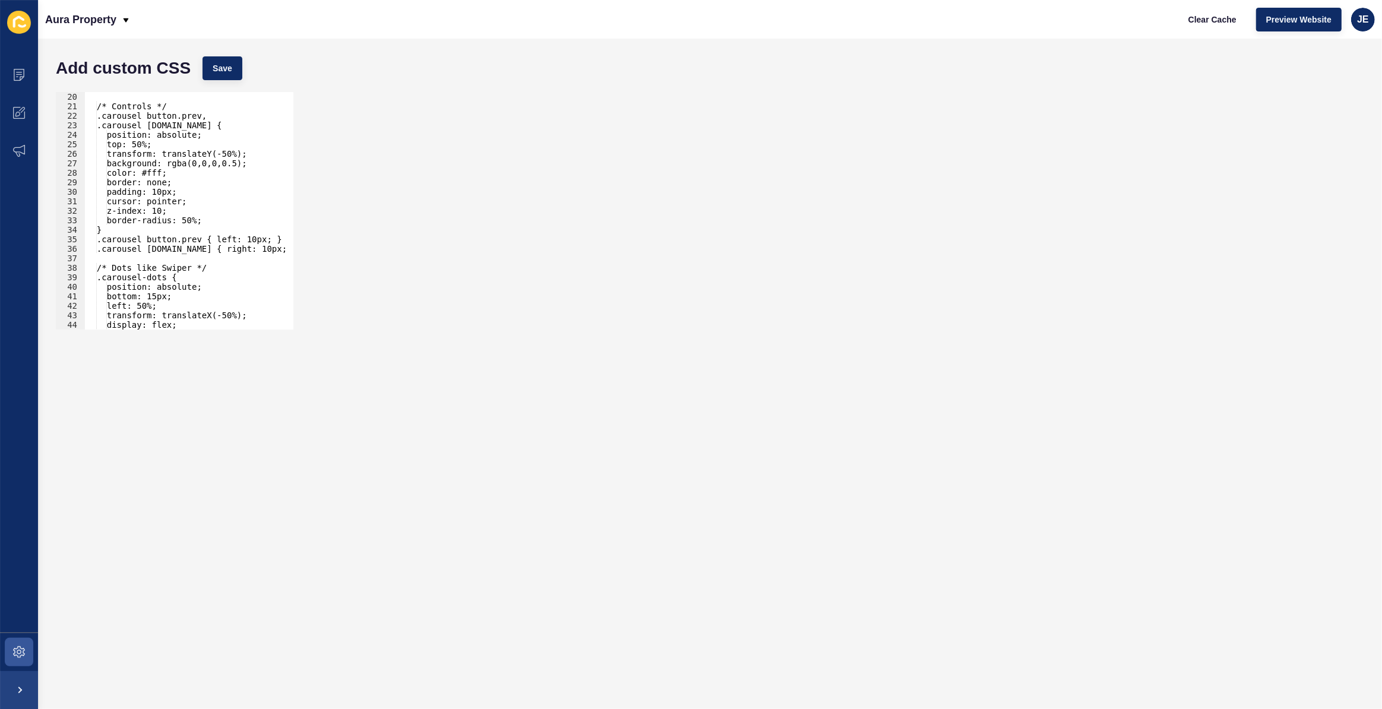
scroll to position [149, 0]
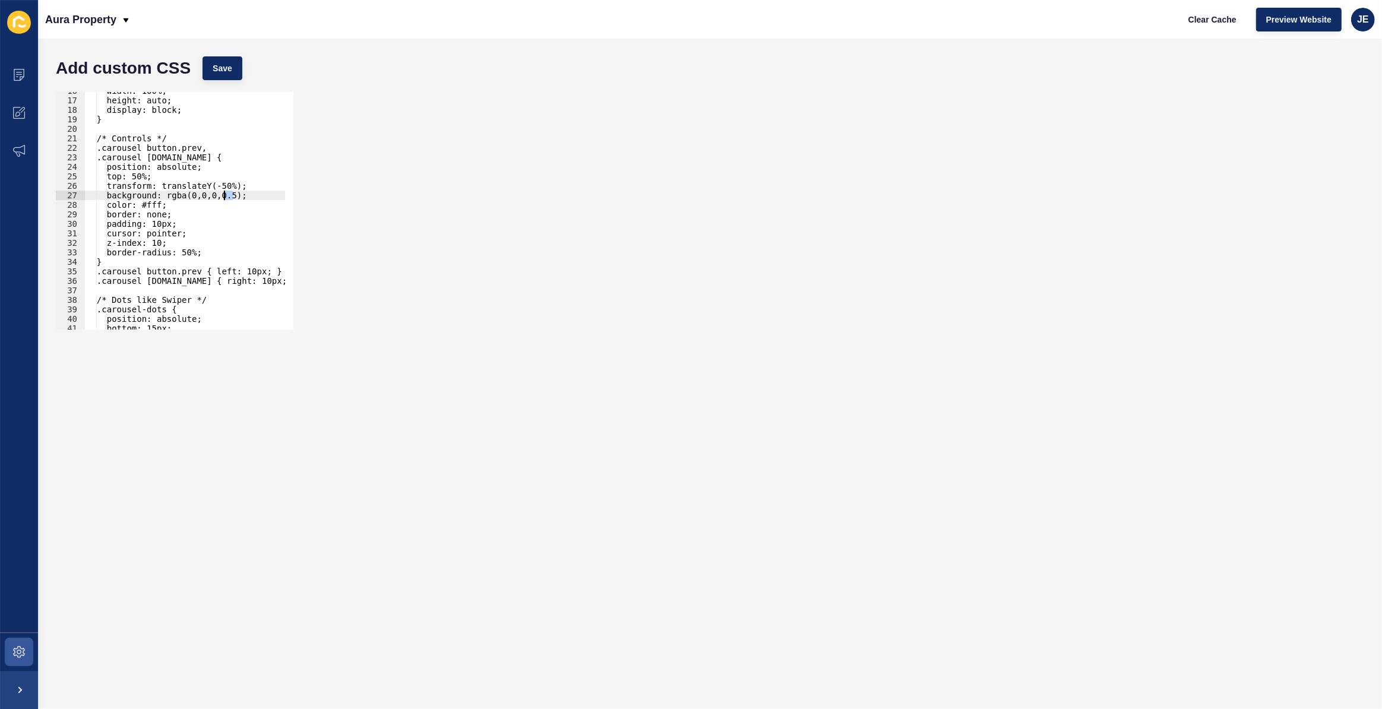
drag, startPoint x: 232, startPoint y: 196, endPoint x: 226, endPoint y: 197, distance: 6.0
click at [226, 197] on div "width: 100%; height: auto; display: block; } /* Controls */ .carousel button.pr…" at bounding box center [200, 210] width 233 height 248
click at [242, 71] on div "Add custom CSS Save" at bounding box center [710, 68] width 1321 height 36
click at [227, 71] on span "Save" at bounding box center [223, 68] width 20 height 12
click at [195, 225] on div "width: 100%; height: auto; display: block; } /* Controls */ .carousel button.pr…" at bounding box center [200, 210] width 233 height 248
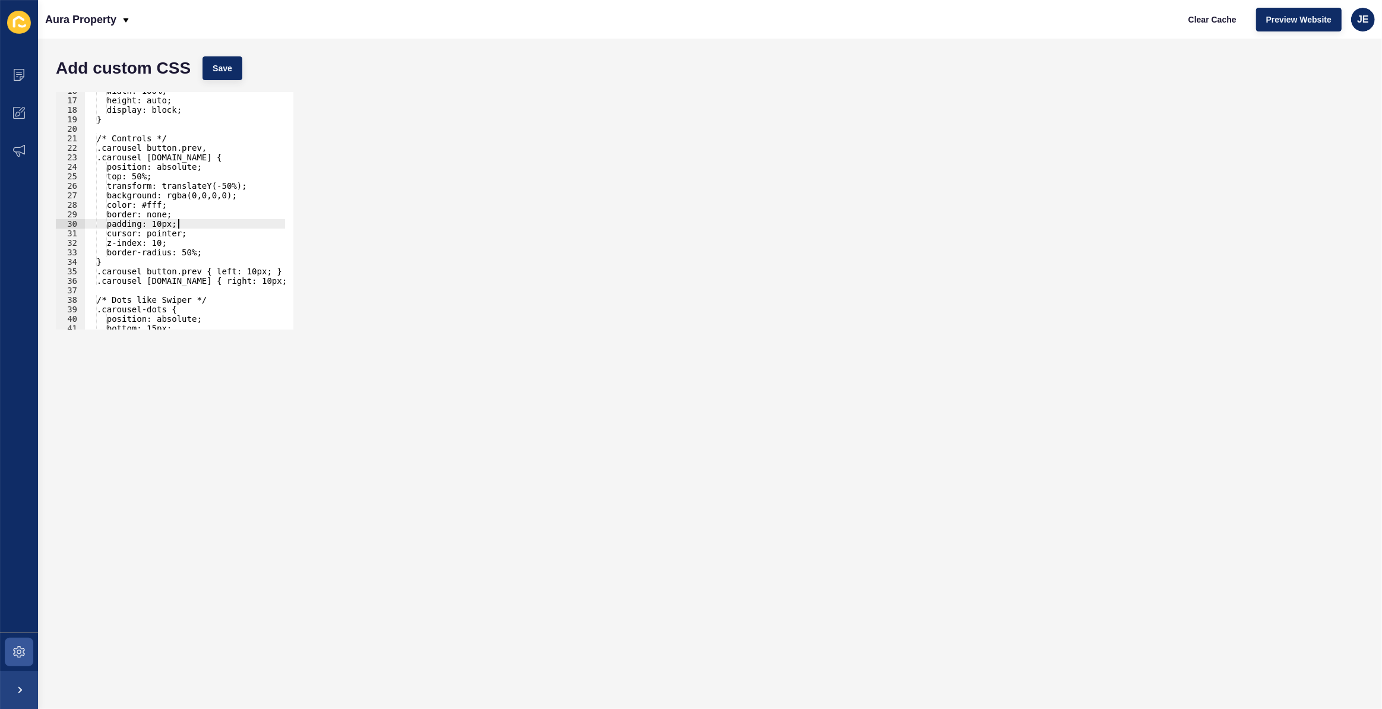
type textarea "} }"
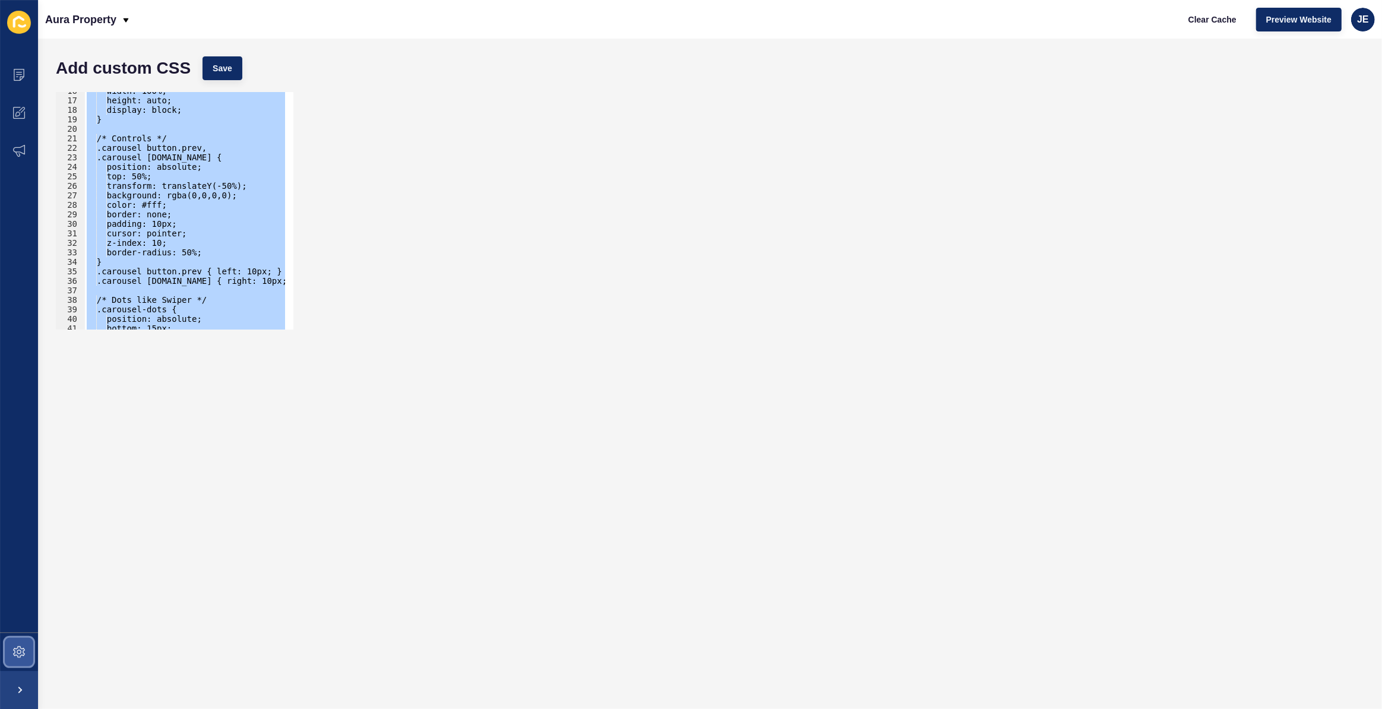
click at [24, 651] on icon at bounding box center [19, 652] width 12 height 12
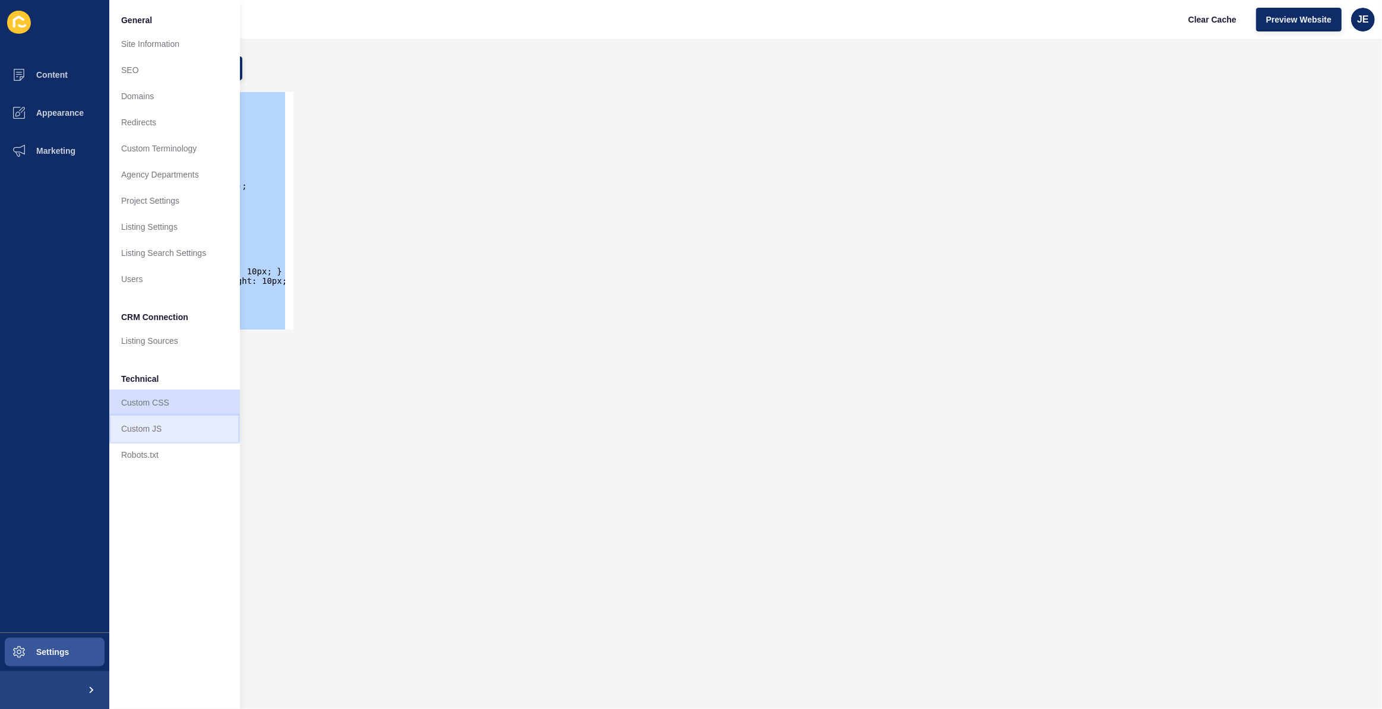
click at [149, 437] on link "Custom JS" at bounding box center [174, 429] width 131 height 26
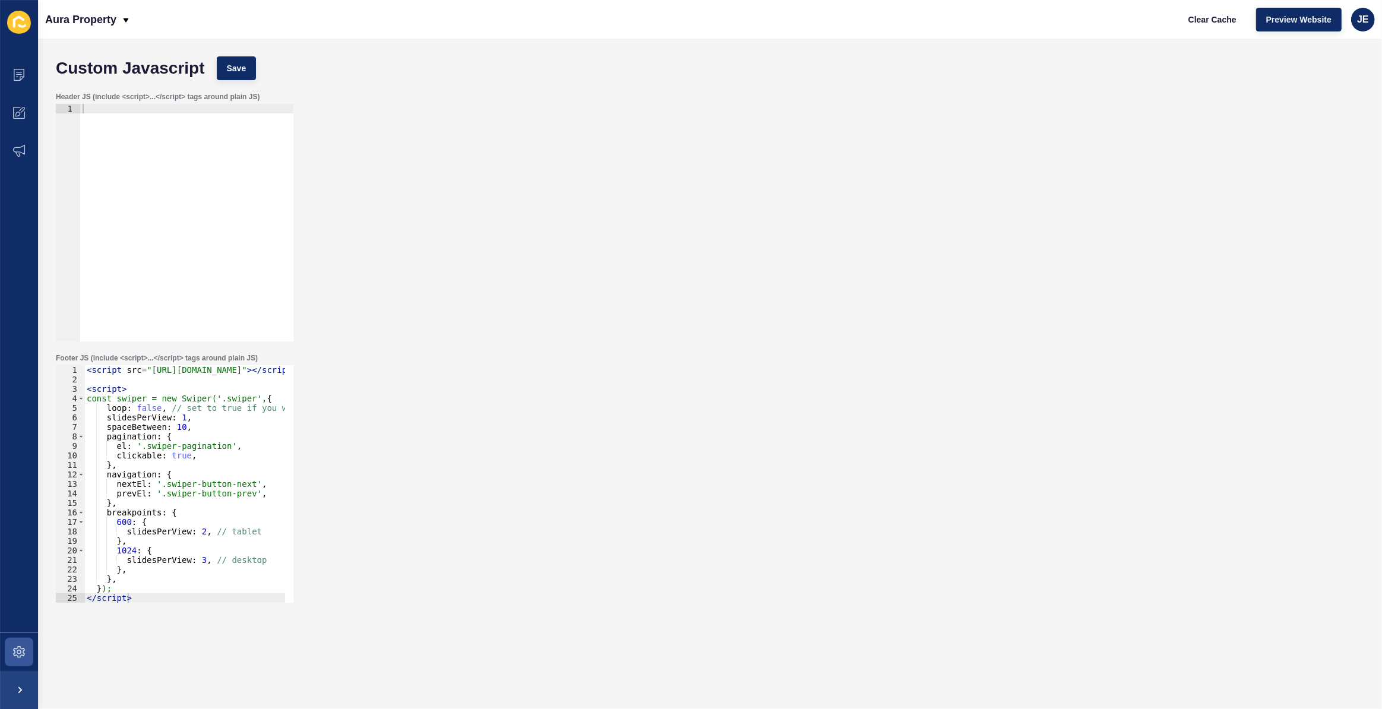
click at [165, 184] on div at bounding box center [186, 232] width 213 height 257
paste textarea "</script>"
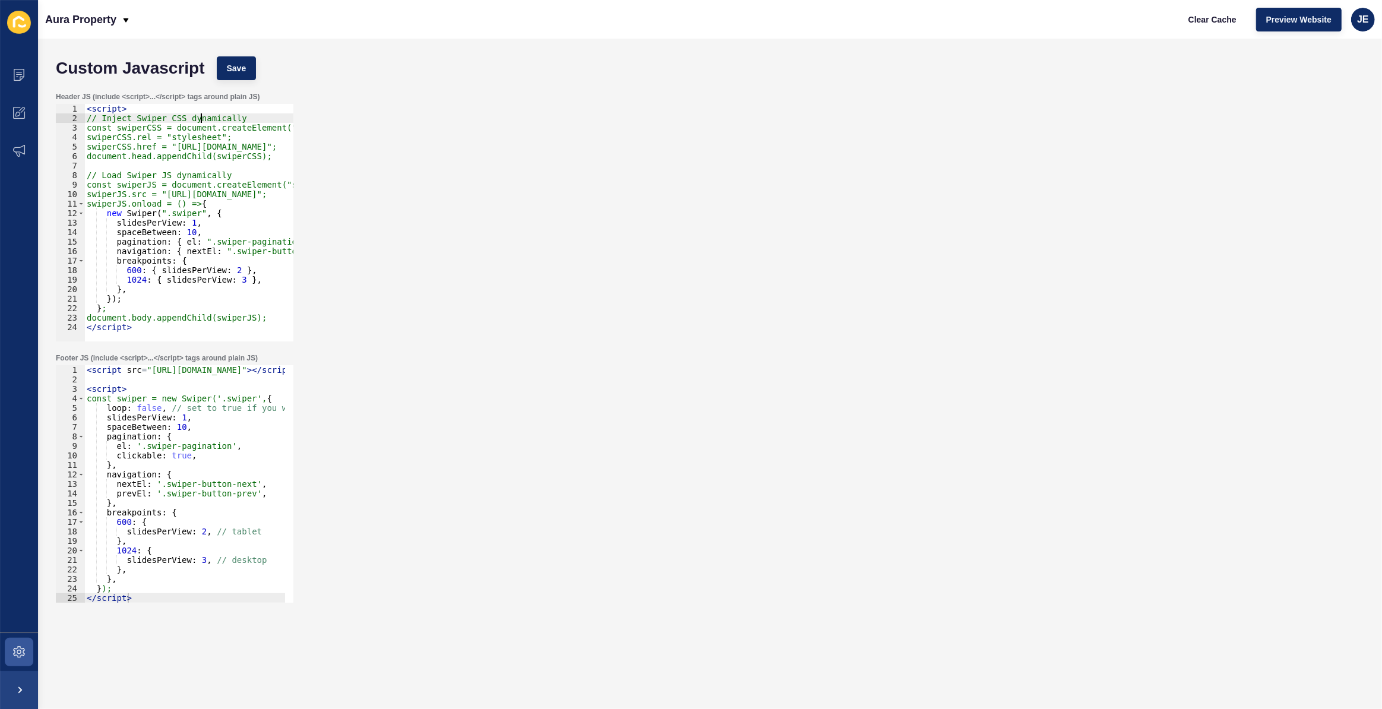
scroll to position [0, 31]
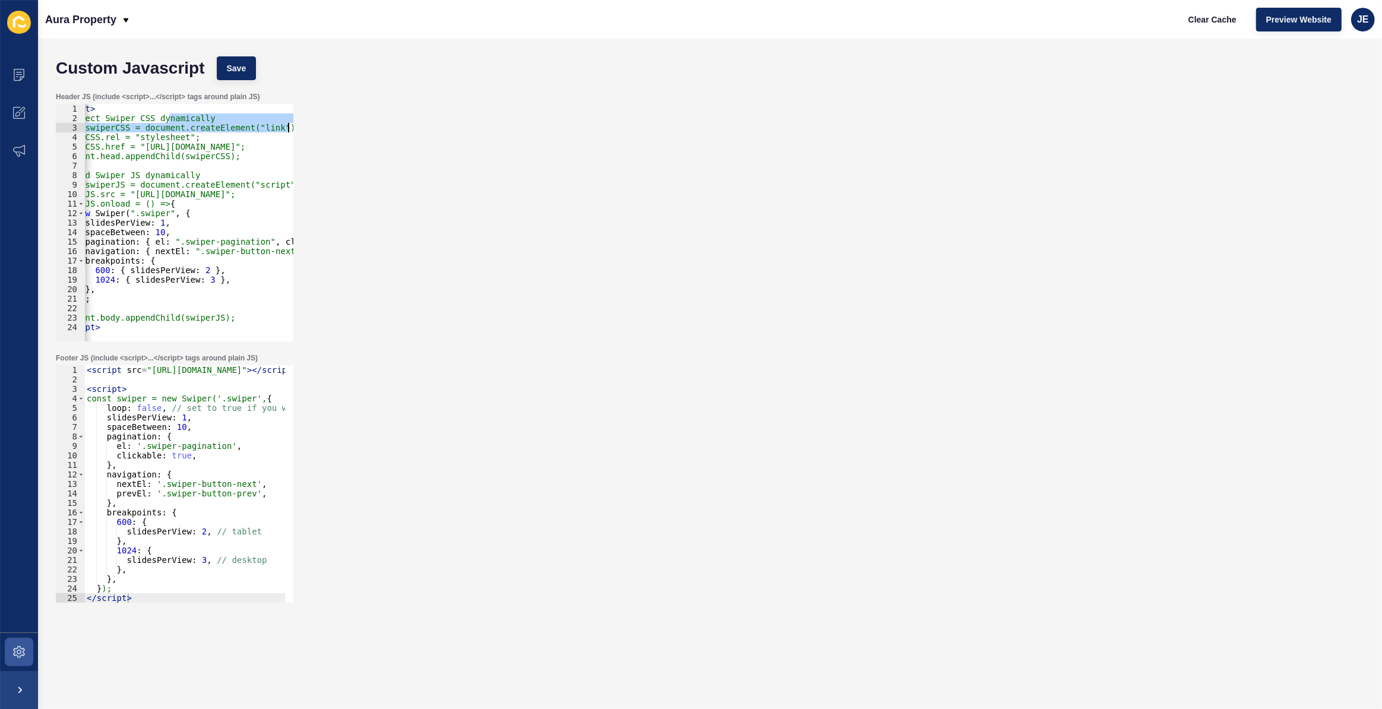
drag, startPoint x: 199, startPoint y: 120, endPoint x: 311, endPoint y: 129, distance: 112.0
click at [311, 129] on div "Header JS (include <script>...</script> tags around plain JS) </script> 1 2 3 4…" at bounding box center [710, 216] width 1321 height 261
click at [211, 198] on div "< script > // Inject Swiper CSS dynamically const swiperCSS = document.createEl…" at bounding box center [245, 228] width 384 height 248
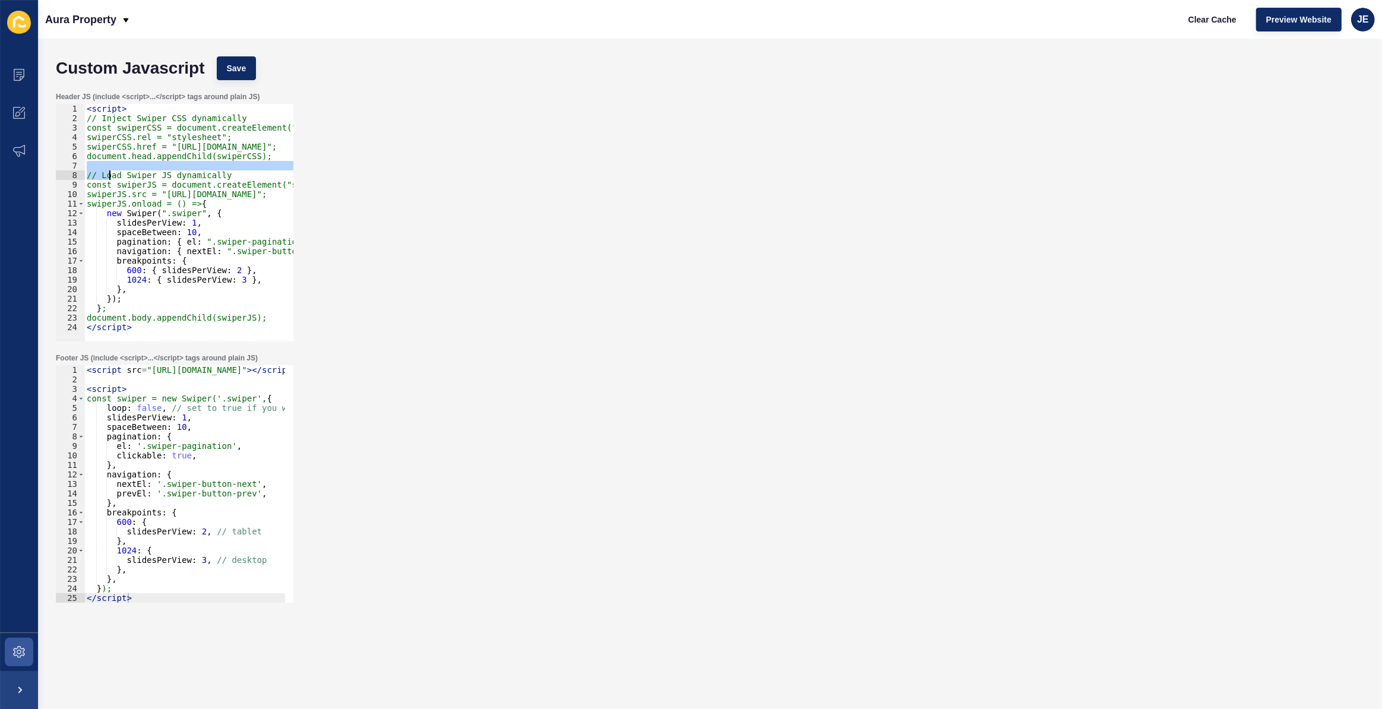
drag, startPoint x: 154, startPoint y: 166, endPoint x: 110, endPoint y: 172, distance: 44.4
click at [110, 172] on div "< script > // Inject Swiper CSS dynamically const swiperCSS = document.createEl…" at bounding box center [276, 228] width 384 height 248
click at [159, 250] on div "< script > // Inject Swiper CSS dynamically const swiperCSS = document.createEl…" at bounding box center [276, 228] width 384 height 248
click at [150, 112] on div "< script > // Inject Swiper CSS dynamically const swiperCSS = document.createEl…" at bounding box center [276, 228] width 384 height 248
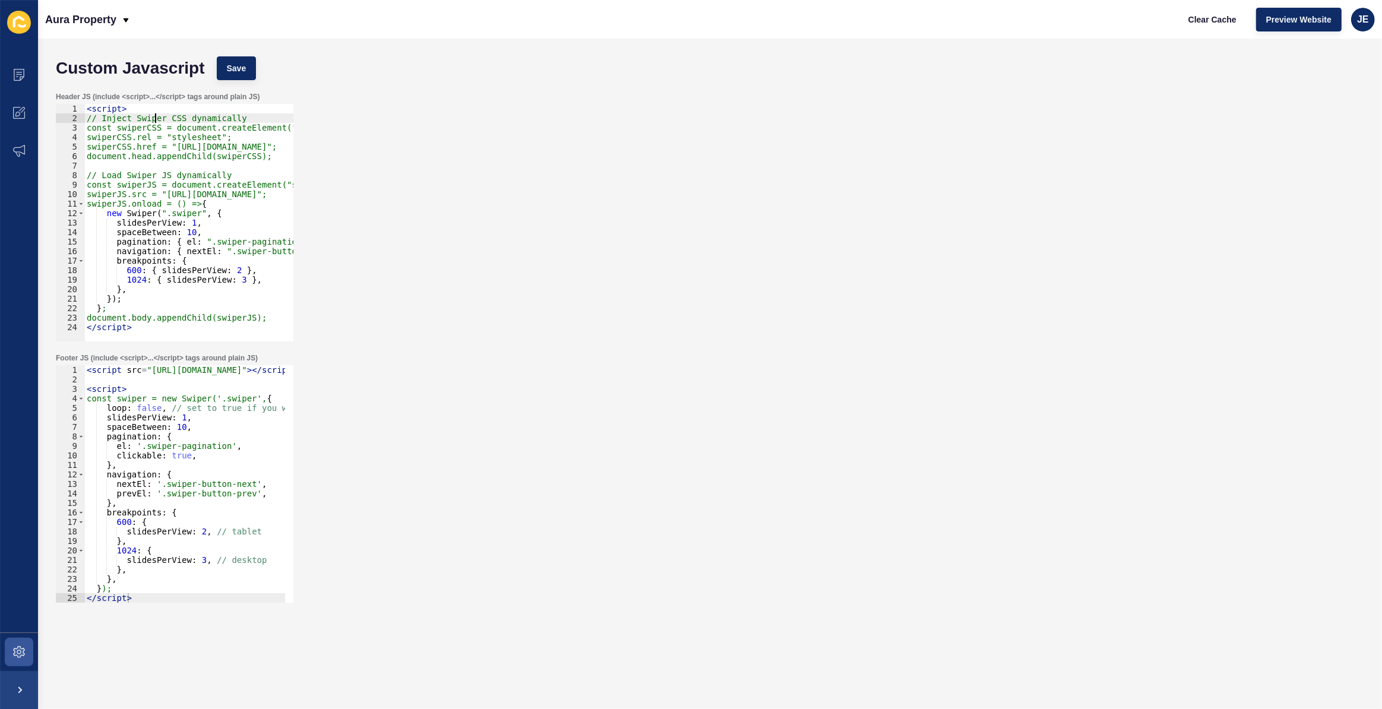
click at [153, 114] on div "< script > // Inject Swiper CSS dynamically const swiperCSS = document.createEl…" at bounding box center [276, 228] width 384 height 248
click at [175, 212] on div "< script > // Inject Swiper CSS dynamically const swiperCSS = document.createEl…" at bounding box center [276, 228] width 384 height 248
click at [198, 112] on div "< script > // Inject Swiper CSS dynamically const swiperCSS = document.createEl…" at bounding box center [276, 228] width 384 height 248
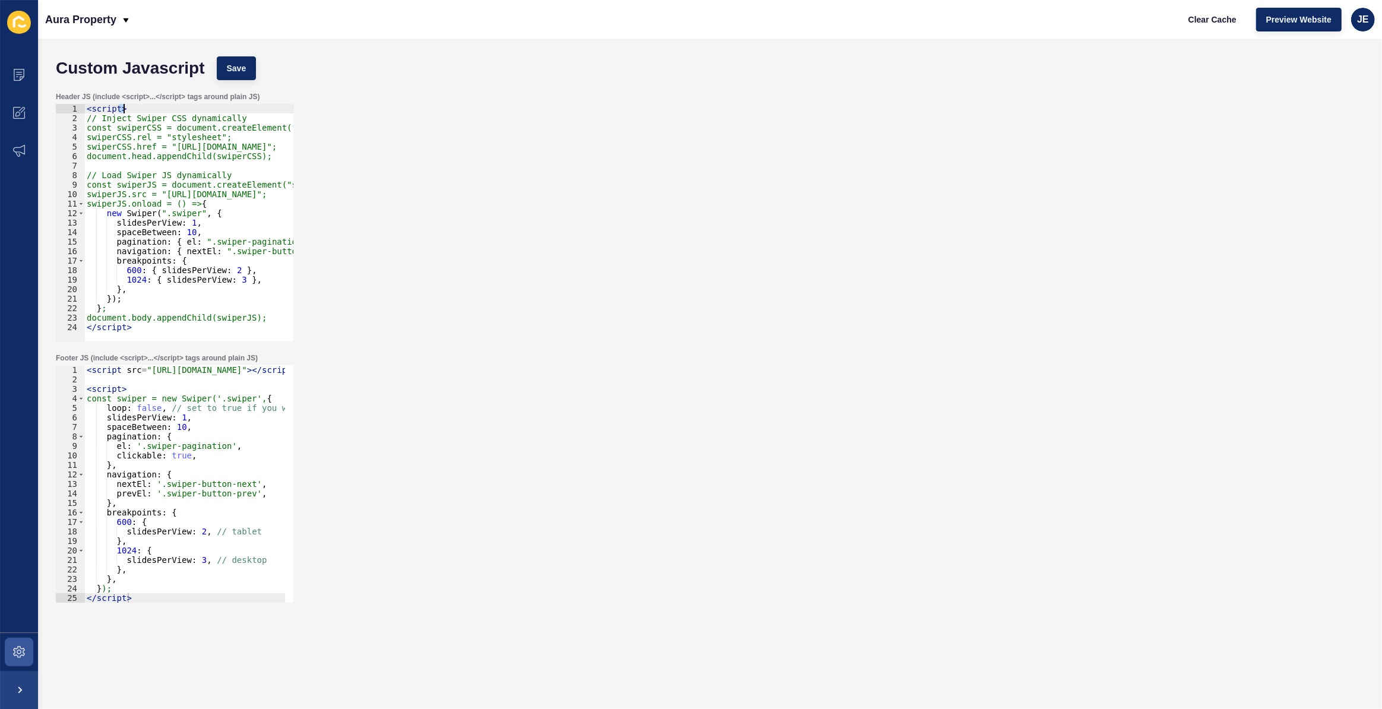
click at [198, 112] on div "< script > // Inject Swiper CSS dynamically const swiperCSS = document.createEl…" at bounding box center [276, 228] width 384 height 248
click at [185, 117] on div "< script > // Inject Swiper CSS dynamically const swiperCSS = document.createEl…" at bounding box center [276, 228] width 384 height 248
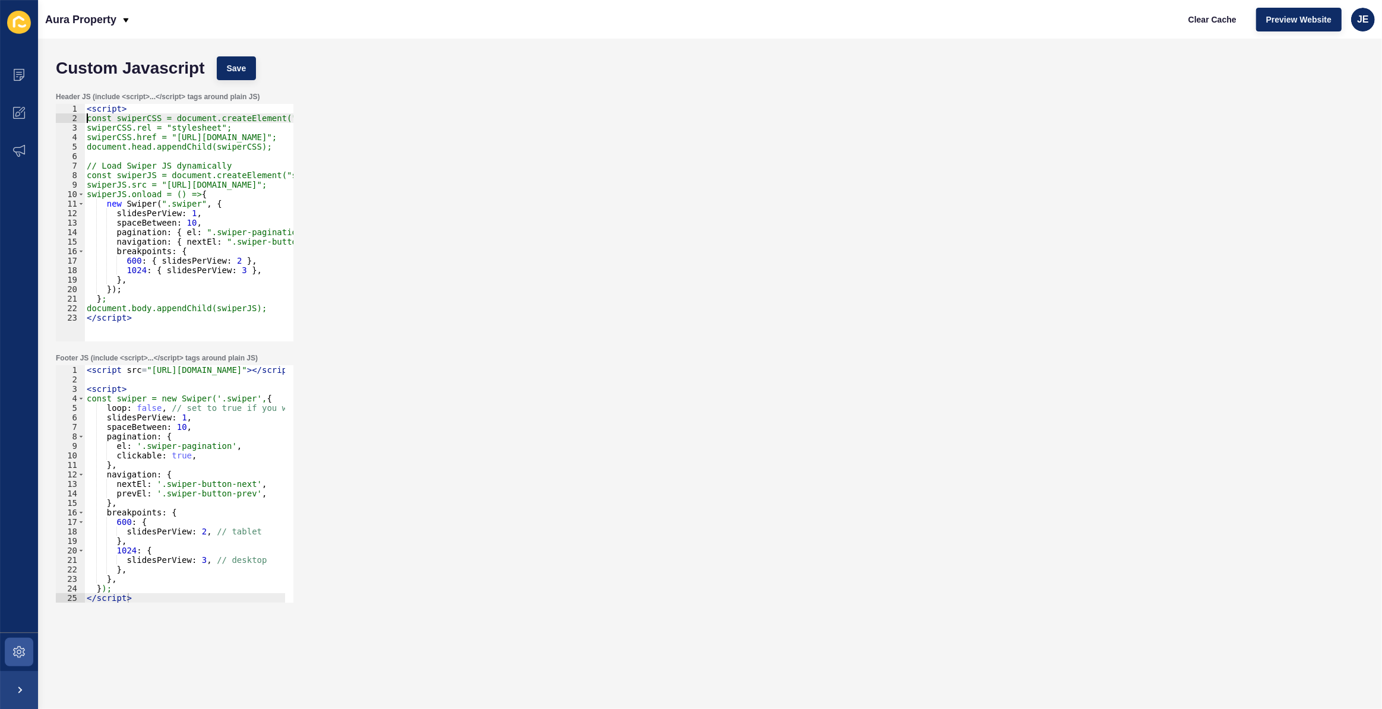
click at [215, 173] on div "< script > const swiperCSS = document.createElement("link"); swiperCSS.rel = "s…" at bounding box center [276, 228] width 384 height 248
click at [214, 165] on div "< script > const swiperCSS = document.createElement("link"); swiperCSS.rel = "s…" at bounding box center [276, 228] width 384 height 248
type textarea "// Load Swiper JS"
click at [228, 72] on span "Save" at bounding box center [237, 68] width 20 height 12
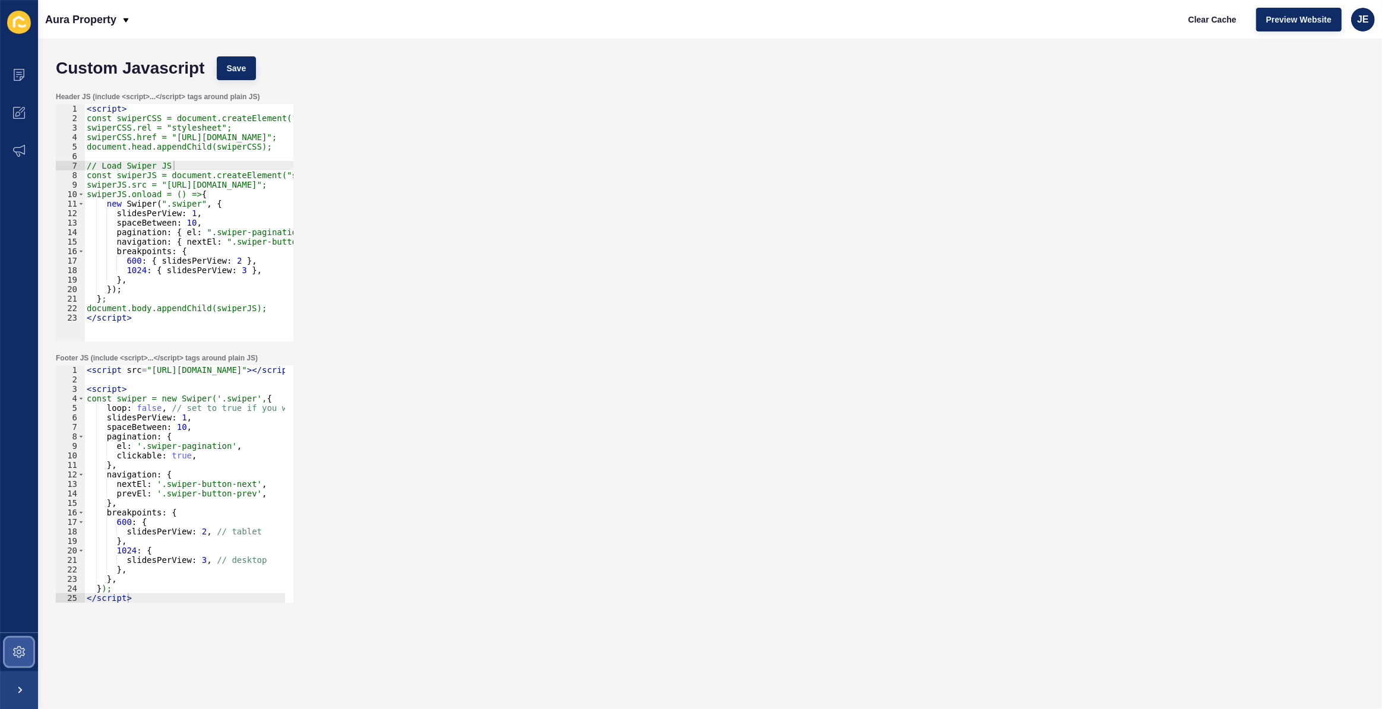
click at [18, 647] on icon at bounding box center [19, 652] width 12 height 12
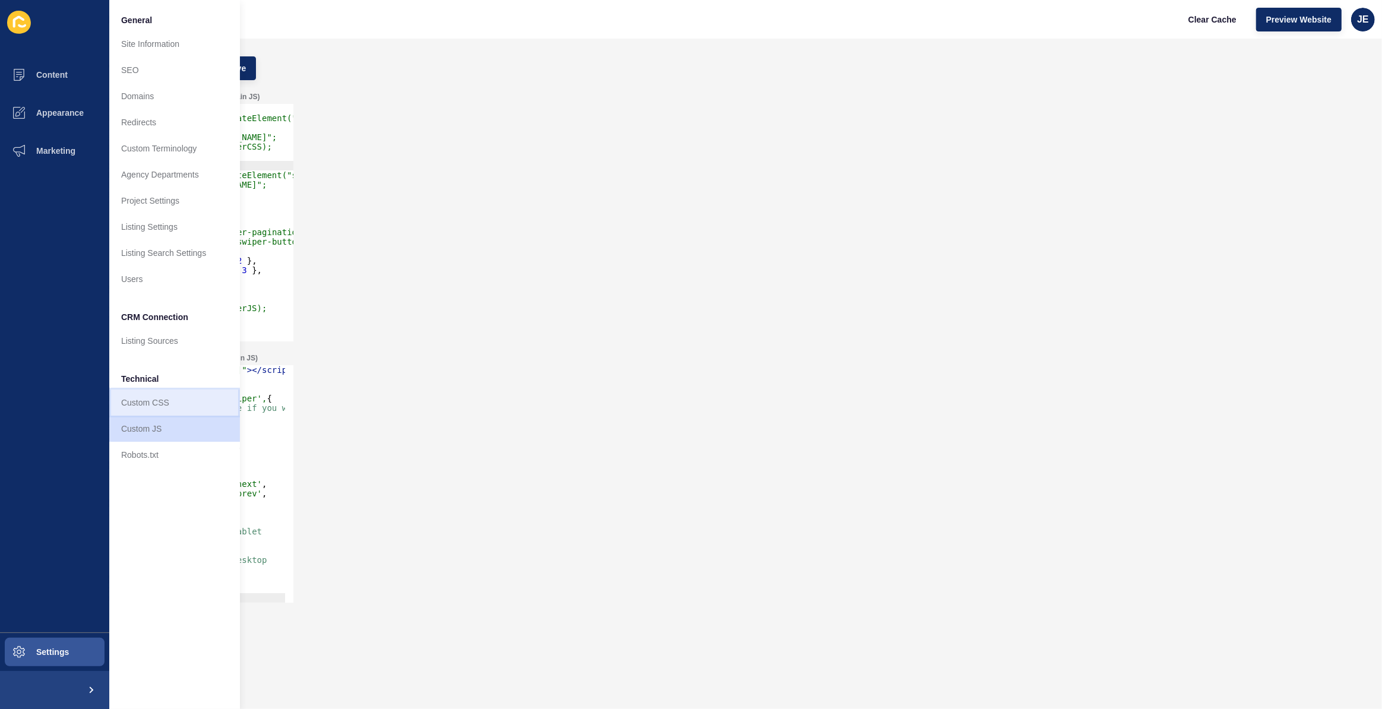
click at [166, 408] on link "Custom CSS" at bounding box center [174, 403] width 131 height 26
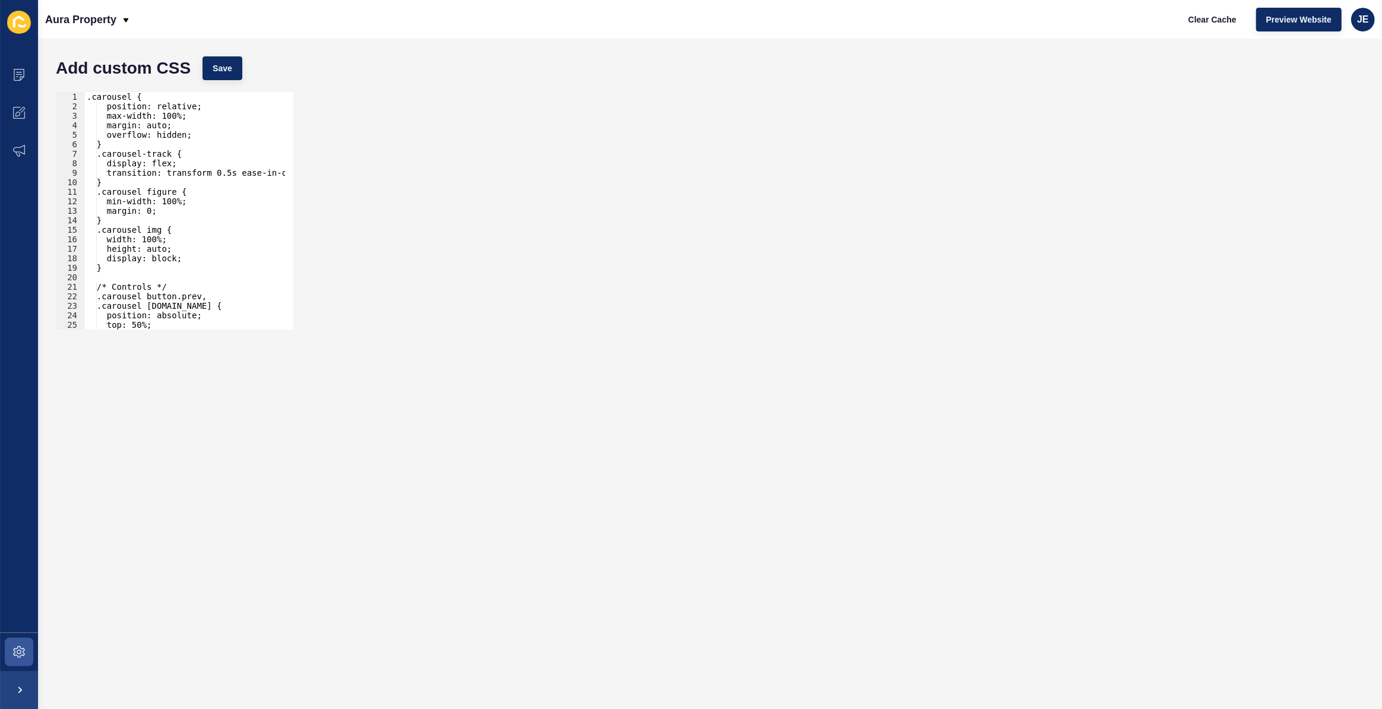
click at [207, 174] on div ".carousel { position: relative; max-width: 100%; margin: auto; overflow: hidden…" at bounding box center [200, 216] width 233 height 248
type textarea "} }"
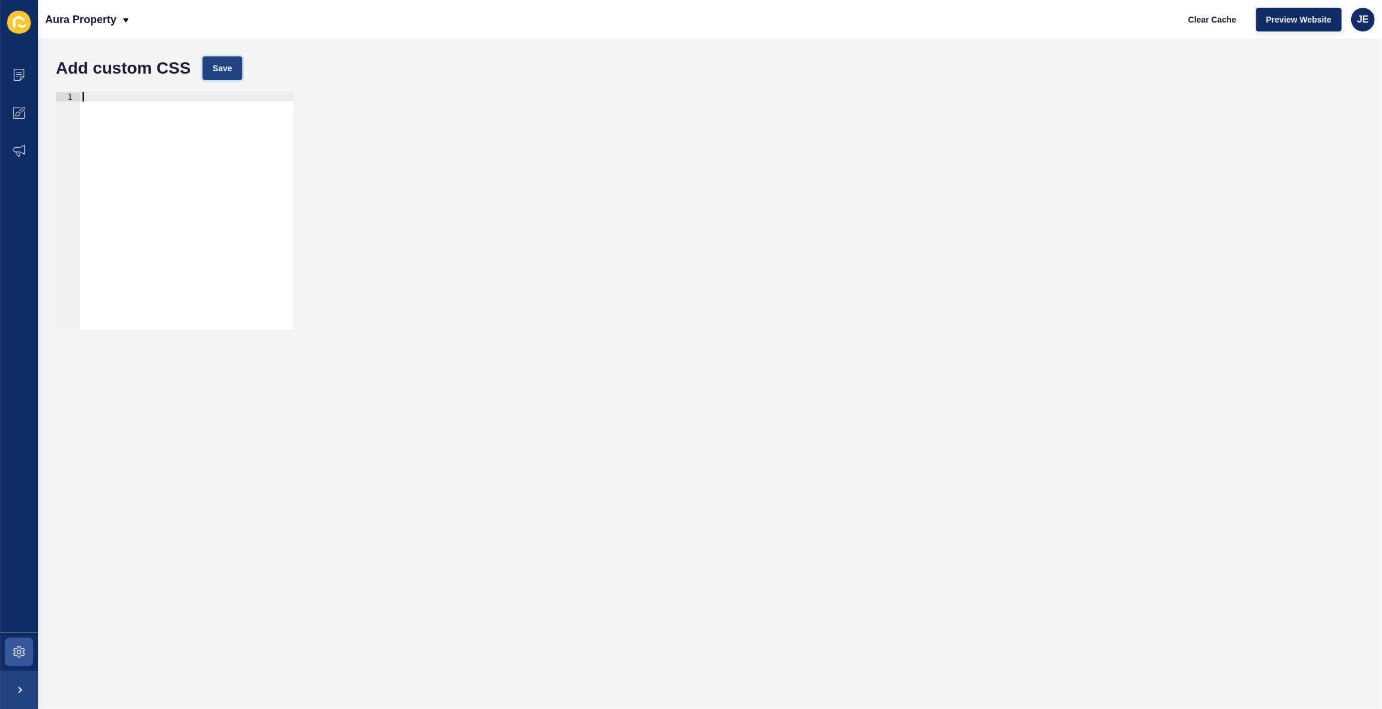
click at [226, 68] on span "Save" at bounding box center [223, 68] width 20 height 12
click at [1208, 21] on span "Clear Cache" at bounding box center [1213, 20] width 48 height 12
click at [194, 170] on div at bounding box center [186, 220] width 213 height 257
paste textarea ".swiper .swiper-slide img { width: 100%; height: auto; display: block; }"
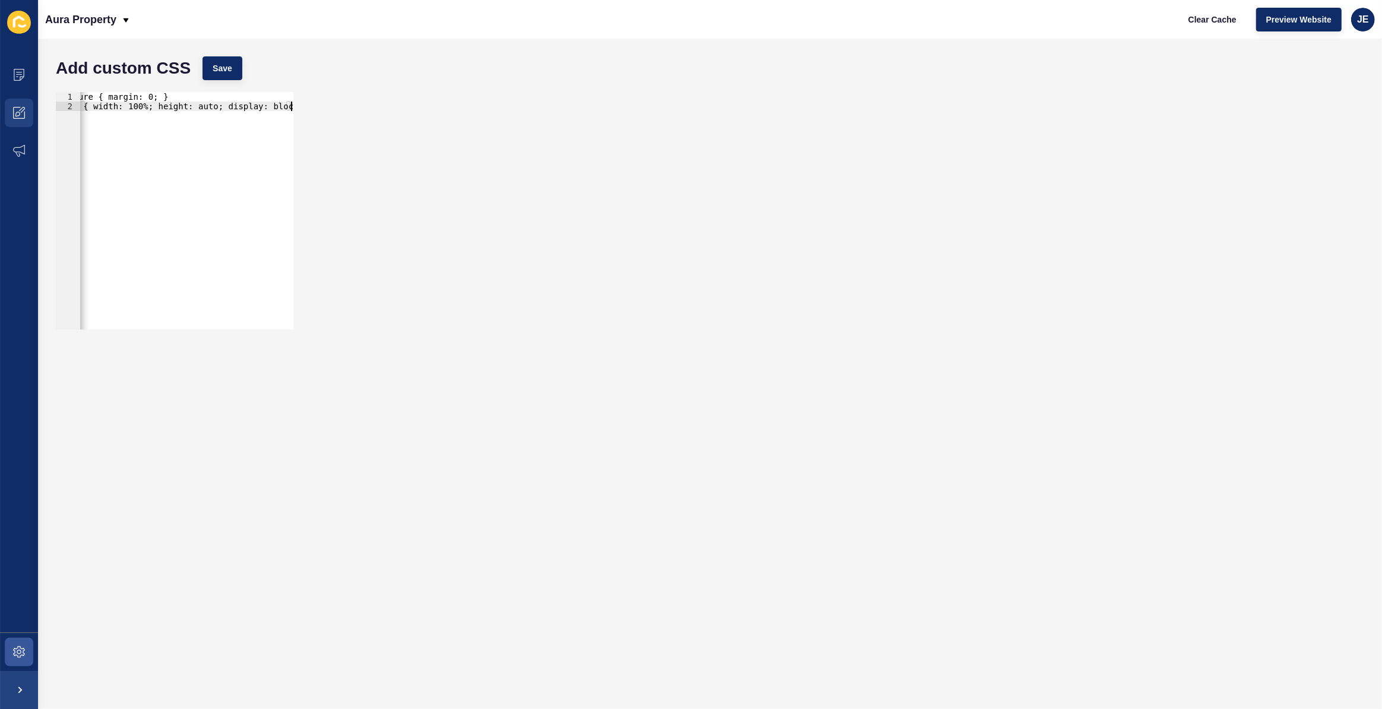
drag, startPoint x: 174, startPoint y: 136, endPoint x: 10, endPoint y: 113, distance: 166.2
click at [6, 113] on div "Content Appearance Marketing Settings Aura Property Clear Cache Preview Website…" at bounding box center [691, 354] width 1382 height 709
drag, startPoint x: 128, startPoint y: 107, endPoint x: 120, endPoint y: 101, distance: 10.2
click at [7, 109] on div "Content Appearance Marketing Settings Aura Property Clear Cache Preview Website…" at bounding box center [691, 354] width 1382 height 709
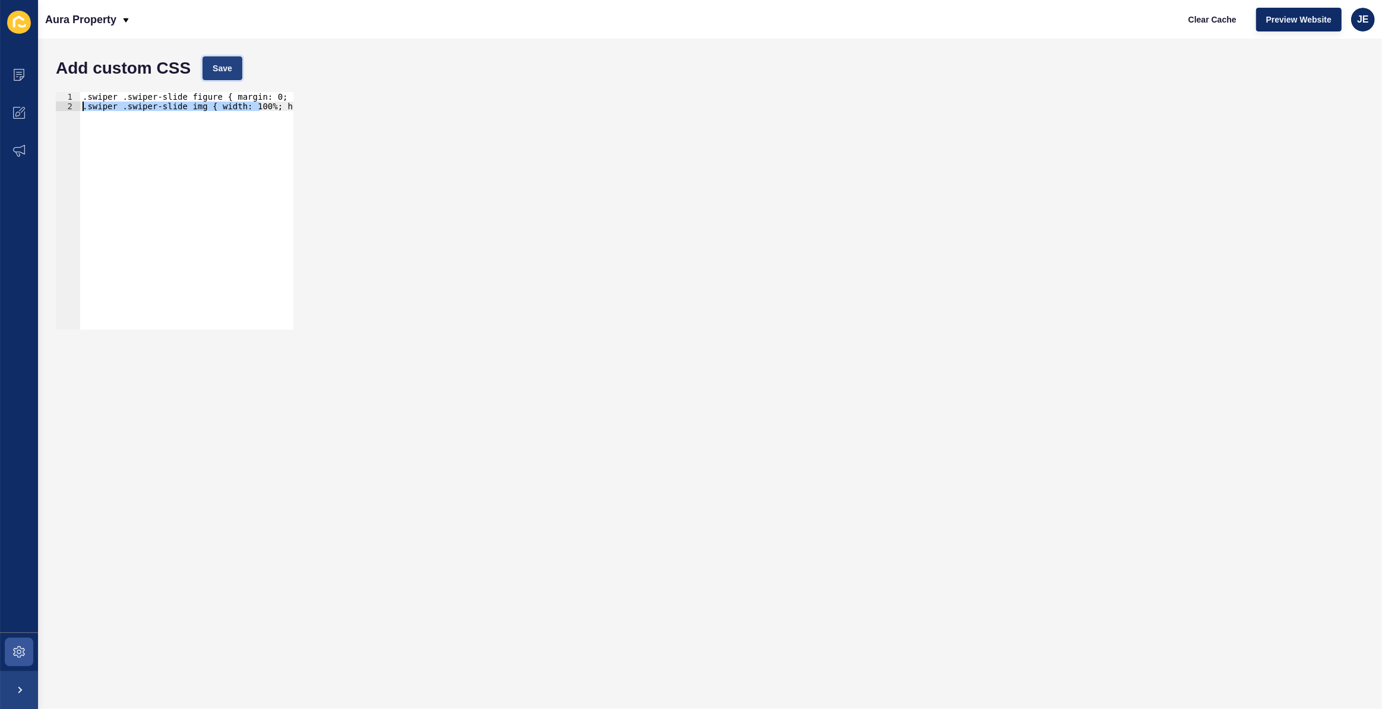
click at [211, 71] on button "Save" at bounding box center [223, 68] width 40 height 24
click at [181, 117] on div ".swiper .swiper-slide figure { margin: 0; } .swiper .swiper-slide img { width: …" at bounding box center [251, 216] width 343 height 248
paste textarea
type textarea "}"
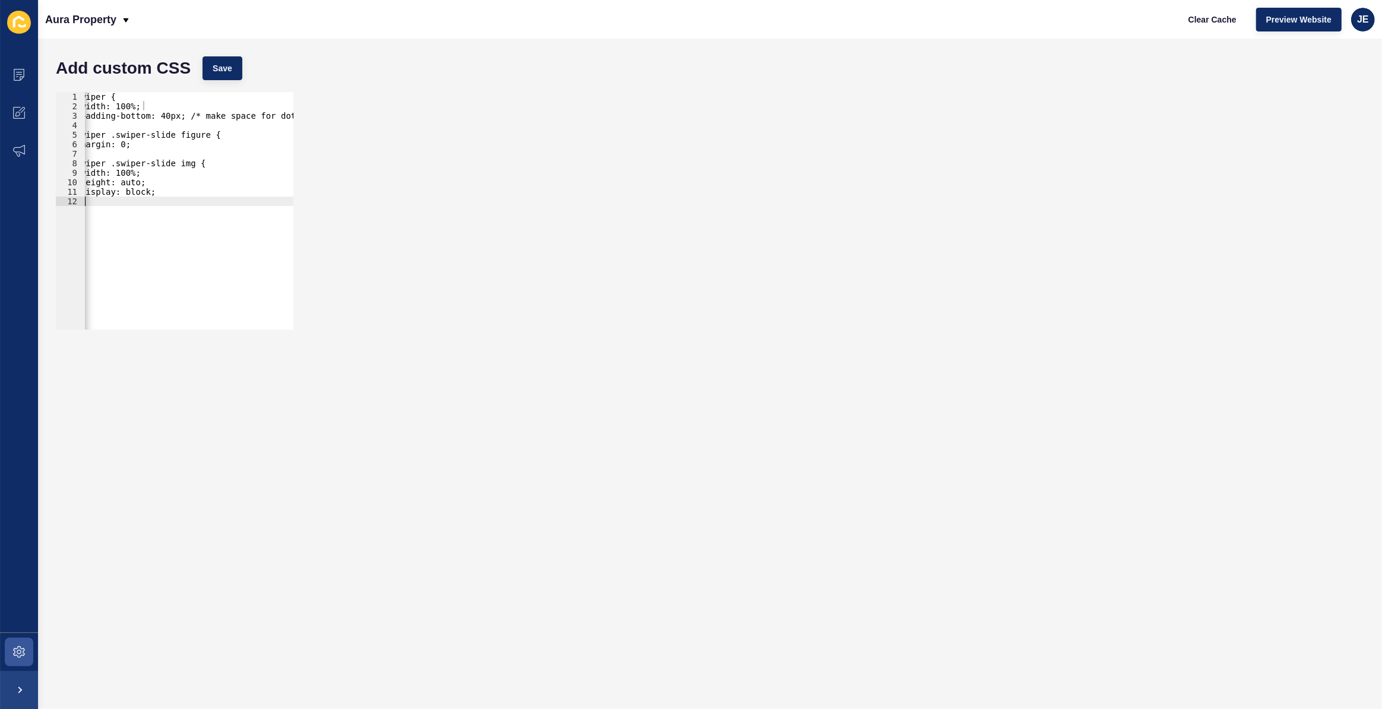
scroll to position [0, 16]
drag, startPoint x: 125, startPoint y: 255, endPoint x: 157, endPoint y: 173, distance: 88.3
click at [101, 262] on div ".swiper { width: 100%; padding-bottom: 40px; /* make space for dots */ } .swipe…" at bounding box center [187, 216] width 238 height 248
click at [218, 81] on div "Add custom CSS Save" at bounding box center [710, 68] width 1321 height 36
click at [224, 74] on button "Save" at bounding box center [223, 68] width 40 height 24
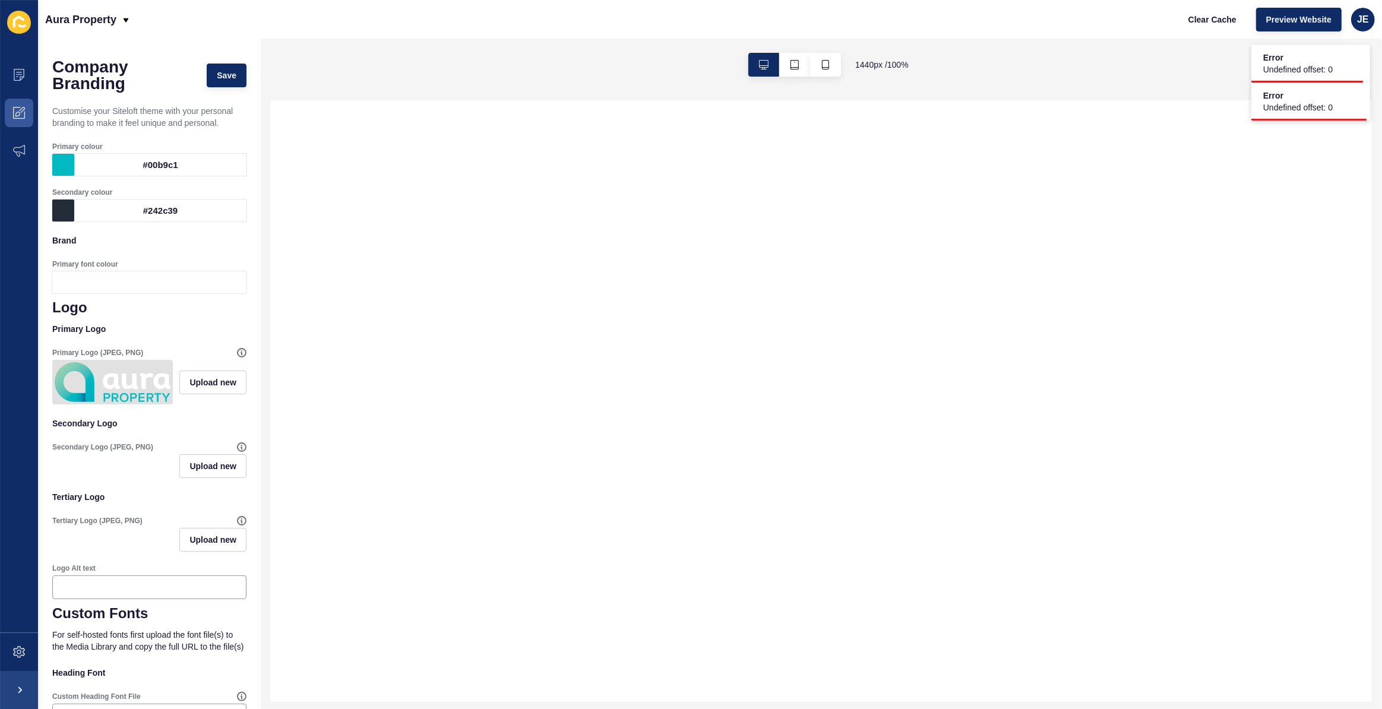
scroll to position [281, 0]
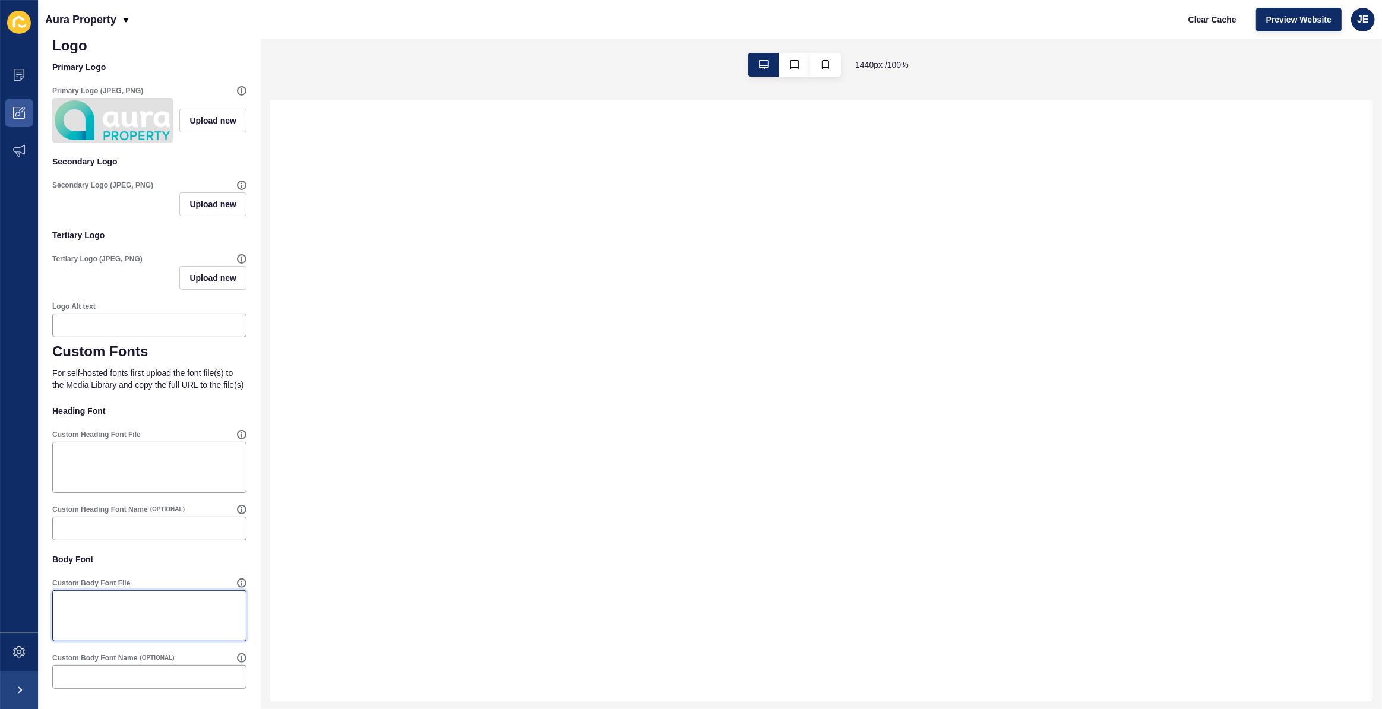
click at [201, 604] on textarea "Custom Body Font File" at bounding box center [149, 616] width 191 height 48
click at [107, 373] on p "For self-hosted fonts first upload the font file(s) to the Media Library and co…" at bounding box center [149, 379] width 194 height 38
click at [18, 657] on icon at bounding box center [19, 652] width 12 height 12
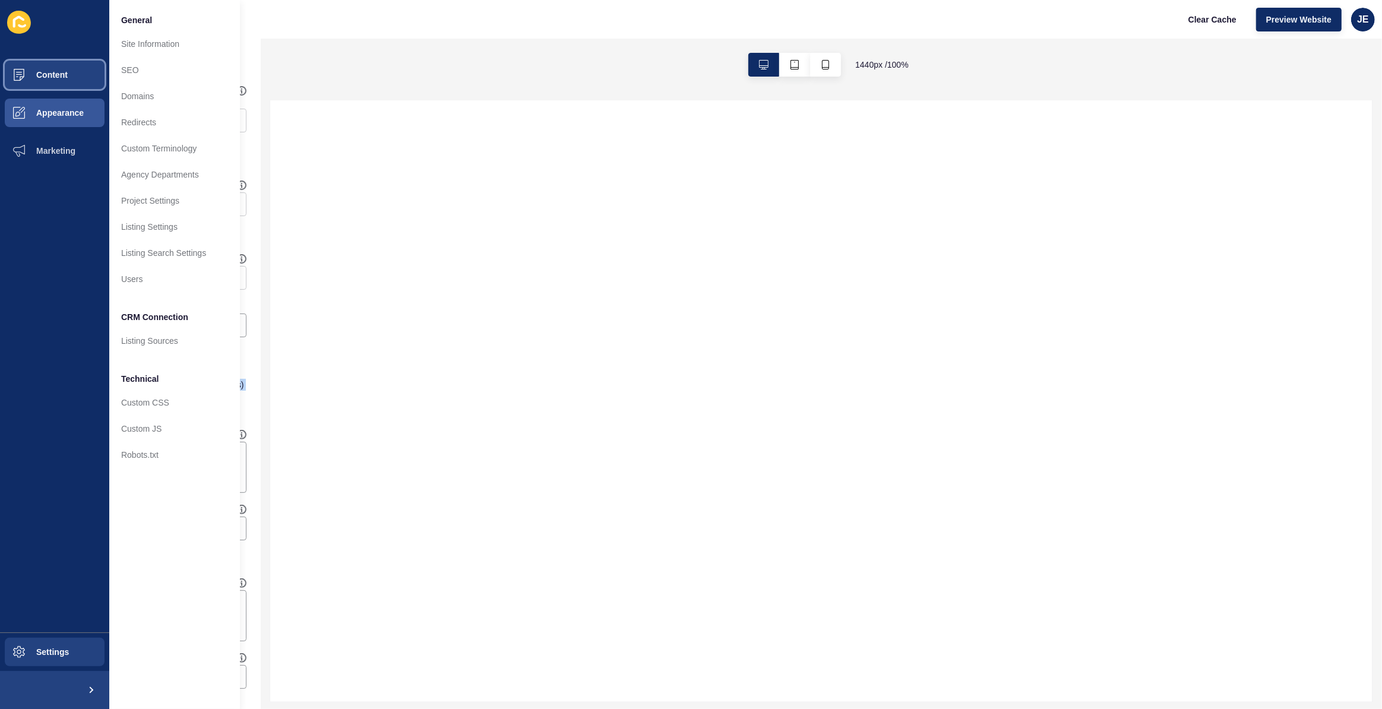
click at [56, 68] on button "Content" at bounding box center [54, 75] width 109 height 38
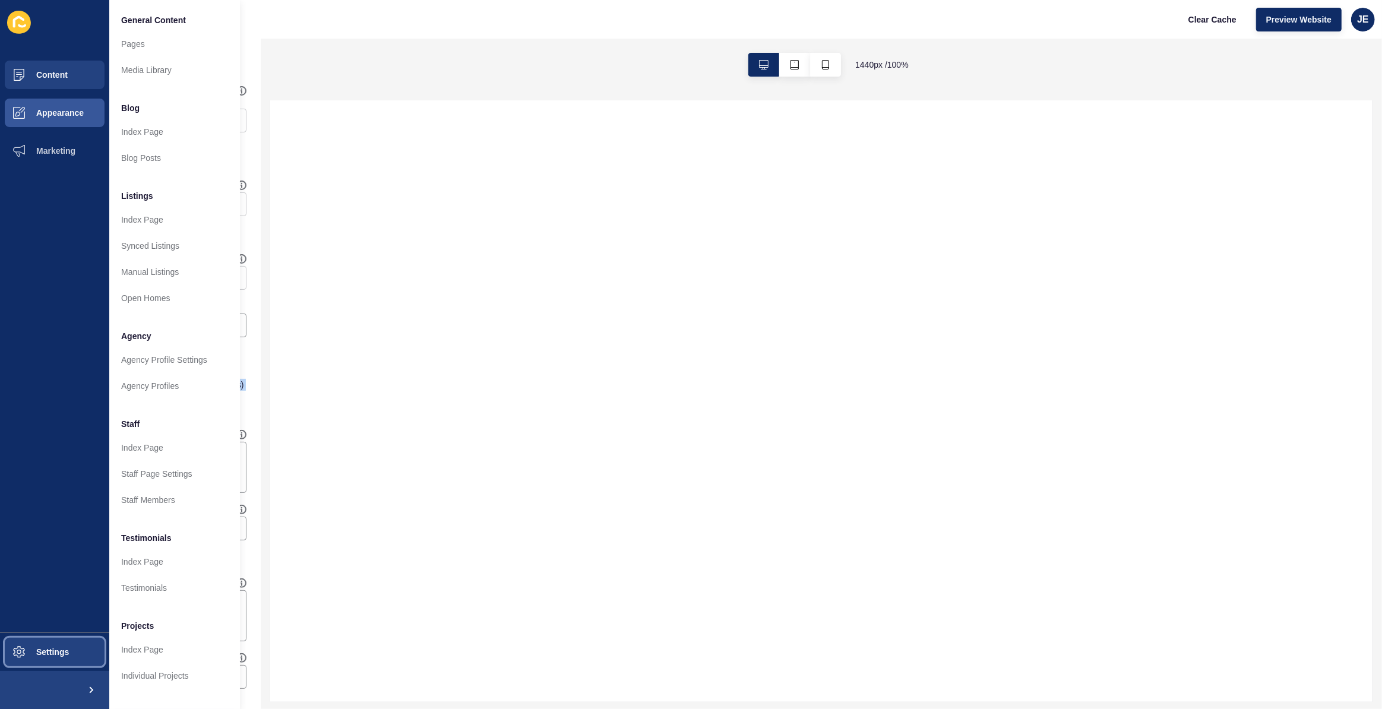
click at [27, 653] on span "Settings" at bounding box center [33, 653] width 71 height 10
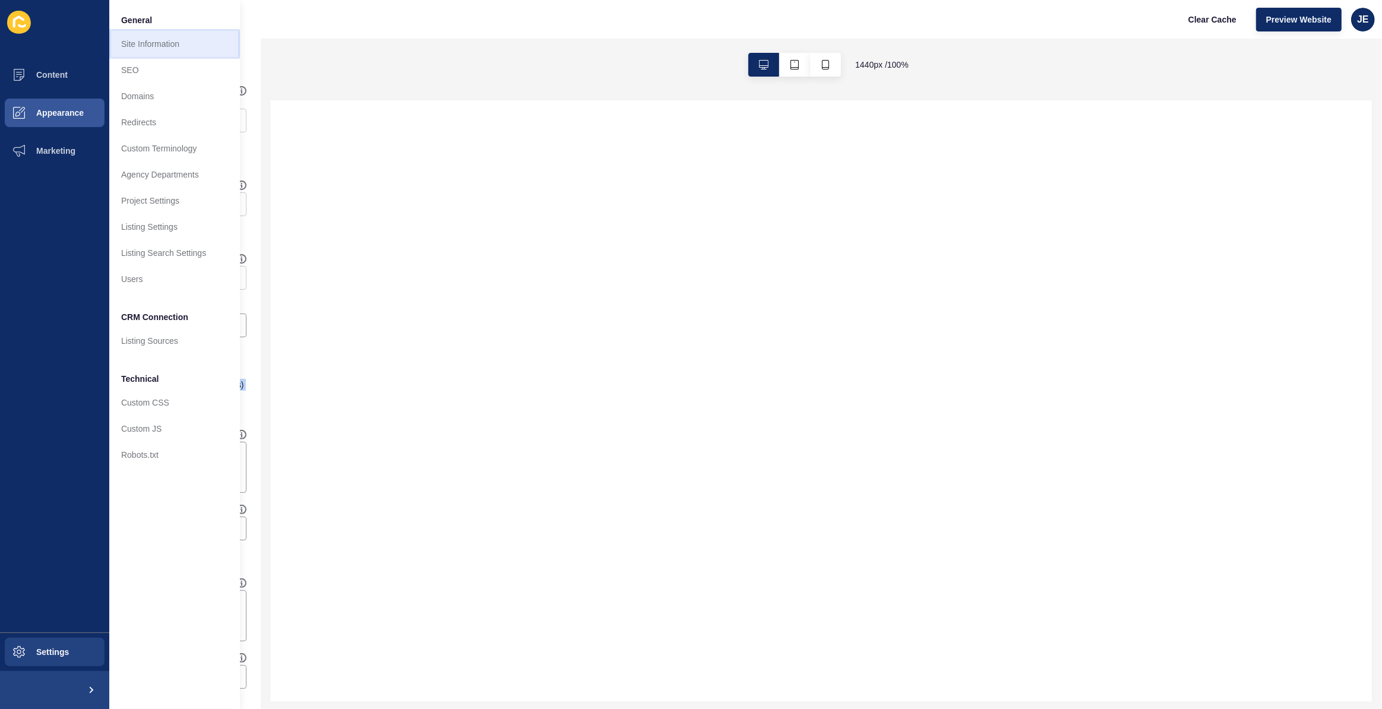
click at [158, 35] on link "Site Information" at bounding box center [174, 44] width 131 height 26
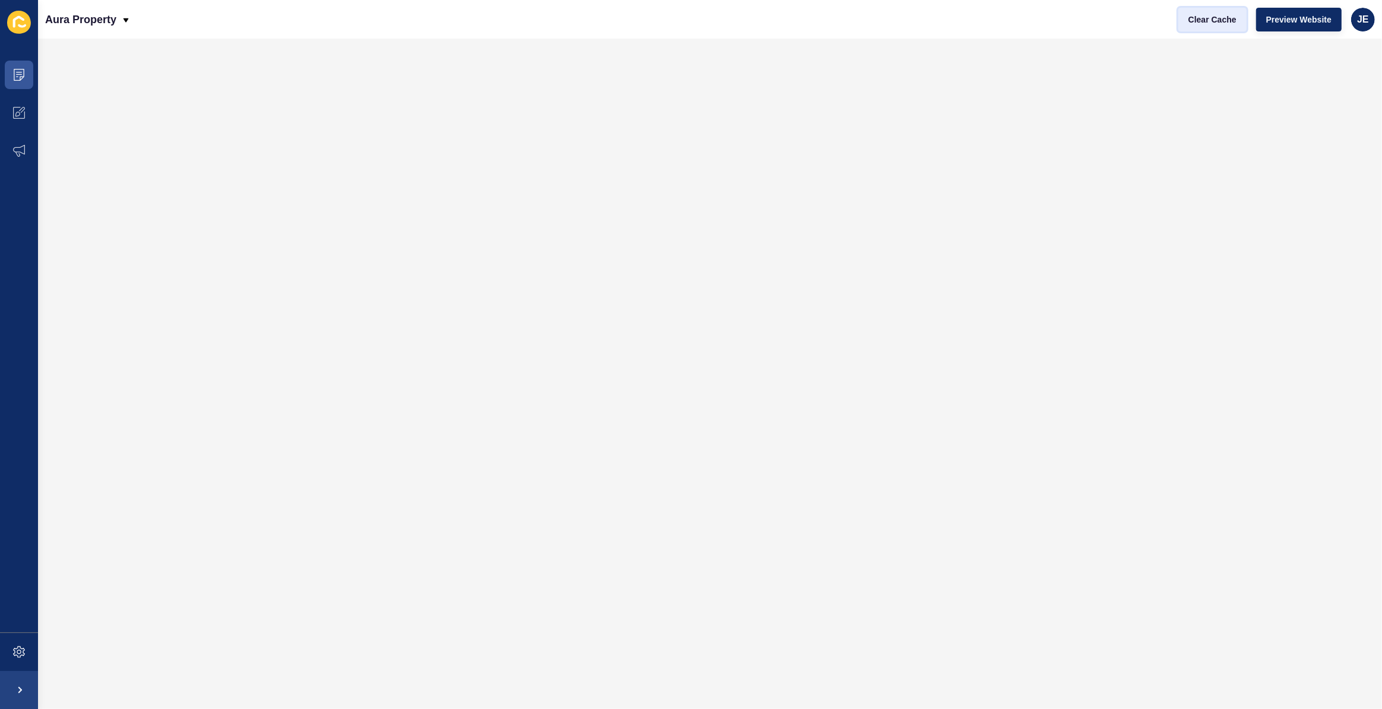
click at [1205, 22] on span "Clear Cache" at bounding box center [1213, 20] width 48 height 12
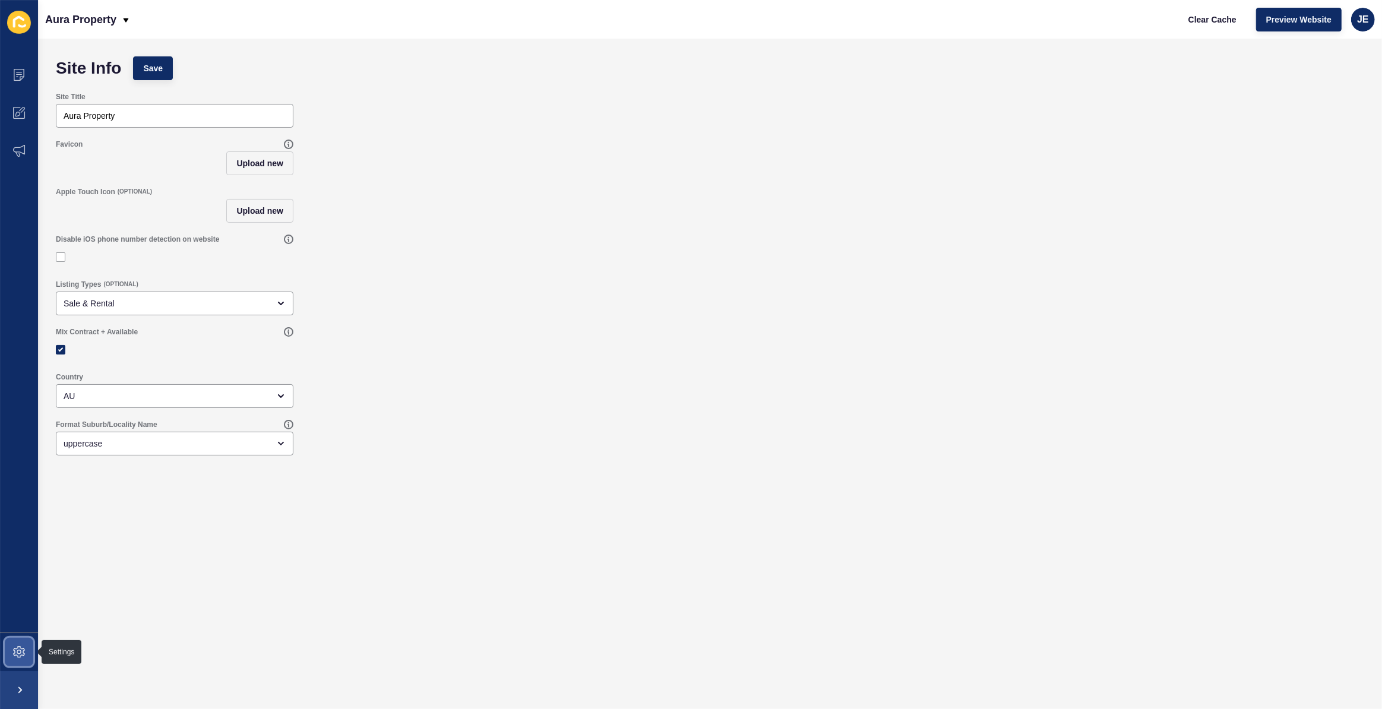
click at [12, 653] on span at bounding box center [19, 652] width 38 height 38
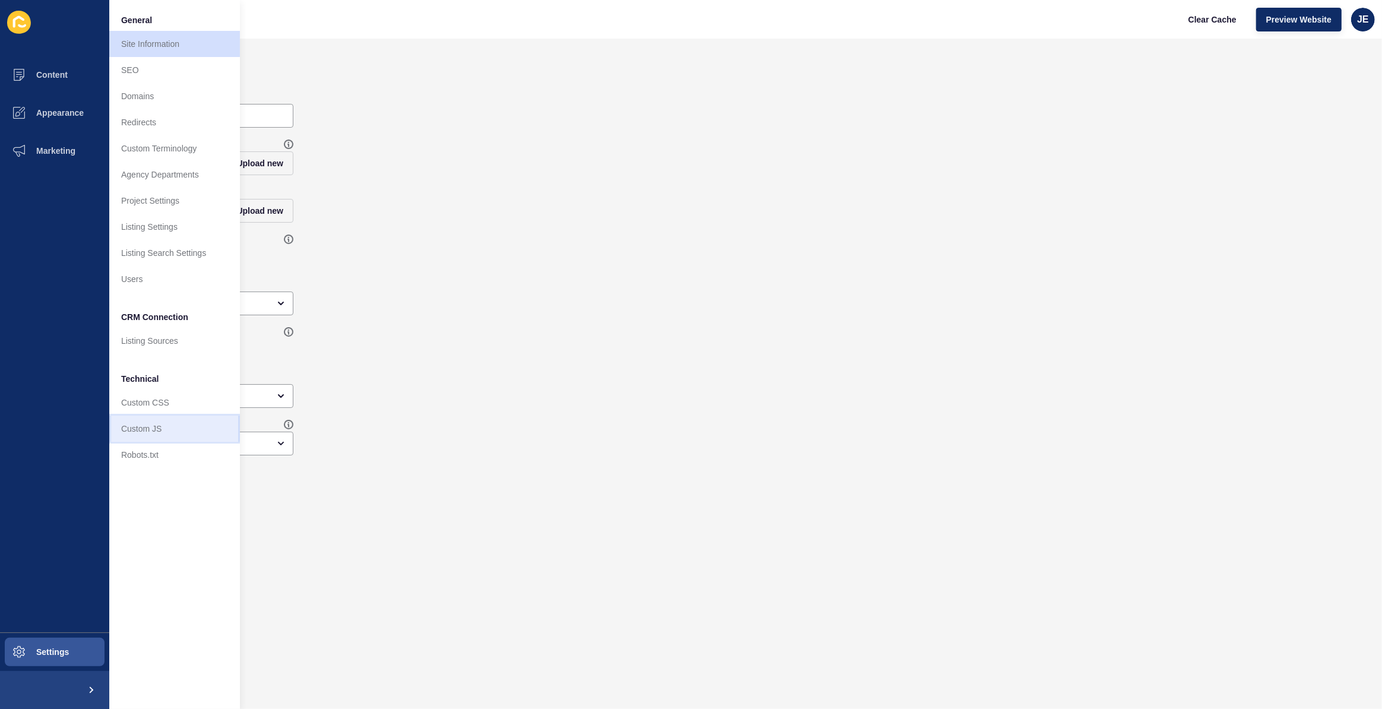
click at [159, 432] on link "Custom JS" at bounding box center [174, 429] width 131 height 26
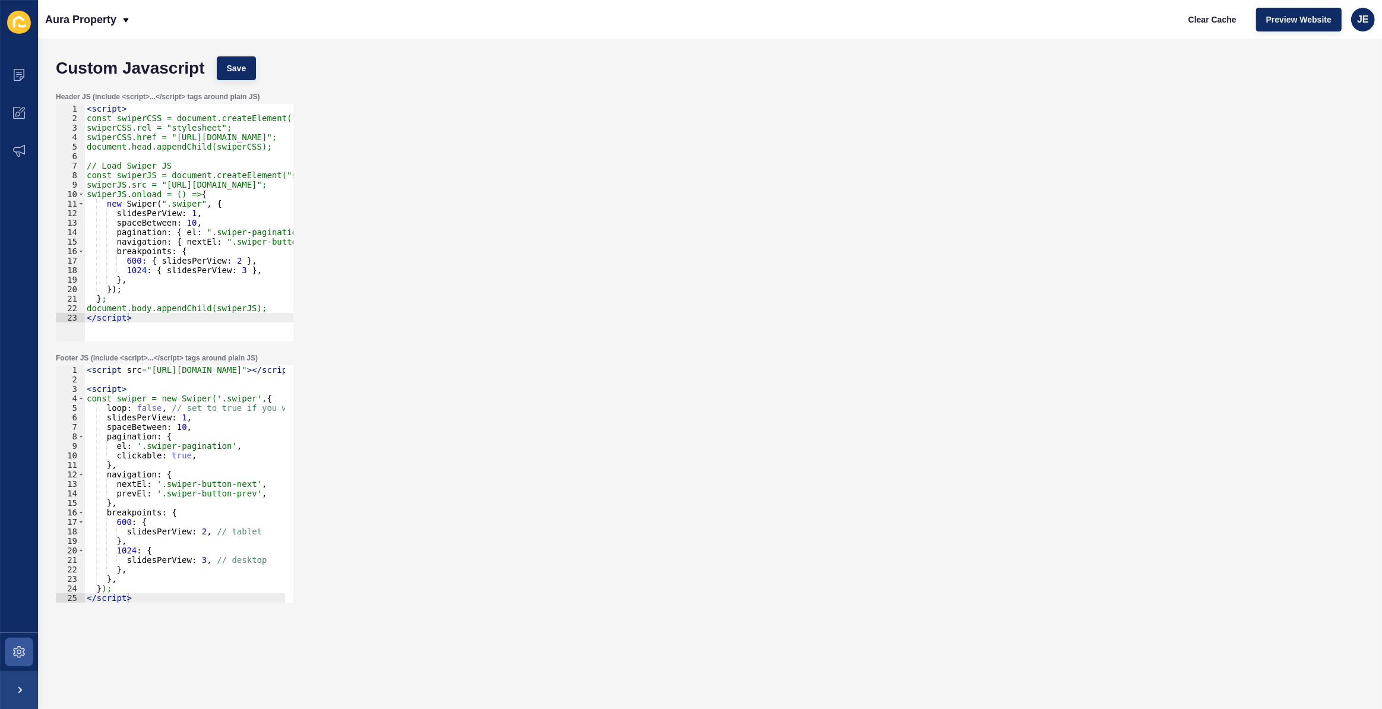
click at [237, 453] on div "< script src = "[URL][DOMAIN_NAME]" > </ script > < script > const swiper = new…" at bounding box center [276, 489] width 384 height 248
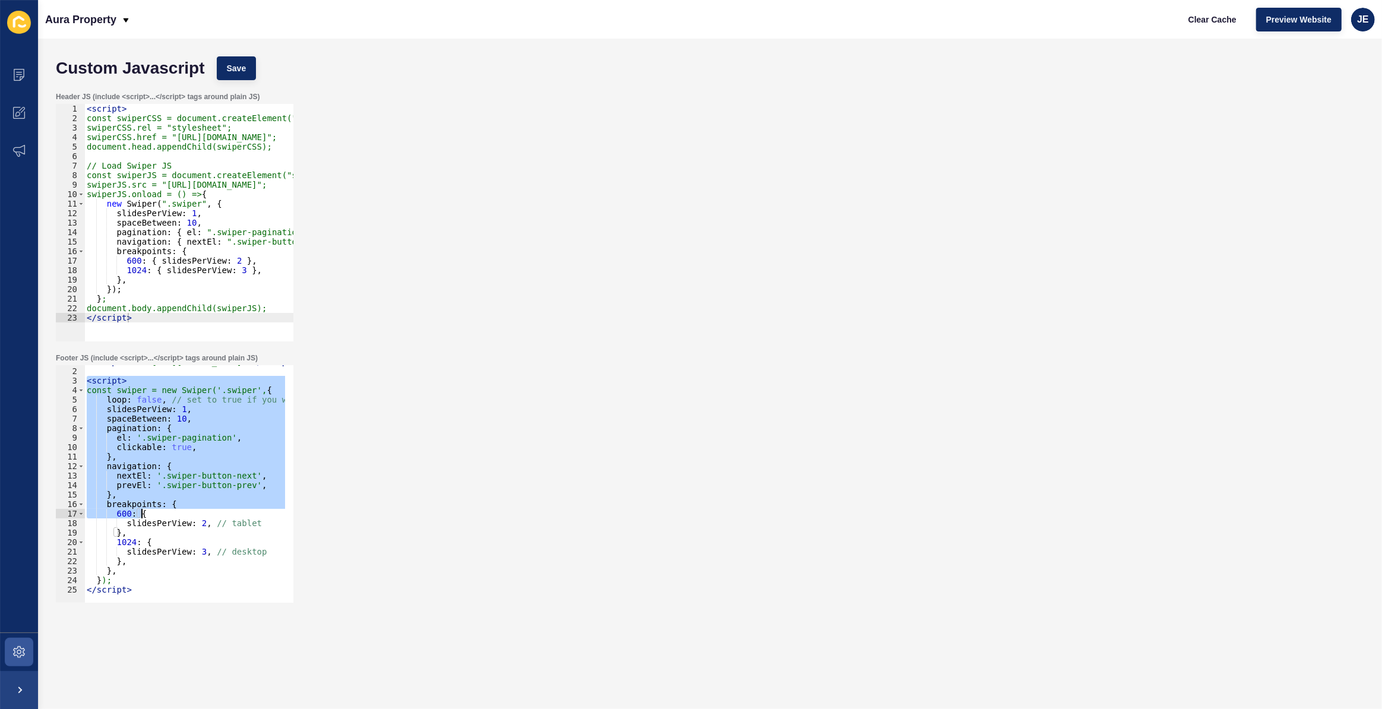
scroll to position [8, 0]
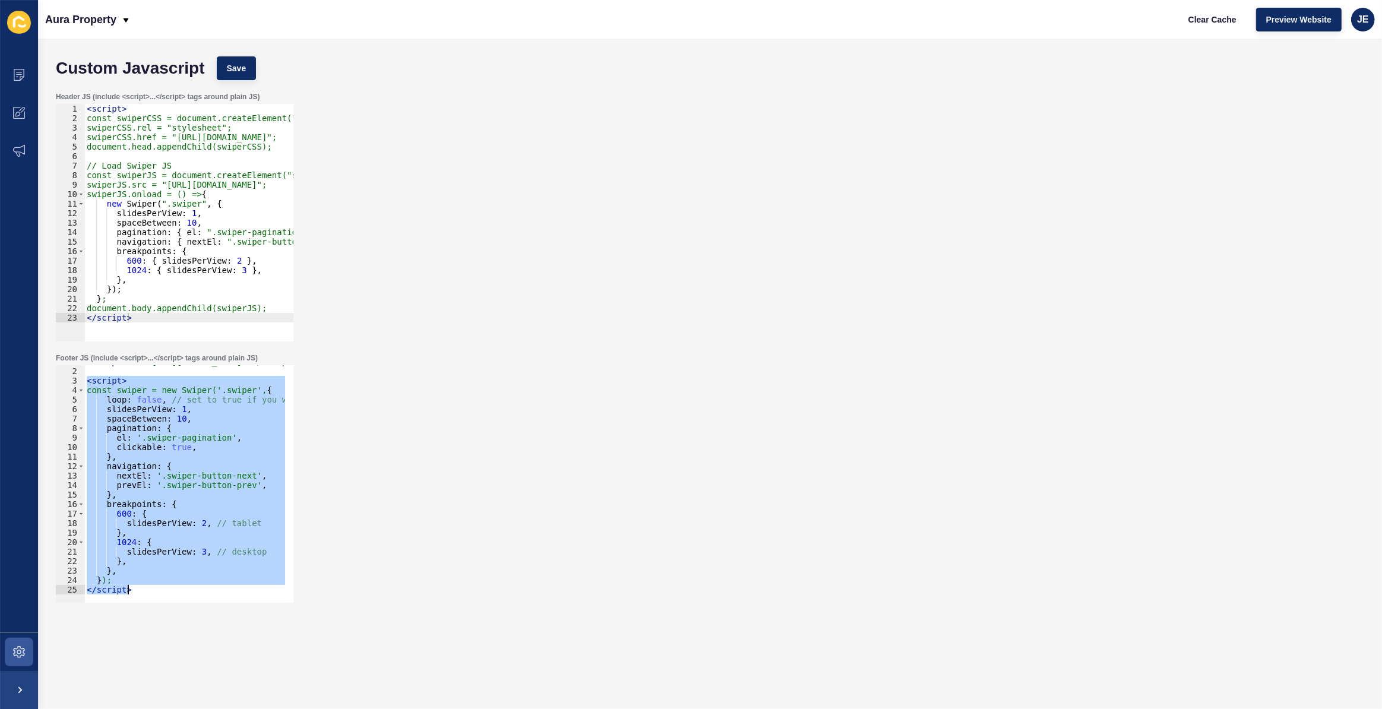
drag, startPoint x: 87, startPoint y: 392, endPoint x: 185, endPoint y: 596, distance: 226.7
click at [185, 596] on div "clickable: true, 1 2 3 4 5 6 7 8 9 10 11 12 13 14 15 16 17 18 19 20 21 22 23 24…" at bounding box center [175, 484] width 238 height 238
type textarea "}); </script>"
paste textarea
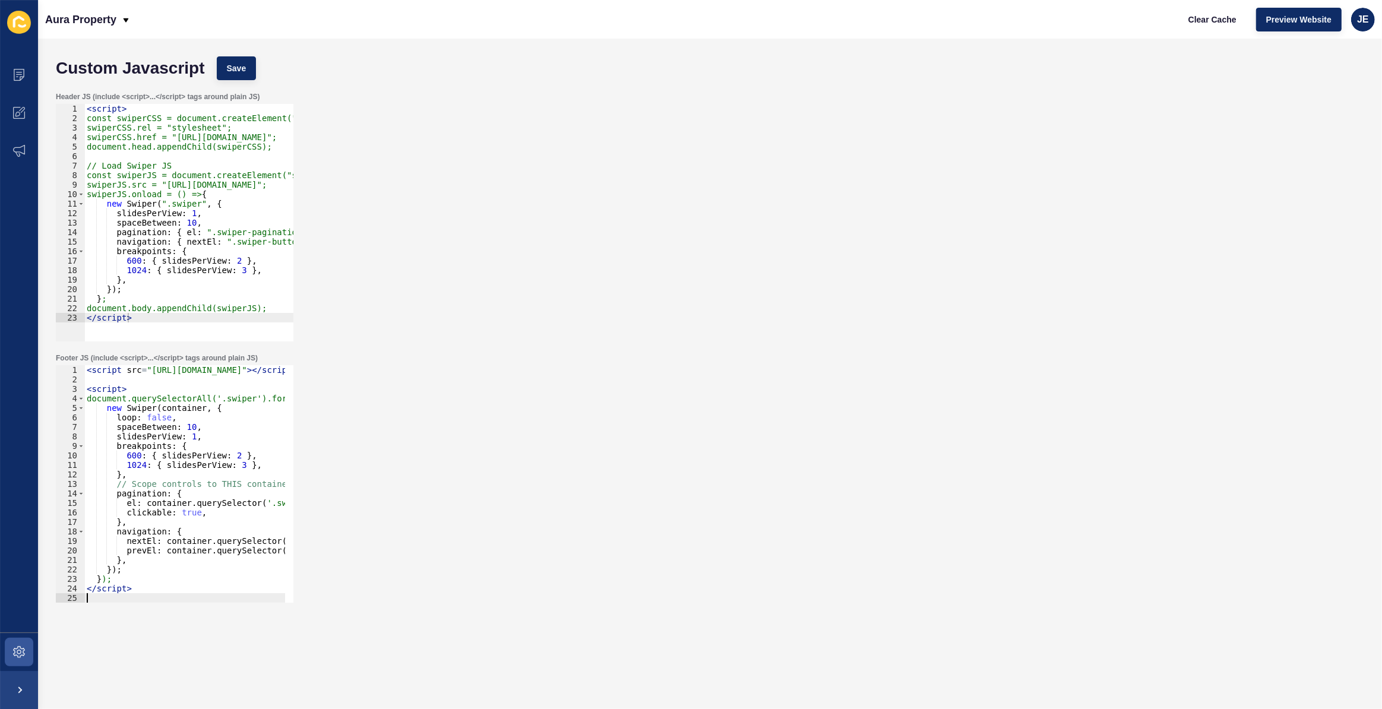
scroll to position [0, 0]
type textarea "}); </script>"
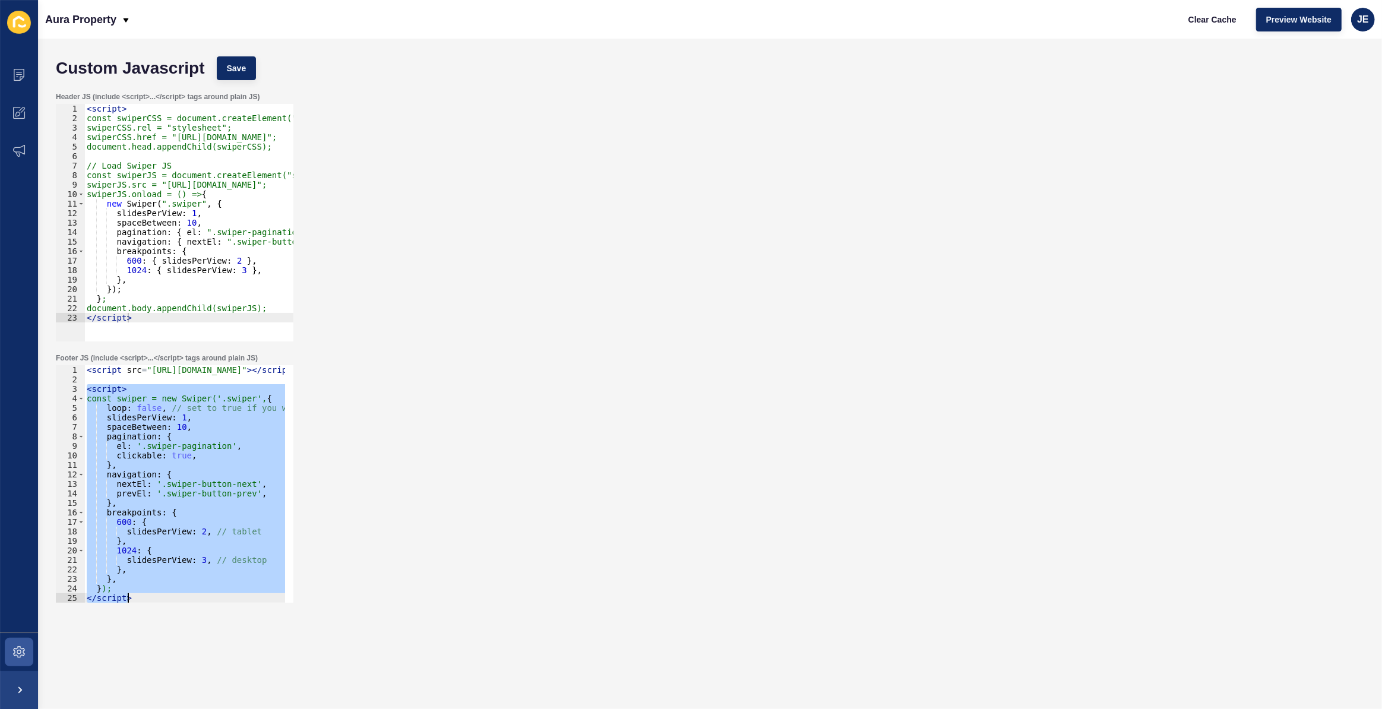
scroll to position [8, 0]
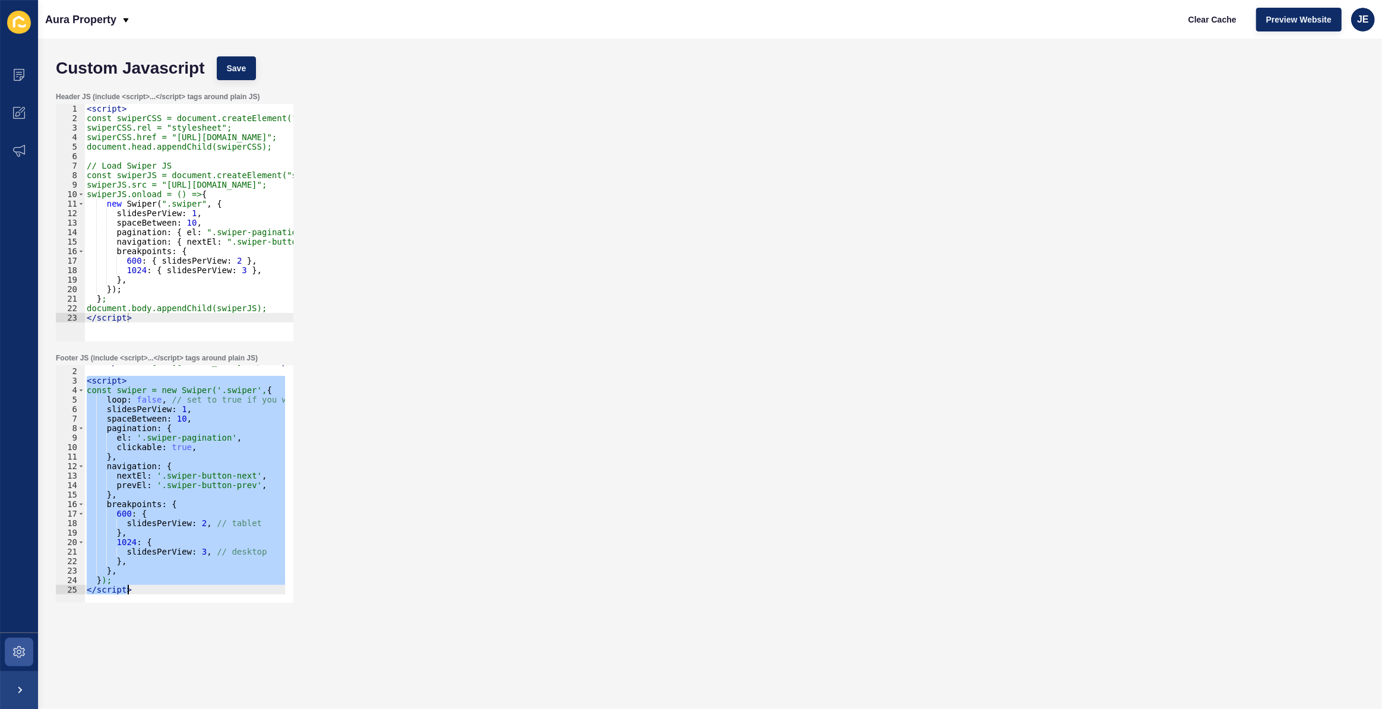
paste textarea
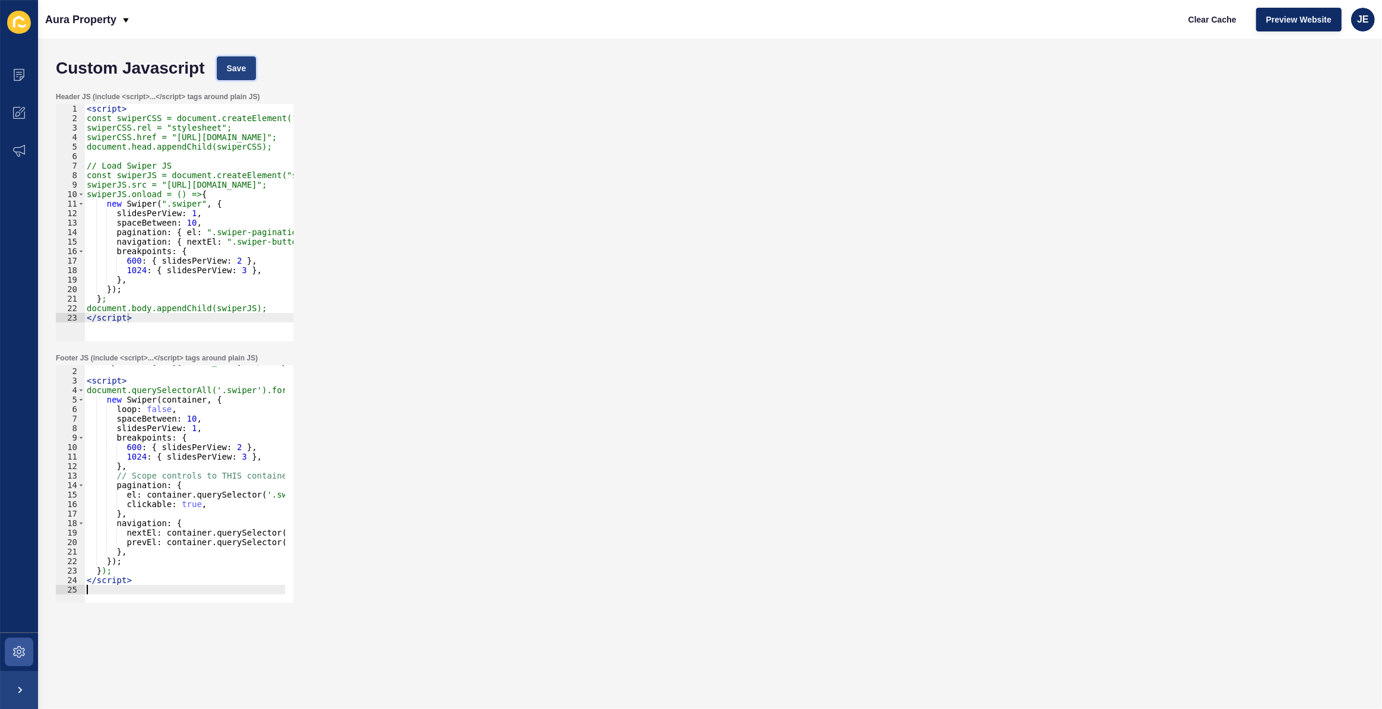
click at [232, 71] on span "Save" at bounding box center [237, 68] width 20 height 12
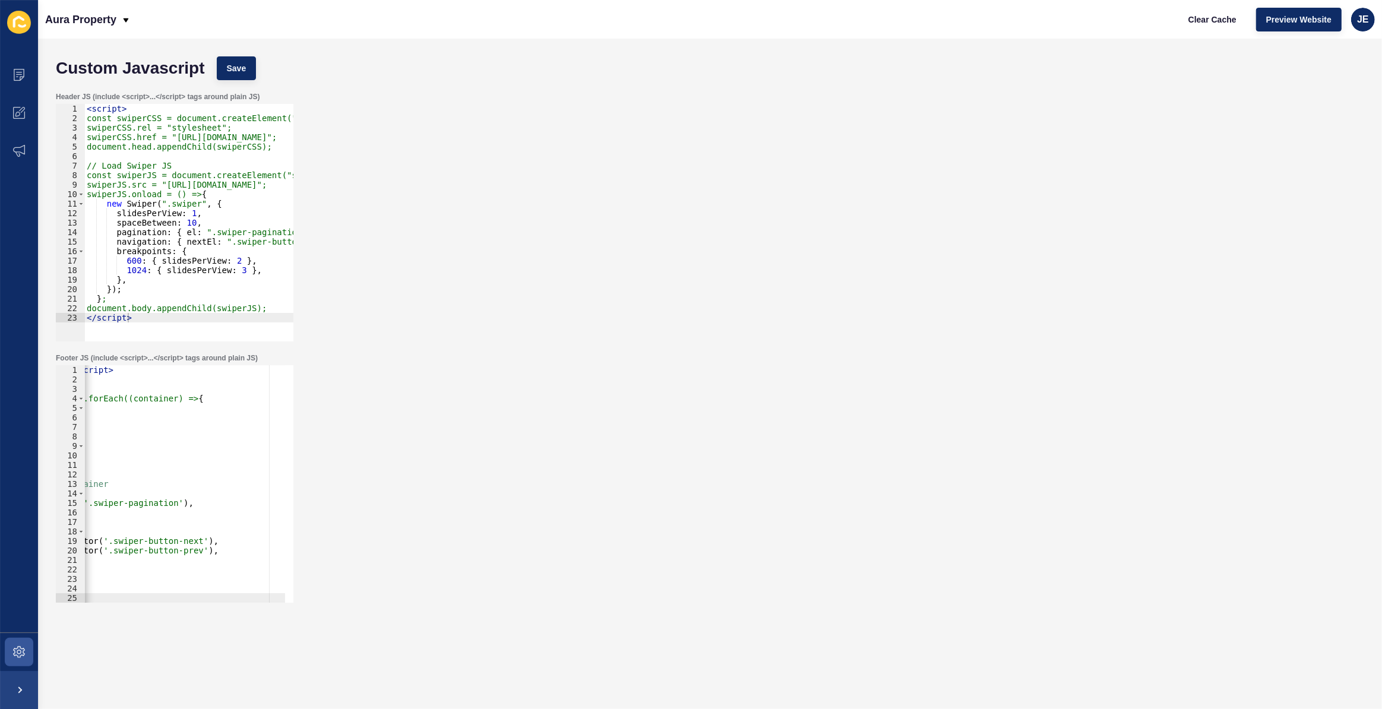
scroll to position [0, 0]
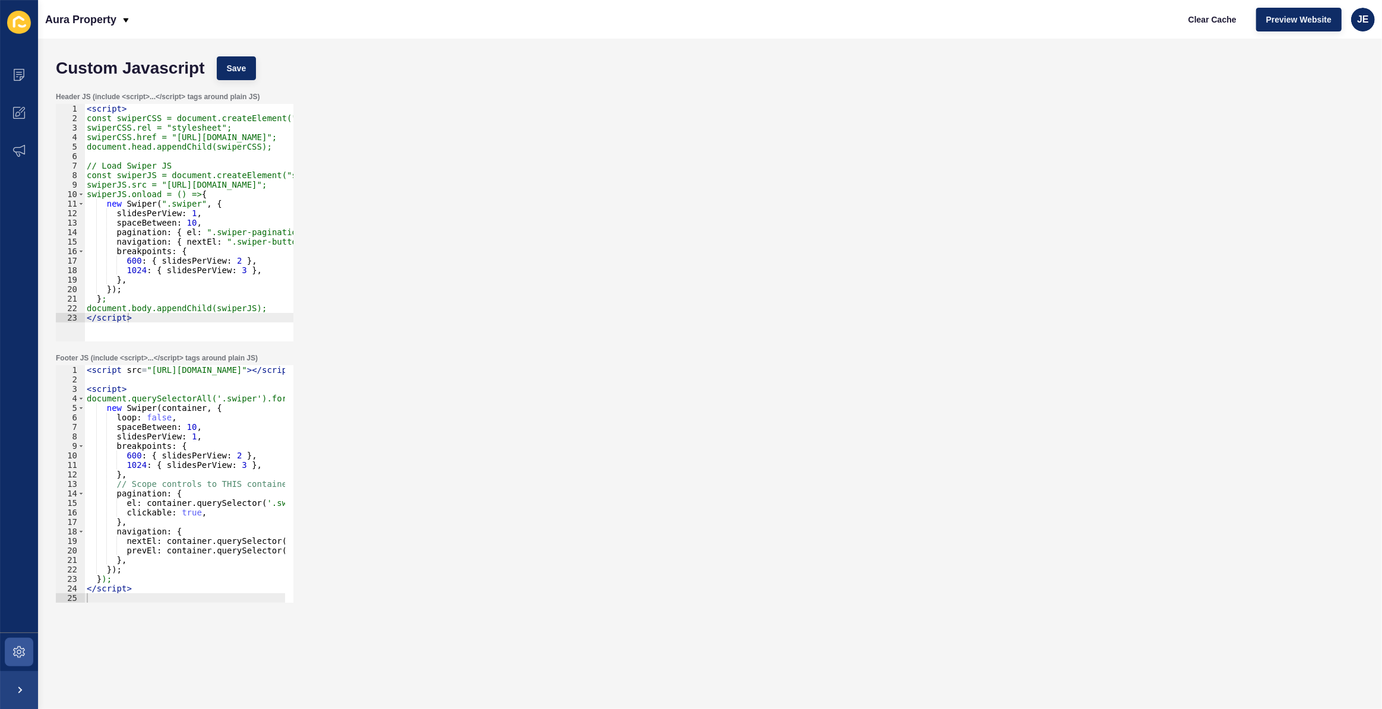
type textarea "600: { slidesPerView: 2 },"
drag, startPoint x: 163, startPoint y: 262, endPoint x: 162, endPoint y: 283, distance: 20.8
click at [163, 263] on div "< script > const swiperCSS = document.createElement("link"); swiperCSS.rel = "s…" at bounding box center [276, 228] width 384 height 248
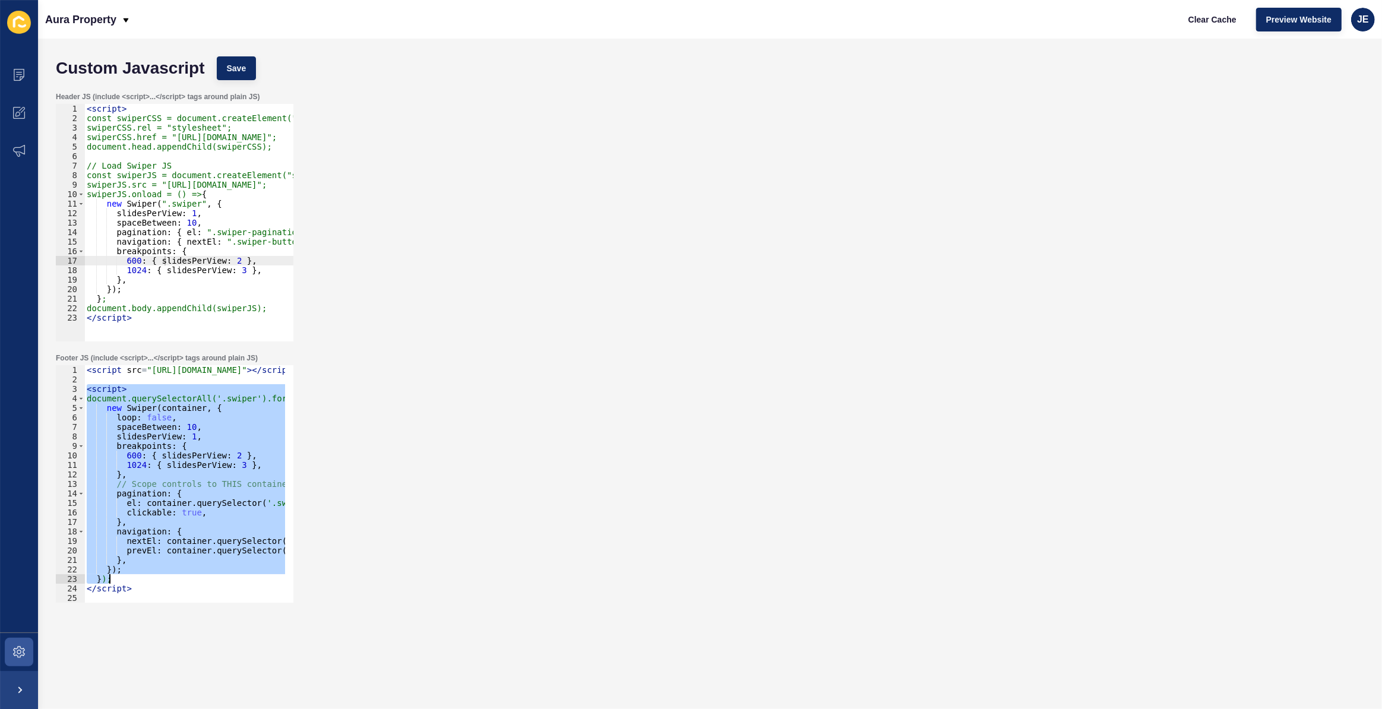
scroll to position [8, 0]
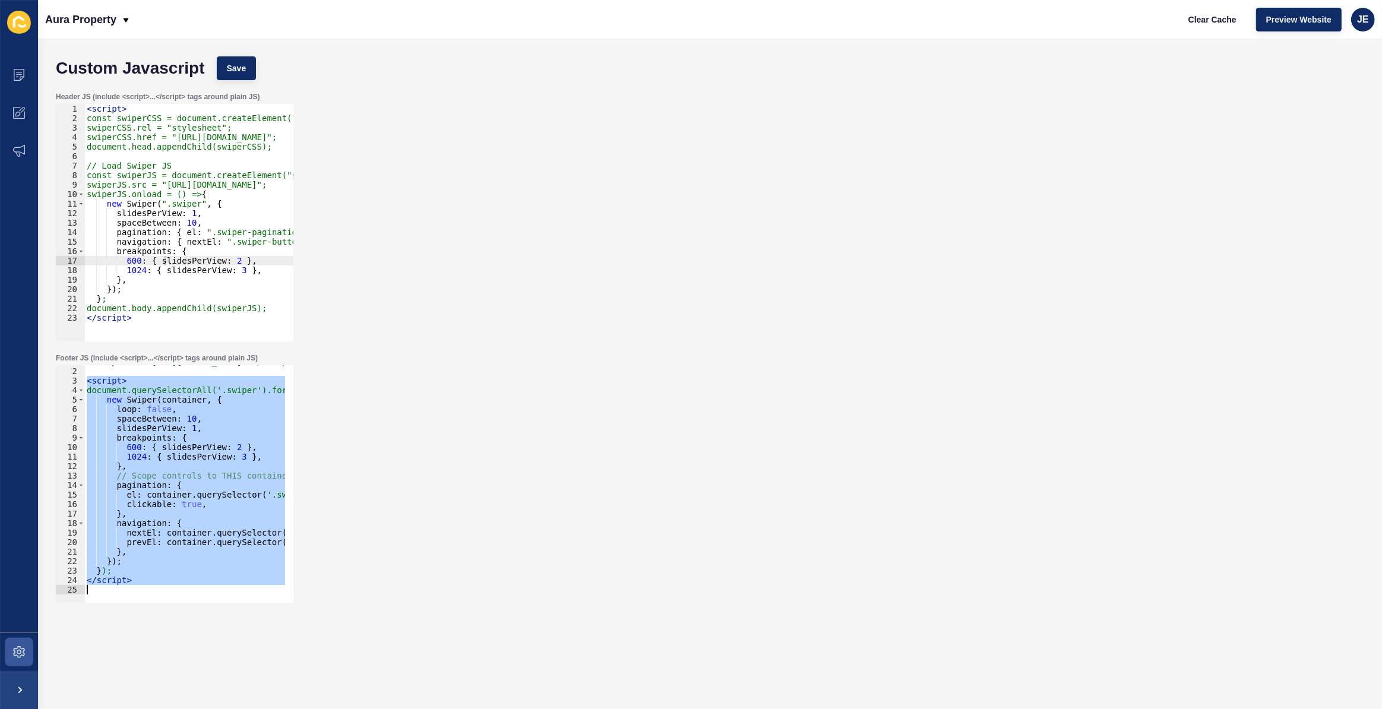
drag, startPoint x: 85, startPoint y: 387, endPoint x: 242, endPoint y: 618, distance: 279.3
click at [242, 618] on form "Custom Javascript Save Header JS (include <script>...</script> tags around plai…" at bounding box center [710, 349] width 1321 height 599
paste textarea
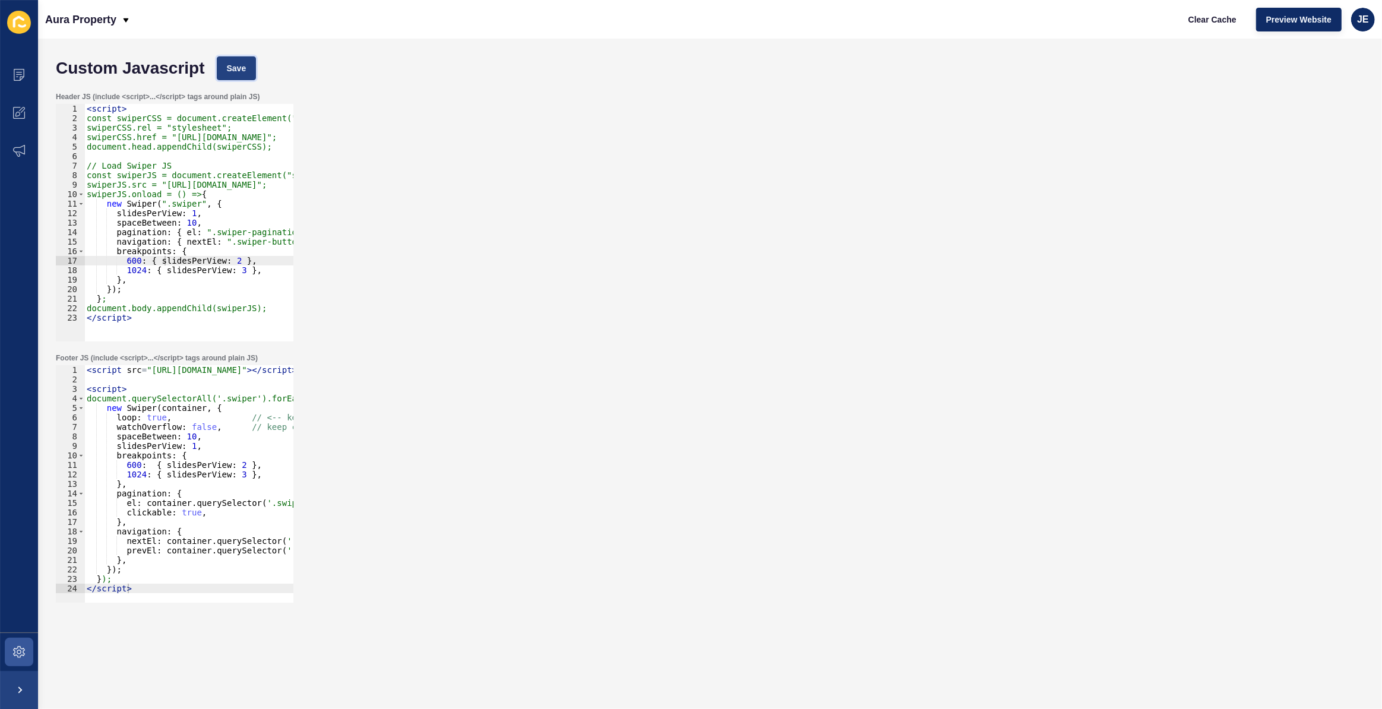
click at [238, 71] on span "Save" at bounding box center [237, 68] width 20 height 12
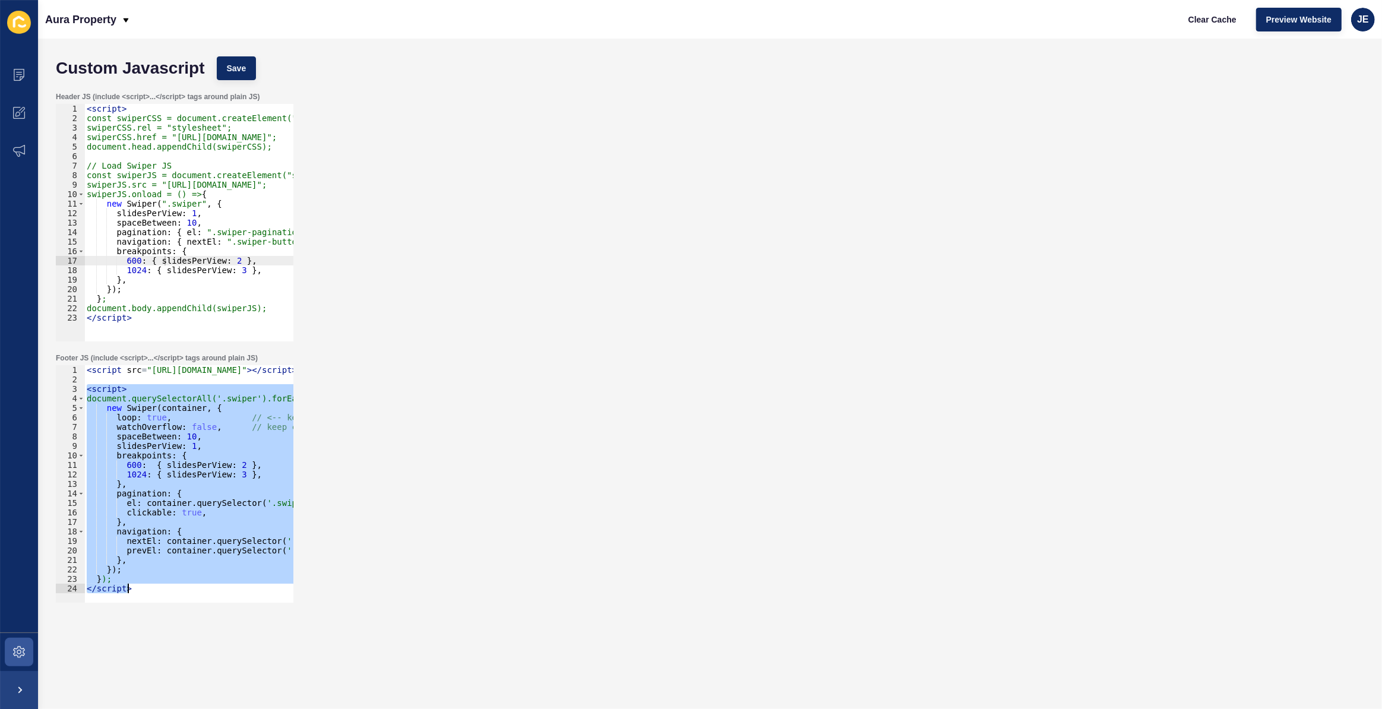
drag, startPoint x: 89, startPoint y: 390, endPoint x: 166, endPoint y: 598, distance: 221.8
click at [166, 598] on div "<script> 1 2 3 4 5 6 7 8 9 10 11 12 13 14 15 16 17 18 19 20 21 22 23 24 < scrip…" at bounding box center [175, 484] width 238 height 238
type textarea "}); </script>"
paste textarea
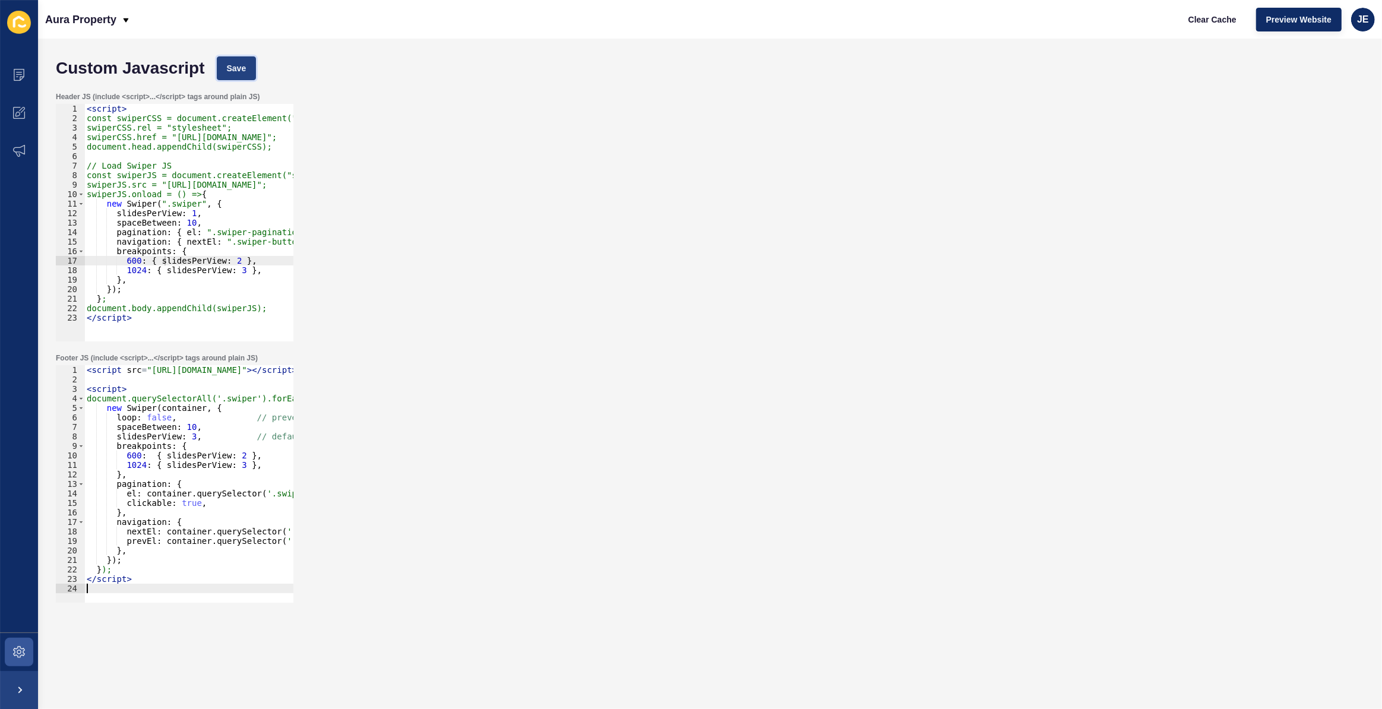
click at [238, 71] on span "Save" at bounding box center [237, 68] width 20 height 12
click at [212, 202] on div "< script > const swiperCSS = document.createElement("link"); swiperCSS.rel = "s…" at bounding box center [276, 228] width 384 height 248
type textarea "new Swiper(".swiper", {,"
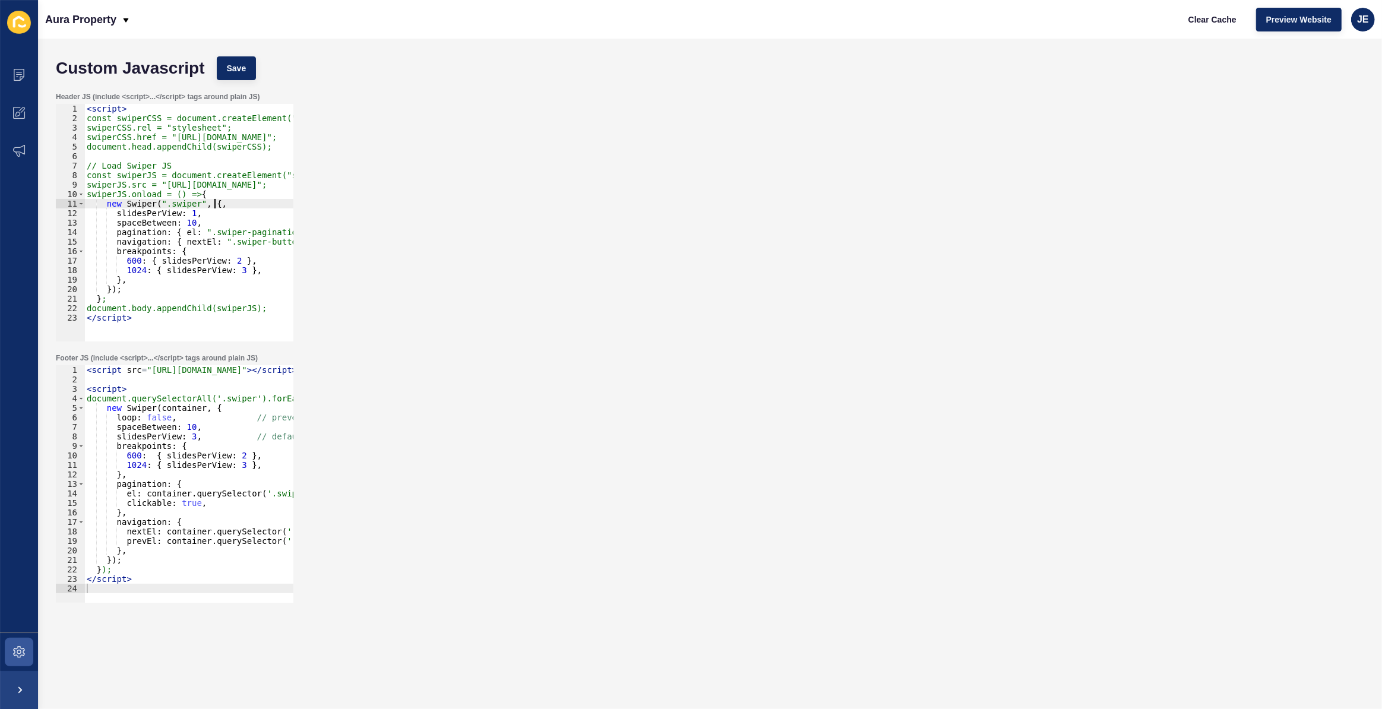
paste textarea "watchOverflow: false,"
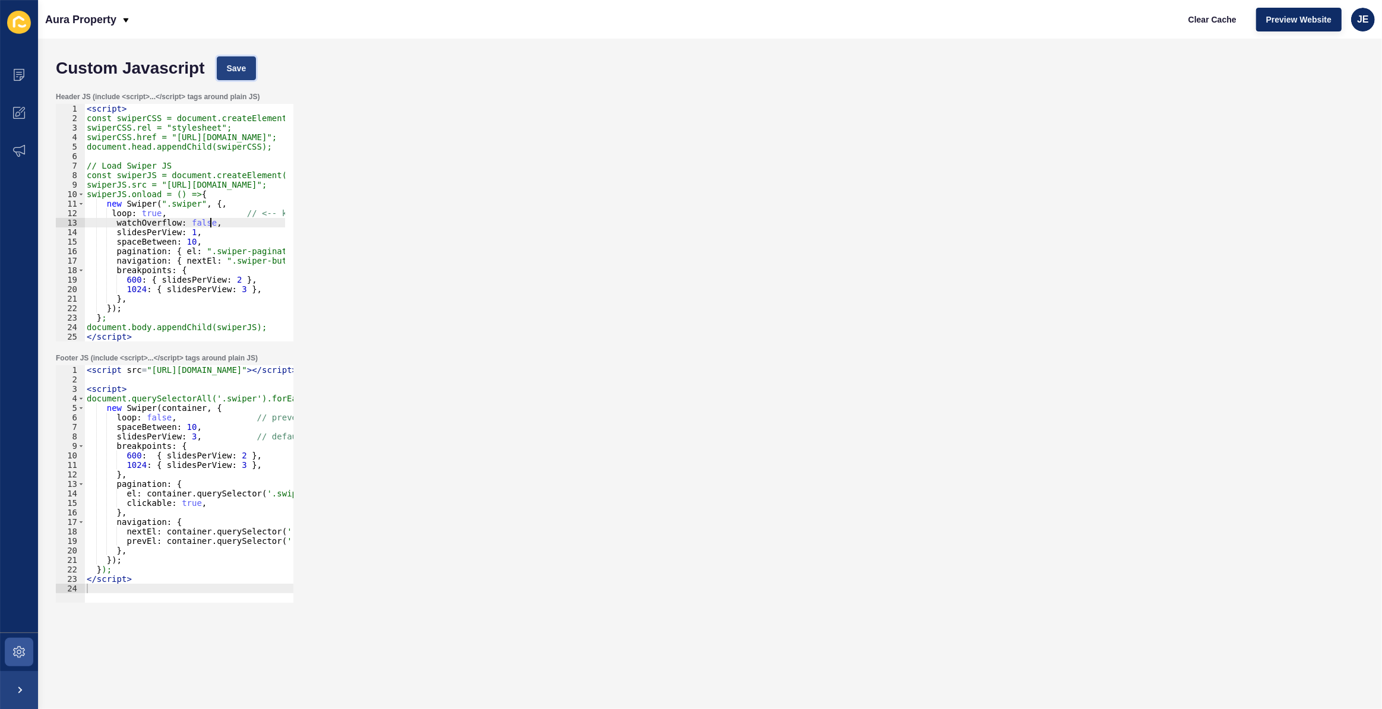
click at [244, 72] on span "Save" at bounding box center [237, 68] width 20 height 12
click at [220, 201] on div "< script > const swiperCSS = document.createElement("link"); swiperCSS.rel = "s…" at bounding box center [299, 228] width 430 height 248
click at [109, 214] on div "< script > const swiperCSS = document.createElement("link"); swiperCSS.rel = "s…" at bounding box center [299, 228] width 430 height 248
click at [239, 65] on span "Save" at bounding box center [237, 68] width 20 height 12
click at [191, 273] on div "< script > const swiperCSS = document.createElement("link"); swiperCSS.rel = "s…" at bounding box center [301, 228] width 434 height 248
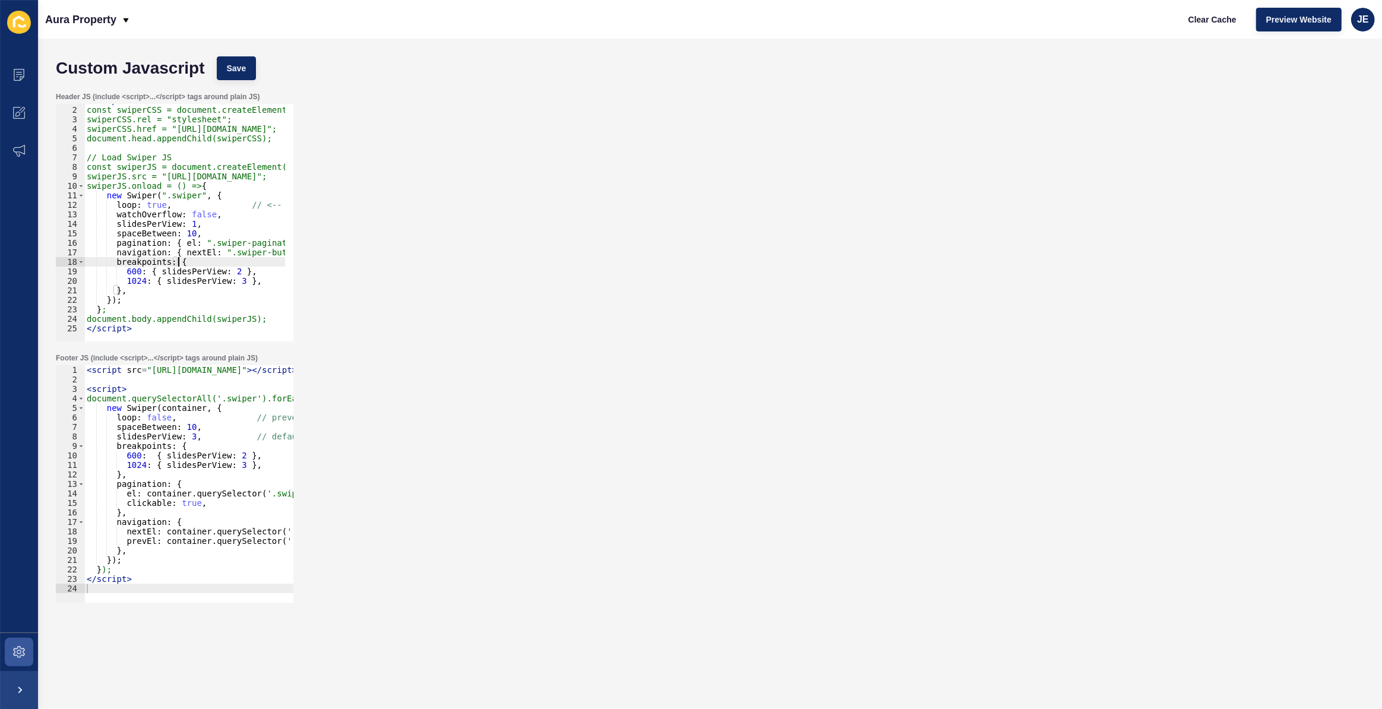
scroll to position [0, 0]
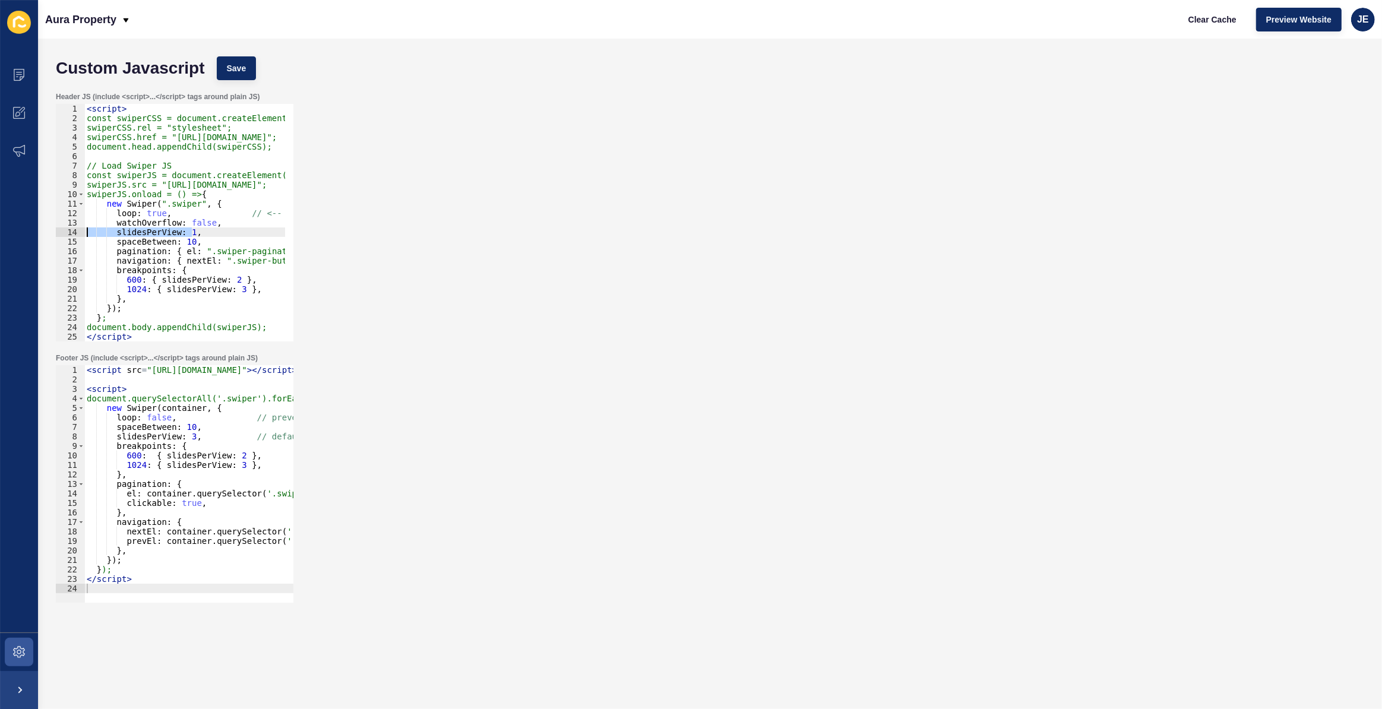
drag, startPoint x: 203, startPoint y: 229, endPoint x: 58, endPoint y: 229, distance: 144.4
click at [58, 229] on div "breakpoints: { 1 2 3 4 5 6 7 8 9 10 11 12 13 14 15 16 17 18 19 20 21 22 23 24 2…" at bounding box center [175, 223] width 238 height 238
paste textarea "3,"
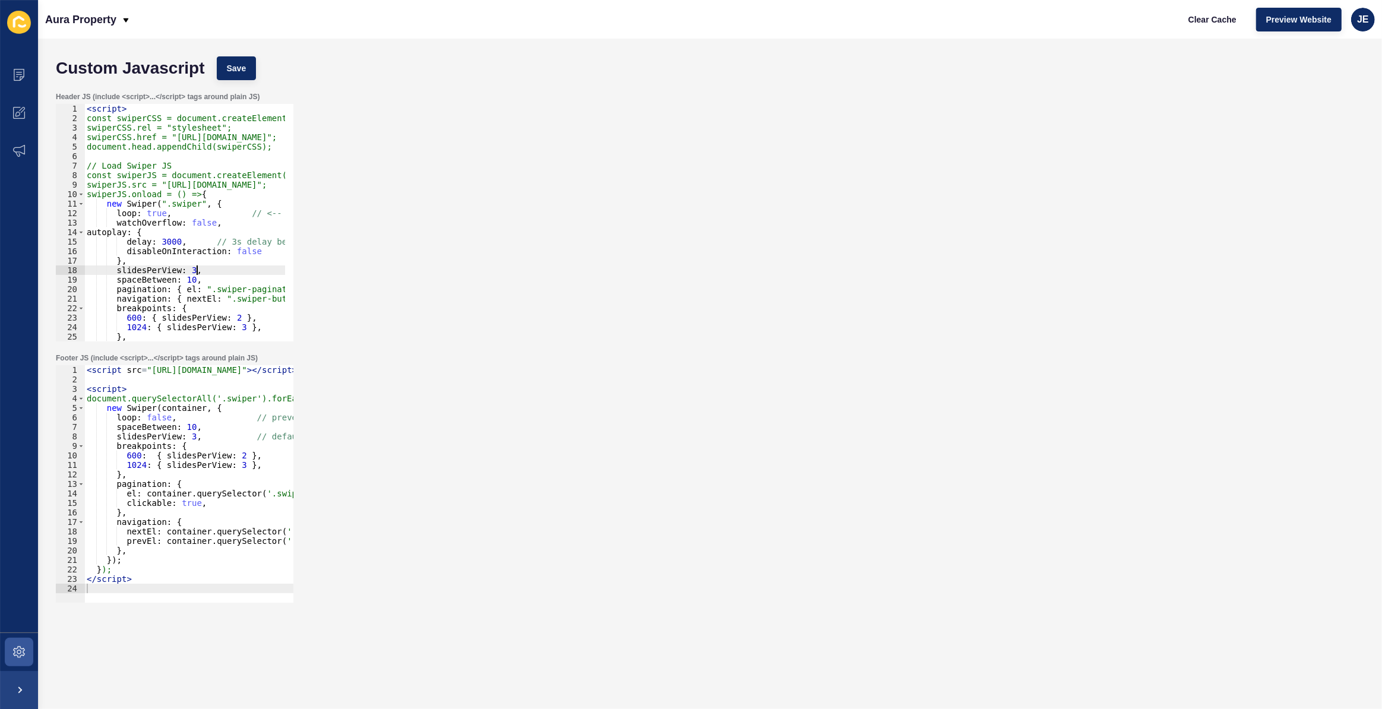
click at [86, 235] on div "< script > const swiperCSS = document.createElement("link"); swiperCSS.rel = "s…" at bounding box center [301, 228] width 434 height 248
click at [233, 65] on span "Save" at bounding box center [237, 68] width 20 height 12
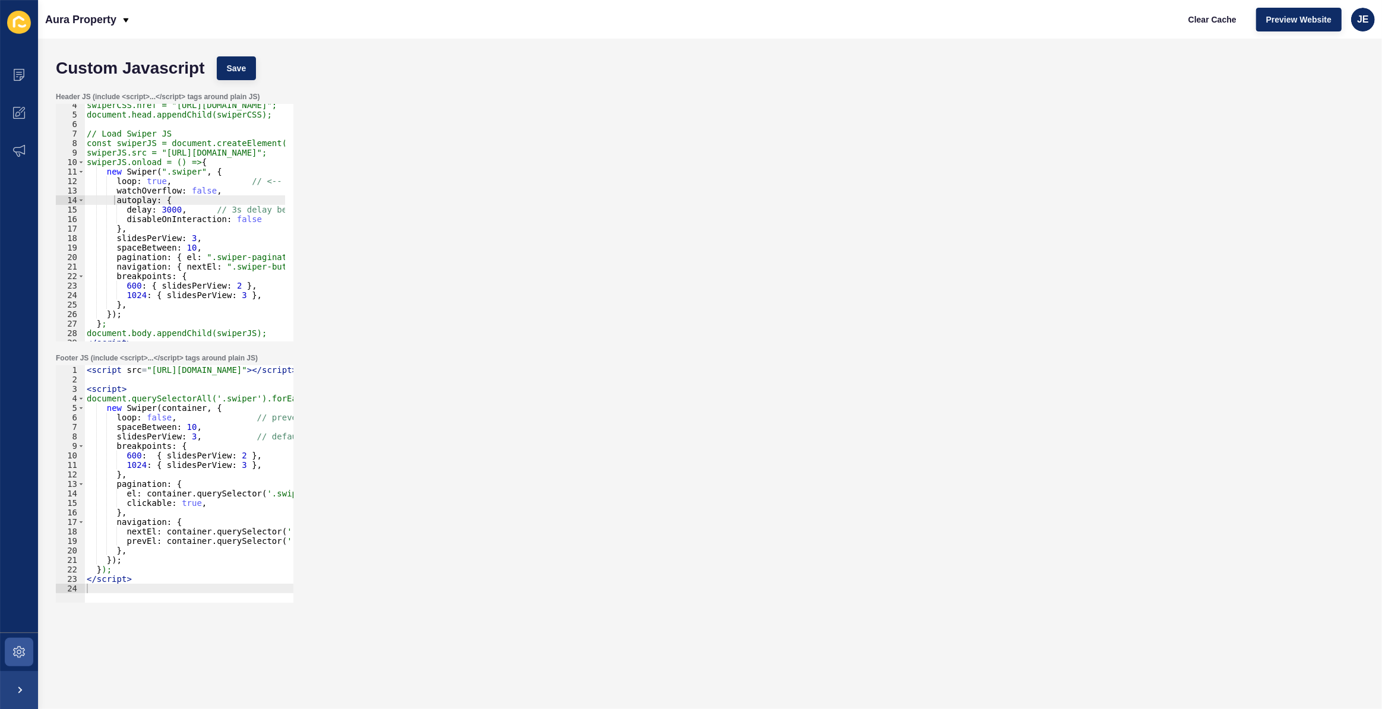
scroll to position [32, 0]
drag, startPoint x: 199, startPoint y: 238, endPoint x: 17, endPoint y: 196, distance: 186.5
click at [17, 196] on div "Content Appearance Marketing Settings Aura Property Clear Cache Preview Website…" at bounding box center [691, 354] width 1382 height 709
type textarea "autoplay: { delay: 3000, // 3s delay between slides"
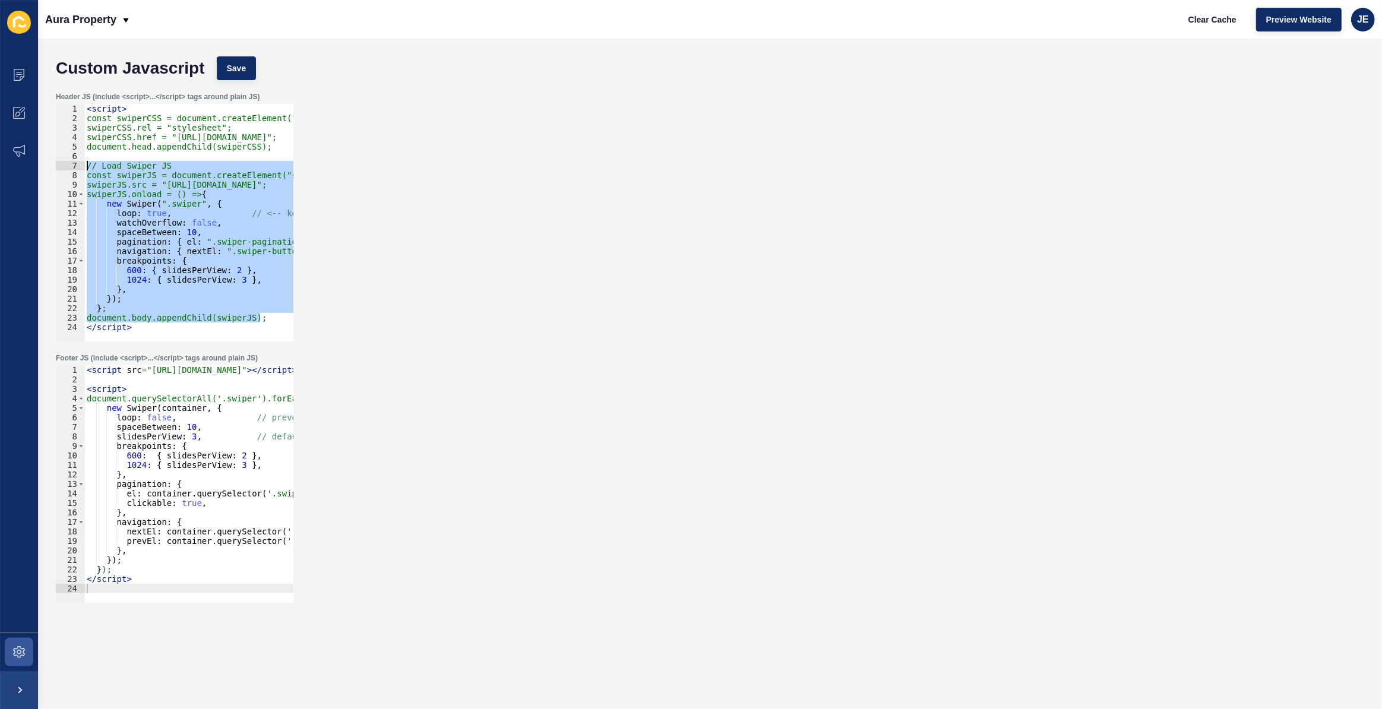
drag, startPoint x: 266, startPoint y: 317, endPoint x: 85, endPoint y: 168, distance: 234.3
click at [85, 168] on div "< script > const swiperCSS = document.createElement("link"); swiperCSS.rel = "s…" at bounding box center [301, 228] width 434 height 248
type textarea "// Load Swiper JS const swiperJS = document.createElement("script");"
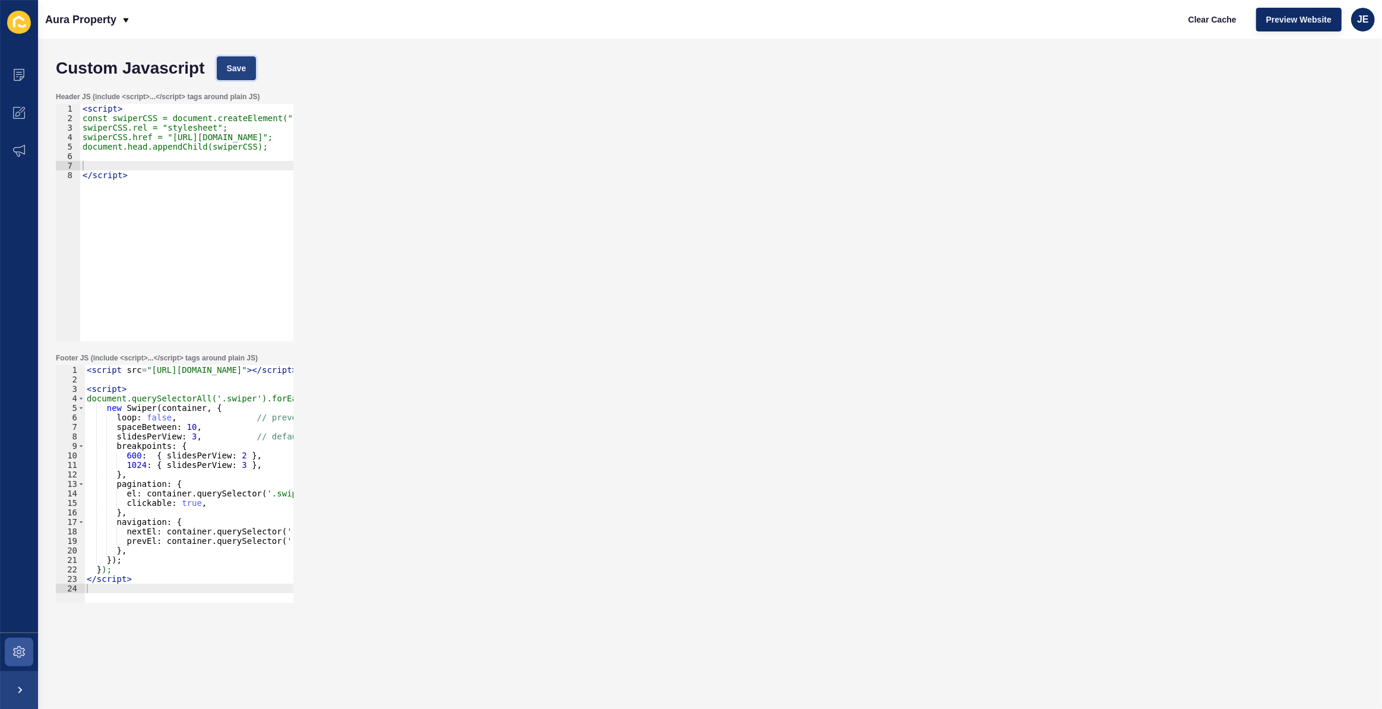
click at [235, 69] on span "Save" at bounding box center [237, 68] width 20 height 12
click at [136, 172] on div "< script > const swiperCSS = document.createElement("link"); swiperCSS.rel = "s…" at bounding box center [270, 228] width 380 height 248
type textarea "}; document.body.appendChild(swiperJS);"
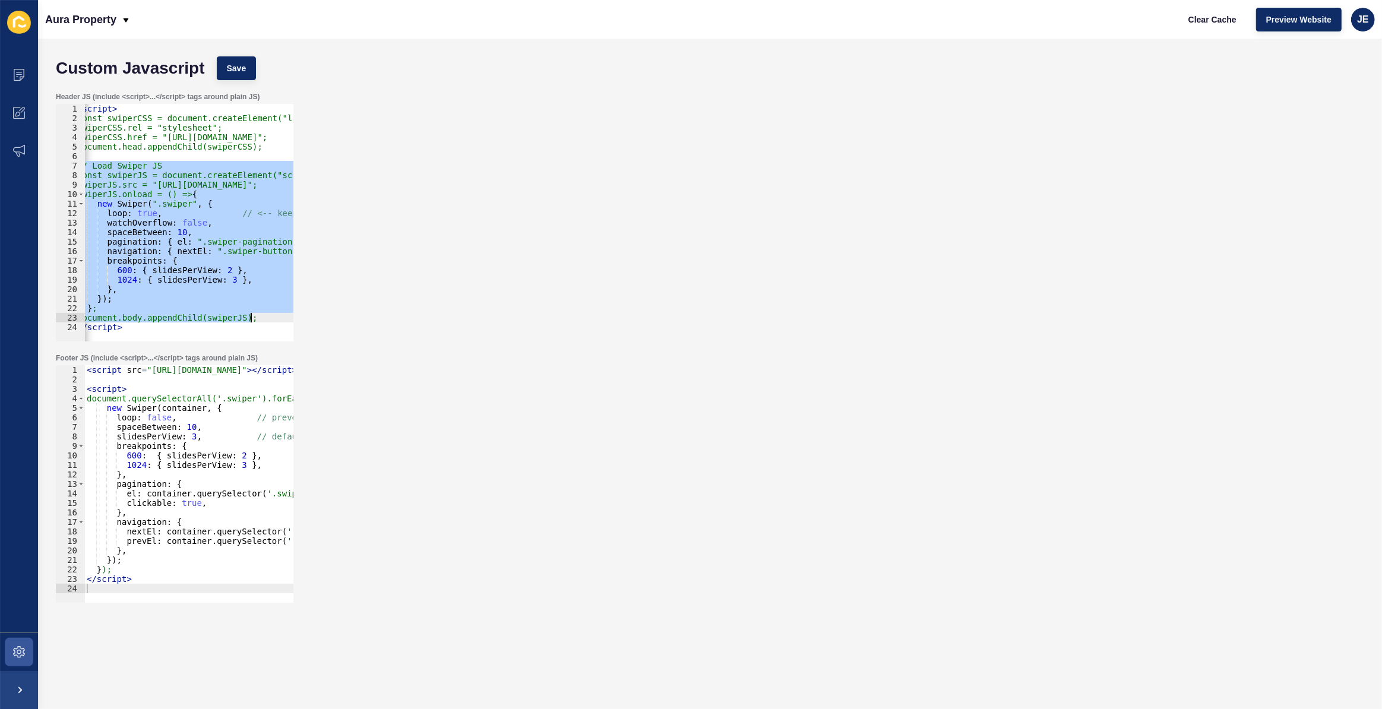
scroll to position [0, 0]
click at [171, 212] on div "< script > const swiperCSS = document.createElement("link"); swiperCSS.rel = "s…" at bounding box center [188, 223] width 209 height 238
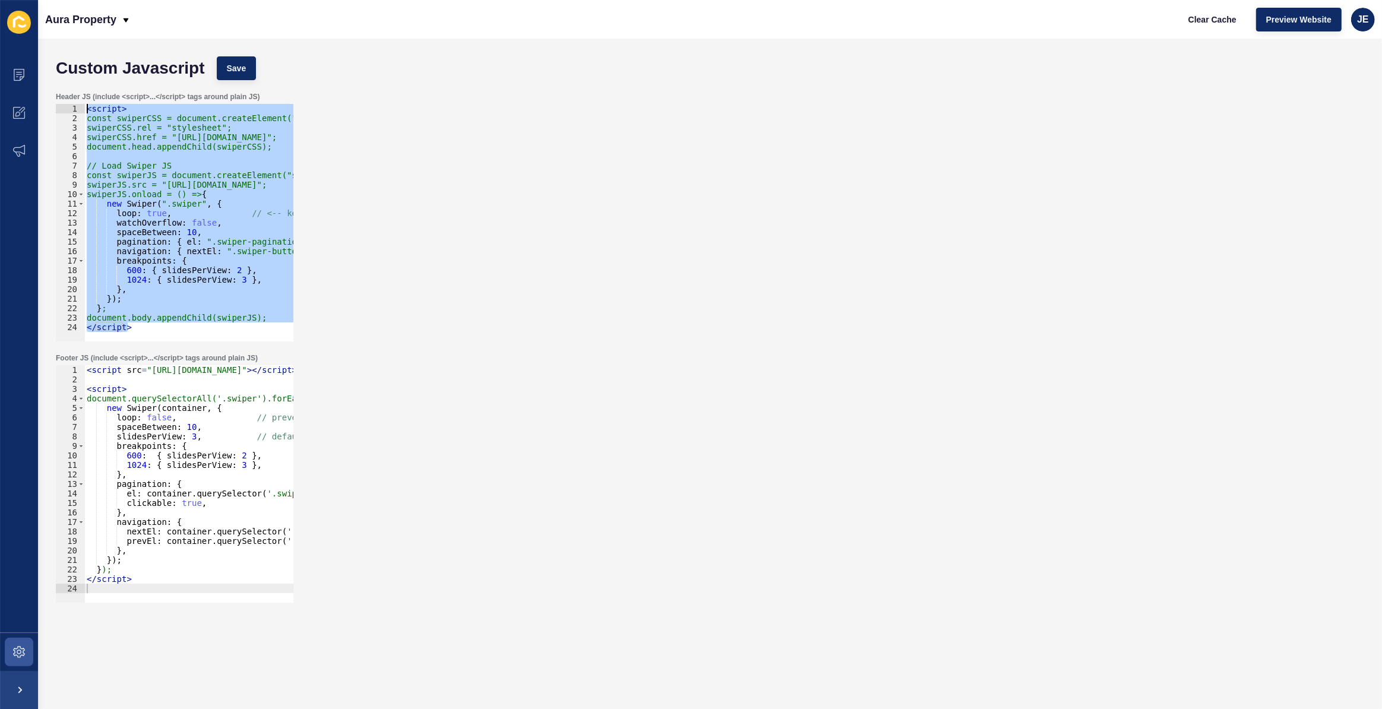
drag, startPoint x: 203, startPoint y: 329, endPoint x: 77, endPoint y: 109, distance: 252.8
click at [77, 109] on div "loop: true, // <-- keeps the first slider usable with 3 slides on desktop 1 2 3…" at bounding box center [175, 223] width 238 height 238
type textarea "<script> const swiperCSS = document.createElement("link");"
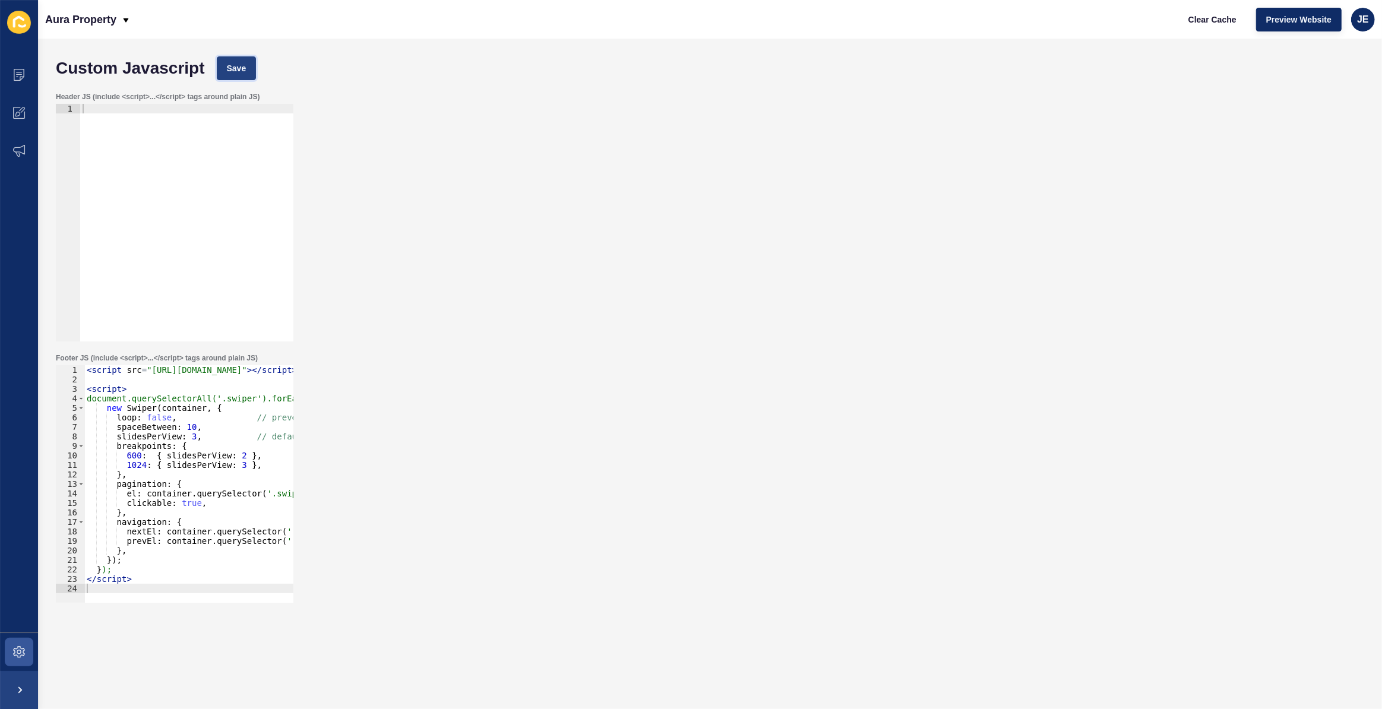
click at [234, 71] on span "Save" at bounding box center [237, 68] width 20 height 12
click at [192, 190] on div at bounding box center [186, 232] width 213 height 257
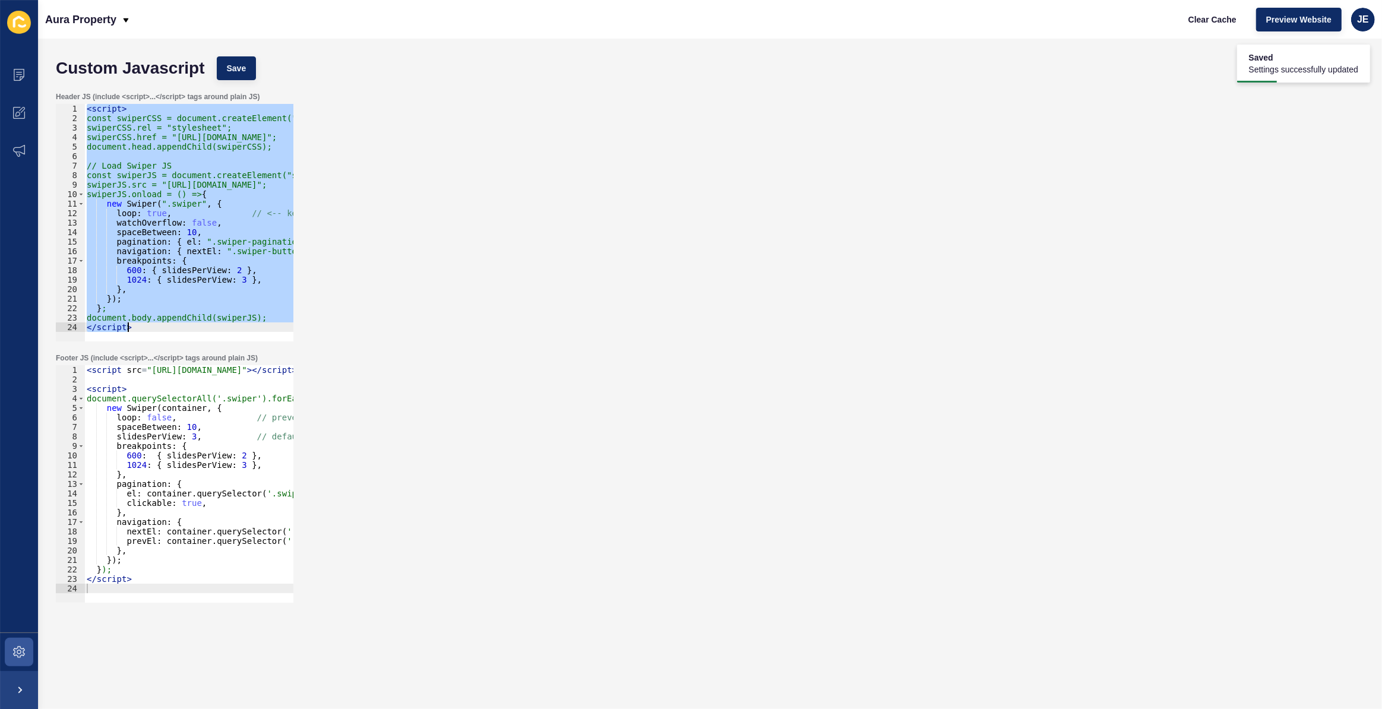
click at [221, 191] on div "< script > const swiperCSS = document.createElement("link"); swiperCSS.rel = "s…" at bounding box center [188, 223] width 209 height 238
type textarea "swiperJS.onload = () => {"
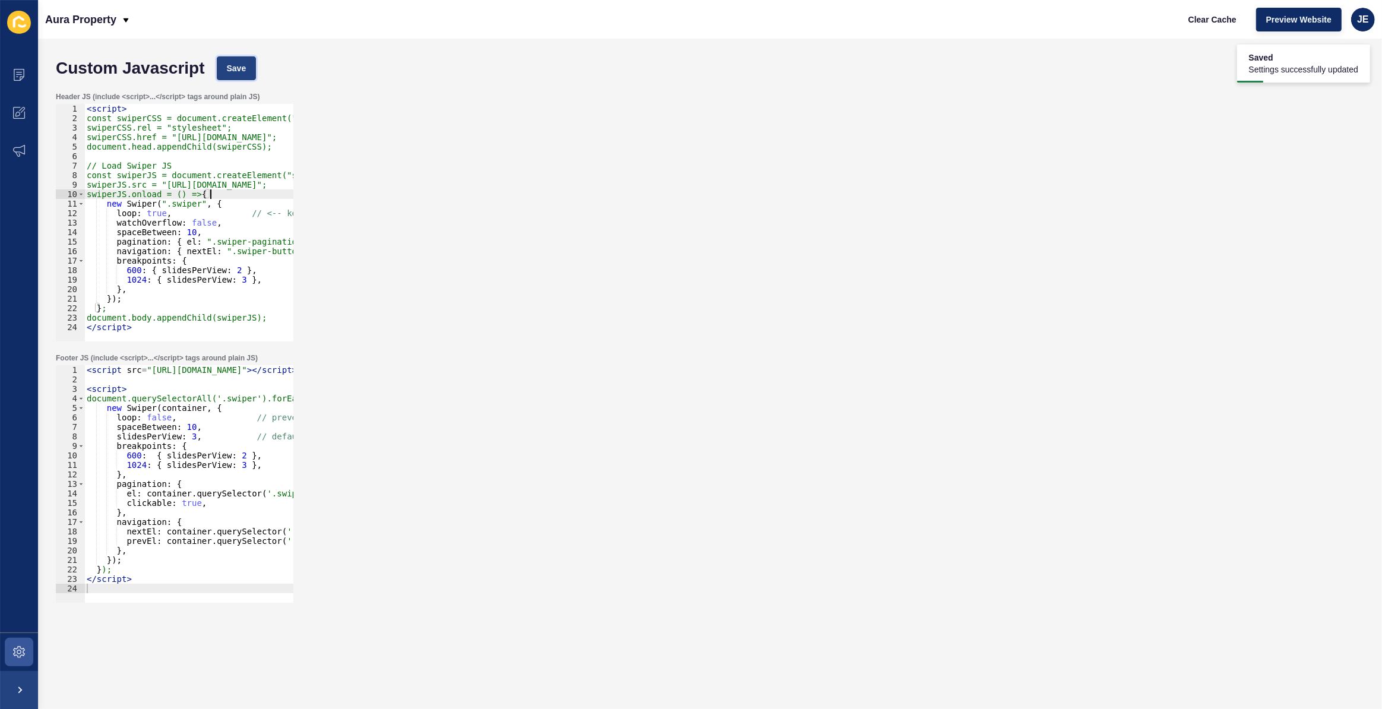
click at [241, 71] on span "Save" at bounding box center [237, 68] width 20 height 12
type textarea "loop: false, // prevent warnings with 3 slides"
click at [110, 419] on div "< script src = "[URL][DOMAIN_NAME]" > </ script > < script > document.querySele…" at bounding box center [276, 489] width 384 height 248
click at [143, 216] on div "< script > const swiperCSS = document.createElement("link"); swiperCSS.rel = "s…" at bounding box center [301, 228] width 434 height 248
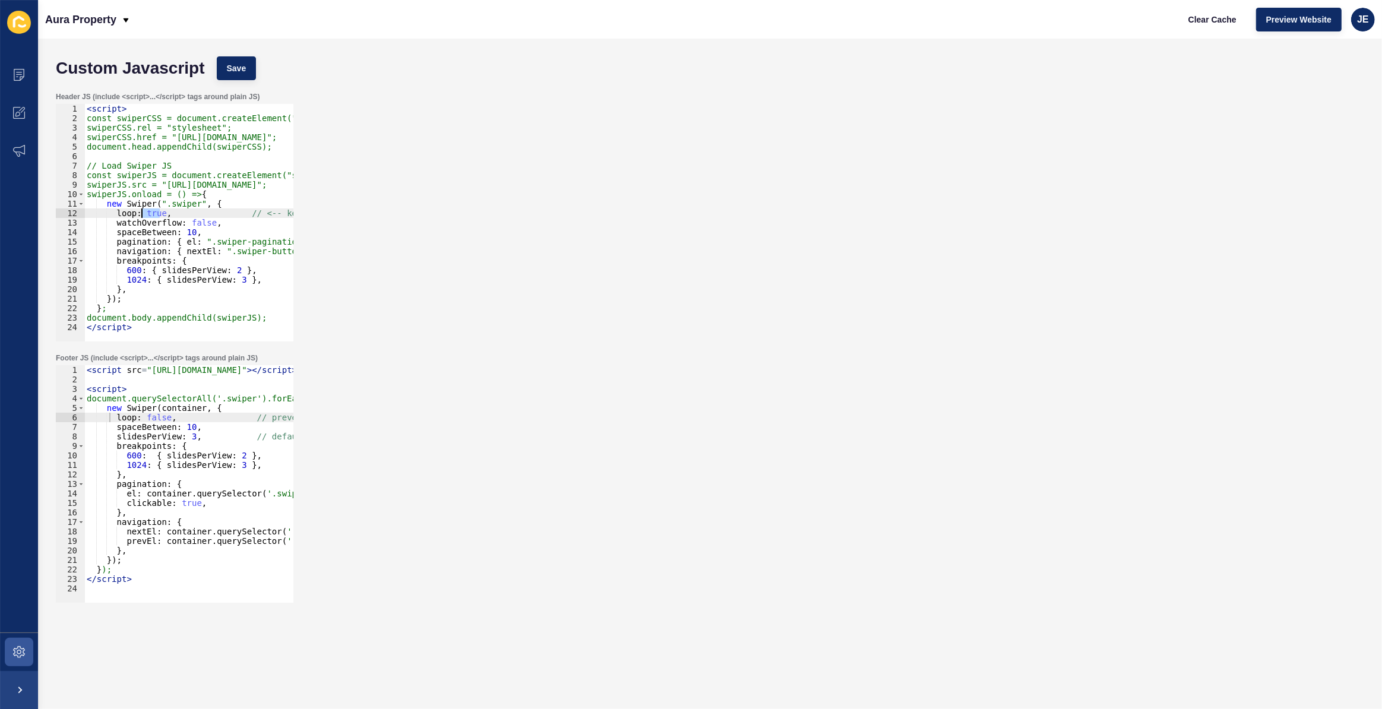
click at [156, 416] on div "< script src = "[URL][DOMAIN_NAME]" > </ script > < script > document.querySele…" at bounding box center [276, 489] width 384 height 248
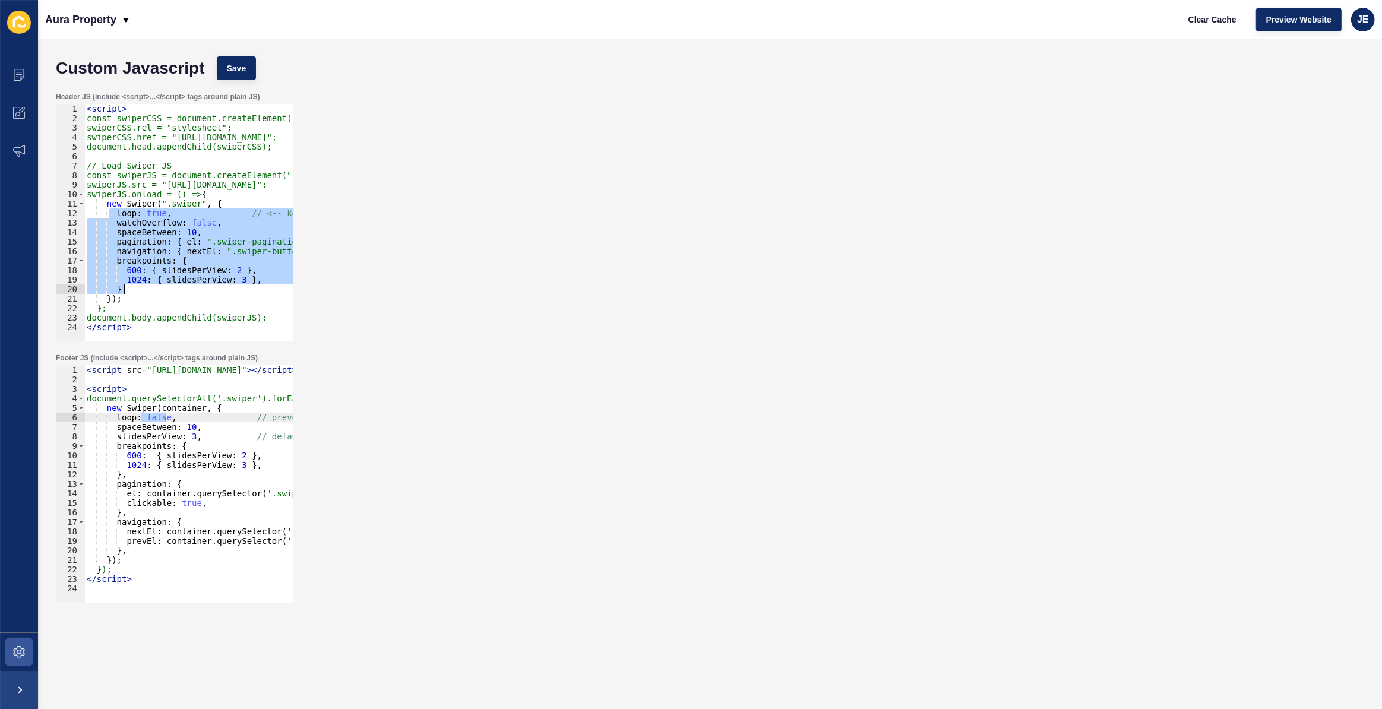
drag, startPoint x: 109, startPoint y: 217, endPoint x: 153, endPoint y: 289, distance: 84.3
click at [153, 289] on div "< script > const swiperCSS = document.createElement("link"); swiperCSS.rel = "s…" at bounding box center [301, 228] width 434 height 248
paste textarea "}"
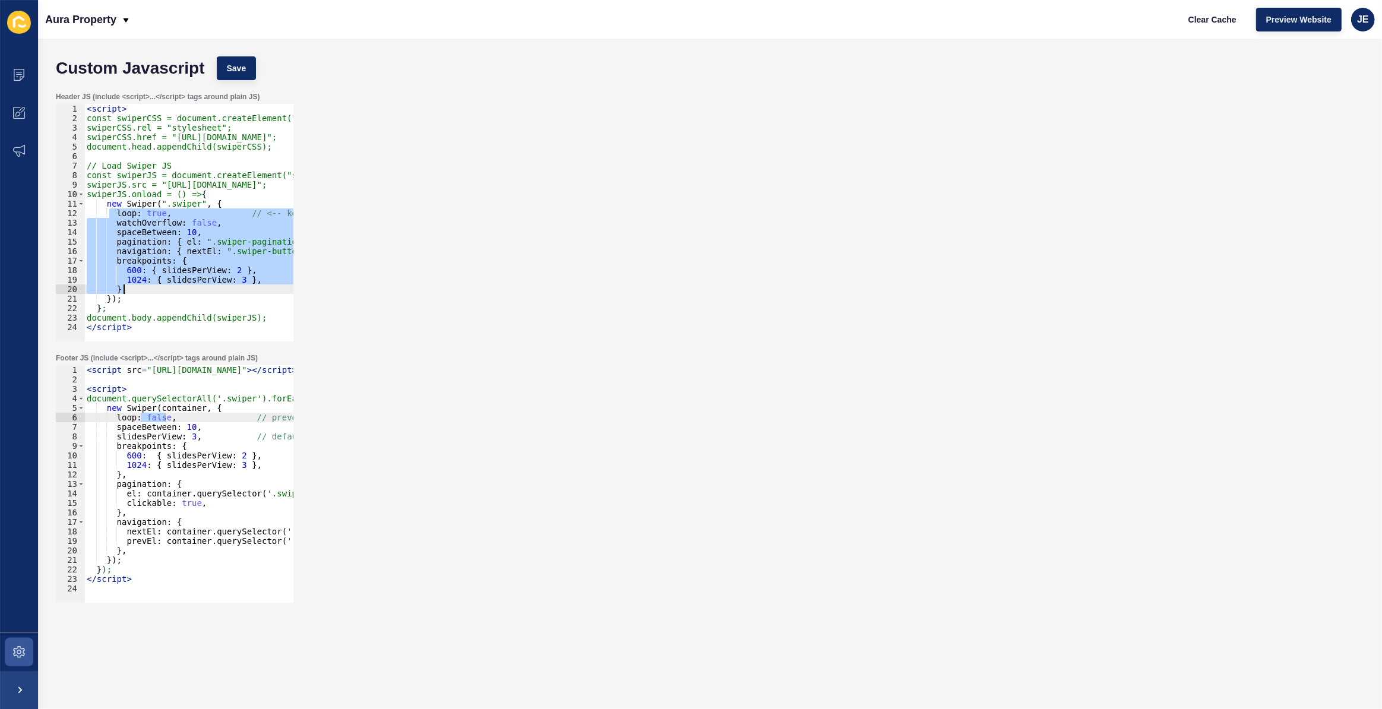
type textarea "}"
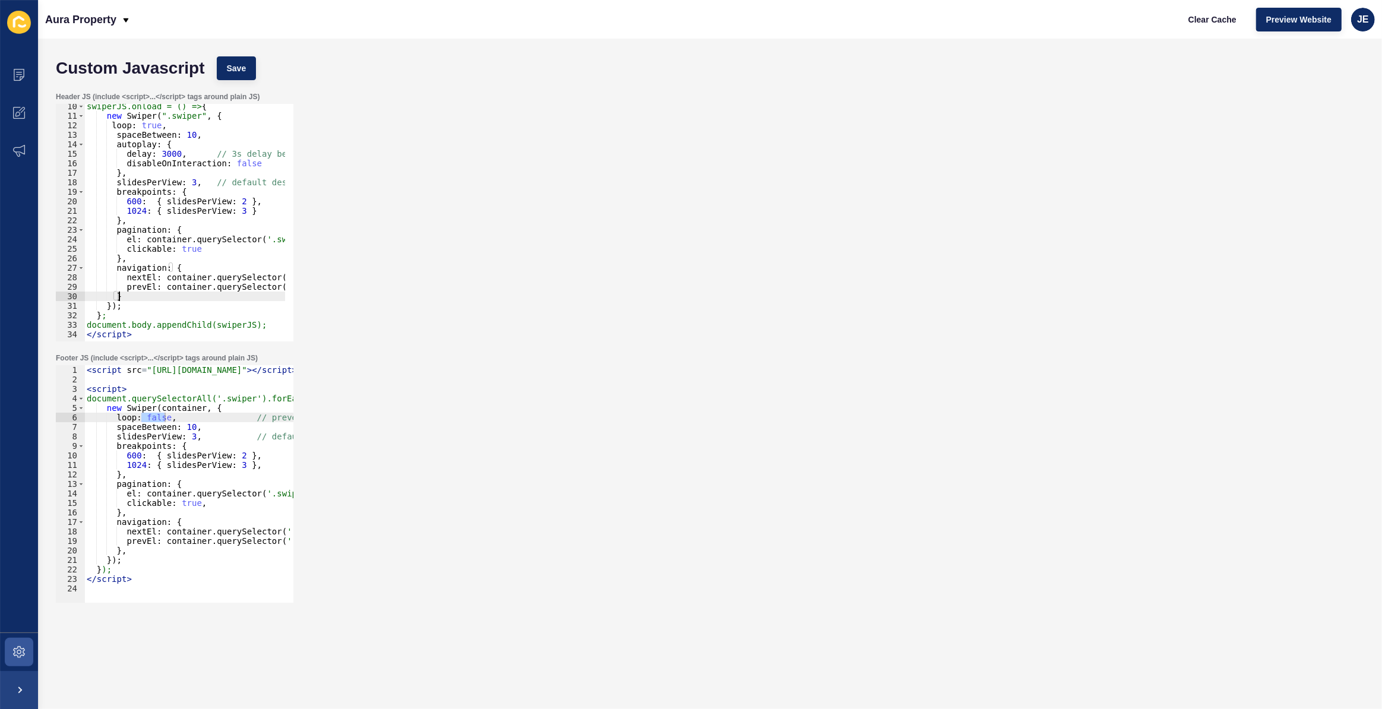
scroll to position [93, 0]
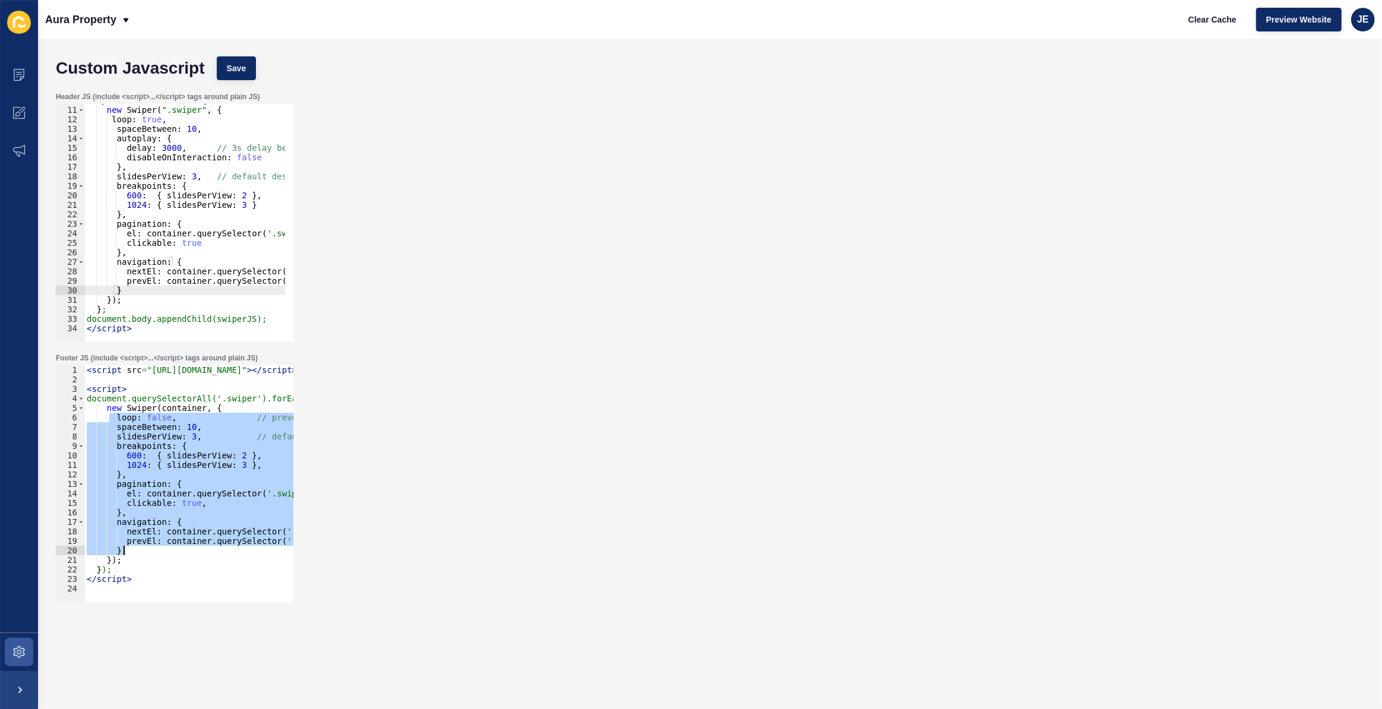
drag, startPoint x: 109, startPoint y: 419, endPoint x: 168, endPoint y: 554, distance: 147.7
click at [168, 554] on div "< script src = "[URL][DOMAIN_NAME]" > </ script > < script > document.querySele…" at bounding box center [276, 489] width 384 height 248
paste textarea "}"
type textarea "}"
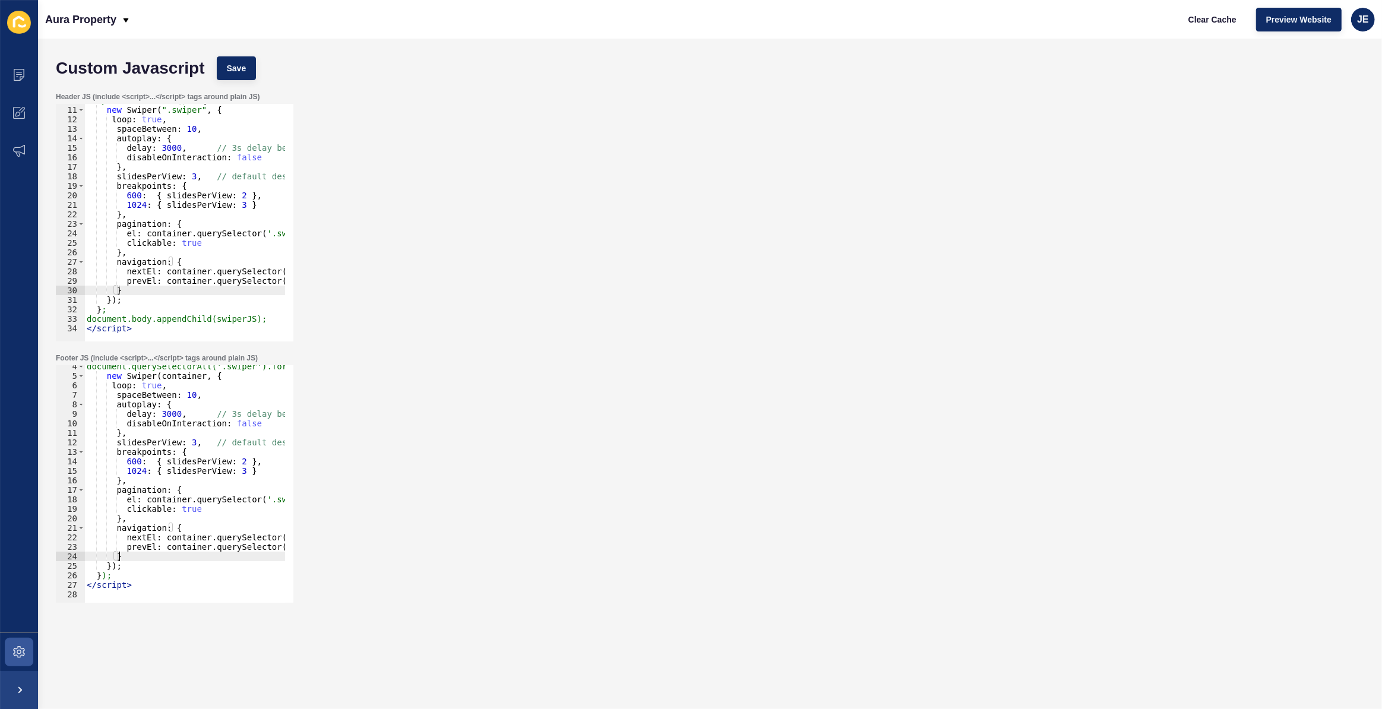
scroll to position [32, 0]
click at [240, 74] on button "Save" at bounding box center [237, 68] width 40 height 24
